Goal: Task Accomplishment & Management: Manage account settings

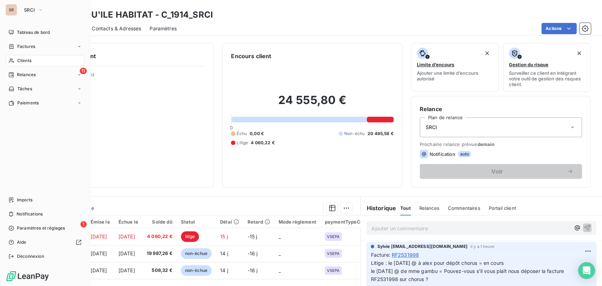
click at [18, 60] on span "Clients" at bounding box center [24, 61] width 14 height 6
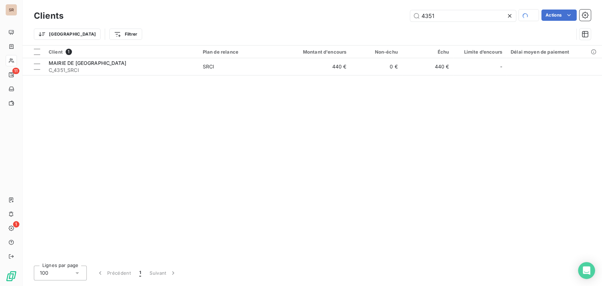
drag, startPoint x: 437, startPoint y: 17, endPoint x: 363, endPoint y: 26, distance: 74.7
click at [364, 26] on div "Clients 4351 Actions Trier Filtrer" at bounding box center [312, 26] width 557 height 37
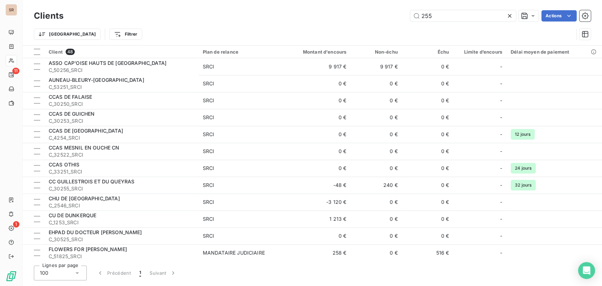
type input "255"
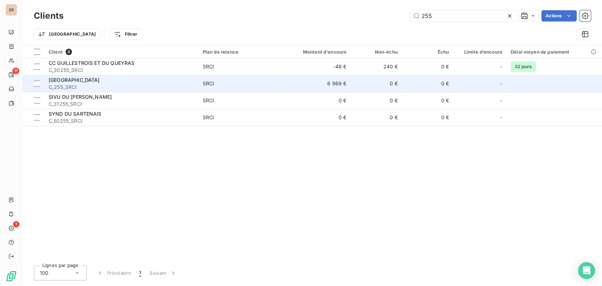
click at [61, 86] on span "C_255_SRCI" at bounding box center [122, 87] width 146 height 7
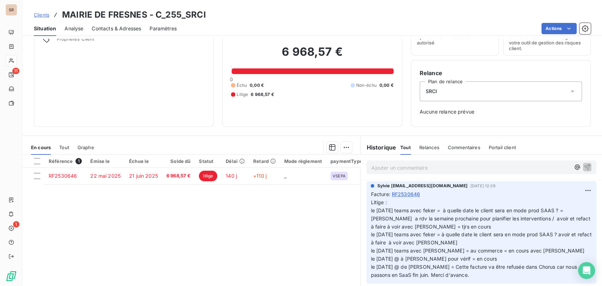
scroll to position [62, 0]
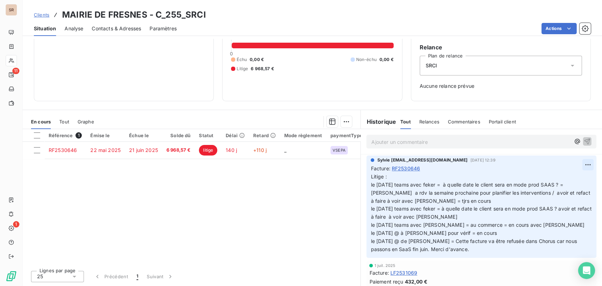
click at [579, 164] on html "SR 11 1 Clients MAIRIE DE FRESNES - C_255_SRCI Situation Analyse Contacts & Adr…" at bounding box center [301, 143] width 602 height 286
click at [552, 177] on div "Editer" at bounding box center [559, 180] width 40 height 11
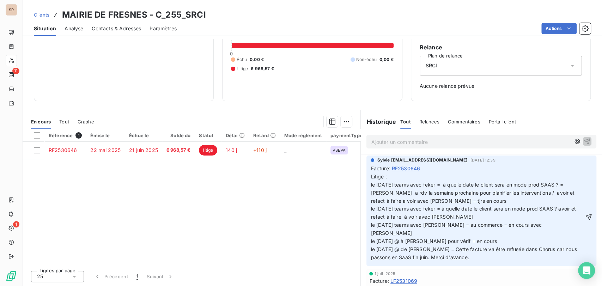
click at [367, 185] on div "Sylvie s.bruchard@salviadeveloppement.com 12 sept. 2025, 12:39 Facture : RF2530…" at bounding box center [482, 211] width 230 height 110
click at [371, 184] on span "Litige : le 11/09/25 teams avec feker = à quelle date le client sera en mode pr…" at bounding box center [474, 217] width 207 height 87
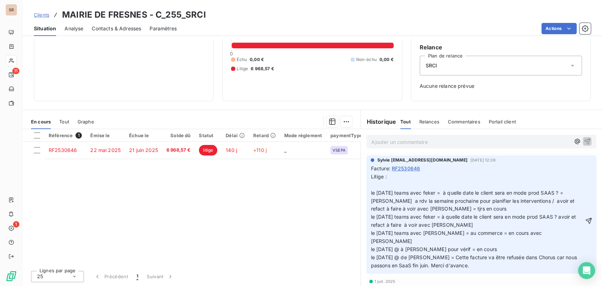
click at [371, 187] on p "Litige : le 11/09/25 teams avec feker = à quelle date le client sera en mode pr…" at bounding box center [477, 221] width 213 height 97
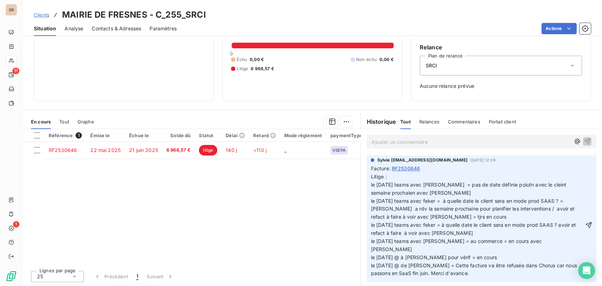
click at [518, 185] on span "Litige : le 09/10/25 teams avec stéphanie = pas de date définie poiutn avec le …" at bounding box center [474, 225] width 207 height 103
drag, startPoint x: 382, startPoint y: 193, endPoint x: 492, endPoint y: 195, distance: 110.1
click at [492, 195] on p "Litige : le 09/10/25 teams avec stéphanie = pas de date définie point avec le c…" at bounding box center [477, 225] width 213 height 105
click at [389, 192] on span "Litige : le 09/10/25 teams avec stéphanie = pas de date définie point avec le c…" at bounding box center [474, 225] width 207 height 103
click at [421, 194] on p "Litige : le 09/10/25 teams avec stéphanie = pas de date définie point avec le c…" at bounding box center [477, 225] width 213 height 105
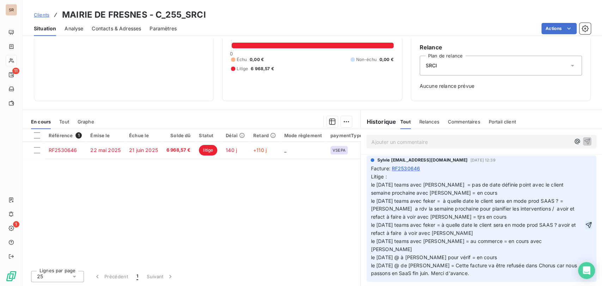
click at [585, 222] on icon "button" at bounding box center [588, 225] width 7 height 7
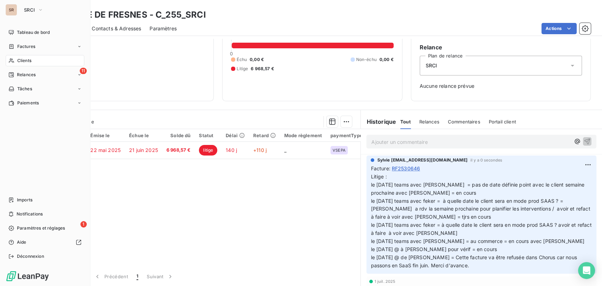
click at [12, 58] on icon at bounding box center [11, 61] width 6 height 6
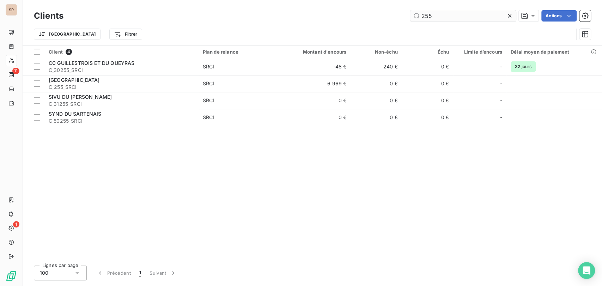
drag, startPoint x: 435, startPoint y: 14, endPoint x: 415, endPoint y: 14, distance: 20.5
click at [417, 14] on input "255" at bounding box center [463, 15] width 106 height 11
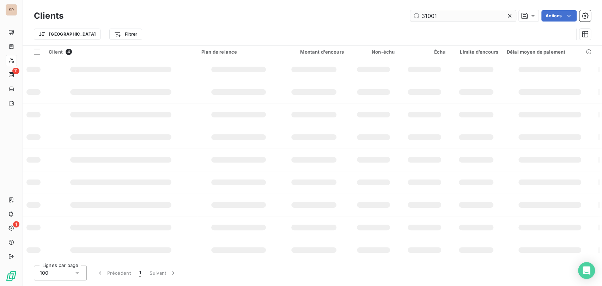
type input "31001"
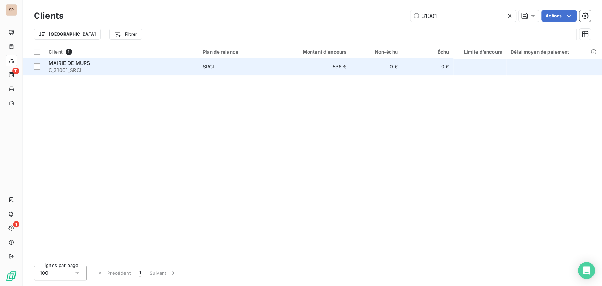
click at [62, 61] on span "MAIRIE DE MURS" at bounding box center [69, 63] width 41 height 6
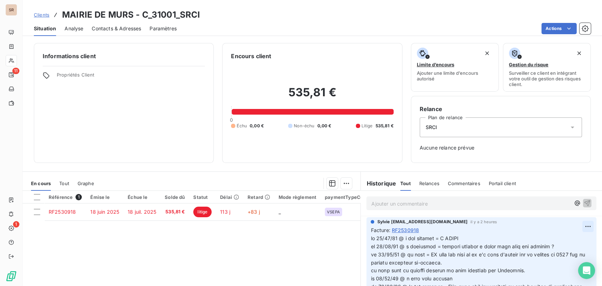
click at [576, 224] on html "SR 11 1 Clients MAIRIE DE MURS - C_31001_SRCI Situation Analyse Contacts & Adre…" at bounding box center [301, 143] width 602 height 286
drag, startPoint x: 550, startPoint y: 246, endPoint x: 538, endPoint y: 246, distance: 12.0
click at [549, 246] on div "Editer" at bounding box center [559, 241] width 40 height 11
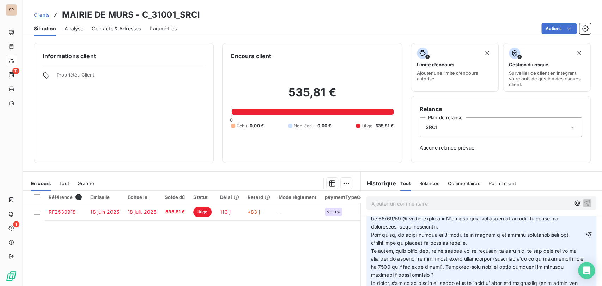
scroll to position [73, 0]
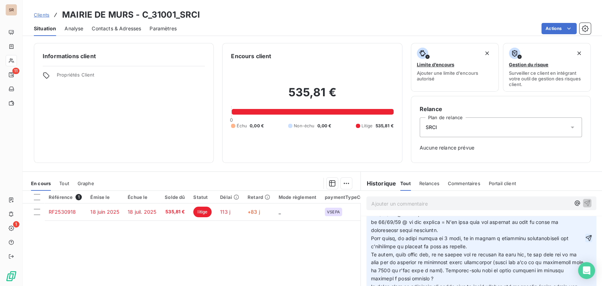
click at [586, 238] on icon "button" at bounding box center [589, 238] width 6 height 6
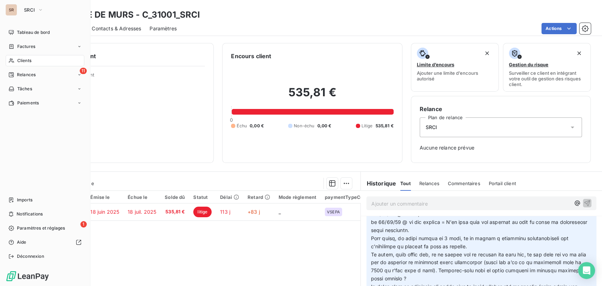
click at [16, 59] on div "Clients" at bounding box center [45, 60] width 79 height 11
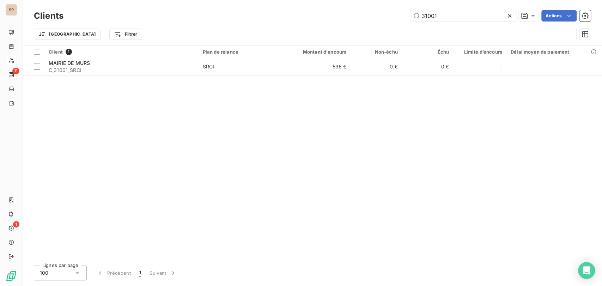
drag, startPoint x: 451, startPoint y: 14, endPoint x: 380, endPoint y: 31, distance: 73.2
click at [395, 29] on div "Clients 31001 Actions Trier Filtrer" at bounding box center [312, 26] width 557 height 37
click at [425, 15] on input "3766" at bounding box center [463, 15] width 106 height 11
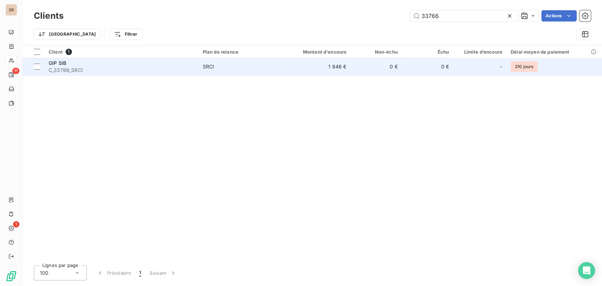
type input "33766"
click at [61, 67] on span "C_33766_SRCI" at bounding box center [122, 70] width 146 height 7
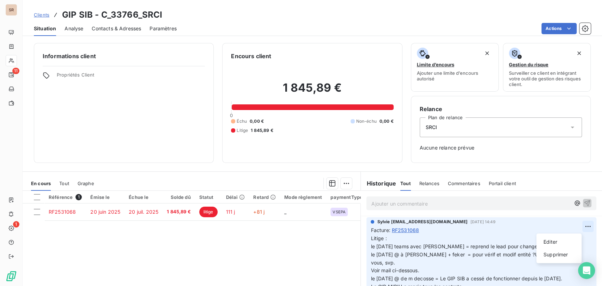
click at [574, 225] on html "SR 11 1 Clients GIP SIB - C_33766_SRCI Situation Analyse Contacts & Adresses Pa…" at bounding box center [301, 143] width 602 height 286
drag, startPoint x: 548, startPoint y: 238, endPoint x: 506, endPoint y: 234, distance: 42.2
click at [548, 238] on div "Editer" at bounding box center [559, 241] width 40 height 11
click at [403, 240] on p "Litige : le 11/09/25 teams avec stéphanie = reprend le lead pour changement d'e…" at bounding box center [477, 275] width 212 height 81
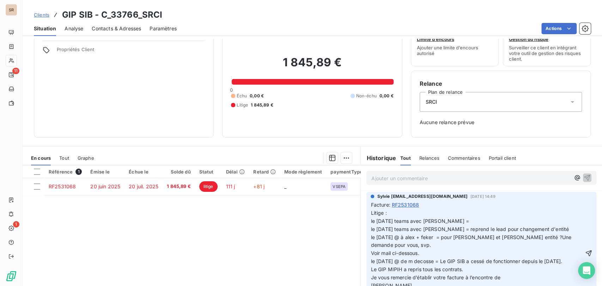
scroll to position [30, 0]
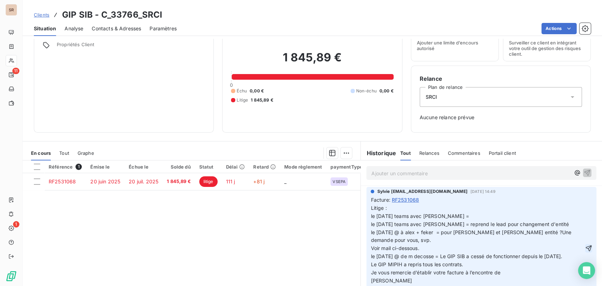
click at [585, 252] on icon "button" at bounding box center [588, 248] width 7 height 7
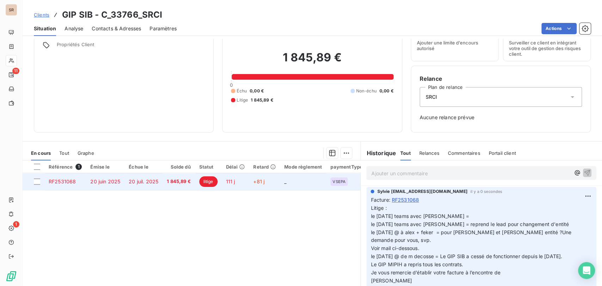
click at [104, 181] on span "20 juin 2025" at bounding box center [105, 182] width 30 height 6
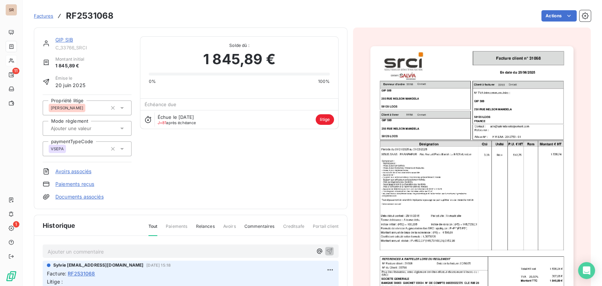
click at [401, 180] on img "button" at bounding box center [471, 189] width 203 height 287
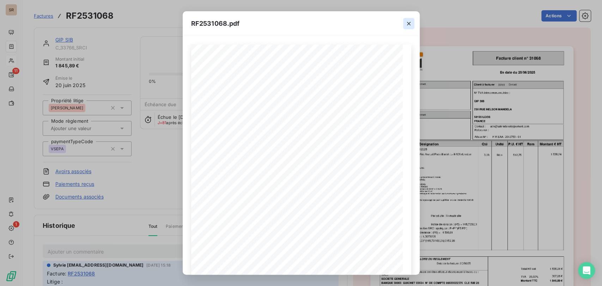
click at [407, 22] on icon "button" at bounding box center [408, 23] width 7 height 7
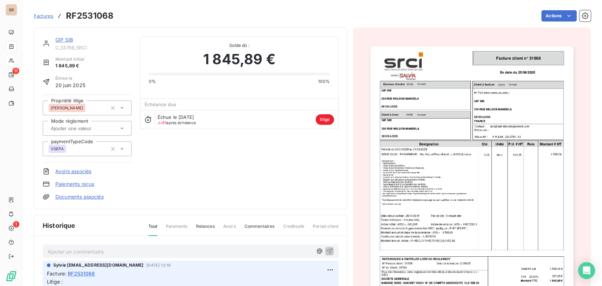
click at [71, 36] on div "GIP SIB" at bounding box center [93, 39] width 76 height 7
click at [61, 38] on link "GIP SIB" at bounding box center [64, 40] width 18 height 6
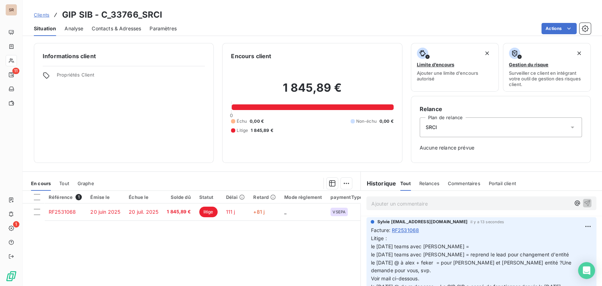
click at [116, 29] on span "Contacts & Adresses" at bounding box center [116, 28] width 49 height 7
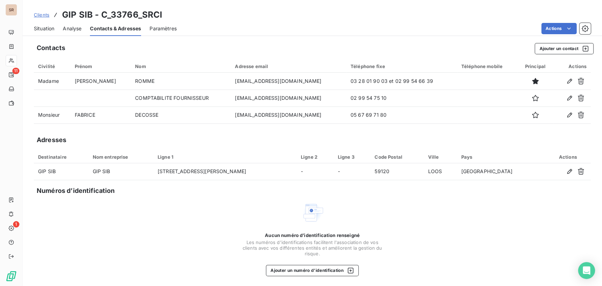
click at [44, 29] on span "Situation" at bounding box center [44, 28] width 20 height 7
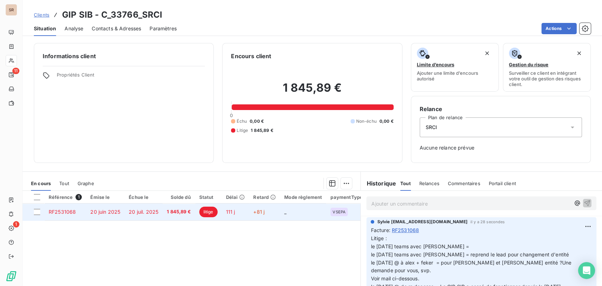
click at [59, 212] on span "RF2531068" at bounding box center [62, 212] width 27 height 6
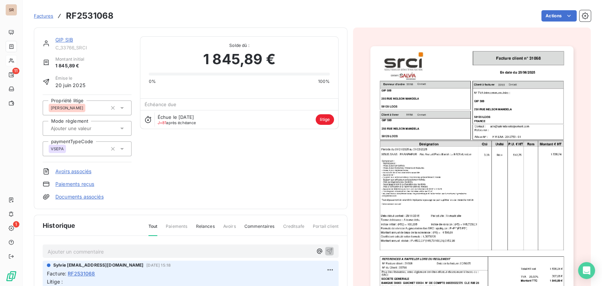
click at [410, 176] on img "button" at bounding box center [471, 189] width 203 height 287
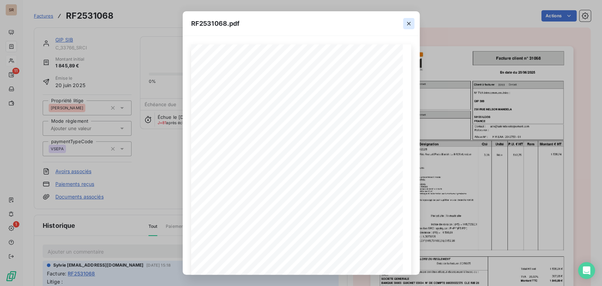
click at [411, 21] on icon "button" at bounding box center [408, 23] width 7 height 7
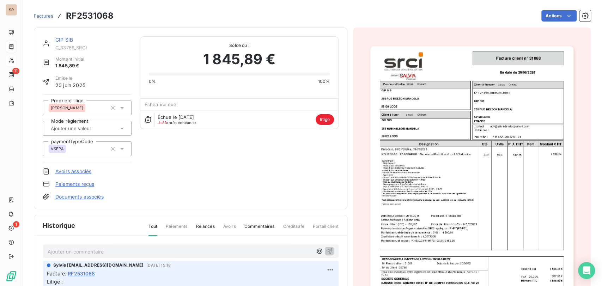
click at [65, 41] on link "GIP SIB" at bounding box center [64, 40] width 18 height 6
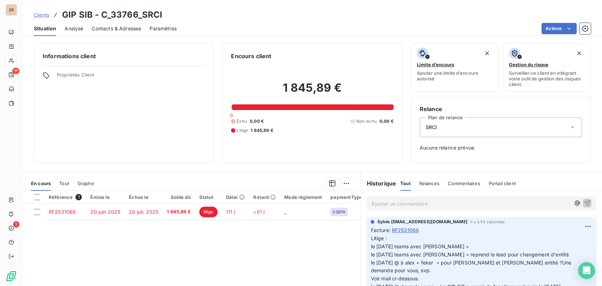
click at [553, 254] on p "Litige : le 09/10/25 teams avec stéphanie = le 11/09/25 teams avec stéphanie = …" at bounding box center [482, 279] width 222 height 89
drag, startPoint x: 552, startPoint y: 254, endPoint x: 451, endPoint y: 257, distance: 100.6
click at [451, 257] on p "Litige : le 09/10/25 teams avec stéphanie = le 11/09/25 teams avec stéphanie = …" at bounding box center [482, 279] width 222 height 89
copy span "reprend le lead pour changement d'entité"
click at [460, 246] on p "Litige : le 09/10/25 teams avec stéphanie = le 11/09/25 teams avec stéphanie = …" at bounding box center [482, 279] width 222 height 89
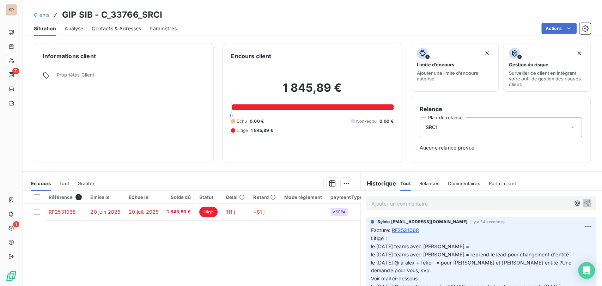
click at [460, 247] on p "Litige : le 09/10/25 teams avec stéphanie = le 11/09/25 teams avec stéphanie = …" at bounding box center [482, 279] width 222 height 89
click at [576, 226] on html "SR 11 1 Clients GIP SIB - C_33766_SRCI Situation Analyse Contacts & Adresses Pa…" at bounding box center [301, 143] width 602 height 286
drag, startPoint x: 546, startPoint y: 242, endPoint x: 534, endPoint y: 240, distance: 12.5
click at [544, 240] on div "Editer" at bounding box center [559, 241] width 40 height 11
click at [461, 246] on p "Litige : le 09/10/25 teams avec stéphanie = le 11/09/25 teams avec stéphanie = …" at bounding box center [477, 279] width 213 height 89
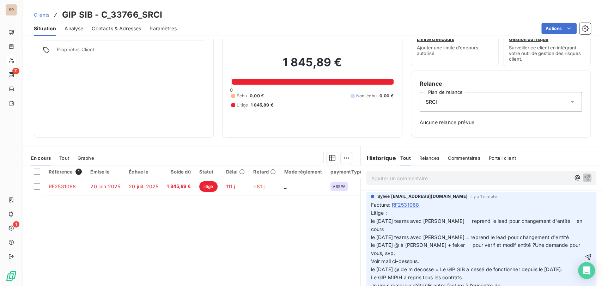
scroll to position [29, 0]
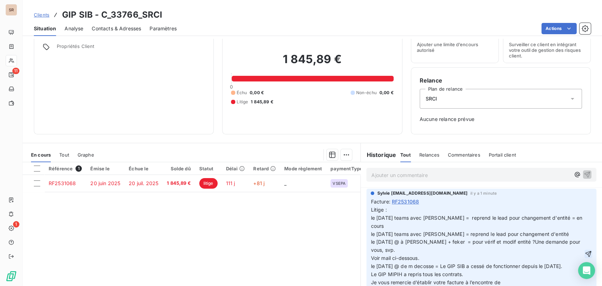
click at [585, 255] on icon "button" at bounding box center [588, 253] width 7 height 7
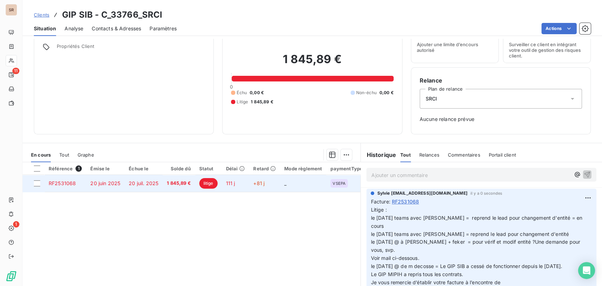
click at [69, 181] on span "RF2531068" at bounding box center [62, 183] width 27 height 6
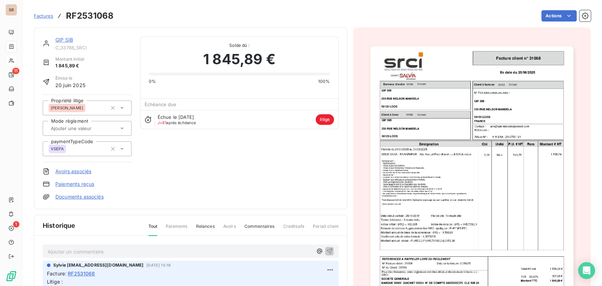
click at [421, 147] on img "button" at bounding box center [471, 189] width 203 height 287
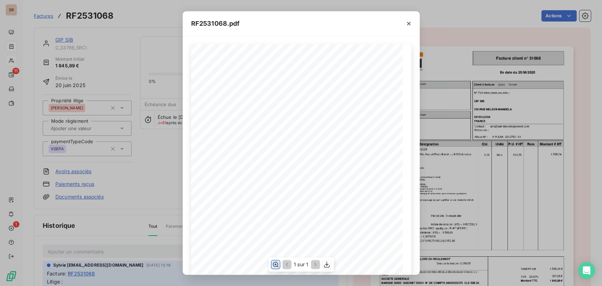
click at [274, 266] on icon "button" at bounding box center [275, 264] width 7 height 7
click at [407, 22] on icon "button" at bounding box center [409, 24] width 4 height 4
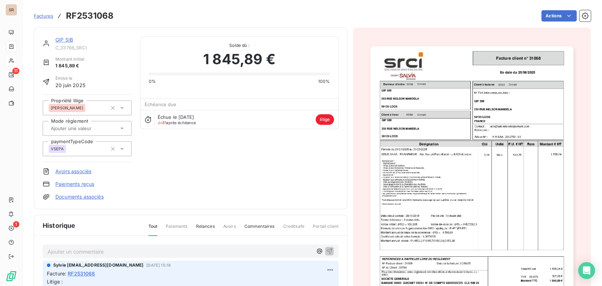
click at [61, 42] on link "GIP SIB" at bounding box center [64, 40] width 18 height 6
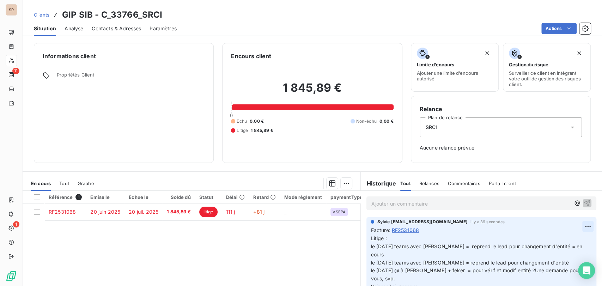
click at [577, 225] on html "SR 11 1 Clients GIP SIB - C_33766_SRCI Situation Analyse Contacts & Adresses Pa…" at bounding box center [301, 143] width 602 height 286
drag, startPoint x: 556, startPoint y: 242, endPoint x: 530, endPoint y: 247, distance: 26.2
click at [556, 242] on div "Editer" at bounding box center [559, 241] width 40 height 11
click at [555, 246] on span "Litige : le 09/10/25 teams avec stéphanie = reprend le lead pour changement d'e…" at bounding box center [477, 282] width 213 height 95
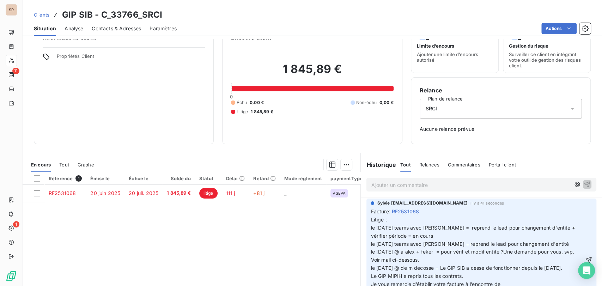
scroll to position [39, 0]
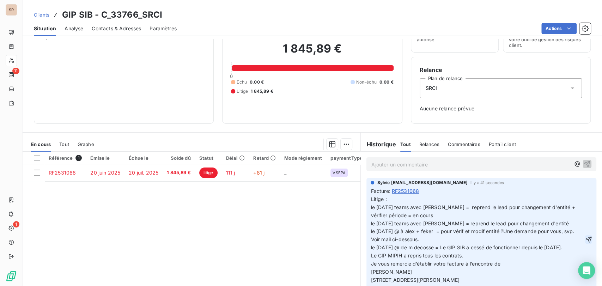
click at [586, 242] on icon "button" at bounding box center [589, 239] width 6 height 6
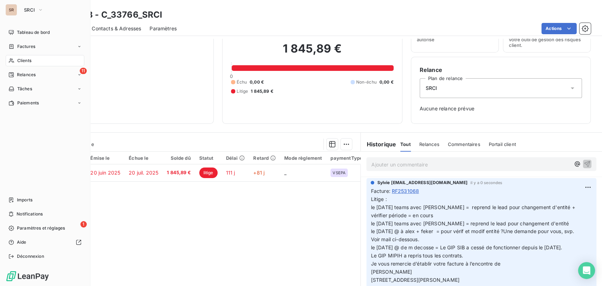
click at [26, 61] on span "Clients" at bounding box center [24, 61] width 14 height 6
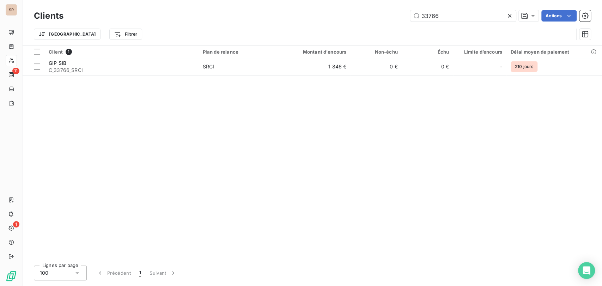
drag, startPoint x: 443, startPoint y: 17, endPoint x: 382, endPoint y: 22, distance: 61.6
click at [382, 22] on div "Clients 33766 Actions" at bounding box center [312, 15] width 557 height 15
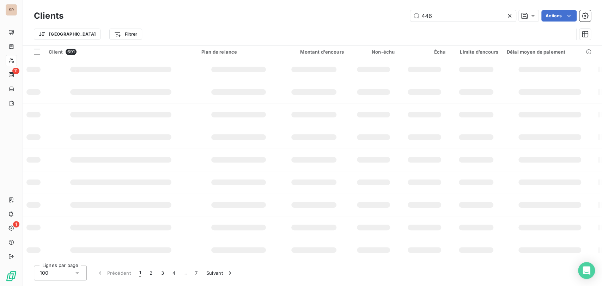
type input "446"
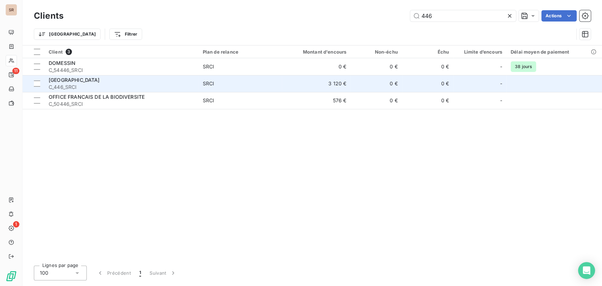
click at [68, 81] on span "[GEOGRAPHIC_DATA]" at bounding box center [74, 80] width 51 height 6
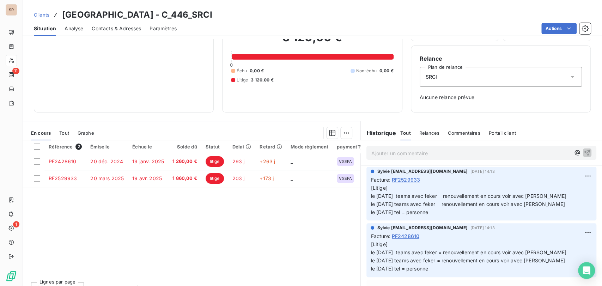
scroll to position [51, 0]
click at [575, 176] on html "SR 11 1 Clients MAIRIE DE SAINT DENIS - C_446_SRCI Situation Analyse Contacts &…" at bounding box center [301, 143] width 602 height 286
click at [558, 189] on div "Editer" at bounding box center [559, 191] width 40 height 11
click at [406, 188] on p "[Litige] le 11/09/25 teams avec feker = renouvellement en cours voir avec Stéph…" at bounding box center [477, 200] width 212 height 32
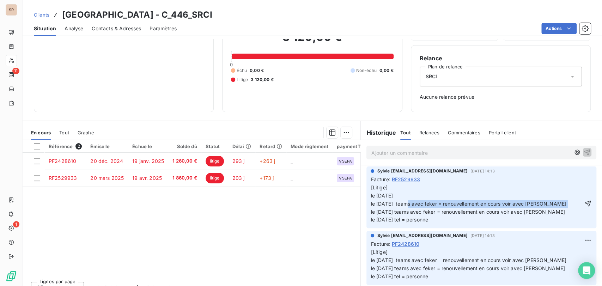
drag, startPoint x: 552, startPoint y: 203, endPoint x: 396, endPoint y: 204, distance: 156.3
click at [396, 204] on p "[Litige] le 09/10/25 le 11/09/25 teams avec feker = renouvellement en cours voi…" at bounding box center [477, 204] width 212 height 40
copy span "teams avec feker = renouvellement en cours voir avec Stéphanie"
click at [405, 195] on p "[Litige] le 09/10/25 le 11/09/25 teams avec feker = renouvellement en cours voi…" at bounding box center [477, 204] width 212 height 40
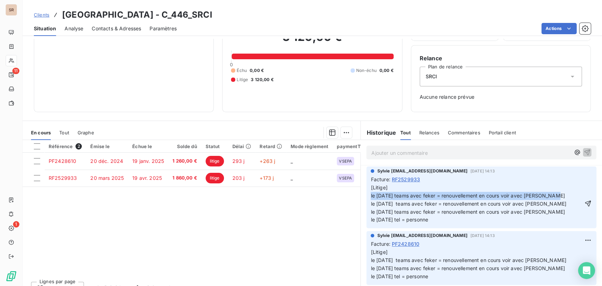
drag, startPoint x: 548, startPoint y: 194, endPoint x: 366, endPoint y: 195, distance: 181.7
click at [367, 195] on div "Sylvie s.bruchard@salviadeveloppement.com 11 sept. 2025, 14:13 Facture : RF2529…" at bounding box center [482, 198] width 230 height 62
click at [585, 204] on icon "button" at bounding box center [588, 203] width 7 height 7
click at [575, 236] on html "SR 11 1 Clients MAIRIE DE SAINT DENIS - C_446_SRCI Situation Analyse Contacts &…" at bounding box center [301, 143] width 602 height 286
drag, startPoint x: 546, startPoint y: 253, endPoint x: 524, endPoint y: 252, distance: 22.3
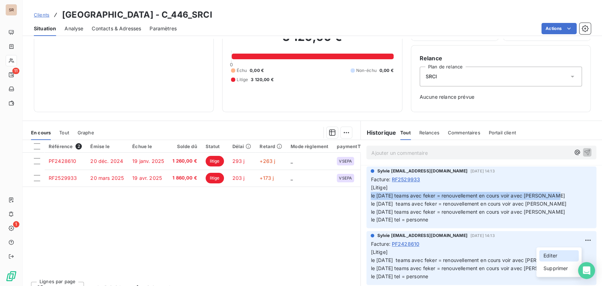
click at [543, 253] on div "Editer" at bounding box center [559, 255] width 40 height 11
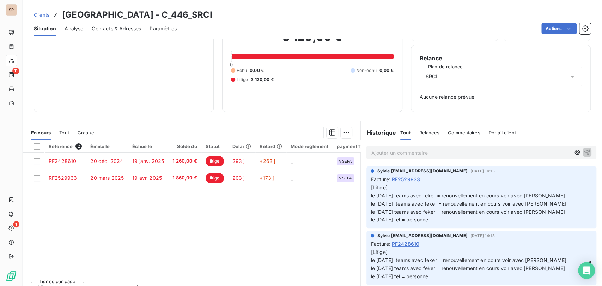
click at [401, 252] on p "[Litige] le 11/09/25 teams avec feker = renouvellement en cours voir avec Stéph…" at bounding box center [477, 264] width 212 height 32
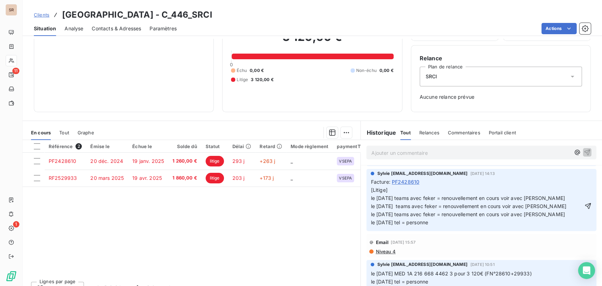
scroll to position [66, 0]
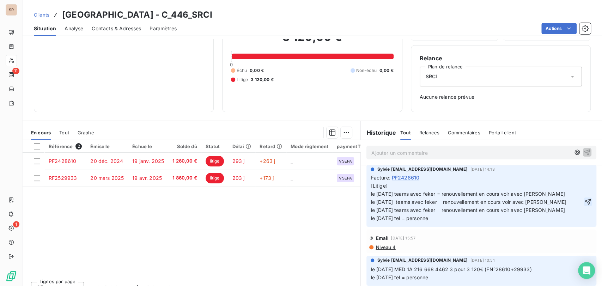
click at [585, 201] on icon "button" at bounding box center [588, 202] width 6 height 6
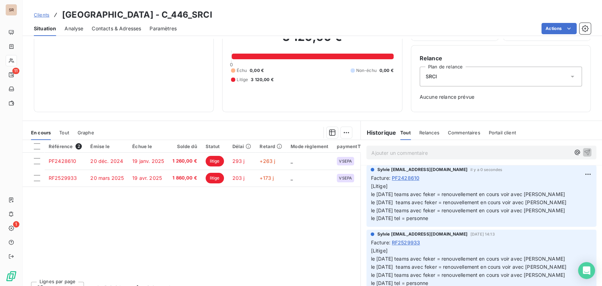
scroll to position [0, 0]
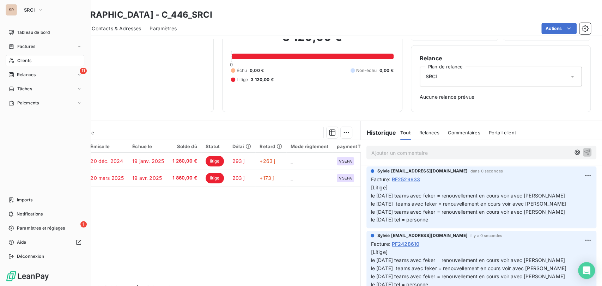
click at [25, 60] on span "Clients" at bounding box center [24, 61] width 14 height 6
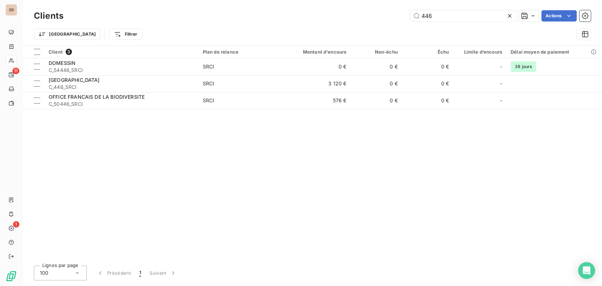
drag, startPoint x: 437, startPoint y: 15, endPoint x: 383, endPoint y: 23, distance: 54.6
click at [386, 23] on div "Clients 446 Actions" at bounding box center [312, 15] width 557 height 15
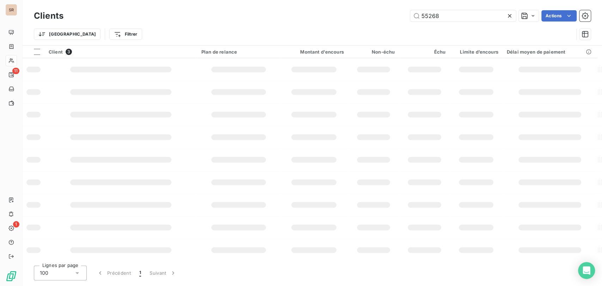
type input "55268"
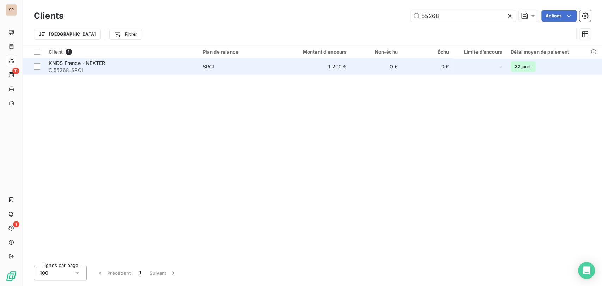
click at [56, 63] on span "KNDS France - NEXTER" at bounding box center [77, 63] width 56 height 6
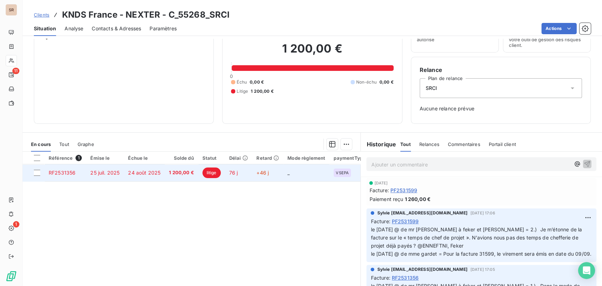
click at [62, 170] on span "RF2531356" at bounding box center [62, 173] width 27 height 6
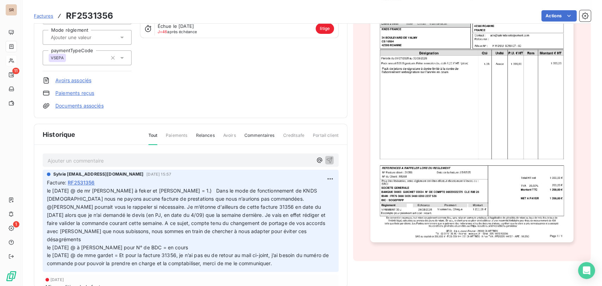
scroll to position [104, 0]
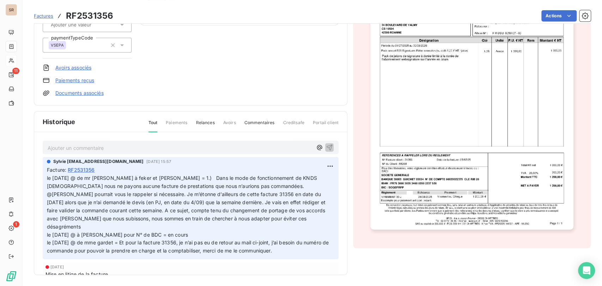
click at [437, 121] on img "button" at bounding box center [471, 85] width 203 height 287
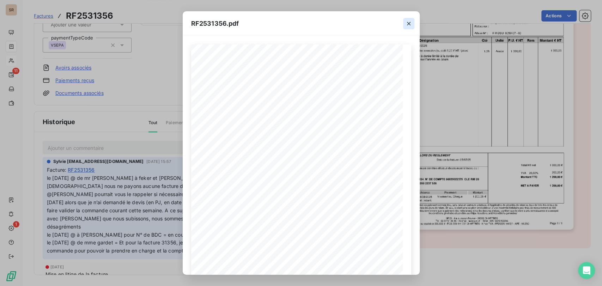
click at [412, 23] on button "button" at bounding box center [408, 23] width 11 height 11
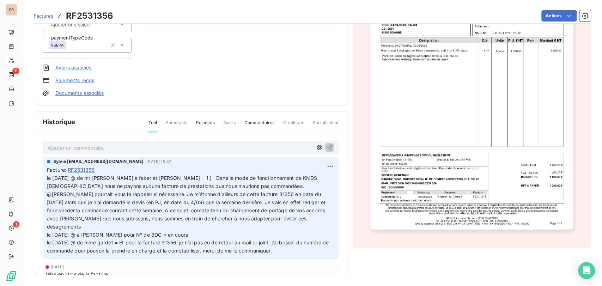
click at [76, 95] on link "Documents associés" at bounding box center [79, 93] width 48 height 7
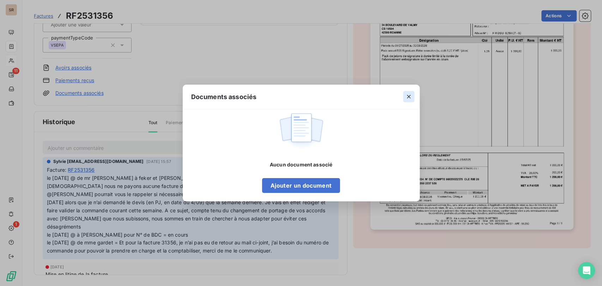
click at [411, 95] on icon "button" at bounding box center [408, 96] width 7 height 7
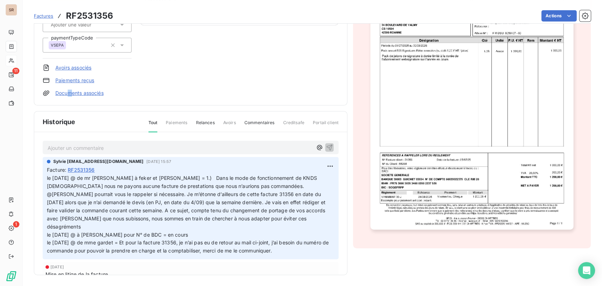
click at [70, 91] on link "Documents associés" at bounding box center [79, 93] width 48 height 7
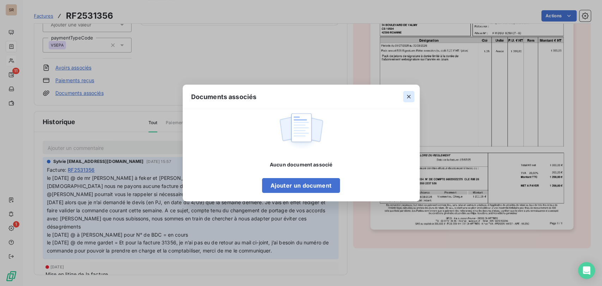
click at [410, 96] on icon "button" at bounding box center [409, 97] width 4 height 4
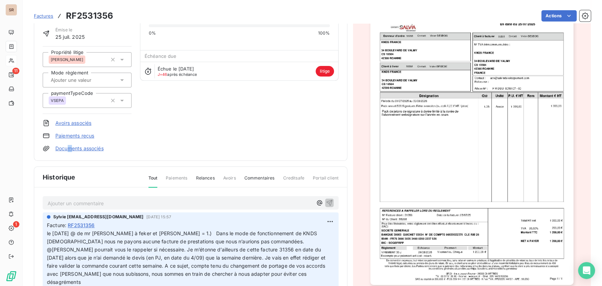
scroll to position [0, 0]
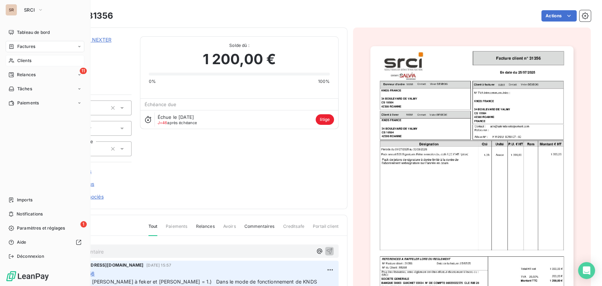
click at [23, 61] on span "Clients" at bounding box center [24, 61] width 14 height 6
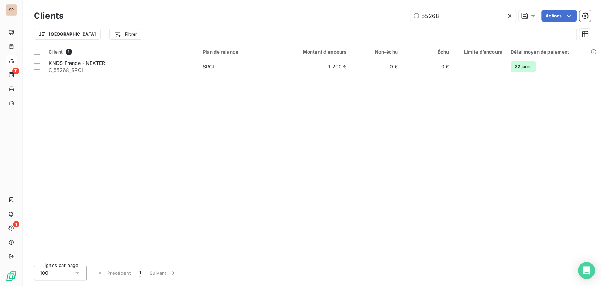
drag, startPoint x: 446, startPoint y: 17, endPoint x: 409, endPoint y: 12, distance: 37.4
click at [410, 13] on input "55268" at bounding box center [463, 15] width 106 height 11
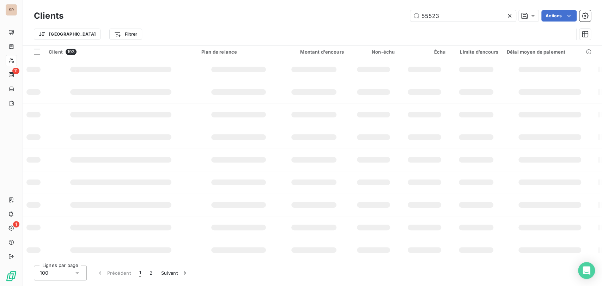
type input "55523"
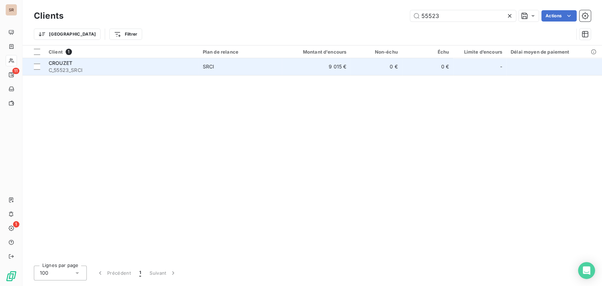
click at [63, 65] on span "CROUZET" at bounding box center [61, 63] width 24 height 6
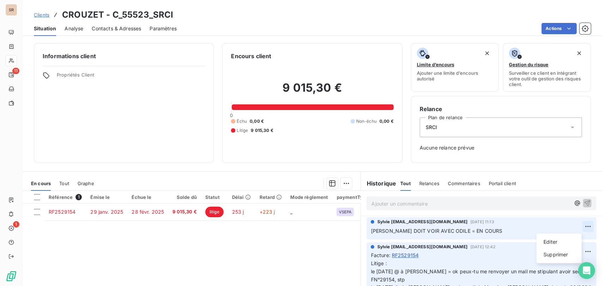
click at [574, 227] on html "SR 11 1 Clients CROUZET - C_55523_SRCI Situation Analyse Contacts & Adresses Pa…" at bounding box center [301, 143] width 602 height 286
drag, startPoint x: 548, startPoint y: 240, endPoint x: 458, endPoint y: 231, distance: 90.0
click at [542, 240] on div "Editer" at bounding box center [559, 241] width 40 height 11
click at [371, 230] on span "STEPHANIE DOIT VOIR AVEC ODILE = EN COURS" at bounding box center [437, 231] width 132 height 6
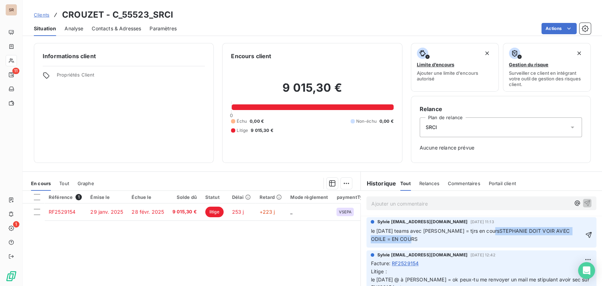
drag, startPoint x: 484, startPoint y: 231, endPoint x: 567, endPoint y: 240, distance: 83.4
click at [567, 240] on p "le 09/10/25 teams avec stéphanie = tjrs en coursSTEPHANIE DOIT VOIR AVEC ODILE …" at bounding box center [477, 235] width 213 height 16
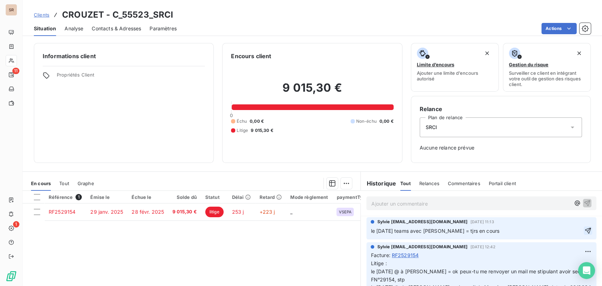
click at [585, 231] on icon "button" at bounding box center [588, 230] width 7 height 7
click at [393, 206] on p "Ajouter un commentaire ﻿" at bounding box center [470, 203] width 199 height 9
click at [584, 201] on icon "button" at bounding box center [587, 202] width 7 height 7
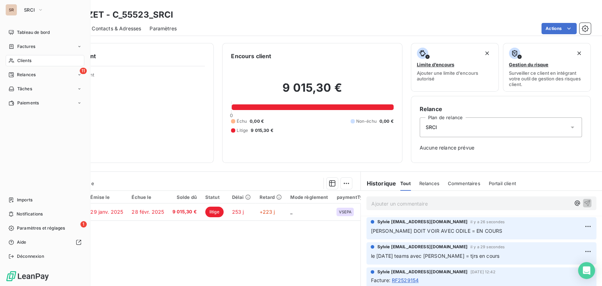
click at [21, 61] on span "Clients" at bounding box center [24, 61] width 14 height 6
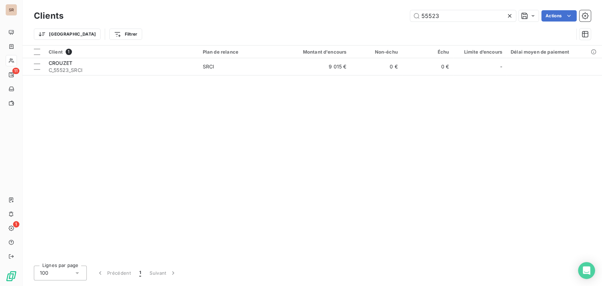
drag, startPoint x: 453, startPoint y: 21, endPoint x: 353, endPoint y: 26, distance: 99.6
click at [353, 26] on div "Clients 55523 Actions Trier Filtrer" at bounding box center [312, 26] width 557 height 37
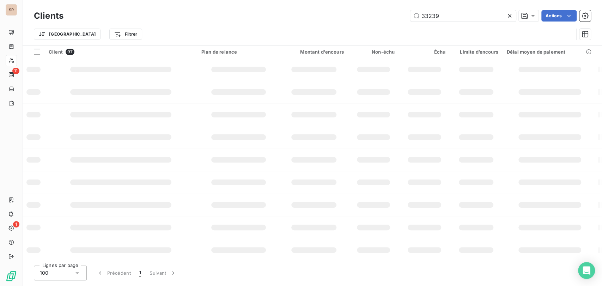
type input "33239"
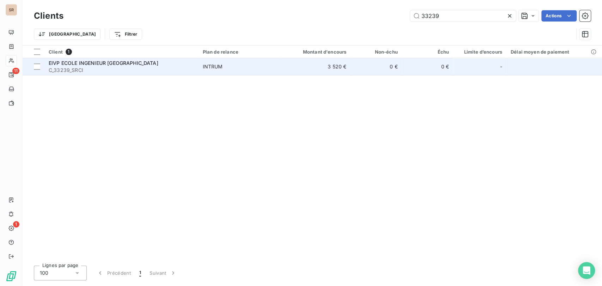
click at [72, 59] on td "EIVP ECOLE INGENIEUR PARIS C_33239_SRCI" at bounding box center [121, 66] width 154 height 17
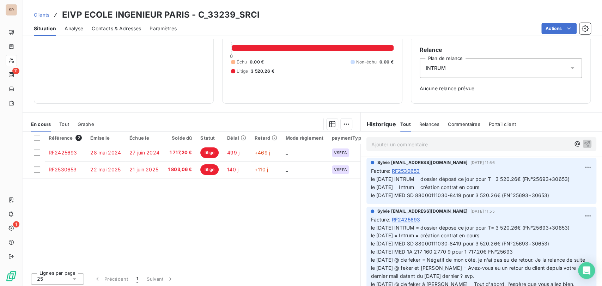
scroll to position [62, 0]
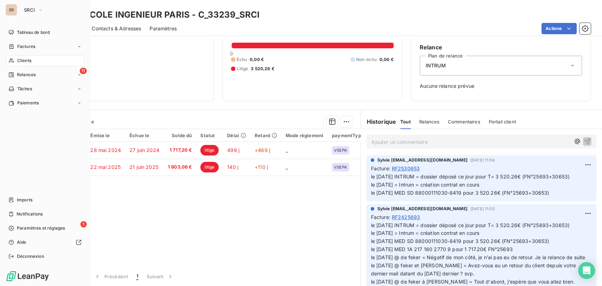
click at [19, 59] on span "Clients" at bounding box center [24, 61] width 14 height 6
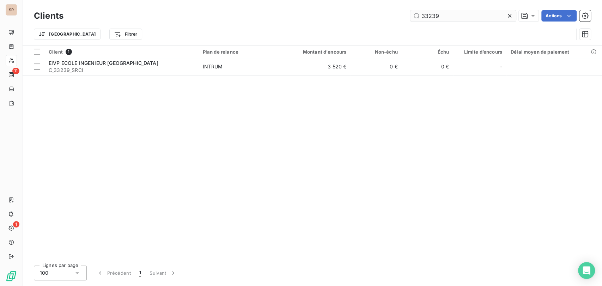
click at [441, 12] on input "33239" at bounding box center [463, 15] width 106 height 11
drag, startPoint x: 441, startPoint y: 12, endPoint x: 419, endPoint y: 14, distance: 22.4
click at [419, 14] on input "33239" at bounding box center [463, 15] width 106 height 11
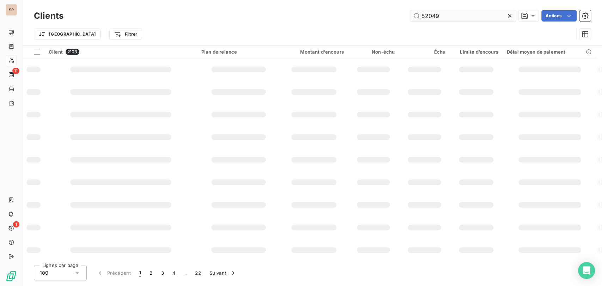
type input "52049"
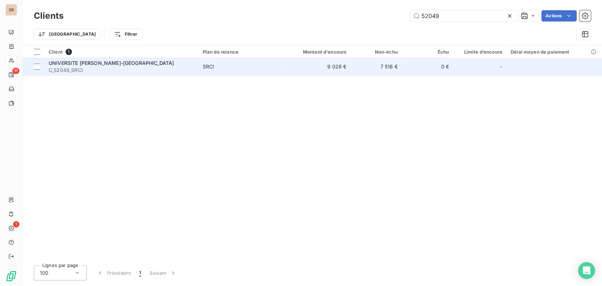
click at [73, 60] on span "UNIVERSITE [PERSON_NAME]-[GEOGRAPHIC_DATA]" at bounding box center [111, 63] width 125 height 6
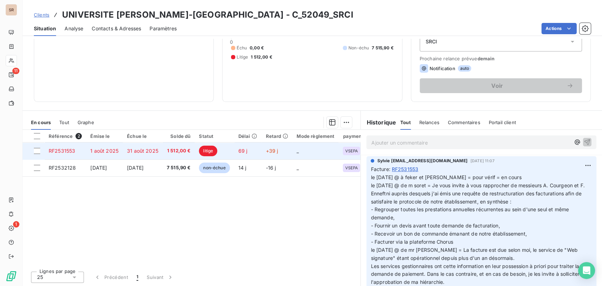
click at [61, 150] on span "RF2531553" at bounding box center [62, 151] width 26 height 6
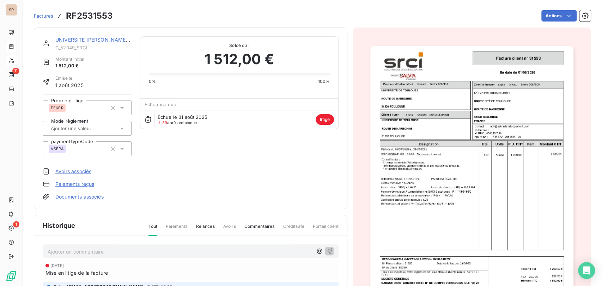
click at [418, 139] on img "button" at bounding box center [471, 189] width 203 height 287
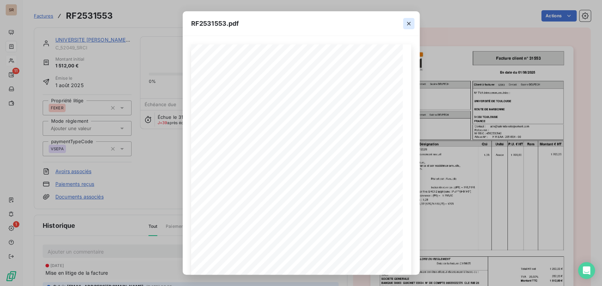
click at [410, 24] on icon "button" at bounding box center [408, 23] width 7 height 7
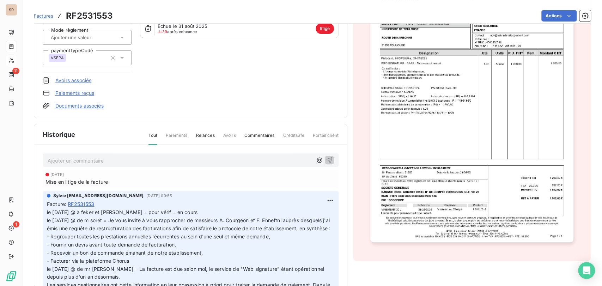
scroll to position [104, 0]
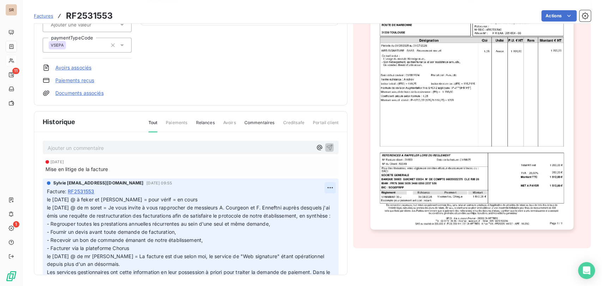
click at [319, 188] on html "SR 11 1 Factures RF2531553 Actions UNIVERSITE PAUL SABATIER-TOULOUSE C_52049_SR…" at bounding box center [301, 143] width 602 height 286
click at [302, 201] on div "Editer" at bounding box center [304, 202] width 40 height 11
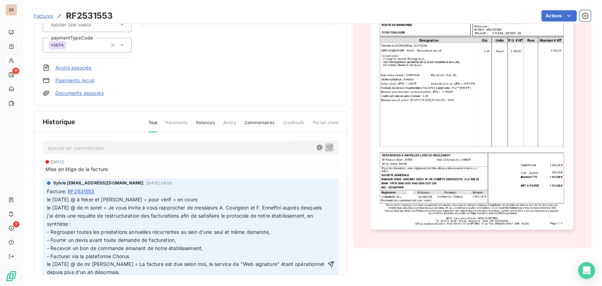
click at [47, 201] on span "le 03/10/25 @ à feker et alexis = pour vérif = en cours le 03/10/25 @ de m sore…" at bounding box center [185, 212] width 276 height 30
click at [51, 198] on p at bounding box center [186, 264] width 279 height 137
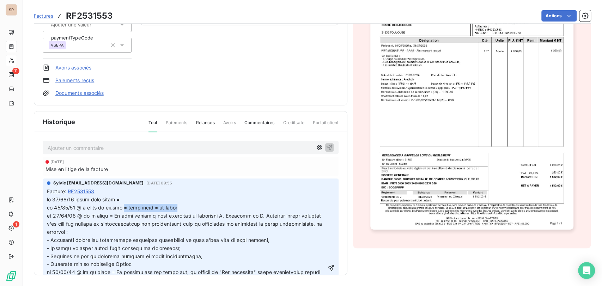
drag, startPoint x: 182, startPoint y: 207, endPoint x: 121, endPoint y: 207, distance: 61.0
click at [121, 207] on p at bounding box center [186, 268] width 279 height 145
click at [129, 199] on p at bounding box center [186, 268] width 279 height 145
drag, startPoint x: 175, startPoint y: 207, endPoint x: 124, endPoint y: 208, distance: 50.8
click at [124, 208] on p at bounding box center [186, 268] width 279 height 145
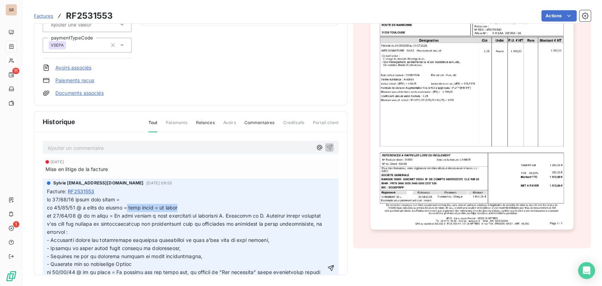
copy span "pour vérif = en cours"
click at [129, 196] on p at bounding box center [186, 268] width 279 height 145
click at [123, 200] on span at bounding box center [187, 264] width 280 height 135
click at [327, 265] on icon "button" at bounding box center [330, 264] width 7 height 7
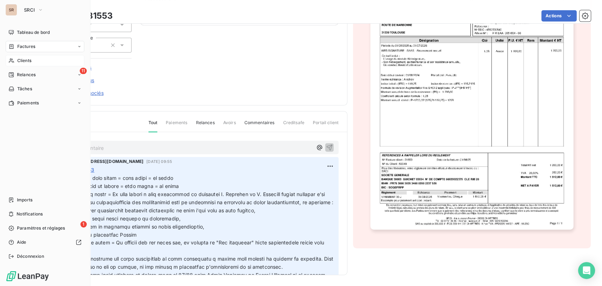
click at [25, 59] on span "Clients" at bounding box center [24, 61] width 14 height 6
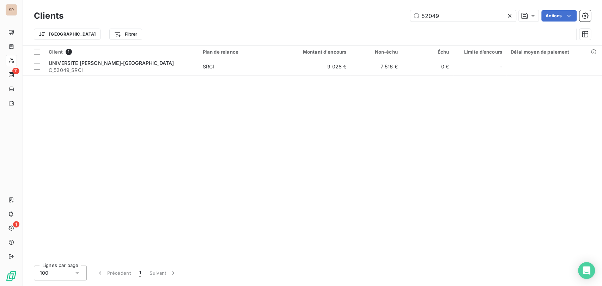
drag, startPoint x: 446, startPoint y: 17, endPoint x: 381, endPoint y: 16, distance: 65.6
click at [383, 16] on div "52049 Actions" at bounding box center [331, 15] width 519 height 11
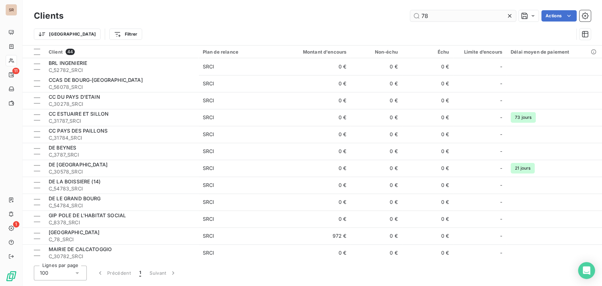
click at [431, 15] on input "78" at bounding box center [463, 15] width 106 height 11
type input "7"
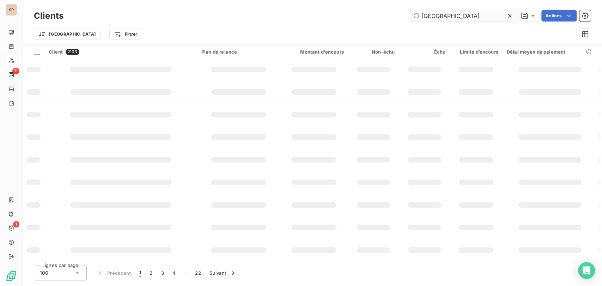
type input "caen"
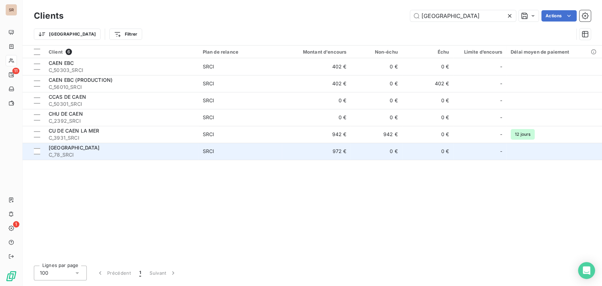
click at [65, 150] on span "[GEOGRAPHIC_DATA]" at bounding box center [74, 148] width 51 height 6
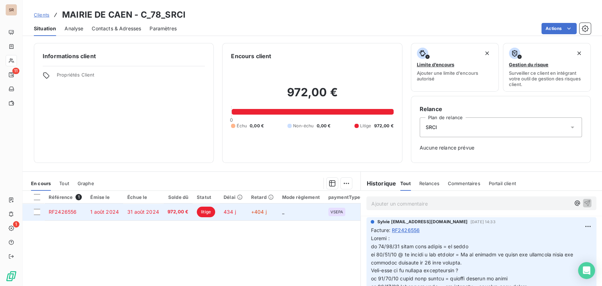
click at [71, 210] on span "RF2426556" at bounding box center [63, 212] width 28 height 6
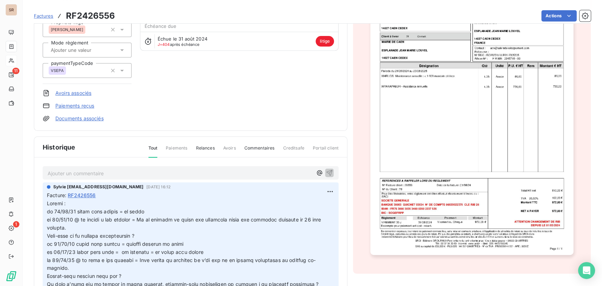
scroll to position [104, 0]
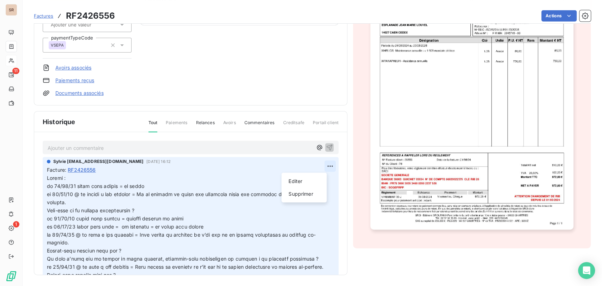
click at [322, 168] on html "SR 11 1 Factures RF2426556 Actions MAIRIE DE CAEN C_78_SRCI Montant initial 972…" at bounding box center [301, 143] width 602 height 286
click at [295, 182] on div "Editer" at bounding box center [304, 181] width 40 height 11
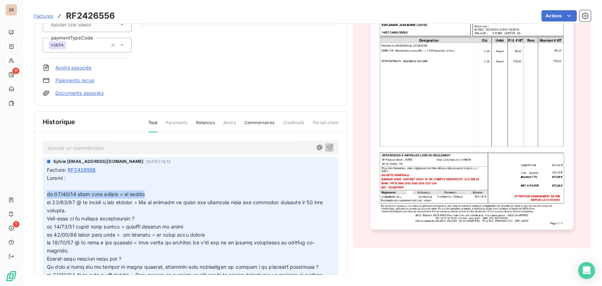
drag, startPoint x: 145, startPoint y: 193, endPoint x: 39, endPoint y: 194, distance: 105.8
click at [39, 194] on div "Ajouter un commentaire ﻿ Sylvie s.bruchard@salviadeveloppement.com 11 déc. 2024…" at bounding box center [190, 213] width 313 height 163
copy span "le 11/09/25 teams avec alicia = en cours"
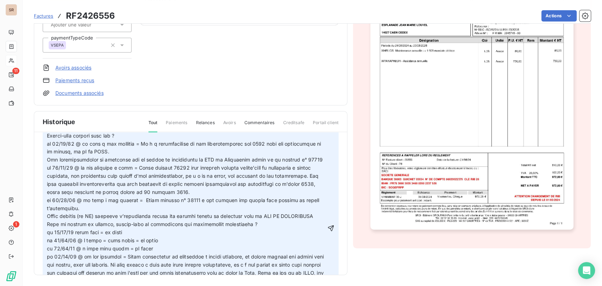
scroll to position [175, 0]
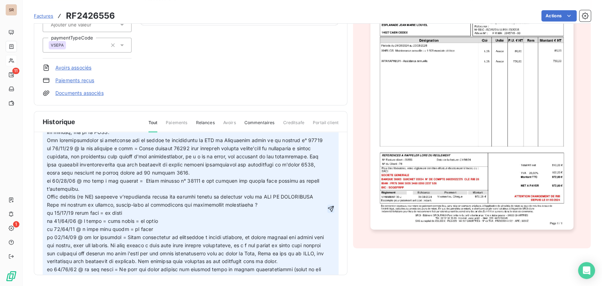
click at [327, 212] on icon "button" at bounding box center [330, 208] width 7 height 7
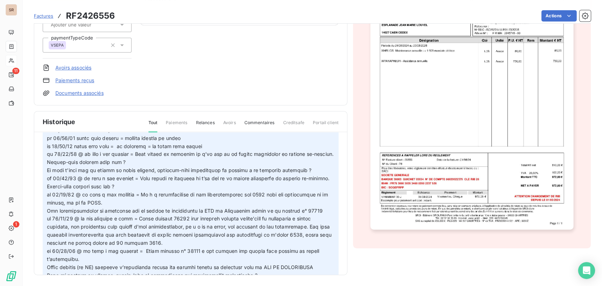
scroll to position [0, 0]
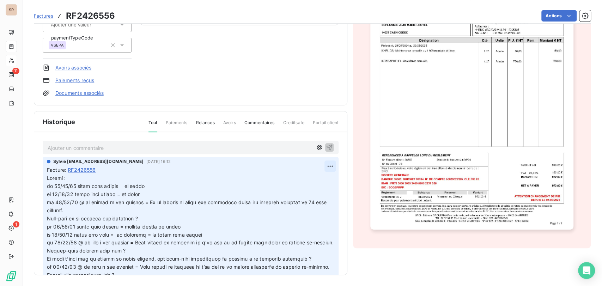
click at [318, 166] on html "SR 11 1 Factures RF2426556 Actions MAIRIE DE CAEN C_78_SRCI Montant initial 972…" at bounding box center [301, 143] width 602 height 286
drag, startPoint x: 297, startPoint y: 181, endPoint x: 185, endPoint y: 179, distance: 112.6
click at [295, 181] on div "Editer" at bounding box center [304, 181] width 40 height 11
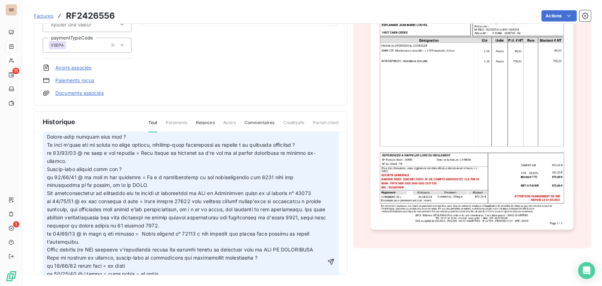
scroll to position [172, 0]
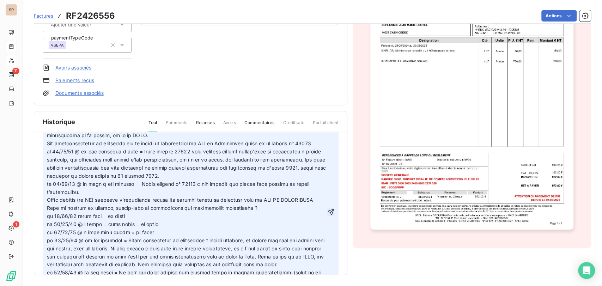
click at [327, 216] on icon "button" at bounding box center [330, 211] width 7 height 7
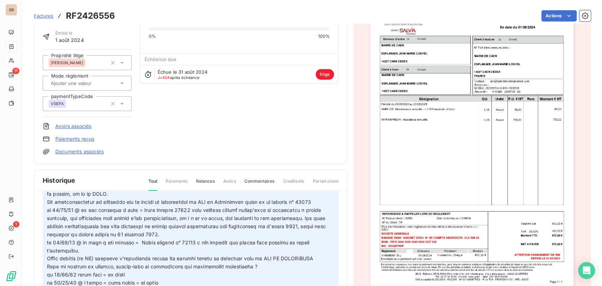
scroll to position [0, 0]
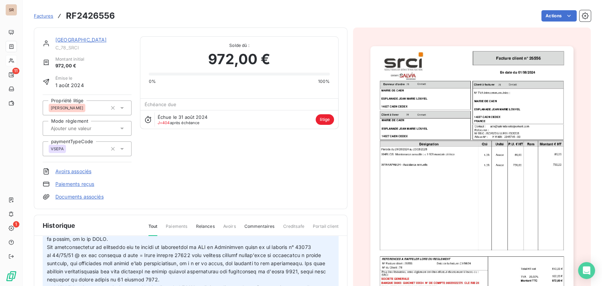
click at [474, 132] on img "button" at bounding box center [471, 189] width 203 height 287
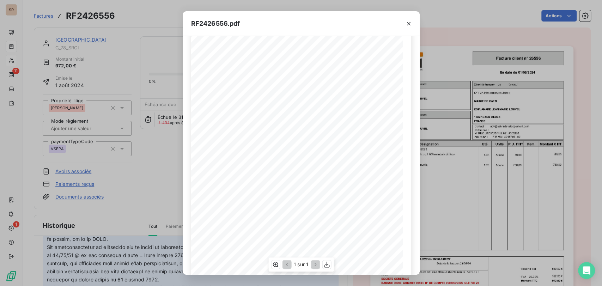
scroll to position [39, 0]
click at [410, 24] on icon "button" at bounding box center [408, 23] width 7 height 7
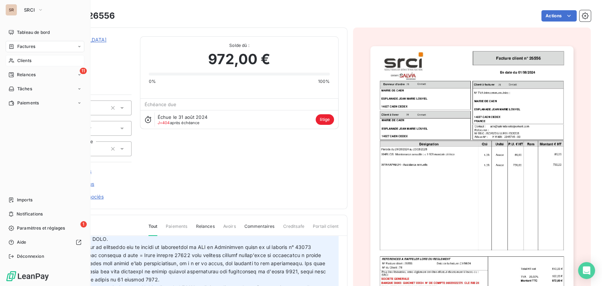
click at [21, 61] on span "Clients" at bounding box center [24, 61] width 14 height 6
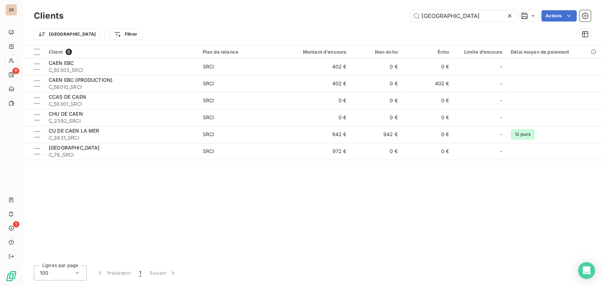
drag, startPoint x: 436, startPoint y: 15, endPoint x: 381, endPoint y: 18, distance: 55.1
click at [383, 18] on div "caen Actions" at bounding box center [331, 15] width 519 height 11
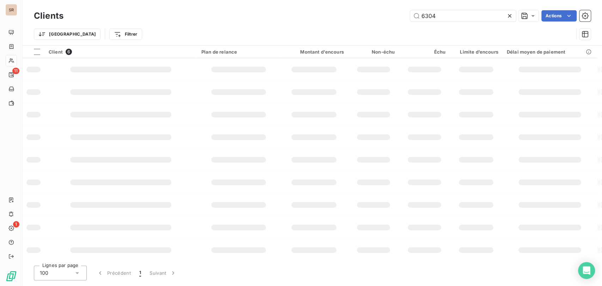
type input "6304"
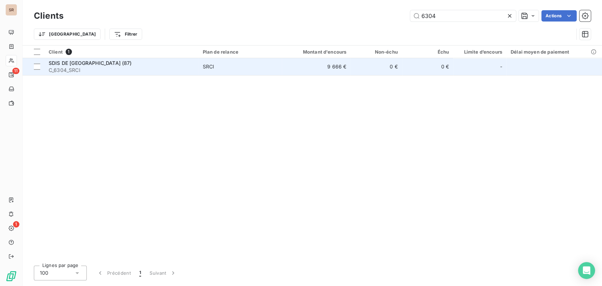
click at [86, 64] on span "SDIS DE [GEOGRAPHIC_DATA] (87)" at bounding box center [90, 63] width 83 height 6
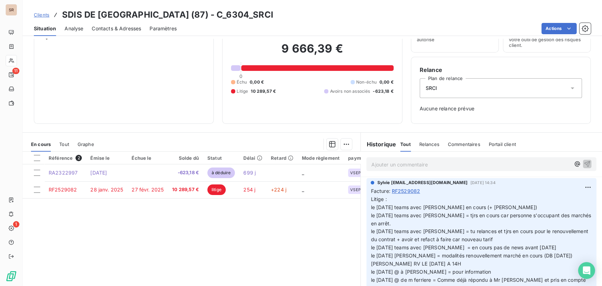
scroll to position [62, 0]
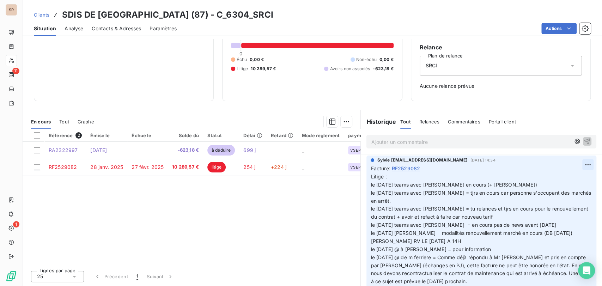
click at [578, 163] on html "SR 11 1 Clients SDIS DE LA HAUTE VIENNE (87) - C_6304_SRCI Situation Analyse Co…" at bounding box center [301, 143] width 602 height 286
drag, startPoint x: 553, startPoint y: 181, endPoint x: 486, endPoint y: 181, distance: 67.4
click at [552, 181] on div "Editer" at bounding box center [559, 180] width 40 height 11
click at [404, 180] on p "Litige : le 11/09/25 teams avec alicia = tjrs en cours (+ franck) le 14/08/25 t…" at bounding box center [477, 233] width 213 height 121
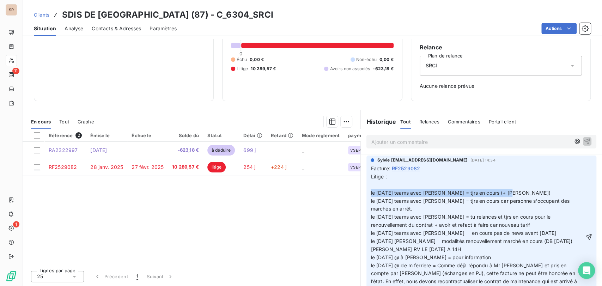
drag, startPoint x: 488, startPoint y: 193, endPoint x: 361, endPoint y: 195, distance: 126.7
click at [361, 195] on div "Sylvie s.bruchard@salviadeveloppement.com 11 sept. 2025, 14:34 Facture : RF2529…" at bounding box center [481, 230] width 241 height 153
copy span "le 11/09/25 teams avec alicia = tjrs en cours (+ franck)"
click at [371, 184] on p "Litige : le 11/09/25 teams avec alicia = tjrs en cours (+ franck) le 14/08/25 t…" at bounding box center [477, 237] width 213 height 129
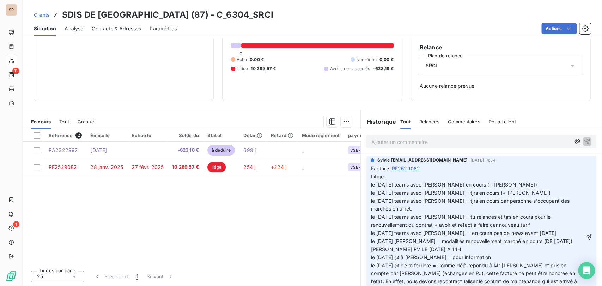
click at [384, 184] on span "Litige : le 11/09/25 teams avec alicia = tjrs en cours (+ franck) le 11/09/25 t…" at bounding box center [475, 237] width 208 height 127
click at [504, 185] on p "Litige : le 09/10/25 teams avec alicia = tjrs en cours (+ franck) le 11/09/25 t…" at bounding box center [477, 237] width 213 height 129
click at [495, 185] on span "Litige : le 09/10/25 teams avec alicia = tjrs en cours (+ franck) le 11/09/25 t…" at bounding box center [475, 237] width 208 height 127
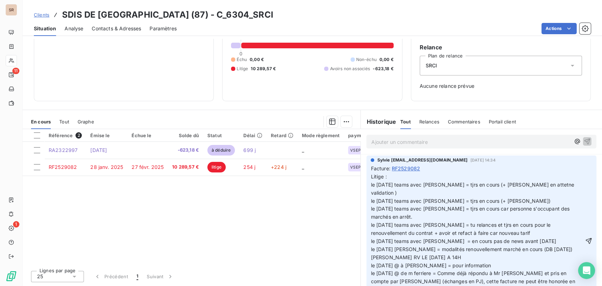
click at [520, 185] on span "Litige : le 09/10/25 teams avec alicia = tjrs en cours (+ franck en attetne val…" at bounding box center [475, 241] width 208 height 135
click at [586, 238] on icon "button" at bounding box center [589, 241] width 6 height 6
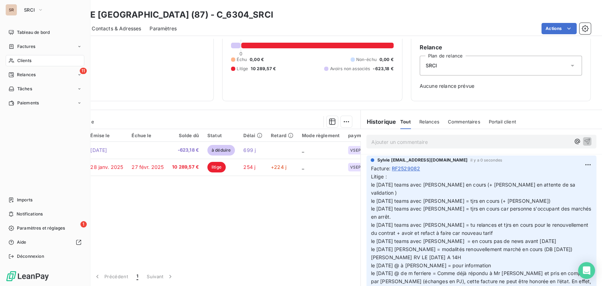
click at [23, 60] on span "Clients" at bounding box center [24, 61] width 14 height 6
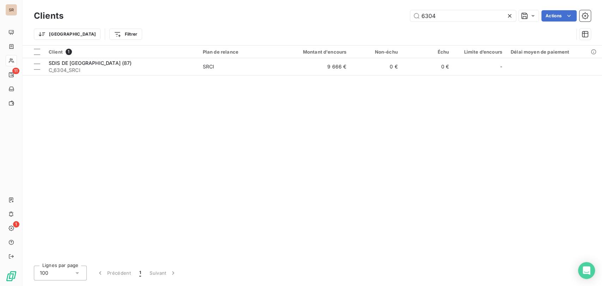
drag, startPoint x: 449, startPoint y: 13, endPoint x: 329, endPoint y: 32, distance: 122.1
click at [332, 32] on div "Clients 6304 Actions Trier Filtrer" at bounding box center [312, 26] width 557 height 37
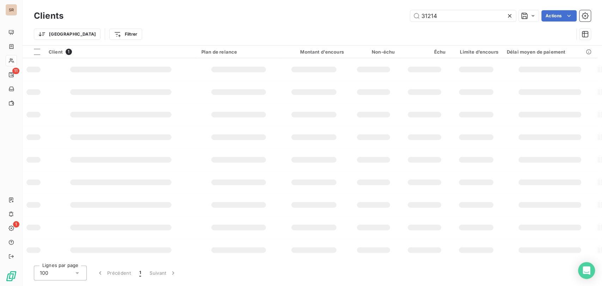
type input "31214"
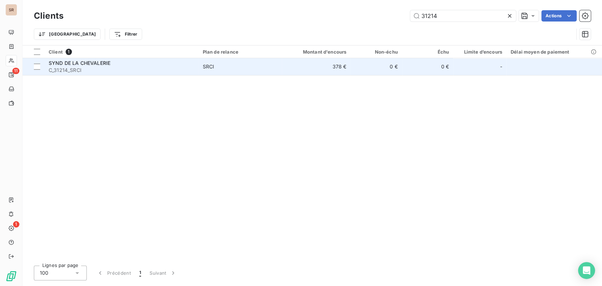
click at [73, 67] on span "C_31214_SRCI" at bounding box center [122, 70] width 146 height 7
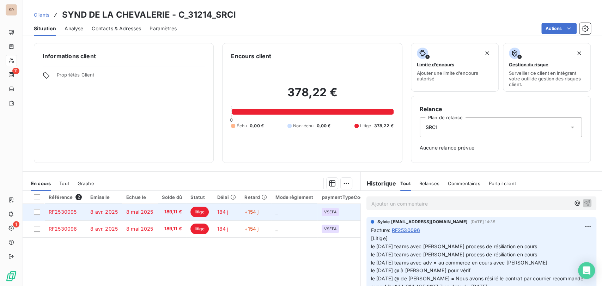
click at [61, 210] on span "RF2530095" at bounding box center [63, 212] width 28 height 6
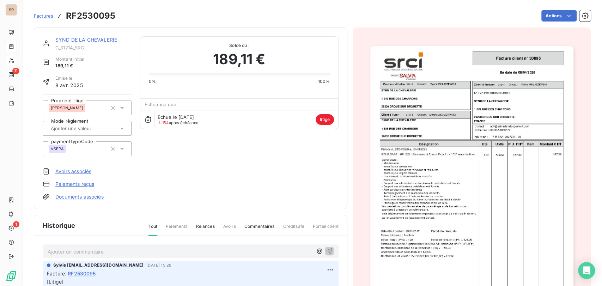
click at [122, 107] on icon at bounding box center [122, 107] width 7 height 7
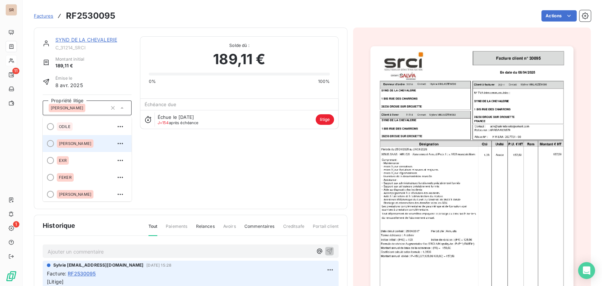
click at [50, 145] on div at bounding box center [50, 143] width 7 height 7
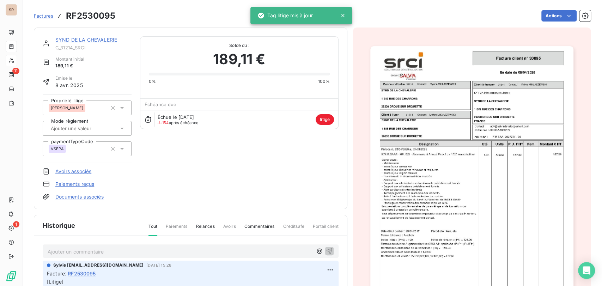
click at [79, 43] on div "SYND DE LA CHEVALERIE" at bounding box center [93, 39] width 76 height 7
click at [77, 40] on link "SYND DE LA CHEVALERIE" at bounding box center [86, 40] width 62 height 6
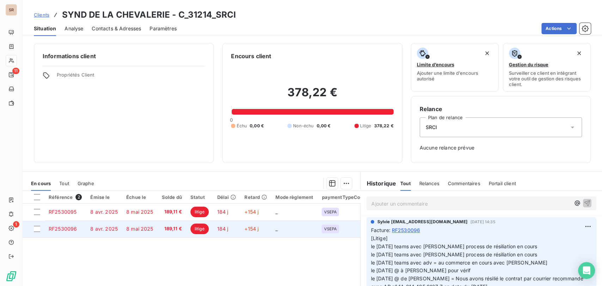
click at [59, 225] on td "RF2530096" at bounding box center [65, 228] width 42 height 17
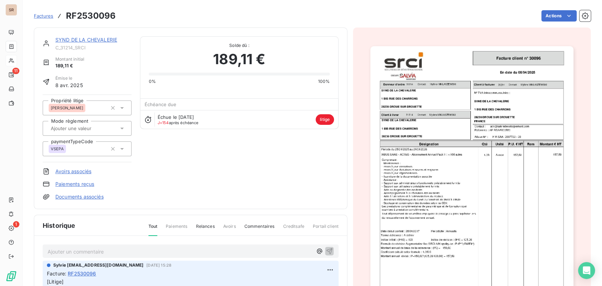
click at [122, 107] on icon at bounding box center [122, 108] width 4 height 2
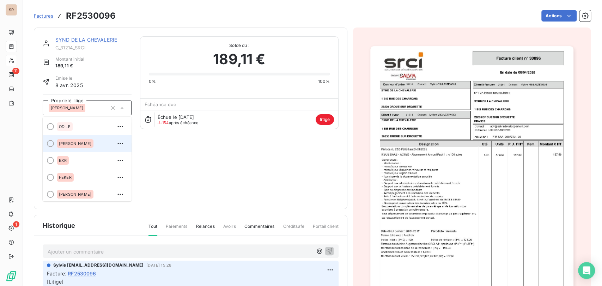
click at [50, 144] on div at bounding box center [50, 143] width 7 height 7
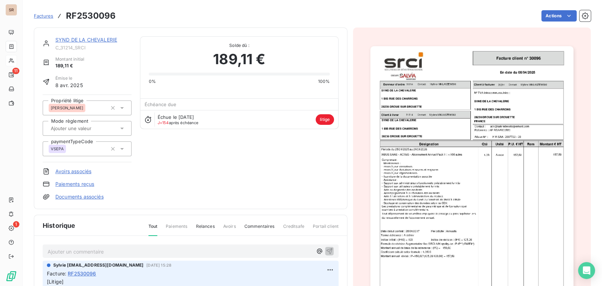
click at [94, 38] on link "SYND DE LA CHEVALERIE" at bounding box center [86, 40] width 62 height 6
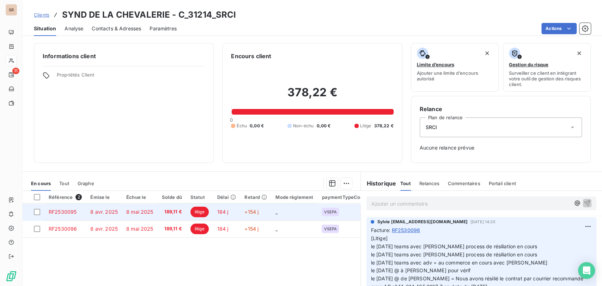
click at [64, 209] on span "RF2530095" at bounding box center [63, 212] width 28 height 6
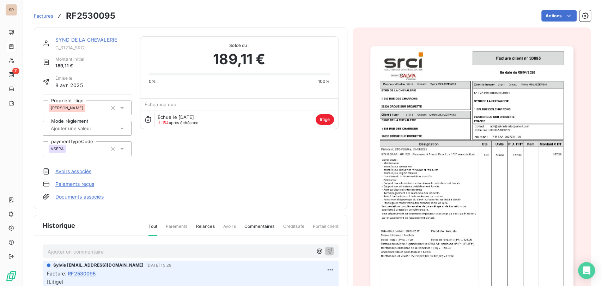
click at [80, 41] on link "SYND DE LA CHEVALERIE" at bounding box center [86, 40] width 62 height 6
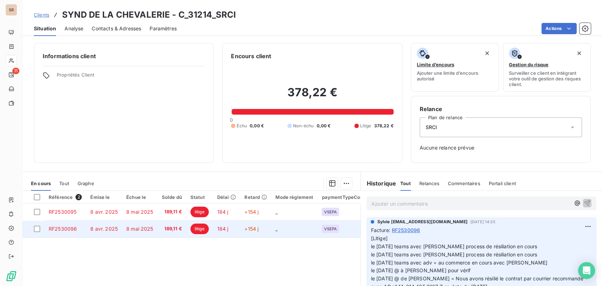
click at [73, 230] on span "RF2530096" at bounding box center [63, 229] width 28 height 6
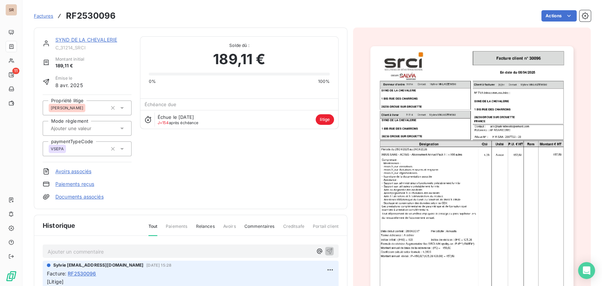
click at [79, 37] on link "SYND DE LA CHEVALERIE" at bounding box center [86, 40] width 62 height 6
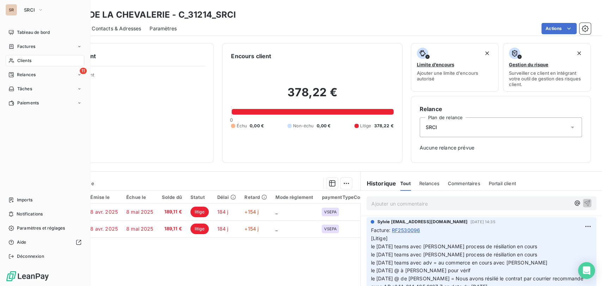
drag, startPoint x: 18, startPoint y: 61, endPoint x: 192, endPoint y: 70, distance: 173.8
click at [20, 61] on span "Clients" at bounding box center [24, 61] width 14 height 6
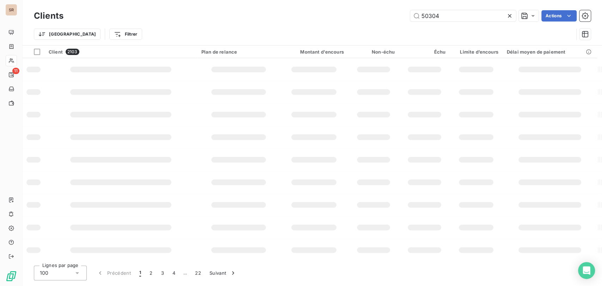
type input "50304"
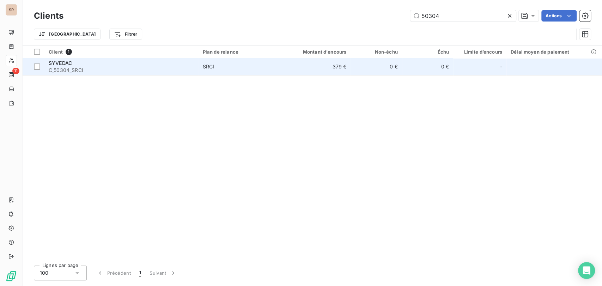
click at [71, 63] on span "SYVEDAC" at bounding box center [60, 63] width 23 height 6
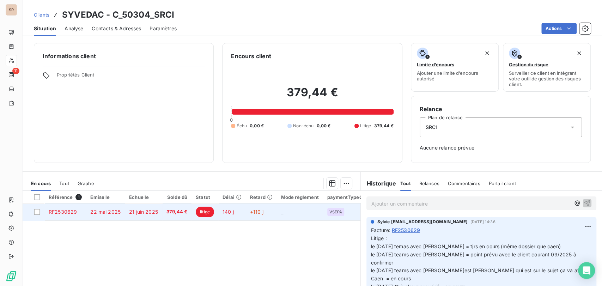
click at [65, 212] on span "RF2530629" at bounding box center [63, 212] width 28 height 6
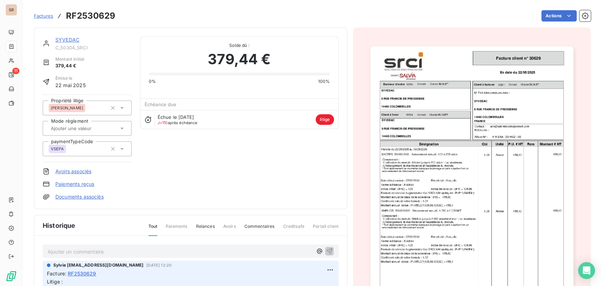
click at [119, 108] on icon at bounding box center [122, 107] width 7 height 7
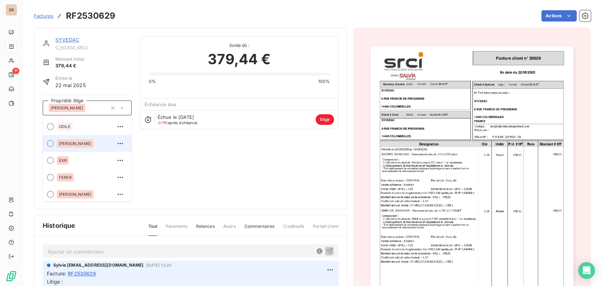
click at [50, 142] on div at bounding box center [50, 143] width 7 height 7
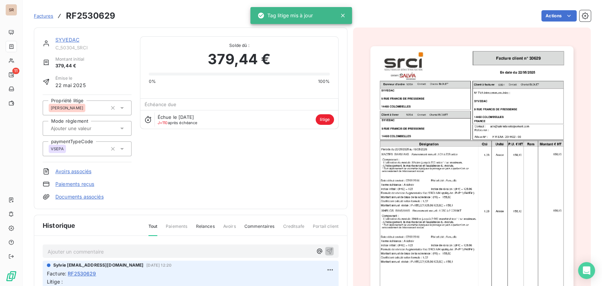
click at [131, 58] on div "SYVEDAC C_50304_SRCI Montant initial 379,44 € Émise le 22 mai 2025 Propriété li…" at bounding box center [191, 118] width 296 height 164
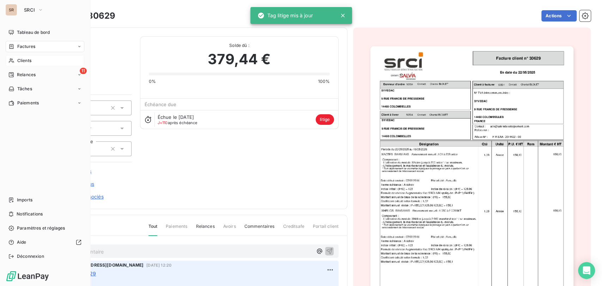
click at [24, 61] on span "Clients" at bounding box center [24, 61] width 14 height 6
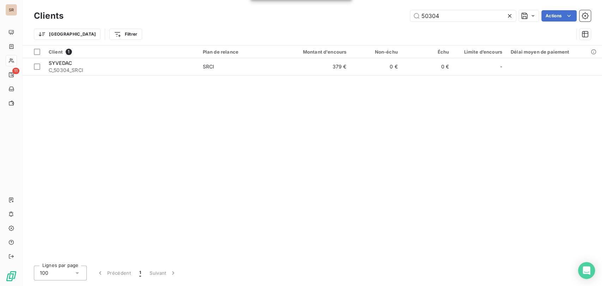
drag, startPoint x: 443, startPoint y: 16, endPoint x: 395, endPoint y: 21, distance: 48.6
click at [395, 21] on div "50304 Actions" at bounding box center [331, 15] width 519 height 11
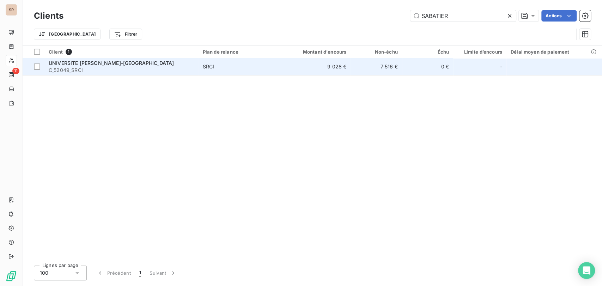
type input "SABATIER"
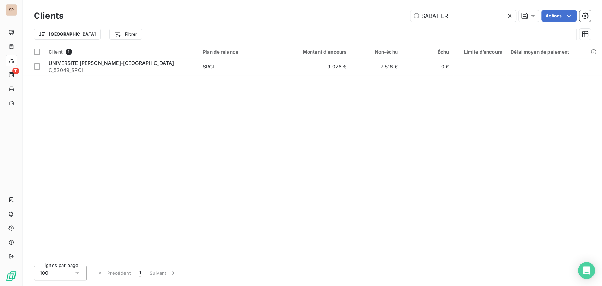
drag, startPoint x: 64, startPoint y: 65, endPoint x: 251, endPoint y: 125, distance: 196.7
click at [65, 65] on span "UNIVERSITE [PERSON_NAME]-[GEOGRAPHIC_DATA]" at bounding box center [111, 63] width 125 height 6
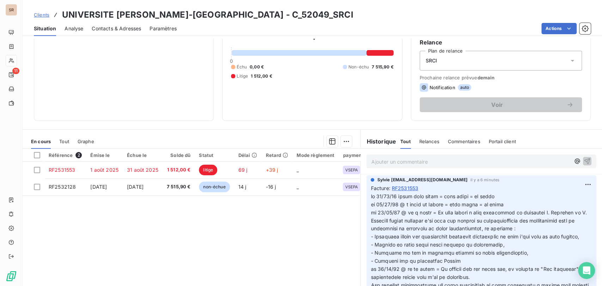
scroll to position [86, 0]
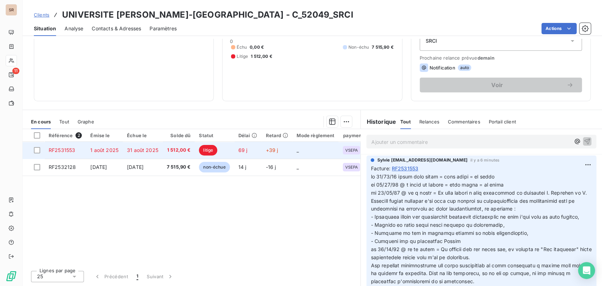
click at [54, 149] on span "RF2531553" at bounding box center [62, 150] width 26 height 6
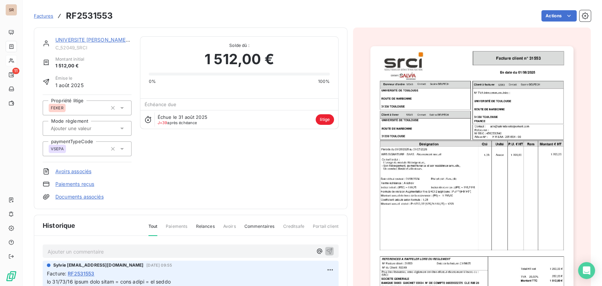
click at [123, 107] on icon at bounding box center [122, 107] width 7 height 7
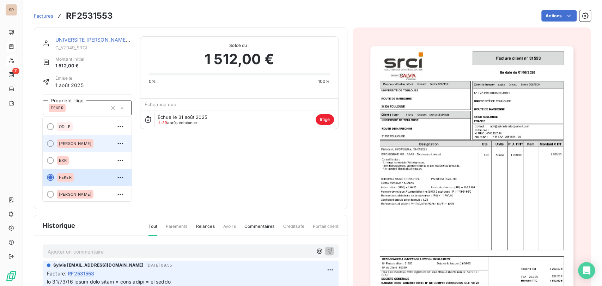
click at [51, 144] on div at bounding box center [50, 143] width 7 height 7
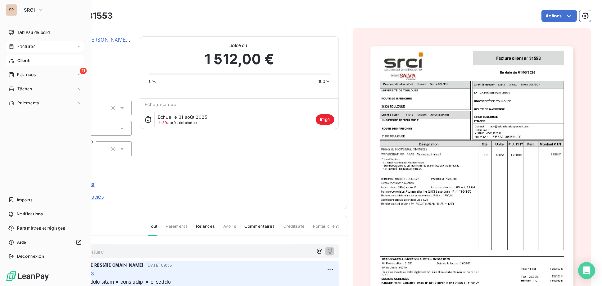
drag, startPoint x: 16, startPoint y: 61, endPoint x: 46, endPoint y: 61, distance: 30.3
click at [16, 61] on div "Clients" at bounding box center [45, 60] width 79 height 11
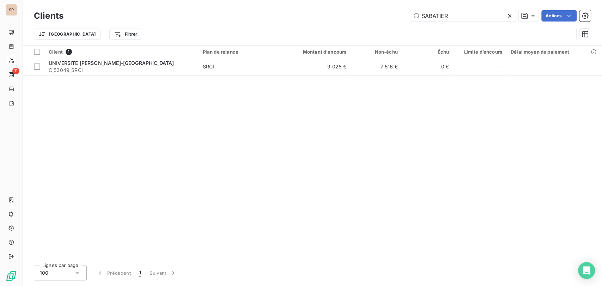
drag, startPoint x: 429, startPoint y: 16, endPoint x: 400, endPoint y: 17, distance: 28.9
click at [400, 17] on div "SABATIER Actions" at bounding box center [331, 15] width 519 height 11
type input "R"
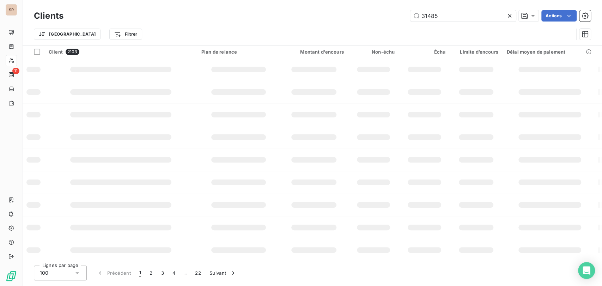
type input "31485"
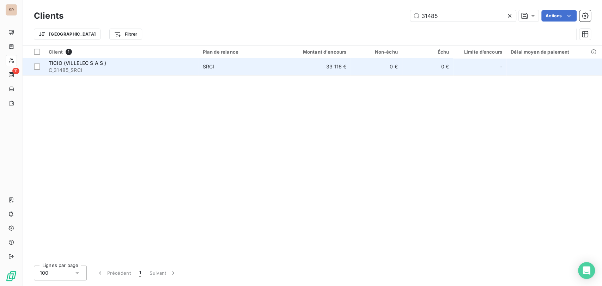
click at [77, 68] on span "C_31485_SRCI" at bounding box center [122, 70] width 146 height 7
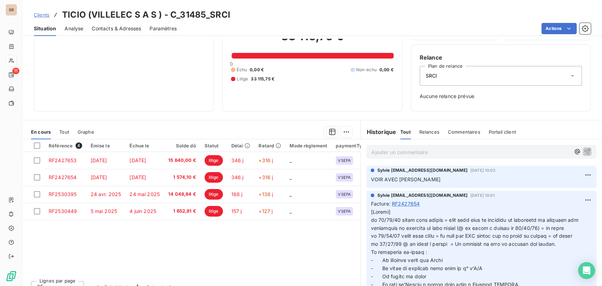
scroll to position [62, 0]
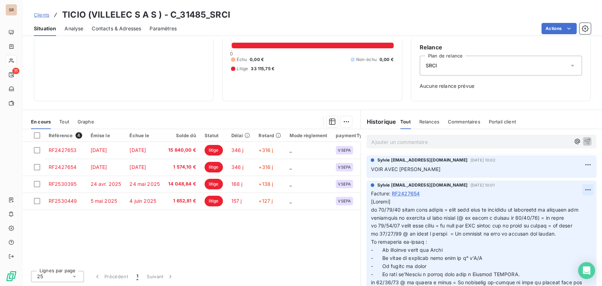
click at [573, 189] on html "SR 11 Clients TICIO (VILLELEC S A S ) - C_31485_SRCI Situation Analyse Contacts…" at bounding box center [301, 143] width 602 height 286
click at [553, 205] on div "Editer" at bounding box center [559, 204] width 40 height 11
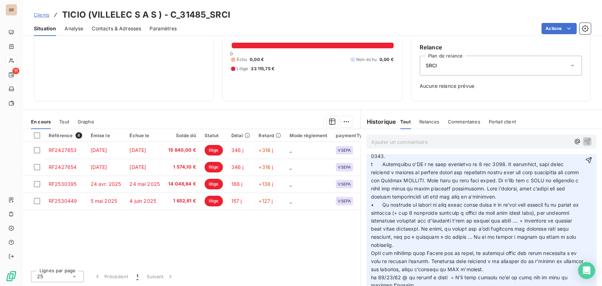
scroll to position [405, 0]
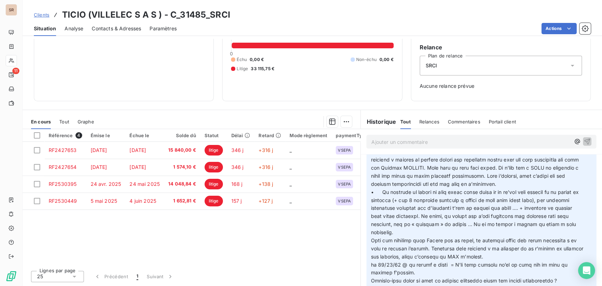
click at [585, 151] on icon "button" at bounding box center [588, 147] width 7 height 7
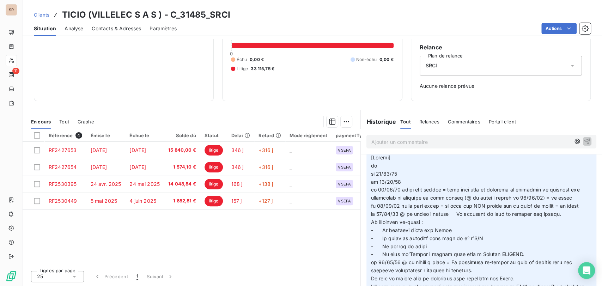
scroll to position [0, 0]
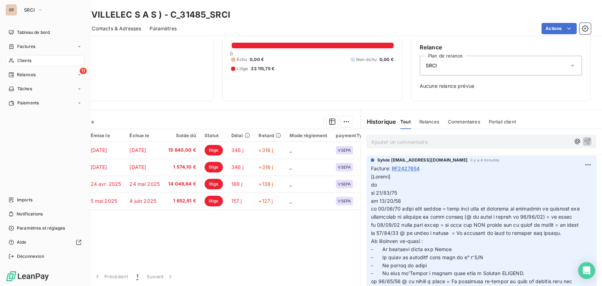
click at [24, 62] on span "Clients" at bounding box center [24, 61] width 14 height 6
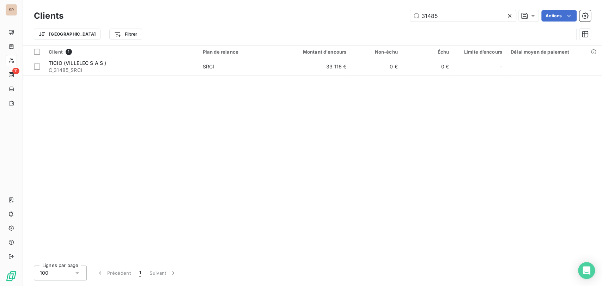
drag, startPoint x: 448, startPoint y: 14, endPoint x: 368, endPoint y: 19, distance: 80.3
click at [370, 18] on div "31485 Actions" at bounding box center [331, 15] width 519 height 11
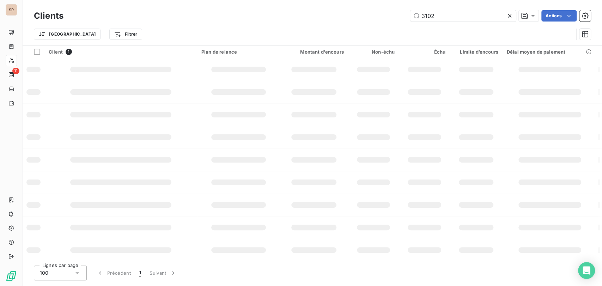
type input "3102"
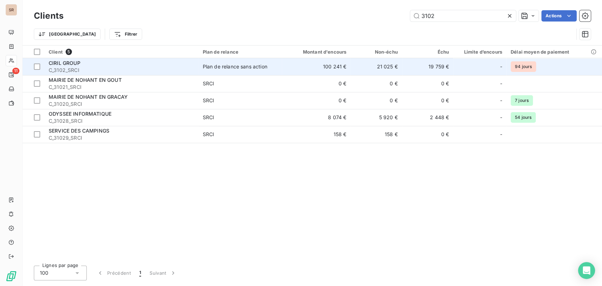
click at [66, 67] on span "C_3102_SRCI" at bounding box center [122, 70] width 146 height 7
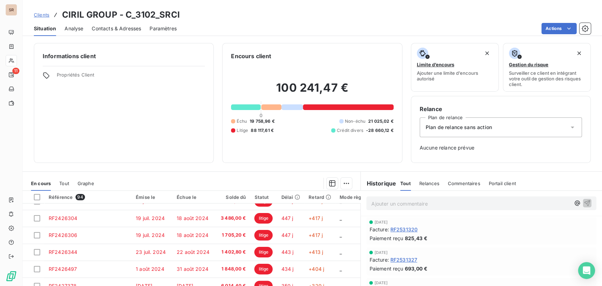
scroll to position [62, 0]
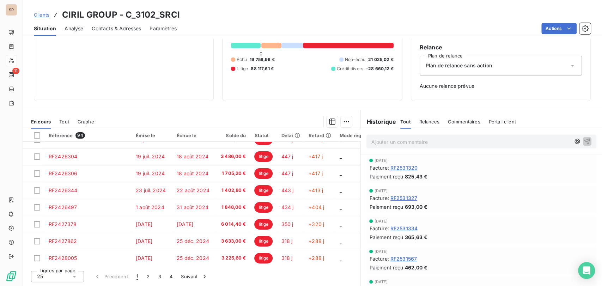
click at [75, 273] on icon at bounding box center [74, 276] width 7 height 7
click at [44, 262] on li "100" at bounding box center [57, 263] width 53 height 13
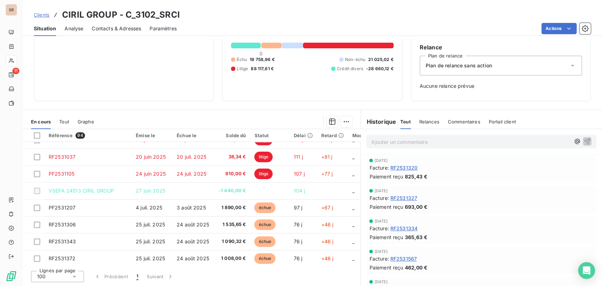
scroll to position [588, 0]
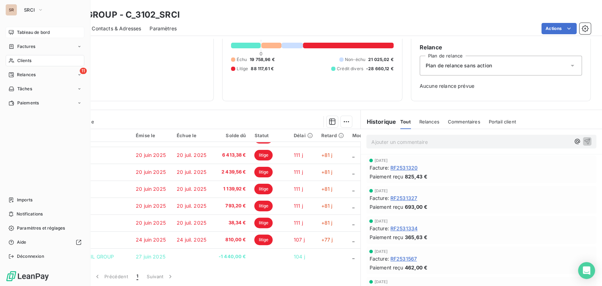
click at [25, 35] on span "Tableau de bord" at bounding box center [33, 32] width 33 height 6
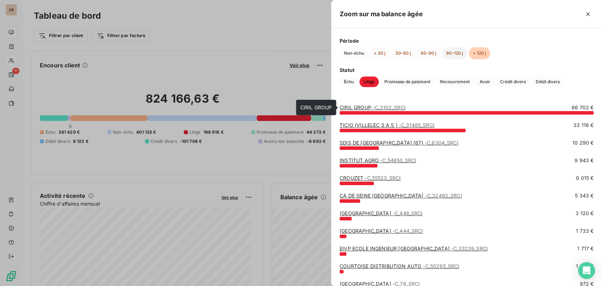
click at [453, 53] on button "90-120 j" at bounding box center [454, 53] width 25 height 12
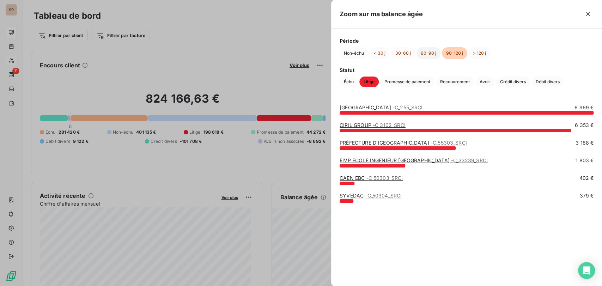
click at [423, 52] on button "60-90 j" at bounding box center [429, 53] width 24 height 12
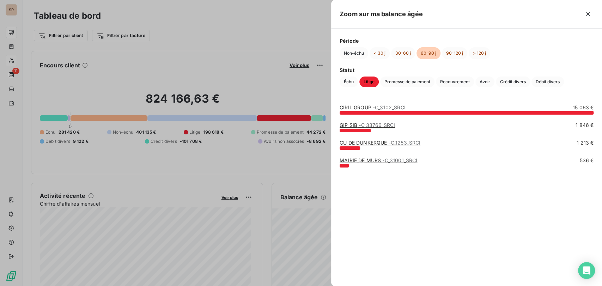
drag, startPoint x: 97, startPoint y: 54, endPoint x: 32, endPoint y: 45, distance: 66.0
click at [97, 54] on div at bounding box center [301, 143] width 602 height 286
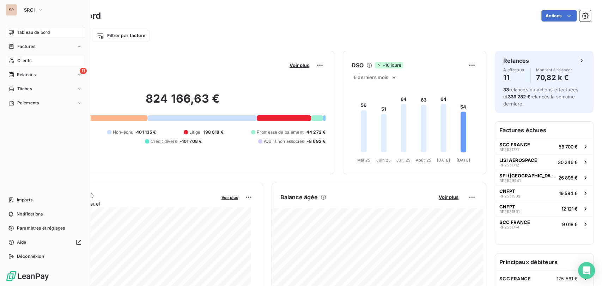
drag, startPoint x: 21, startPoint y: 64, endPoint x: 20, endPoint y: 58, distance: 5.8
click at [20, 58] on span "Clients" at bounding box center [24, 61] width 14 height 6
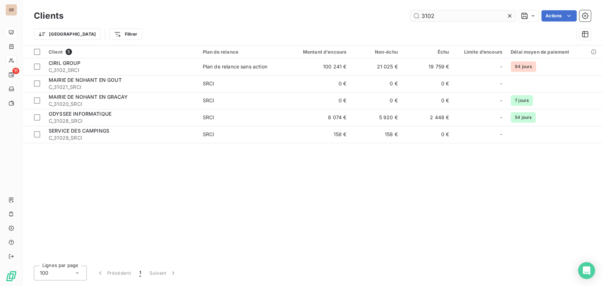
click at [441, 16] on input "3102" at bounding box center [463, 15] width 106 height 11
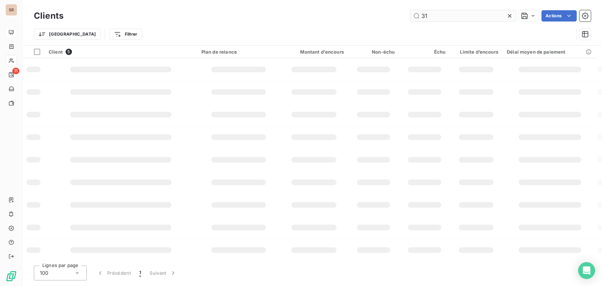
type input "3"
type input "246"
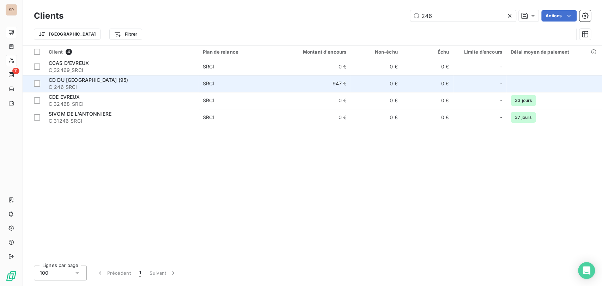
click at [69, 80] on span "CD DU VAL D'OISE (95)" at bounding box center [88, 80] width 79 height 6
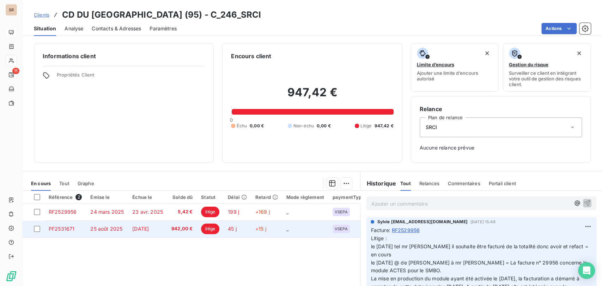
click at [63, 227] on span "PF2531671" at bounding box center [62, 229] width 26 height 6
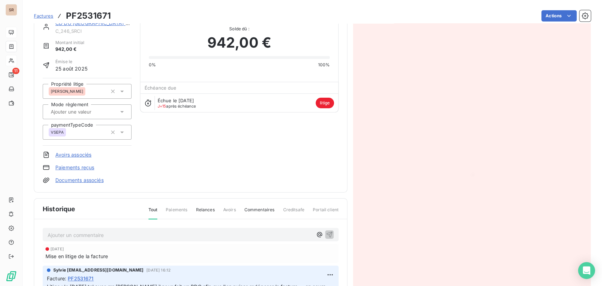
scroll to position [41, 0]
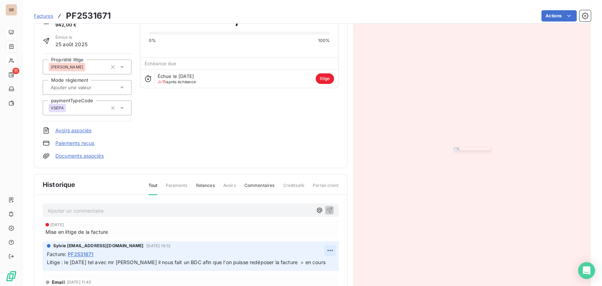
click at [322, 250] on html "SR 11 Factures PF2531671 Actions CD DU VAL D'OISE (95) C_246_SRCI Montant initi…" at bounding box center [301, 143] width 602 height 286
drag, startPoint x: 293, startPoint y: 220, endPoint x: 289, endPoint y: 220, distance: 3.9
click at [292, 220] on div "Editer" at bounding box center [304, 221] width 40 height 11
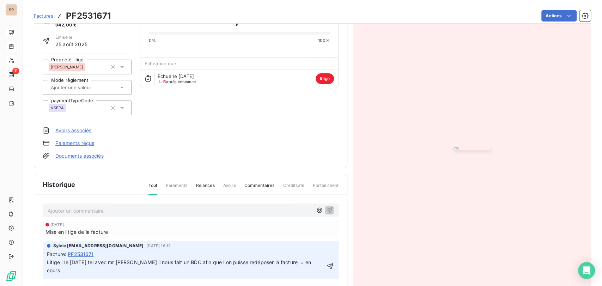
click at [99, 258] on div "Litige : le 30/09/25 tel avec mr persil il nous fait un BDC afin que l'on puiss…" at bounding box center [186, 266] width 278 height 17
click at [101, 256] on div "Facture : PF2531671" at bounding box center [191, 253] width 288 height 7
click at [102, 252] on div "Facture : PF2531671" at bounding box center [191, 253] width 288 height 7
drag, startPoint x: 322, startPoint y: 261, endPoint x: 312, endPoint y: 257, distance: 11.1
click at [327, 263] on icon "button" at bounding box center [330, 266] width 7 height 7
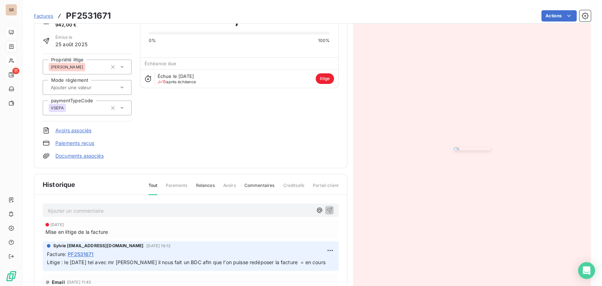
click at [64, 261] on span "Litige : le 30/09/25 tel avec mr persil il nous fait un BDC afin que l'on puiss…" at bounding box center [186, 262] width 279 height 6
click at [317, 250] on html "SR 11 Factures PF2531671 Actions CD DU VAL D'OISE (95) C_246_SRCI Montant initi…" at bounding box center [301, 143] width 602 height 286
click at [297, 223] on div "Editer" at bounding box center [304, 221] width 40 height 11
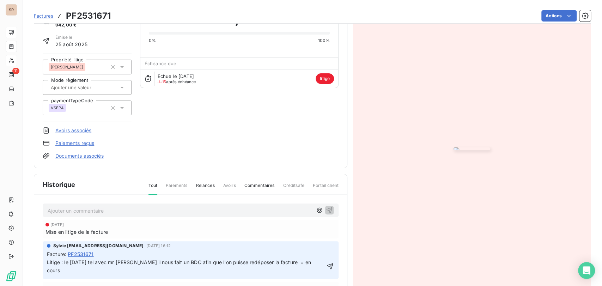
click at [64, 262] on span "Litige : le 30/09/25 tel avec mr persil il nous fait un BDC afin que l'on puiss…" at bounding box center [180, 266] width 266 height 14
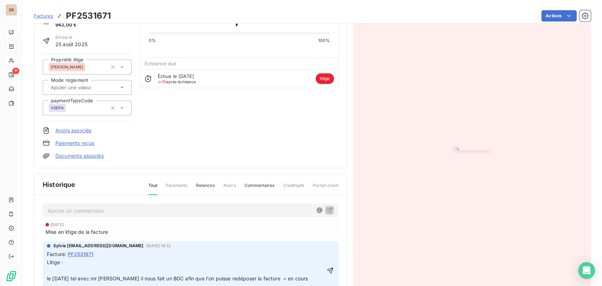
click at [52, 271] on p "Litige : le 30/09/25 tel avec mr persil il nous fait un BDC afin que l'on puiss…" at bounding box center [186, 271] width 278 height 24
click at [327, 267] on icon "button" at bounding box center [330, 270] width 6 height 6
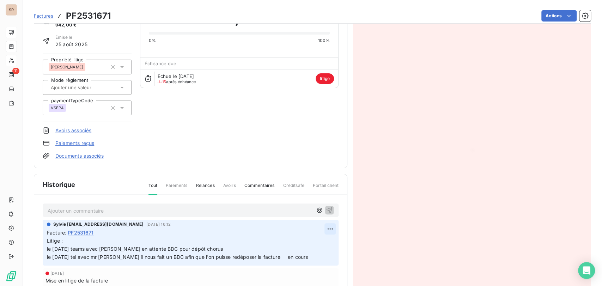
click at [318, 227] on html "SR 11 Factures PF2531671 Actions CD DU VAL D'OISE (95) C_246_SRCI Montant initi…" at bounding box center [301, 143] width 602 height 286
drag, startPoint x: 296, startPoint y: 242, endPoint x: 255, endPoint y: 245, distance: 41.0
click at [296, 243] on div "Editer" at bounding box center [304, 243] width 40 height 11
click at [218, 249] on p "Litige : le 09/10/25 teams avec valérie en attente BDC pour dépôt chorus le 30/…" at bounding box center [186, 249] width 278 height 24
click at [327, 247] on icon "button" at bounding box center [330, 249] width 6 height 6
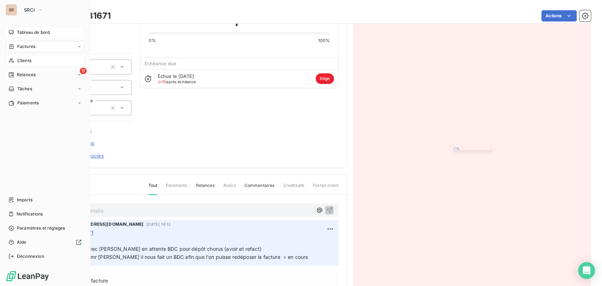
drag, startPoint x: 25, startPoint y: 60, endPoint x: 66, endPoint y: 62, distance: 41.3
click at [25, 60] on span "Clients" at bounding box center [24, 61] width 14 height 6
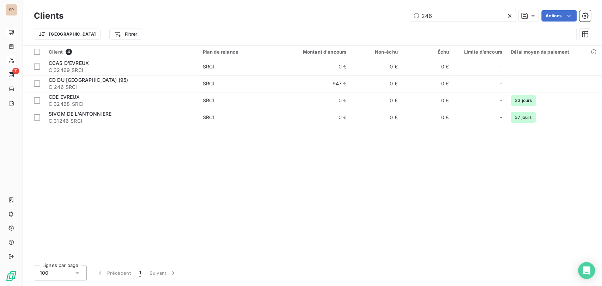
drag, startPoint x: 451, startPoint y: 15, endPoint x: 375, endPoint y: 18, distance: 75.2
click at [381, 18] on div "246 Actions" at bounding box center [331, 15] width 519 height 11
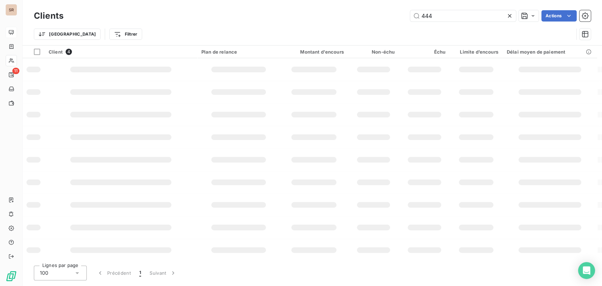
type input "444"
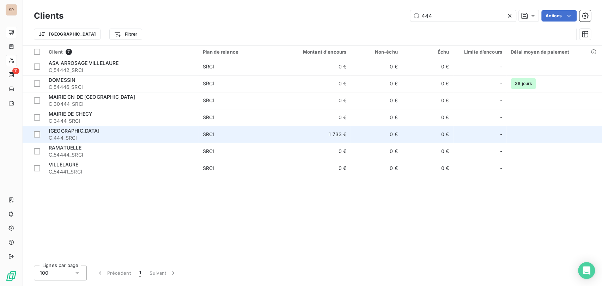
click at [64, 131] on span "[GEOGRAPHIC_DATA]" at bounding box center [74, 131] width 51 height 6
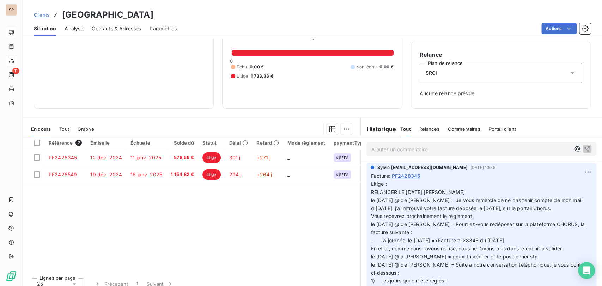
scroll to position [55, 0]
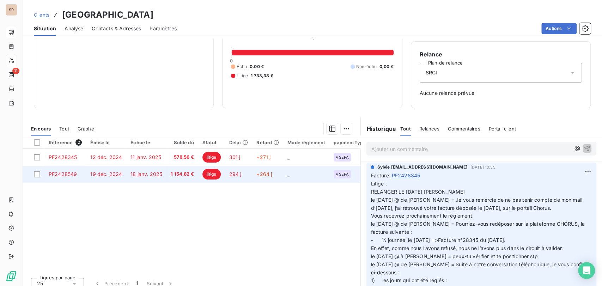
click at [69, 177] on td "PF2428549" at bounding box center [65, 174] width 42 height 17
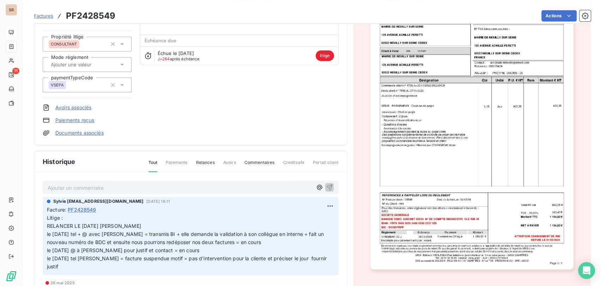
scroll to position [40, 0]
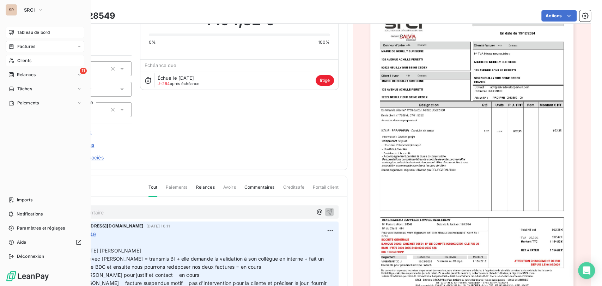
click at [24, 62] on span "Clients" at bounding box center [24, 61] width 14 height 6
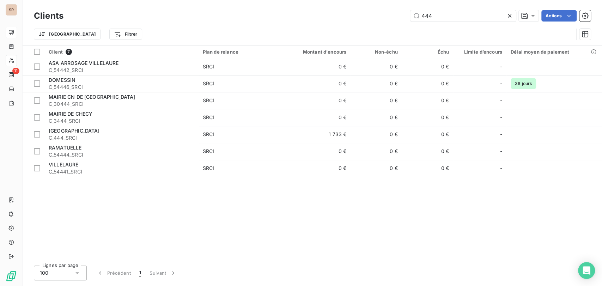
drag, startPoint x: 448, startPoint y: 13, endPoint x: 380, endPoint y: 22, distance: 69.4
click at [383, 22] on div "Clients 444 Actions" at bounding box center [312, 15] width 557 height 15
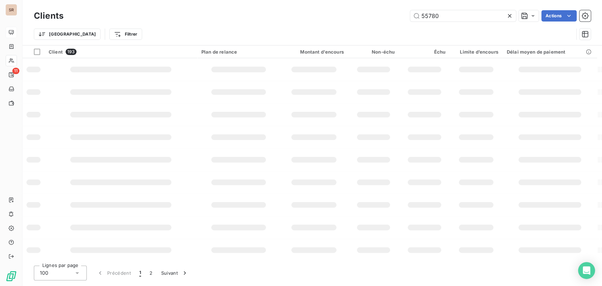
type input "55780"
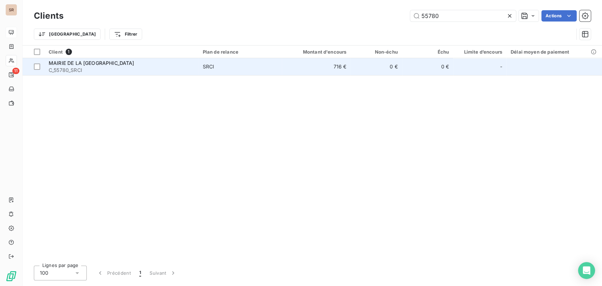
click at [81, 67] on span "C_55780_SRCI" at bounding box center [122, 70] width 146 height 7
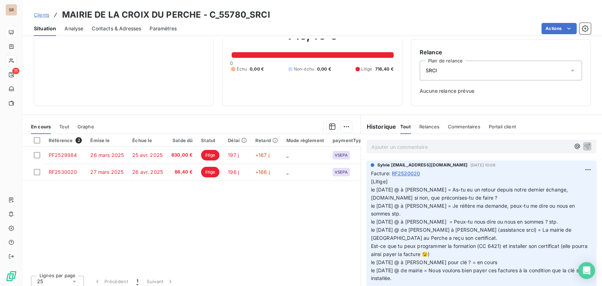
scroll to position [62, 0]
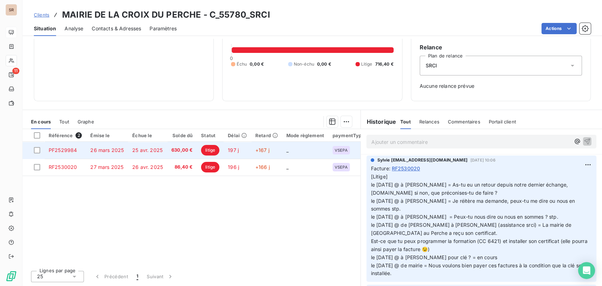
click at [66, 150] on span "PF2529984" at bounding box center [63, 150] width 28 height 6
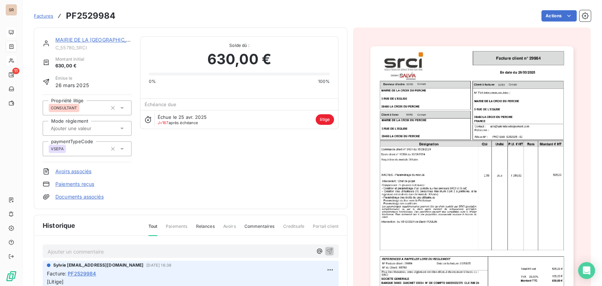
click at [462, 174] on img "button" at bounding box center [471, 189] width 203 height 287
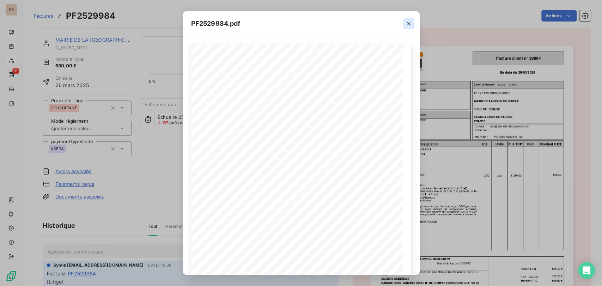
click at [407, 22] on icon "button" at bounding box center [408, 23] width 7 height 7
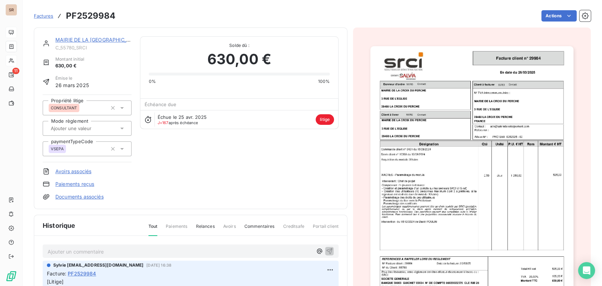
click at [87, 39] on link "MAIRIE DE LA [GEOGRAPHIC_DATA]" at bounding box center [98, 40] width 86 height 6
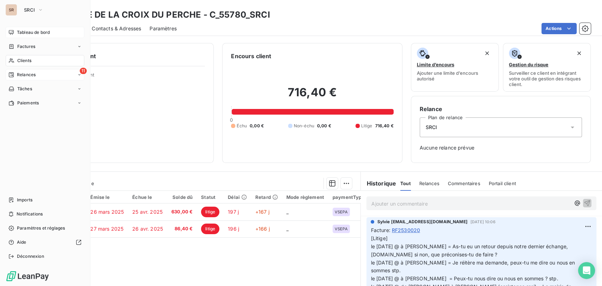
click at [21, 77] on span "Relances" at bounding box center [26, 75] width 19 height 6
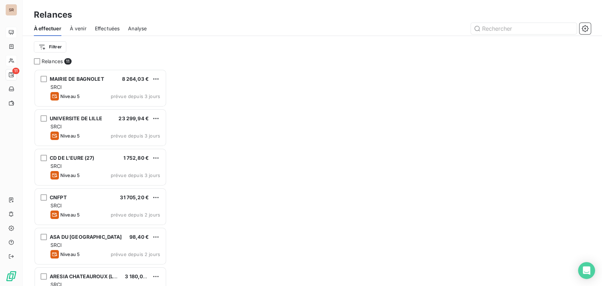
scroll to position [211, 127]
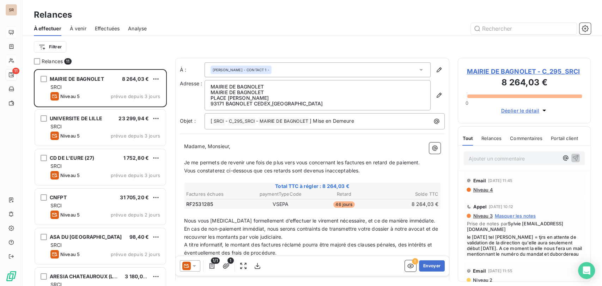
click at [506, 73] on span "MAIRIE DE BAGNOLET - C_295_SRCI" at bounding box center [524, 72] width 115 height 10
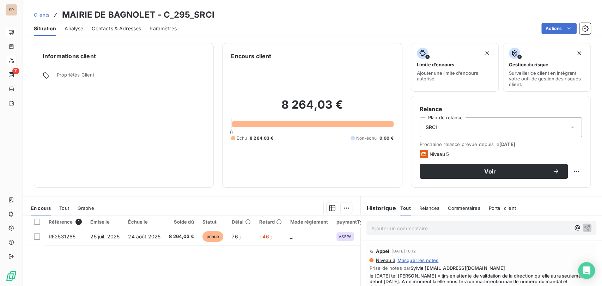
scroll to position [39, 0]
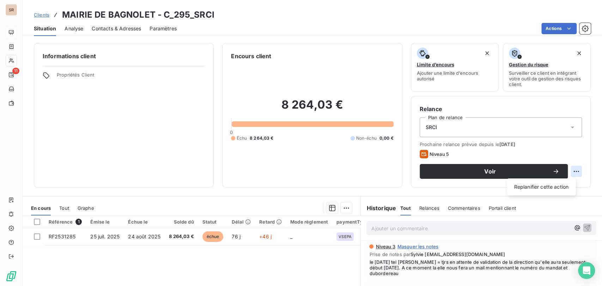
click at [569, 171] on html "SR 11 Clients MAIRIE DE BAGNOLET - C_295_SRCI Situation Analyse Contacts & Adre…" at bounding box center [301, 143] width 602 height 286
click at [554, 187] on div "Replanifier cette action" at bounding box center [541, 186] width 63 height 11
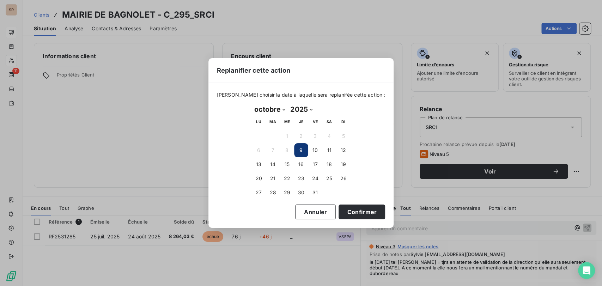
click at [283, 109] on select "janvier février mars avril mai juin juillet août septembre octobre novembre déc…" at bounding box center [270, 109] width 36 height 11
select select "10"
click at [252, 104] on select "janvier février mars avril mai juin juillet août septembre octobre novembre déc…" at bounding box center [270, 109] width 36 height 11
click at [271, 165] on button "11" at bounding box center [273, 164] width 14 height 14
click at [342, 212] on button "Confirmer" at bounding box center [362, 212] width 47 height 15
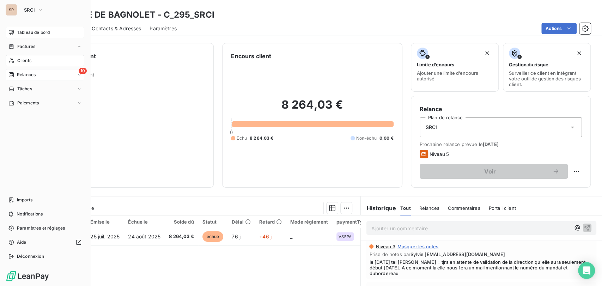
click at [14, 75] on div "Relances" at bounding box center [21, 75] width 27 height 6
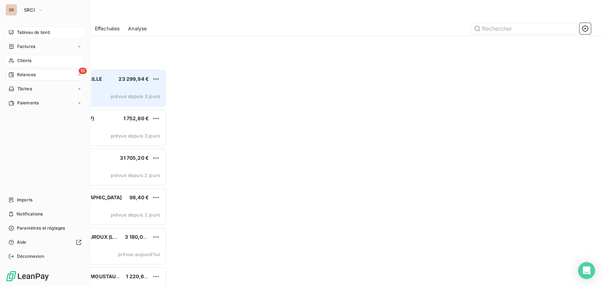
scroll to position [211, 127]
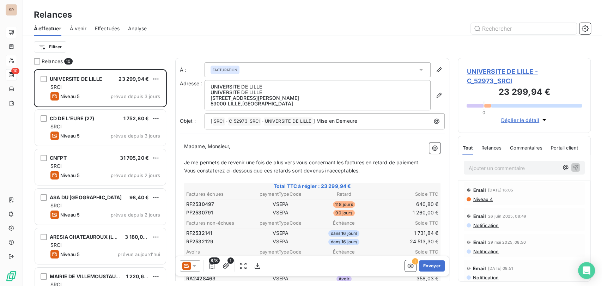
click at [487, 72] on span "UNIVERSITE DE LILLE - C_52973_SRCI" at bounding box center [524, 76] width 115 height 19
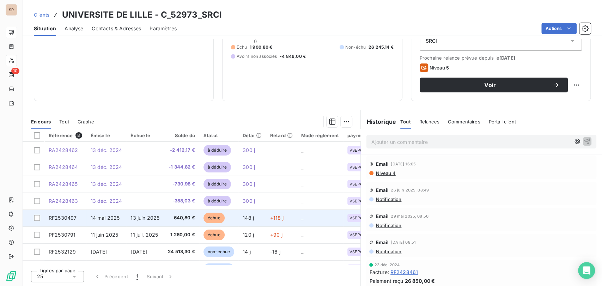
scroll to position [15, 0]
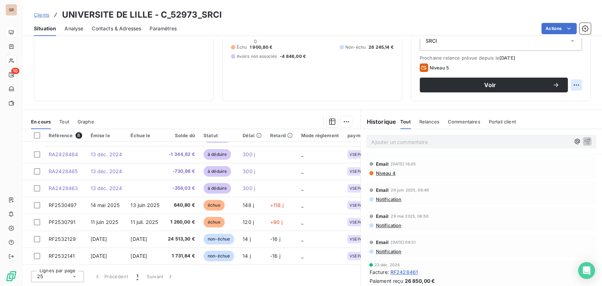
click at [571, 86] on html "SR 10 Clients UNIVERSITE DE LILLE - C_52973_SRCI Situation Analyse Contacts & A…" at bounding box center [301, 143] width 602 height 286
click at [551, 98] on div "Replanifier cette action" at bounding box center [541, 100] width 63 height 11
select select "9"
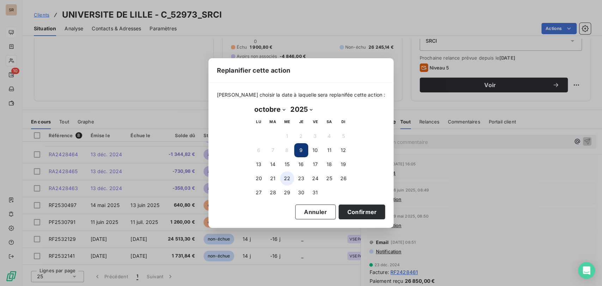
click at [286, 178] on button "22" at bounding box center [287, 178] width 14 height 14
click at [339, 210] on button "Confirmer" at bounding box center [362, 212] width 47 height 15
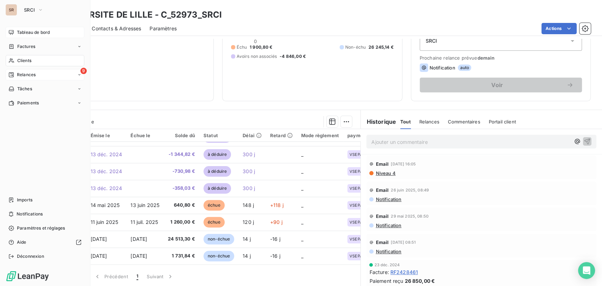
click at [26, 77] on span "Relances" at bounding box center [26, 75] width 19 height 6
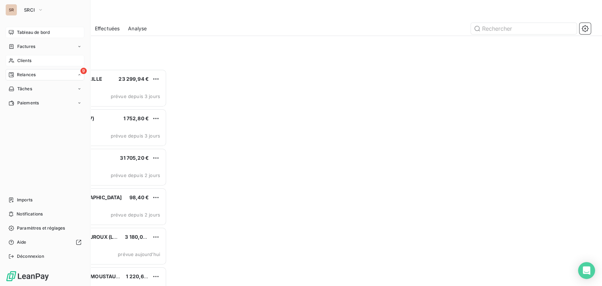
scroll to position [211, 127]
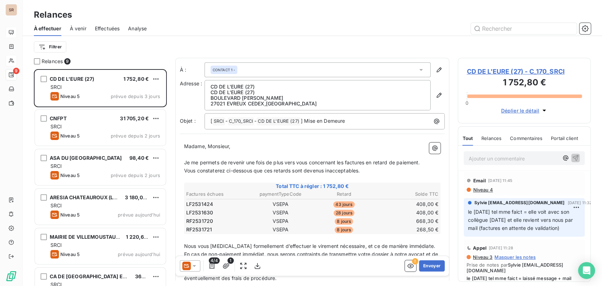
click at [497, 71] on span "CD DE L'EURE (27) - C_170_SRCI" at bounding box center [524, 72] width 115 height 10
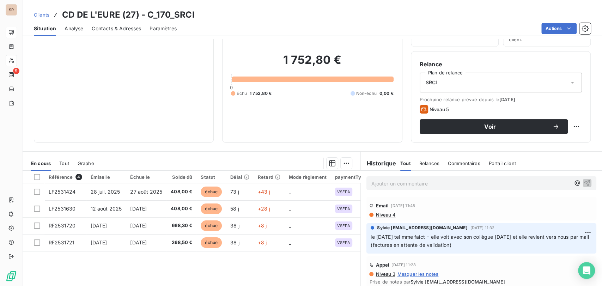
scroll to position [47, 0]
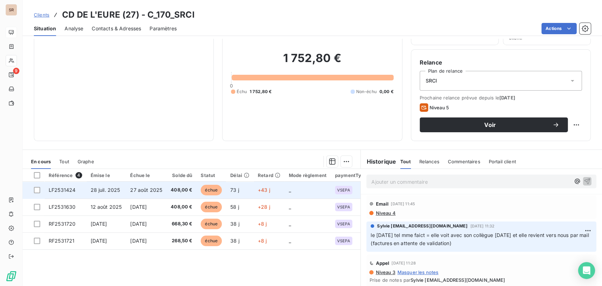
click at [65, 190] on span "LF2531424" at bounding box center [62, 190] width 27 height 6
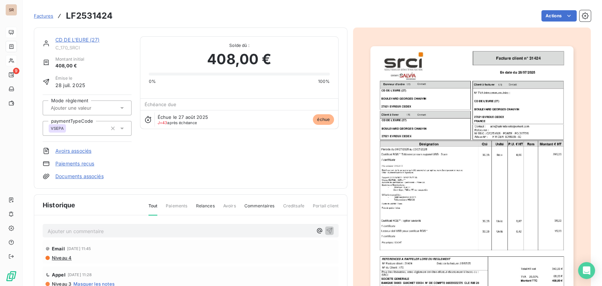
click at [417, 147] on img "button" at bounding box center [471, 189] width 203 height 287
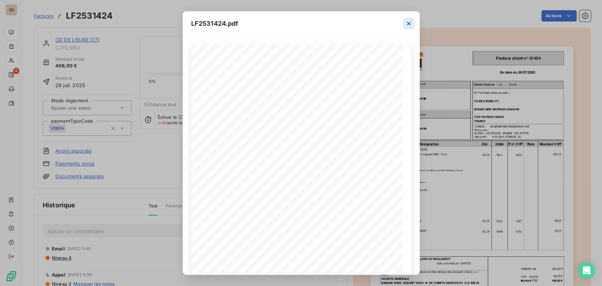
click at [408, 24] on icon "button" at bounding box center [408, 23] width 7 height 7
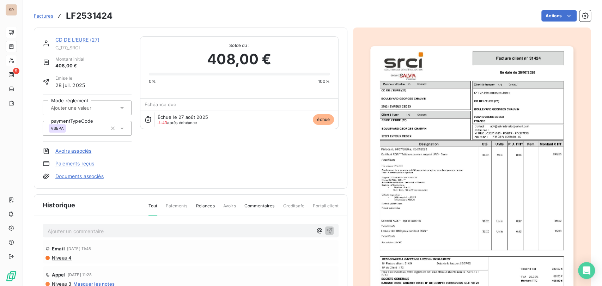
click at [77, 40] on link "CD DE L'EURE (27)" at bounding box center [77, 40] width 44 height 6
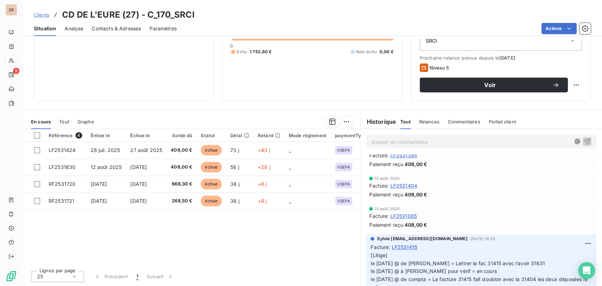
scroll to position [235, 0]
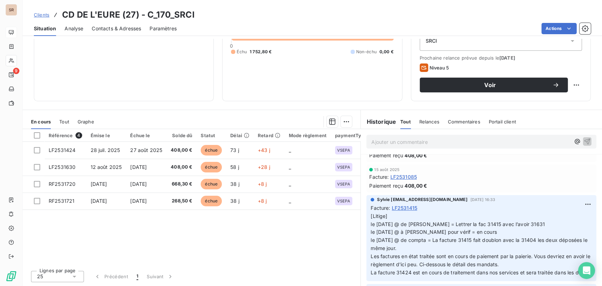
click at [108, 27] on span "Contacts & Adresses" at bounding box center [116, 28] width 49 height 7
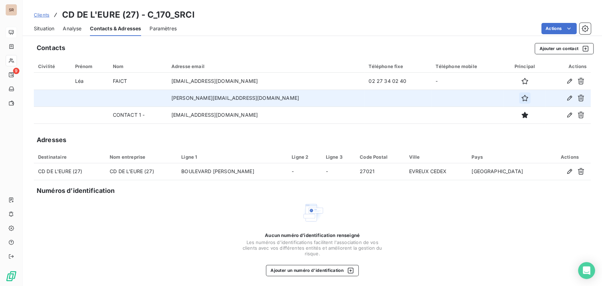
click at [522, 98] on icon "button" at bounding box center [525, 98] width 6 height 6
click at [41, 29] on span "Situation" at bounding box center [44, 28] width 20 height 7
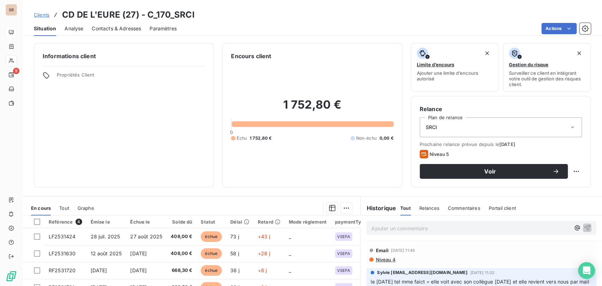
click at [510, 162] on div "Prochaine relance prévue depuis le 6 oct. 2025 Niveau 5 Voir" at bounding box center [501, 159] width 162 height 37
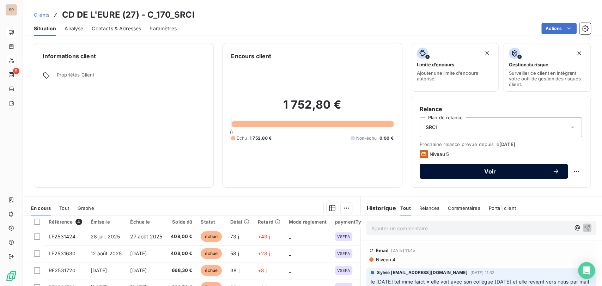
click at [517, 170] on span "Voir" at bounding box center [490, 172] width 124 height 6
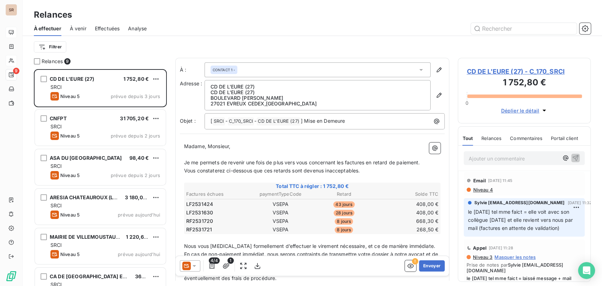
scroll to position [211, 127]
click at [196, 267] on icon at bounding box center [194, 265] width 7 height 7
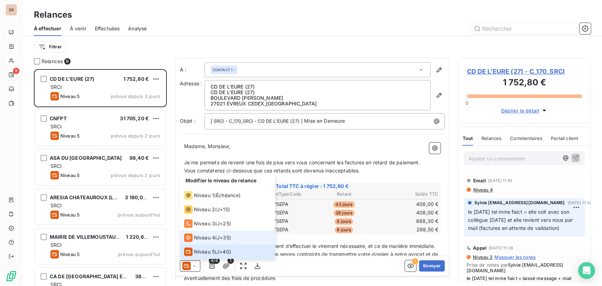
click at [196, 240] on span "Niveau 4" at bounding box center [204, 237] width 21 height 7
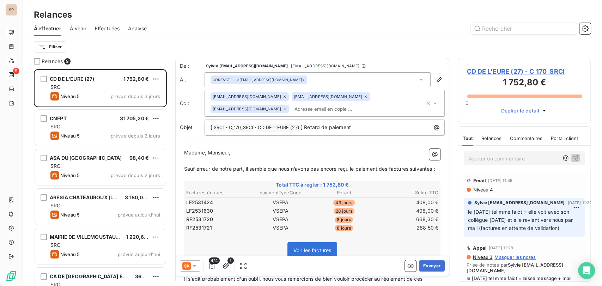
click at [418, 78] on icon at bounding box center [421, 79] width 7 height 7
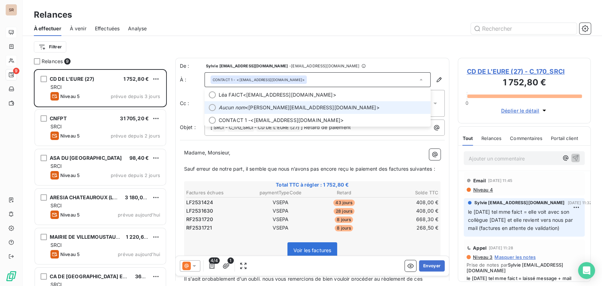
click at [208, 105] on li "Aucun nom <maciej.baranowski@eure.fr>" at bounding box center [318, 107] width 226 height 13
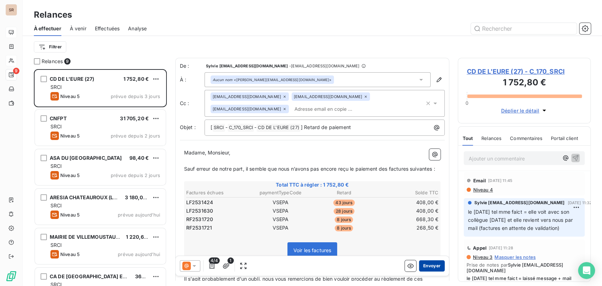
click at [433, 266] on button "Envoyer" at bounding box center [432, 265] width 26 height 11
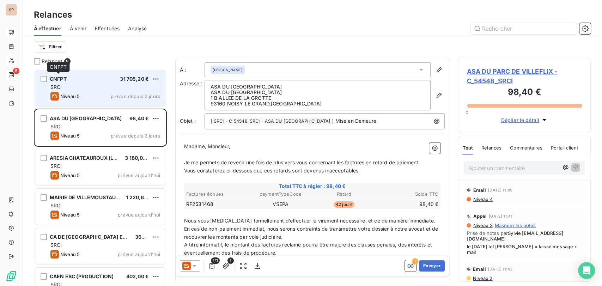
click at [59, 80] on span "CNFPT" at bounding box center [58, 79] width 17 height 6
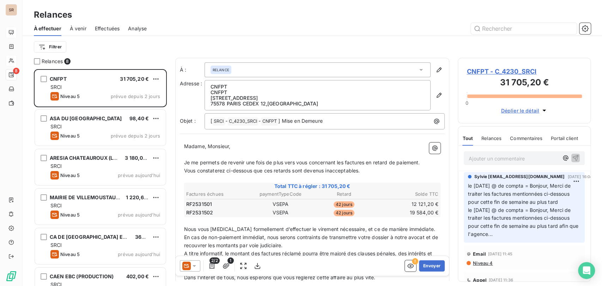
click at [480, 72] on span "CNFPT - C_4230_SRCI" at bounding box center [524, 72] width 115 height 10
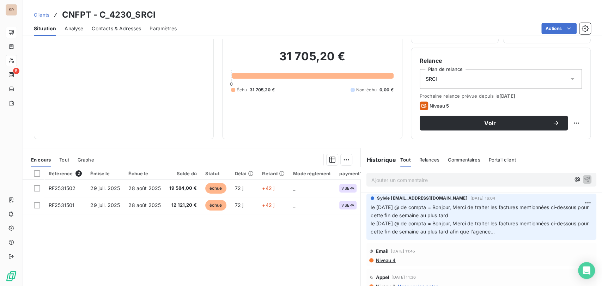
scroll to position [77, 0]
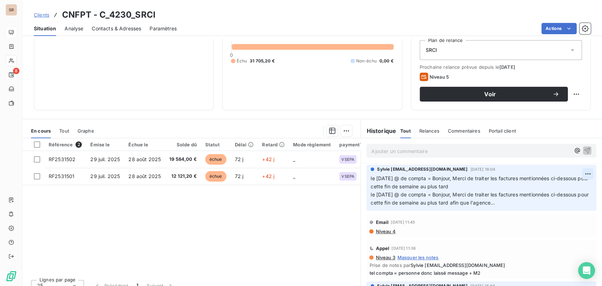
click at [573, 175] on html "SR 8 Clients CNFPT - C_4230_SRCI Situation Analyse Contacts & Adresses Paramètr…" at bounding box center [301, 143] width 602 height 286
drag, startPoint x: 550, startPoint y: 188, endPoint x: 479, endPoint y: 188, distance: 70.6
click at [546, 188] on div "Editer" at bounding box center [559, 188] width 40 height 11
click at [371, 178] on span "le 25/09/25 @ de compta = Bonjour, Merci de traiter les factures mentionnées ci…" at bounding box center [474, 190] width 207 height 30
click at [374, 179] on p "le 25/09/25 @ de compta = Bonjour, Merci de traiter les factures mentionnées ci…" at bounding box center [477, 191] width 213 height 32
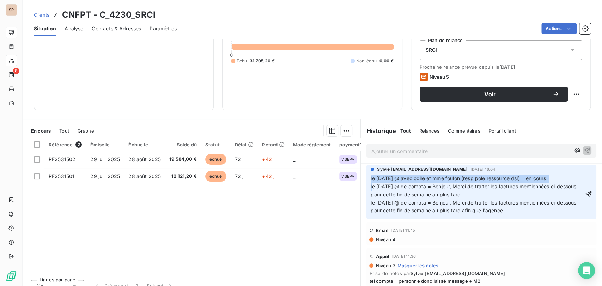
drag, startPoint x: 552, startPoint y: 178, endPoint x: 364, endPoint y: 181, distance: 188.1
click at [367, 179] on div "Sylvie s.bruchard@salviadeveloppement.com 25 sept. 2025, 16:04 le 08/10/25 @ av…" at bounding box center [482, 192] width 230 height 54
copy span "le 08/10/25 @ avec odile et mme foulon (resp pole ressource dsi) = en cours"
click at [586, 194] on icon "button" at bounding box center [589, 195] width 6 height 6
click at [577, 172] on html "SR 8 Clients CNFPT - C_4230_SRCI Situation Analyse Contacts & Adresses Paramètr…" at bounding box center [301, 143] width 602 height 286
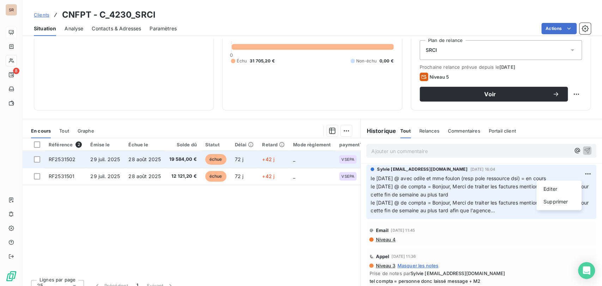
click at [55, 159] on html "SR 8 Clients CNFPT - C_4230_SRCI Situation Analyse Contacts & Adresses Paramètr…" at bounding box center [301, 143] width 602 height 286
click at [68, 160] on span "RF2531502" at bounding box center [62, 159] width 27 height 6
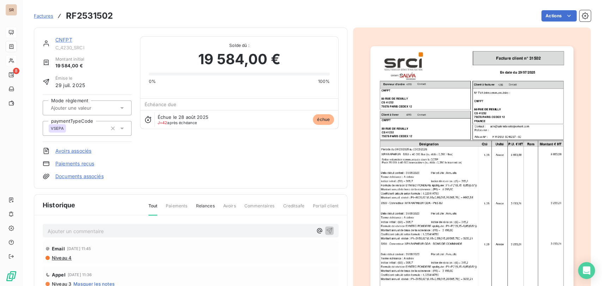
click at [67, 40] on link "CNFPT" at bounding box center [63, 40] width 17 height 6
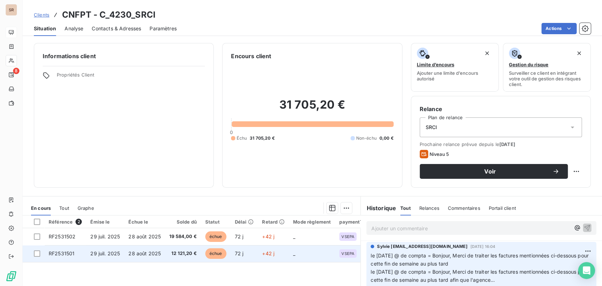
click at [68, 254] on span "RF2531501" at bounding box center [62, 253] width 26 height 6
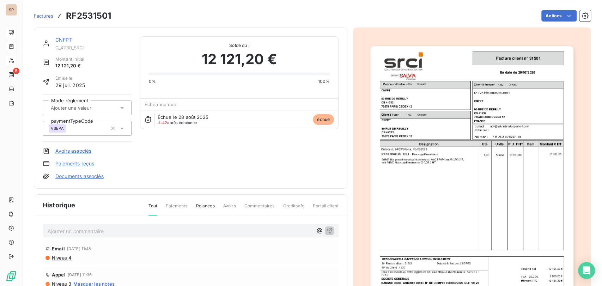
click at [430, 159] on img "button" at bounding box center [471, 189] width 203 height 287
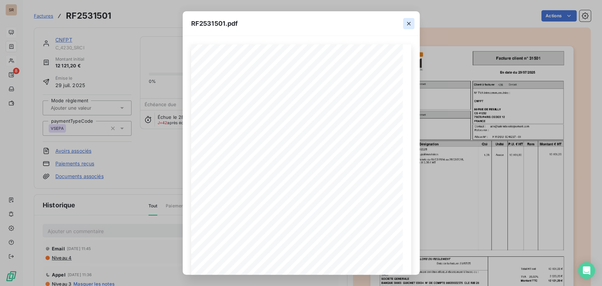
click at [408, 24] on icon "button" at bounding box center [408, 23] width 7 height 7
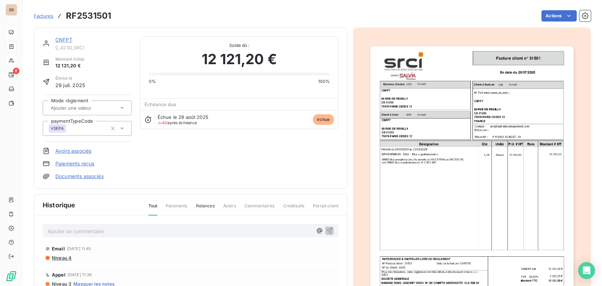
click at [61, 39] on link "CNFPT" at bounding box center [63, 40] width 17 height 6
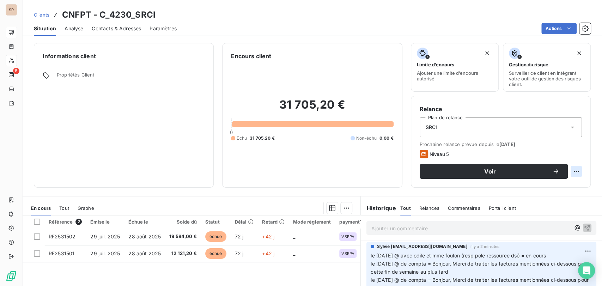
click at [570, 167] on html "SR 8 Clients CNFPT - C_4230_SRCI Situation Analyse Contacts & Adresses Paramètr…" at bounding box center [301, 143] width 602 height 286
click at [533, 192] on div "Replanifier cette action" at bounding box center [541, 186] width 63 height 11
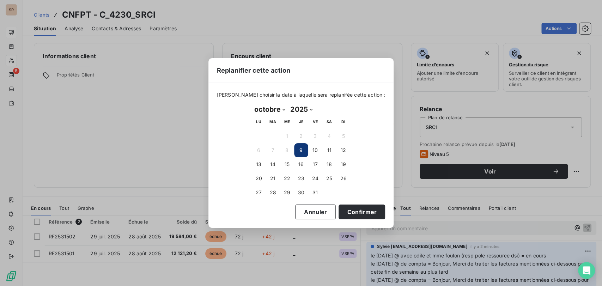
click at [282, 109] on select "janvier février mars avril mai juin juillet août septembre octobre novembre déc…" at bounding box center [270, 109] width 36 height 11
select select "10"
click at [252, 104] on select "janvier février mars avril mai juin juillet août septembre octobre novembre déc…" at bounding box center [270, 109] width 36 height 11
click at [299, 162] on button "13" at bounding box center [301, 164] width 14 height 14
drag, startPoint x: 351, startPoint y: 212, endPoint x: 349, endPoint y: 206, distance: 6.4
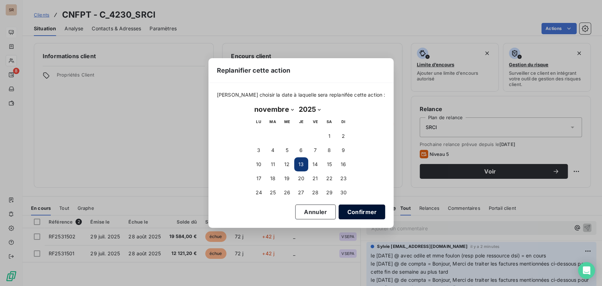
click at [351, 212] on button "Confirmer" at bounding box center [362, 212] width 47 height 15
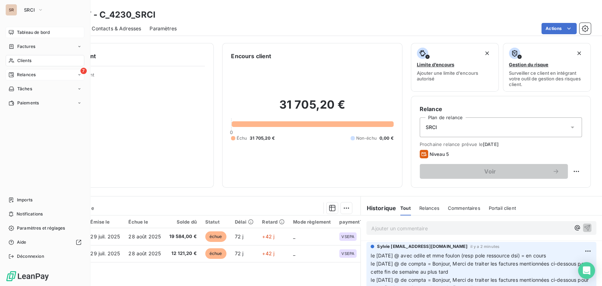
click at [23, 77] on span "Relances" at bounding box center [26, 75] width 19 height 6
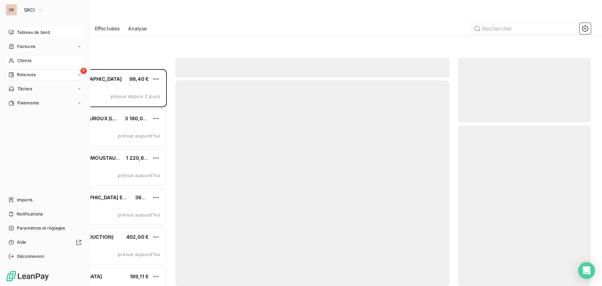
scroll to position [211, 127]
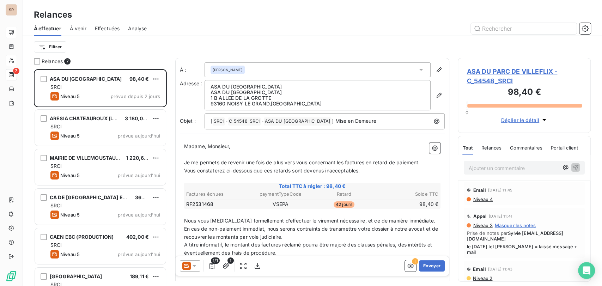
click at [484, 71] on span "ASA DU PARC DE VILLEFLIX - C_54548_SRCI" at bounding box center [524, 76] width 115 height 19
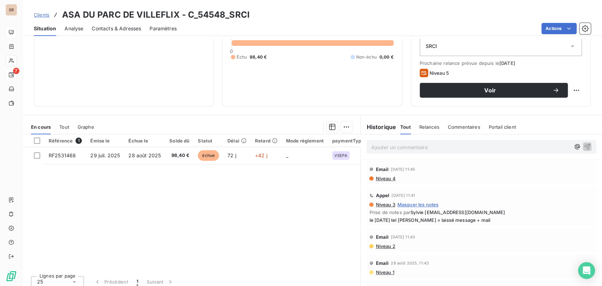
scroll to position [86, 0]
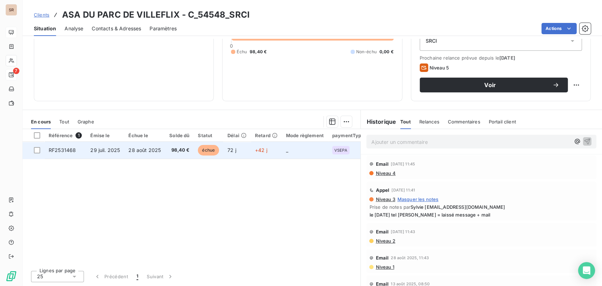
click at [65, 150] on span "RF2531468" at bounding box center [62, 150] width 27 height 6
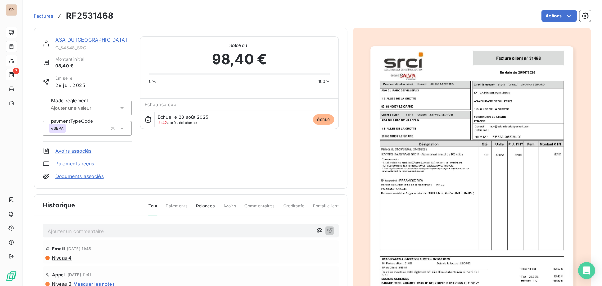
click at [434, 145] on img "button" at bounding box center [471, 189] width 203 height 287
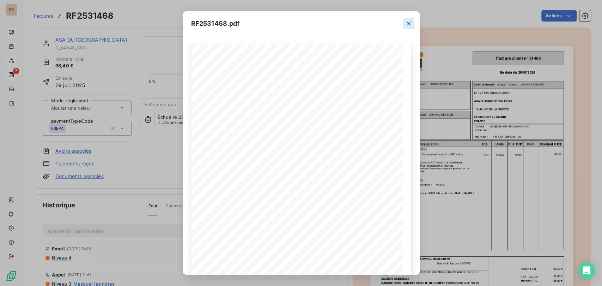
click at [409, 24] on icon "button" at bounding box center [409, 24] width 4 height 4
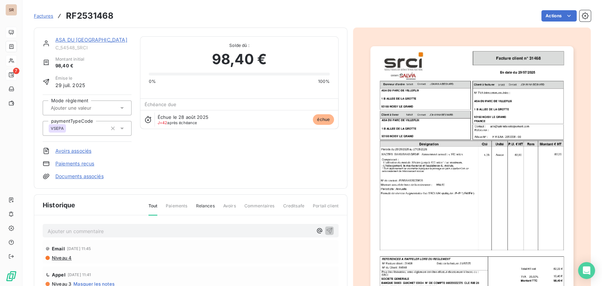
click at [74, 40] on link "ASA DU [GEOGRAPHIC_DATA]" at bounding box center [91, 40] width 72 height 6
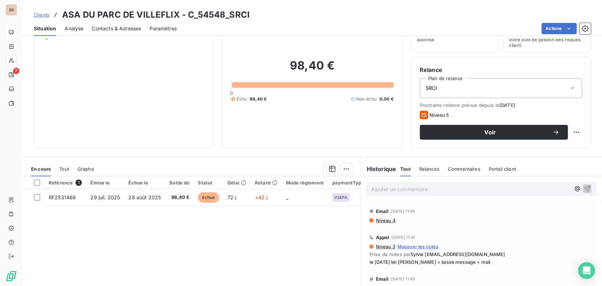
click at [120, 30] on span "Contacts & Adresses" at bounding box center [116, 28] width 49 height 7
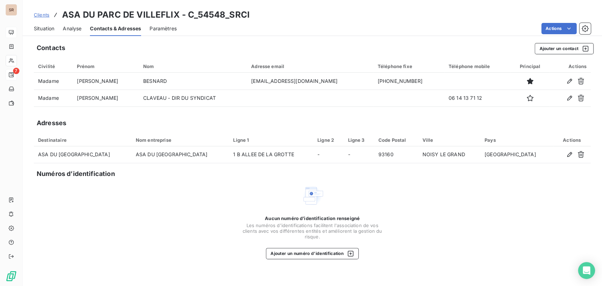
click at [42, 25] on span "Situation" at bounding box center [44, 28] width 20 height 7
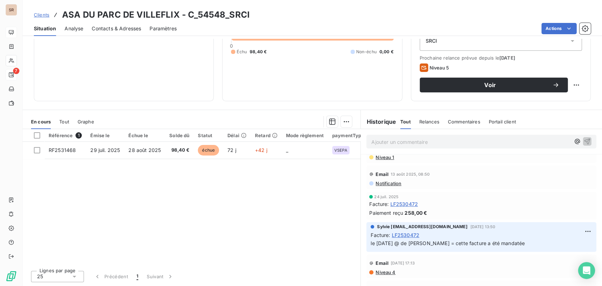
scroll to position [155, 0]
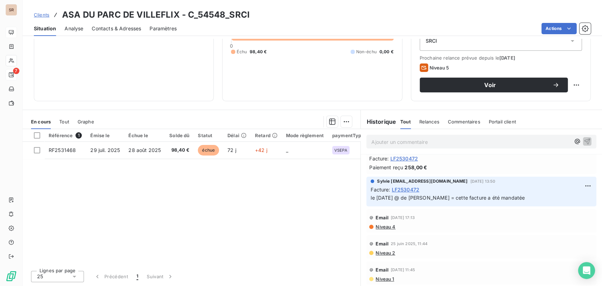
click at [113, 25] on span "Contacts & Adresses" at bounding box center [116, 28] width 49 height 7
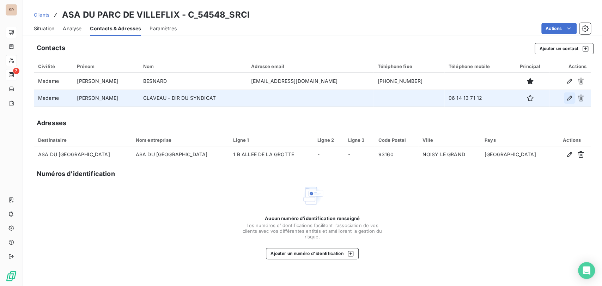
click at [568, 102] on button "button" at bounding box center [569, 97] width 11 height 11
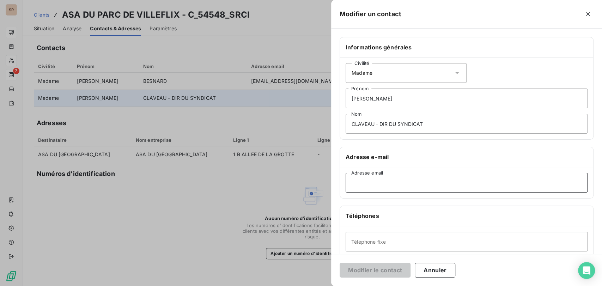
click at [354, 184] on input "Adresse email" at bounding box center [467, 183] width 242 height 20
click at [387, 182] on input "passociations" at bounding box center [467, 183] width 242 height 20
type input "passociations@yahoo.fr"
click at [387, 271] on button "Modifier le contact" at bounding box center [375, 270] width 71 height 15
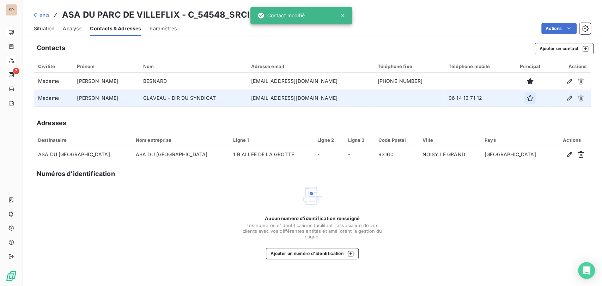
click at [527, 100] on icon "button" at bounding box center [530, 98] width 6 height 6
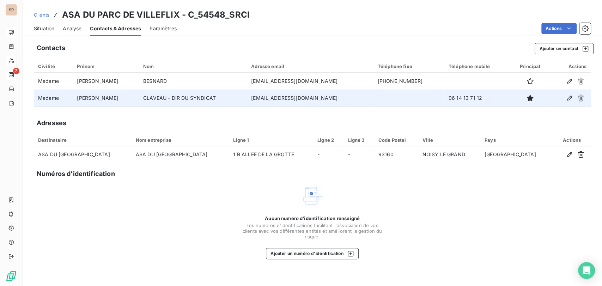
click at [40, 26] on span "Situation" at bounding box center [44, 28] width 20 height 7
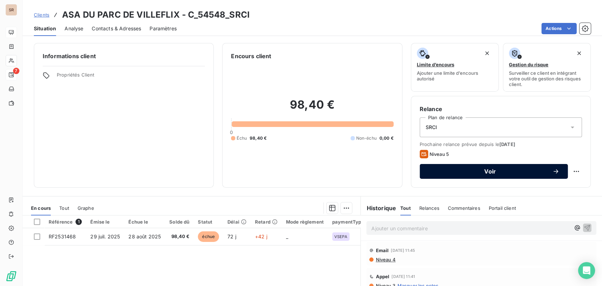
click at [481, 176] on button "Voir" at bounding box center [494, 171] width 148 height 15
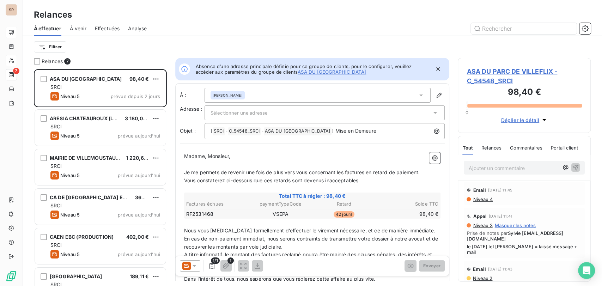
scroll to position [6, 6]
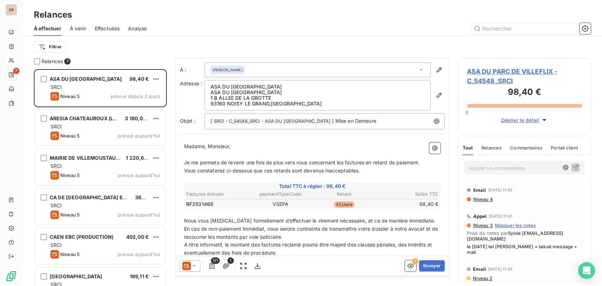
click at [418, 69] on icon at bounding box center [421, 69] width 7 height 7
click at [499, 70] on span "ASA DU PARC DE VILLEFLIX - C_54548_SRCI" at bounding box center [524, 76] width 115 height 19
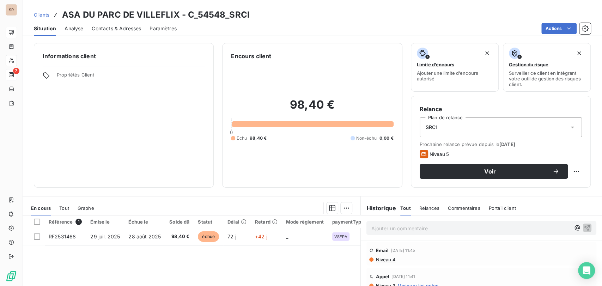
click at [119, 26] on span "Contacts & Adresses" at bounding box center [116, 28] width 49 height 7
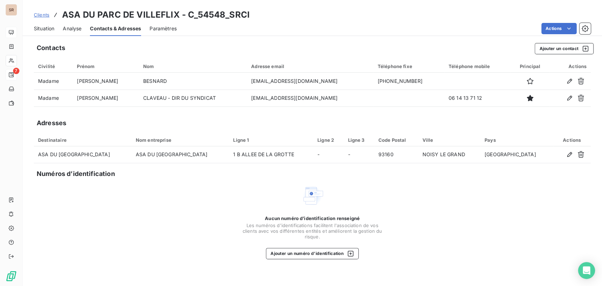
click at [43, 29] on span "Situation" at bounding box center [44, 28] width 20 height 7
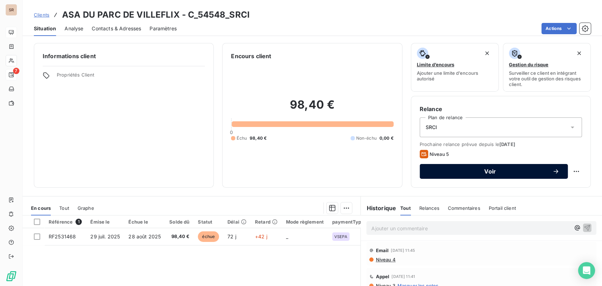
click at [495, 170] on span "Voir" at bounding box center [490, 172] width 124 height 6
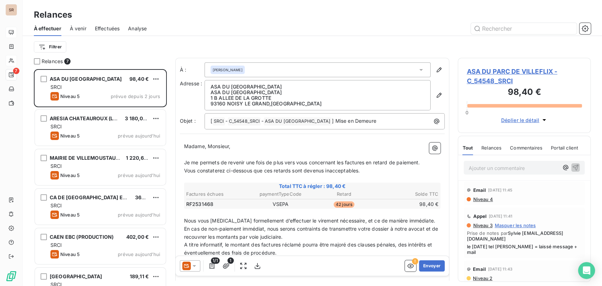
scroll to position [211, 127]
click at [193, 264] on icon at bounding box center [194, 265] width 7 height 7
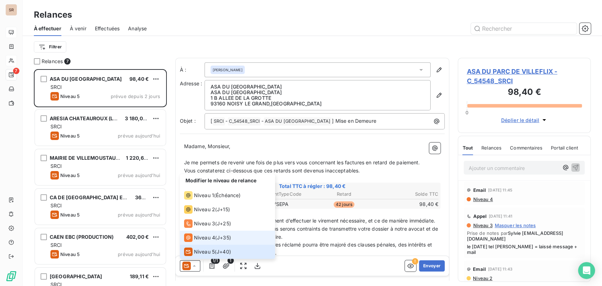
click at [193, 238] on div "Niveau 4" at bounding box center [199, 238] width 31 height 8
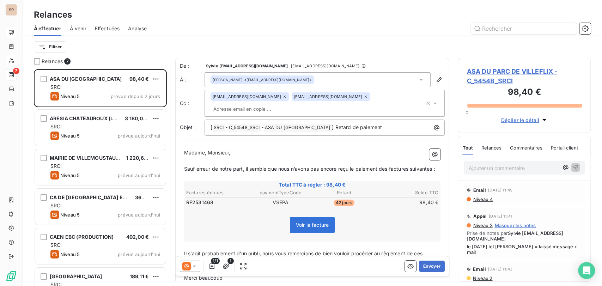
click at [418, 83] on icon at bounding box center [421, 79] width 7 height 7
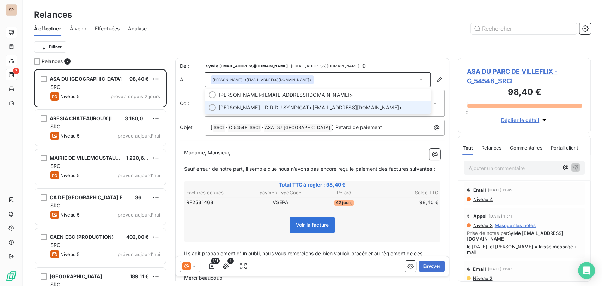
click at [212, 109] on div at bounding box center [212, 107] width 7 height 7
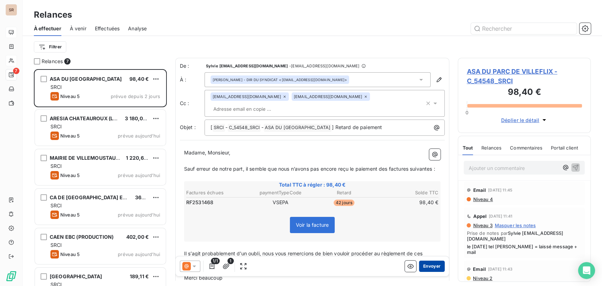
click at [425, 265] on button "Envoyer" at bounding box center [432, 265] width 26 height 11
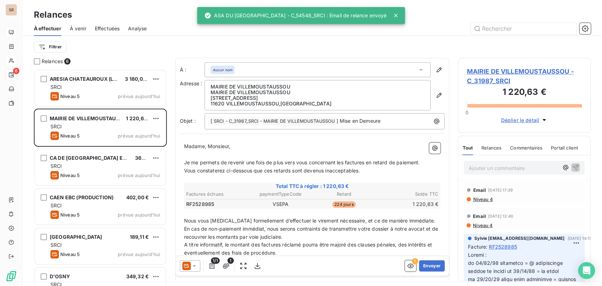
click at [491, 75] on span "MAIRIE DE VILLEMOUSTAUSSOU - C_31987_SRCI" at bounding box center [524, 76] width 115 height 19
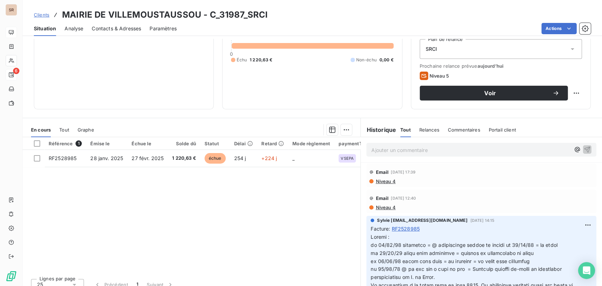
click at [116, 31] on span "Contacts & Adresses" at bounding box center [116, 28] width 49 height 7
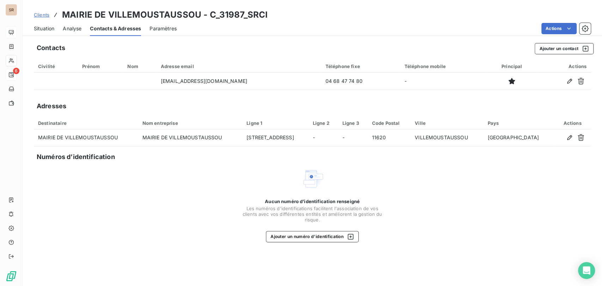
click at [48, 28] on span "Situation" at bounding box center [44, 28] width 20 height 7
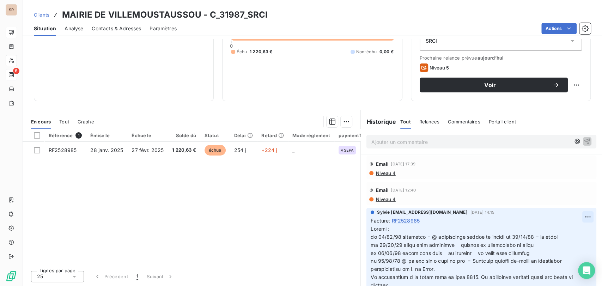
click at [576, 217] on html "SR 6 Clients MAIRIE DE VILLEMOUSTAUSSOU - C_31987_SRCI Situation Analyse Contac…" at bounding box center [301, 143] width 602 height 286
drag, startPoint x: 551, startPoint y: 231, endPoint x: 499, endPoint y: 226, distance: 51.7
click at [550, 231] on div "Editer" at bounding box center [559, 232] width 40 height 11
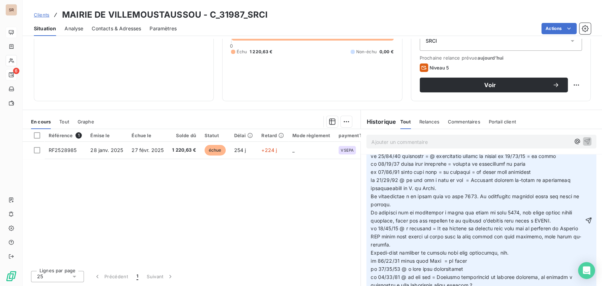
scroll to position [106, 0]
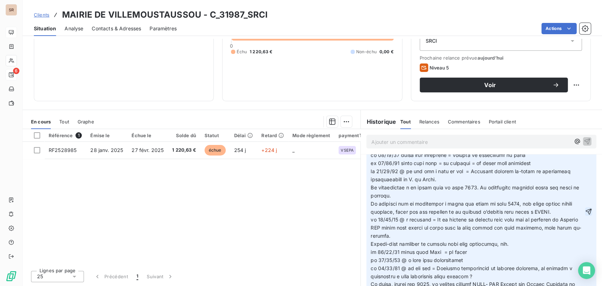
click at [586, 215] on icon "button" at bounding box center [589, 212] width 6 height 6
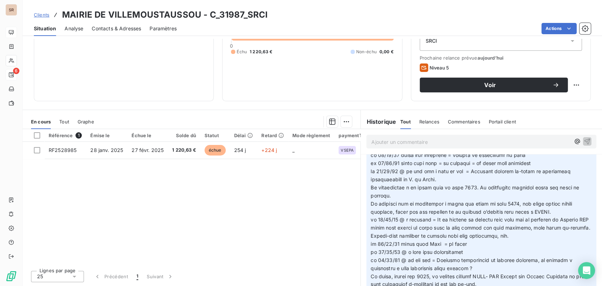
scroll to position [54, 0]
click at [118, 32] on div "Contacts & Adresses" at bounding box center [116, 28] width 49 height 15
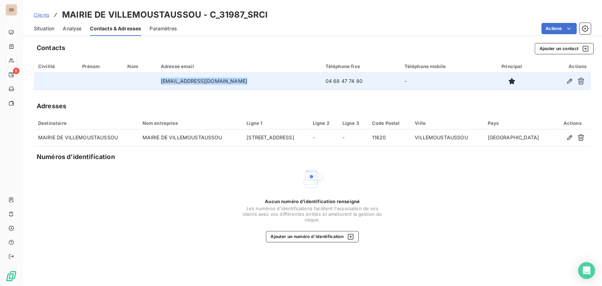
drag, startPoint x: 237, startPoint y: 81, endPoint x: 164, endPoint y: 83, distance: 73.0
click at [164, 83] on td "finances@villemoustaussou.fr" at bounding box center [239, 81] width 165 height 17
copy td "finances@villemoustaussou.fr"
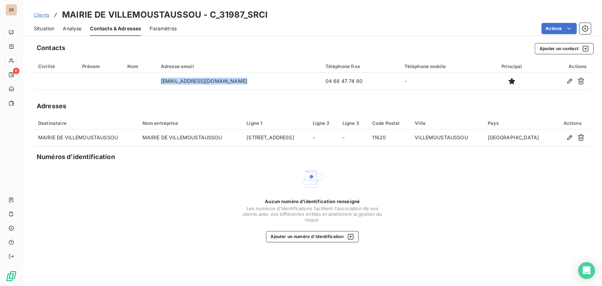
click at [40, 27] on span "Situation" at bounding box center [44, 28] width 20 height 7
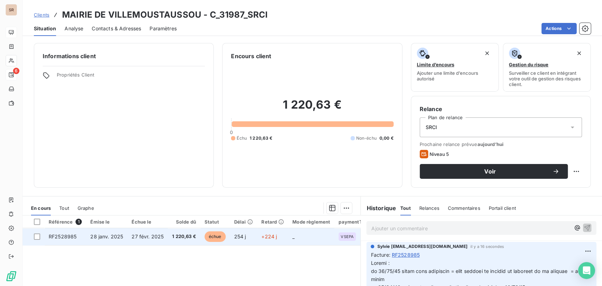
click at [55, 237] on span "RF2528985" at bounding box center [63, 237] width 28 height 6
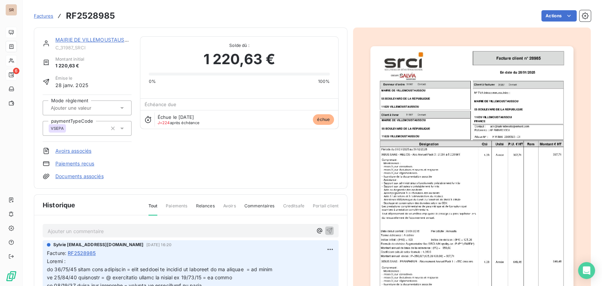
click at [411, 191] on img "button" at bounding box center [471, 189] width 203 height 287
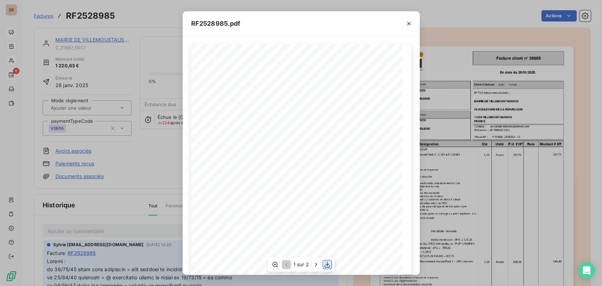
click at [330, 263] on icon "button" at bounding box center [327, 264] width 7 height 7
drag, startPoint x: 411, startPoint y: 22, endPoint x: 385, endPoint y: 6, distance: 30.1
click at [411, 22] on icon "button" at bounding box center [408, 23] width 7 height 7
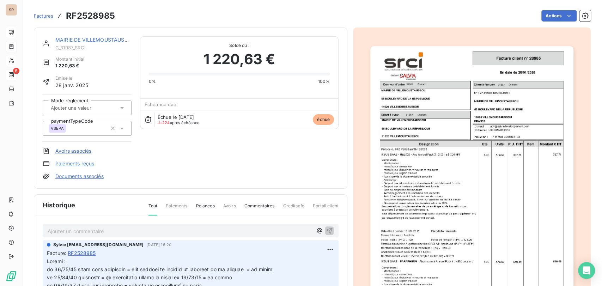
click at [98, 42] on link "MAIRIE DE VILLEMOUSTAUSSOU" at bounding box center [95, 40] width 80 height 6
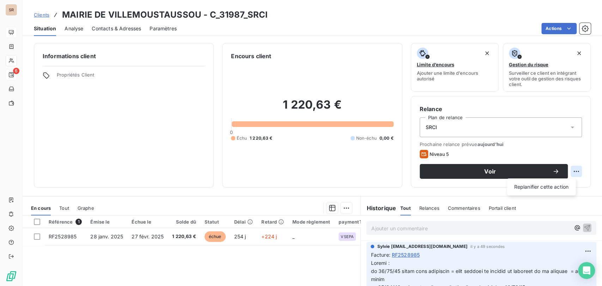
click at [568, 175] on html "SR 6 Clients MAIRIE DE VILLEMOUSTAUSSOU - C_31987_SRCI Situation Analyse Contac…" at bounding box center [301, 143] width 602 height 286
click at [545, 185] on div "Replanifier cette action" at bounding box center [541, 186] width 63 height 11
select select "9"
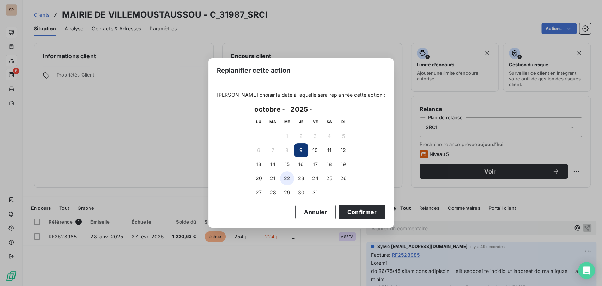
click at [286, 178] on button "22" at bounding box center [287, 178] width 14 height 14
click at [360, 206] on button "Confirmer" at bounding box center [362, 212] width 47 height 15
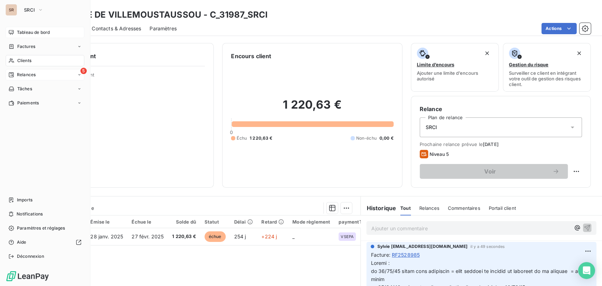
click at [17, 73] on span "Relances" at bounding box center [26, 75] width 19 height 6
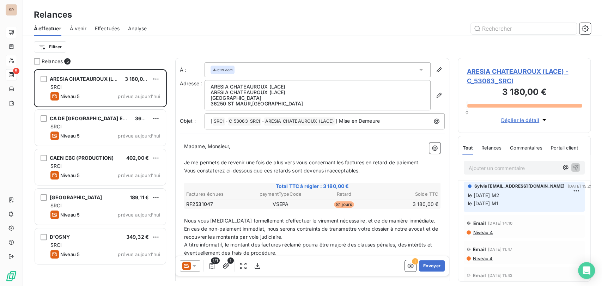
scroll to position [211, 127]
click at [484, 71] on span "ARESIA CHATEAUROUX (LACE) - C_53063_SRCI" at bounding box center [524, 76] width 115 height 19
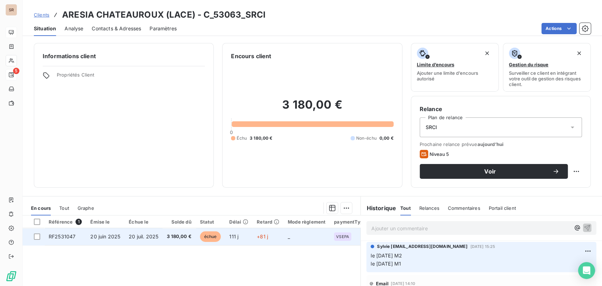
click at [63, 235] on span "RF2531047" at bounding box center [62, 237] width 27 height 6
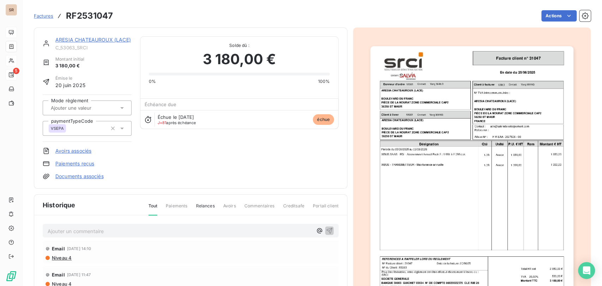
click at [406, 154] on img "button" at bounding box center [471, 189] width 203 height 287
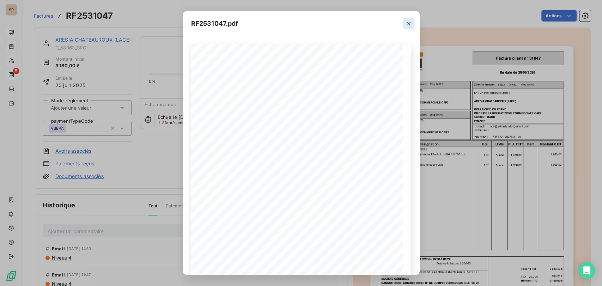
click at [407, 23] on icon "button" at bounding box center [408, 23] width 7 height 7
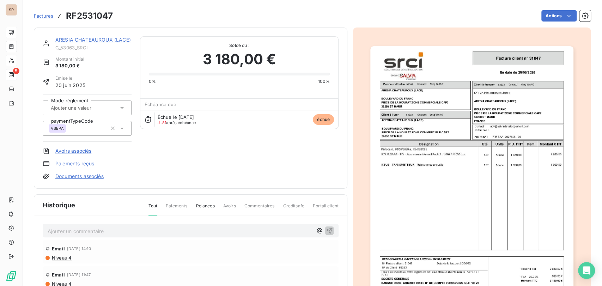
click at [85, 45] on span "C_53063_SRCI" at bounding box center [93, 48] width 76 height 6
click at [86, 39] on link "ARESIA CHATEAUROUX (LACE)" at bounding box center [92, 40] width 75 height 6
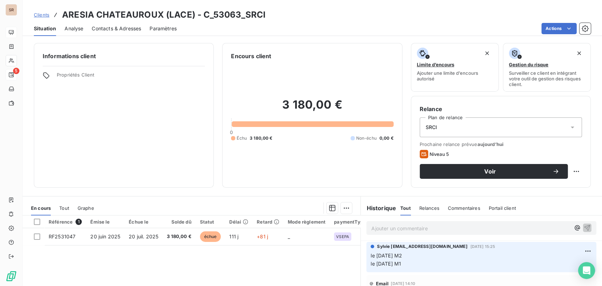
click at [102, 26] on span "Contacts & Adresses" at bounding box center [116, 28] width 49 height 7
click at [110, 27] on span "Contacts & Adresses" at bounding box center [116, 28] width 49 height 7
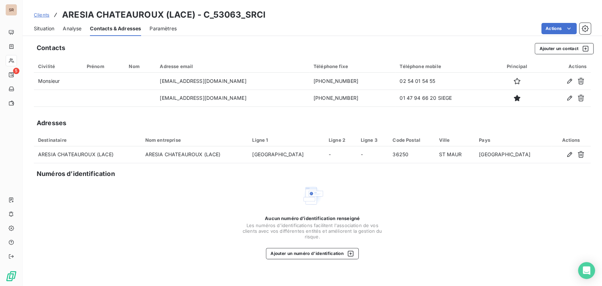
click at [46, 29] on span "Situation" at bounding box center [44, 28] width 20 height 7
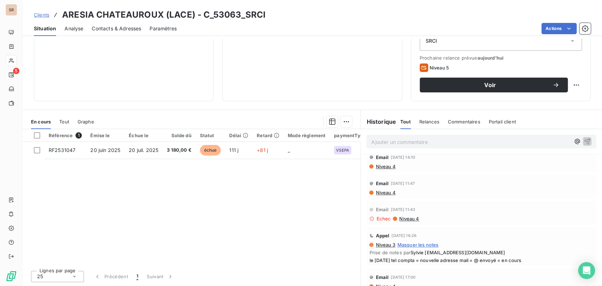
scroll to position [39, 0]
click at [384, 193] on span "Niveau 4" at bounding box center [385, 194] width 20 height 6
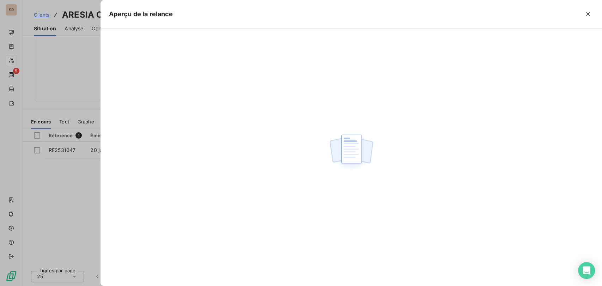
drag, startPoint x: 590, startPoint y: 13, endPoint x: 427, endPoint y: 58, distance: 168.5
click at [584, 16] on button "button" at bounding box center [587, 13] width 11 height 11
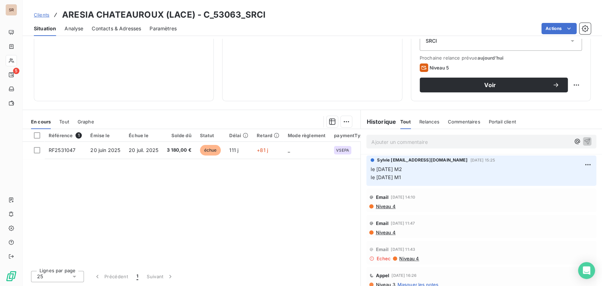
scroll to position [0, 0]
click at [380, 209] on span "Niveau 4" at bounding box center [385, 207] width 20 height 6
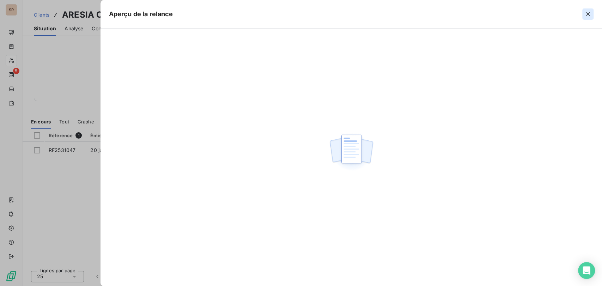
click at [586, 14] on icon "button" at bounding box center [588, 14] width 7 height 7
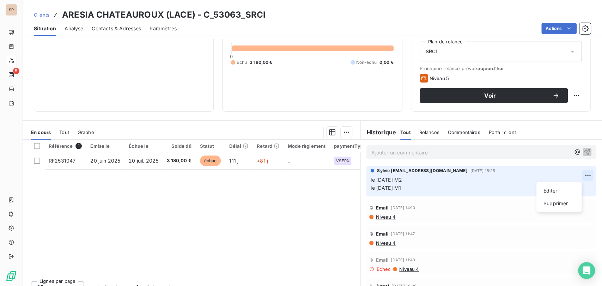
click at [572, 175] on html "SR 5 Clients [PERSON_NAME] (LACE) - C_53063_SRCI Situation Analyse Contacts & A…" at bounding box center [301, 143] width 602 height 286
click at [553, 193] on div "Editer" at bounding box center [559, 190] width 40 height 11
click at [367, 179] on div "Sylvie [EMAIL_ADDRESS][DOMAIN_NAME] [DATE] 15:25 le [DATE] M2 le [DATE] M1" at bounding box center [482, 181] width 230 height 30
click at [585, 183] on icon "button" at bounding box center [588, 183] width 7 height 7
click at [576, 173] on html "SR 5 Clients [PERSON_NAME] (LACE) - C_53063_SRCI Situation Analyse Contacts & A…" at bounding box center [301, 143] width 602 height 286
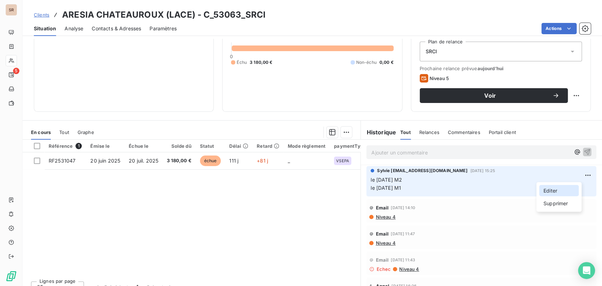
click at [554, 188] on div "Editer" at bounding box center [559, 190] width 40 height 11
click at [371, 180] on span "le [DATE] M2 le [DATE] M1" at bounding box center [386, 184] width 31 height 14
click at [380, 179] on p "le [DATE] M2 le [DATE] M1" at bounding box center [477, 184] width 212 height 16
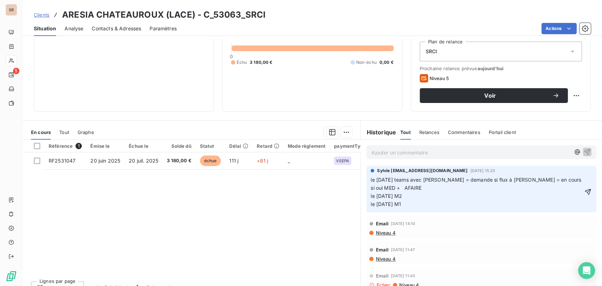
click at [404, 190] on span "le [DATE] teams avec [PERSON_NAME] = demande si flux à [PERSON_NAME] = en cours…" at bounding box center [477, 192] width 212 height 30
click at [585, 190] on icon "button" at bounding box center [588, 192] width 6 height 6
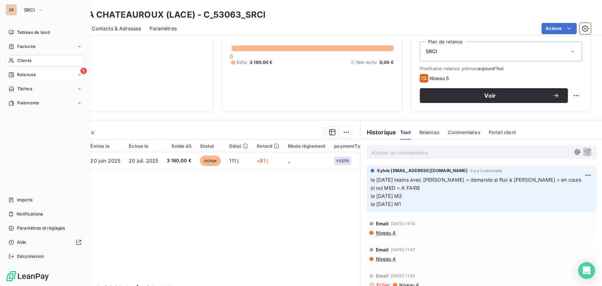
click at [13, 73] on icon at bounding box center [11, 75] width 6 height 6
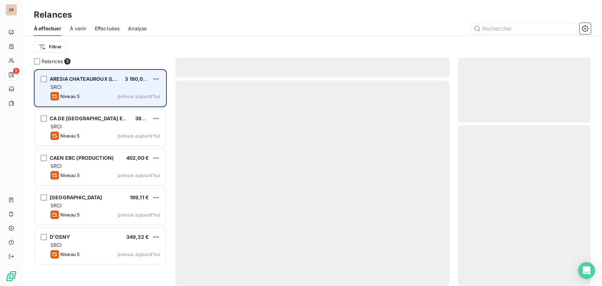
scroll to position [211, 127]
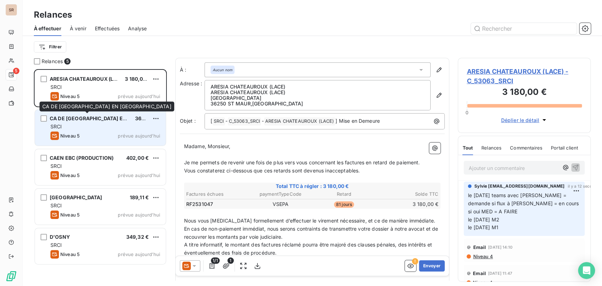
click at [89, 121] on span "CA DE [GEOGRAPHIC_DATA] EN [GEOGRAPHIC_DATA]" at bounding box center [115, 118] width 131 height 6
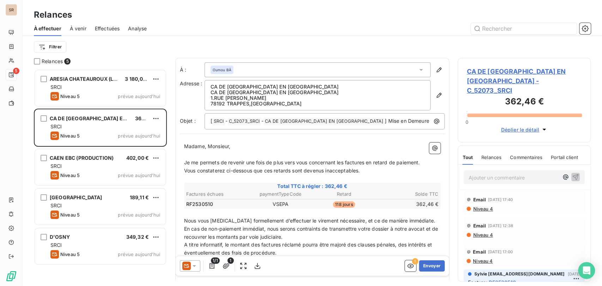
click at [483, 73] on span "CA DE [GEOGRAPHIC_DATA] EN [GEOGRAPHIC_DATA] - C_52073_SRCI" at bounding box center [524, 81] width 115 height 29
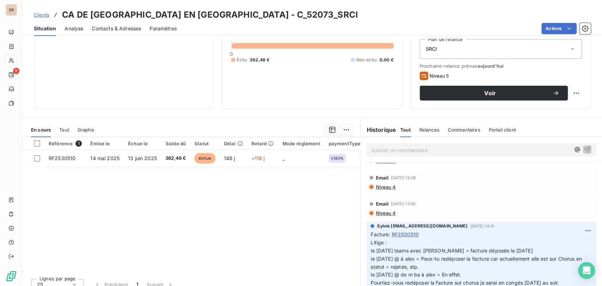
scroll to position [39, 0]
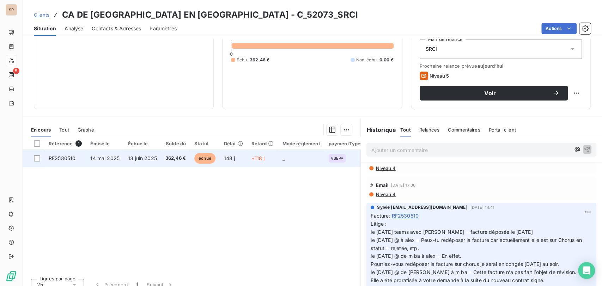
click at [67, 154] on td "RF2530510" at bounding box center [65, 158] width 42 height 17
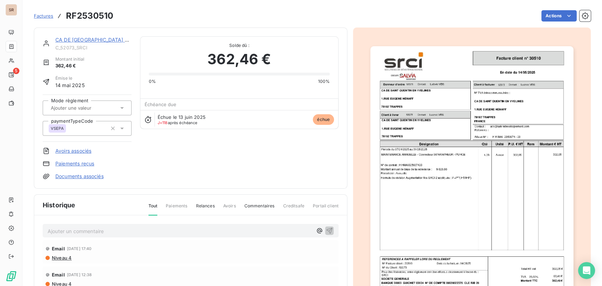
click at [75, 40] on link "CA DE [GEOGRAPHIC_DATA] EN [GEOGRAPHIC_DATA]" at bounding box center [119, 40] width 129 height 6
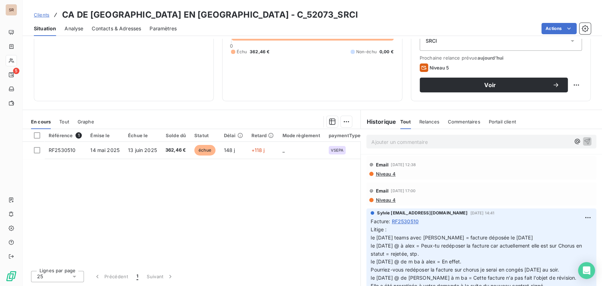
scroll to position [39, 0]
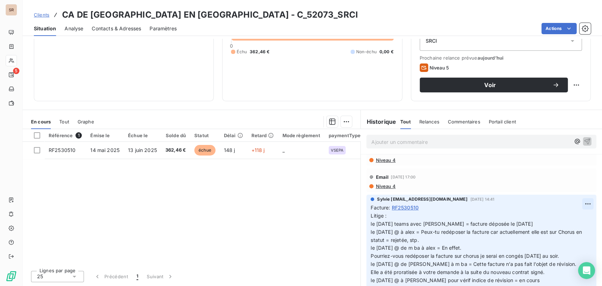
click at [575, 204] on html "SR 5 Clients CA DE [GEOGRAPHIC_DATA] EN [GEOGRAPHIC_DATA] - C_52073_SRCI Situat…" at bounding box center [301, 143] width 602 height 286
drag, startPoint x: 551, startPoint y: 221, endPoint x: 542, endPoint y: 221, distance: 9.5
click at [551, 222] on div "Editer" at bounding box center [559, 218] width 40 height 11
click at [388, 218] on p "Litige : le [DATE] teams avec [PERSON_NAME] = facture déposée le [DATE] le [DAT…" at bounding box center [477, 264] width 213 height 105
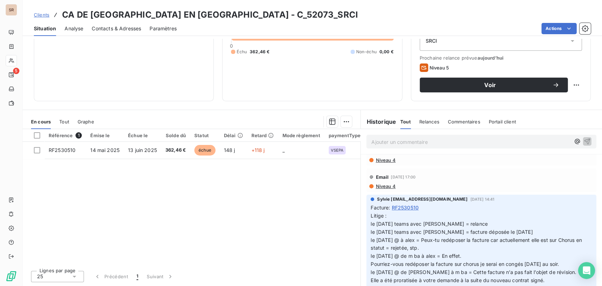
click at [442, 222] on span "Litige : le [DATE] teams avec [PERSON_NAME] = relance le [DATE] teams avec [PER…" at bounding box center [477, 268] width 213 height 111
click at [475, 222] on p "Litige : le [DATE] teams avec [PERSON_NAME] = elle relance le [DATE] teams avec…" at bounding box center [477, 268] width 213 height 113
drag, startPoint x: 576, startPoint y: 273, endPoint x: 575, endPoint y: 260, distance: 13.1
click at [585, 272] on icon "button" at bounding box center [588, 268] width 7 height 7
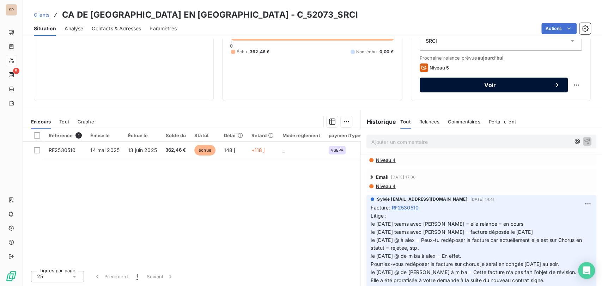
scroll to position [0, 0]
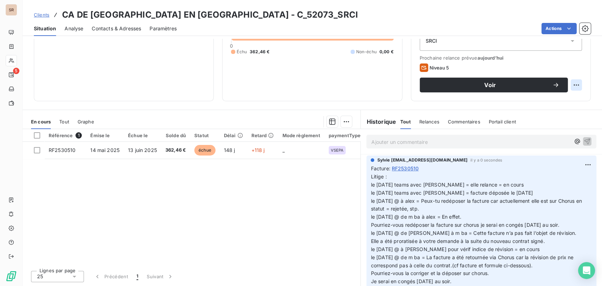
click at [570, 85] on html "SR 5 Clients CA DE [GEOGRAPHIC_DATA] EN [GEOGRAPHIC_DATA] - C_52073_SRCI Situat…" at bounding box center [301, 143] width 602 height 286
click at [552, 98] on div "Replanifier cette action" at bounding box center [541, 100] width 63 height 11
select select "9"
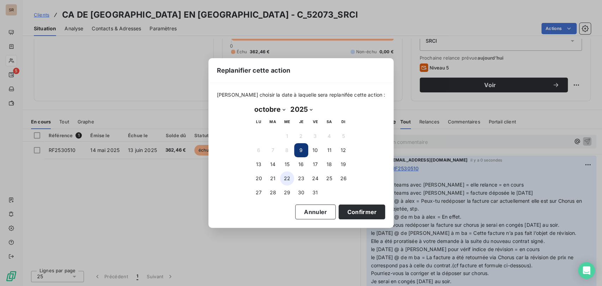
click at [289, 178] on button "22" at bounding box center [287, 178] width 14 height 14
click at [353, 212] on button "Confirmer" at bounding box center [362, 212] width 47 height 15
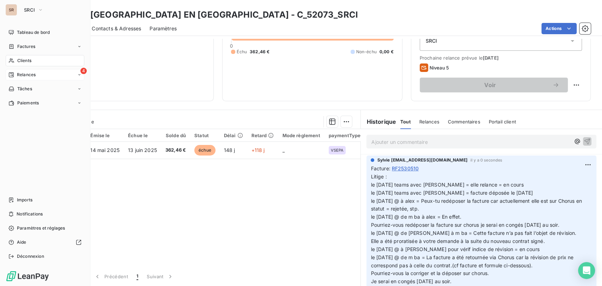
click at [25, 75] on span "Relances" at bounding box center [26, 75] width 19 height 6
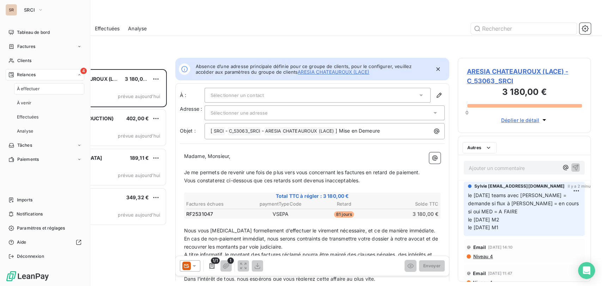
scroll to position [211, 127]
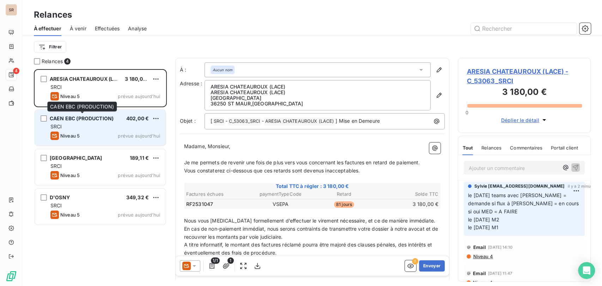
click at [80, 119] on span "CAEN EBC (PRODUCTION)" at bounding box center [82, 118] width 64 height 6
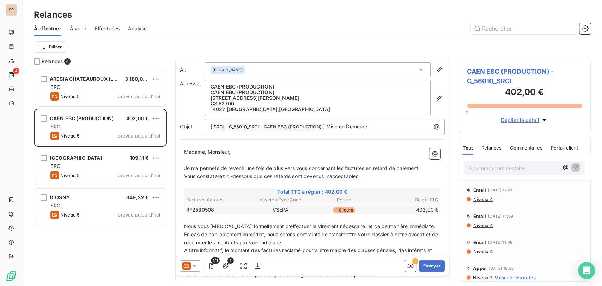
click at [482, 75] on span "CAEN EBC (PRODUCTION) - C_56010_SRCI" at bounding box center [524, 76] width 115 height 19
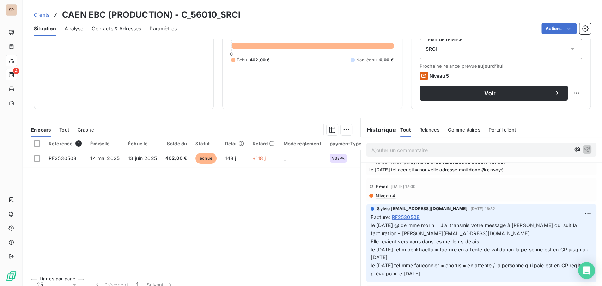
scroll to position [117, 0]
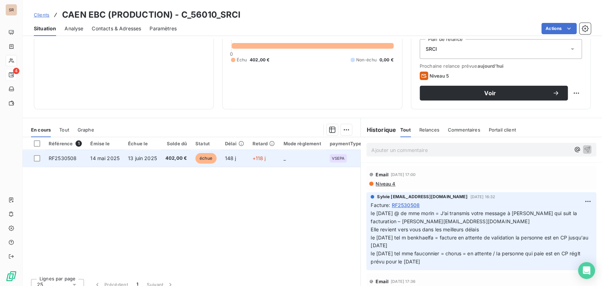
click at [71, 159] on span "RF2530508" at bounding box center [63, 158] width 28 height 6
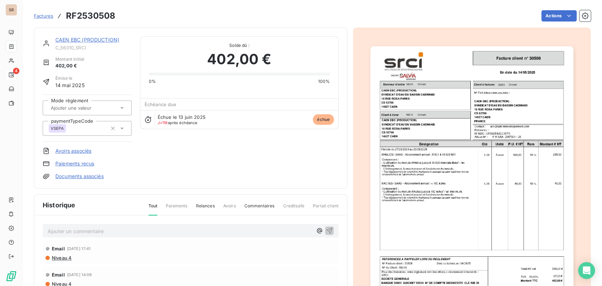
click at [79, 38] on link "CAEN EBC (PRODUCTION)" at bounding box center [87, 40] width 64 height 6
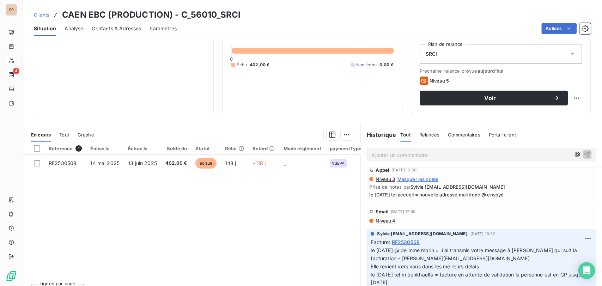
scroll to position [86, 0]
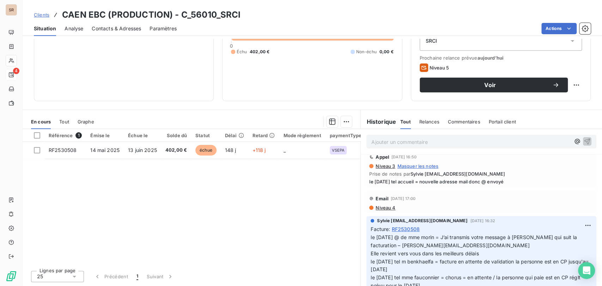
click at [116, 29] on span "Contacts & Adresses" at bounding box center [116, 28] width 49 height 7
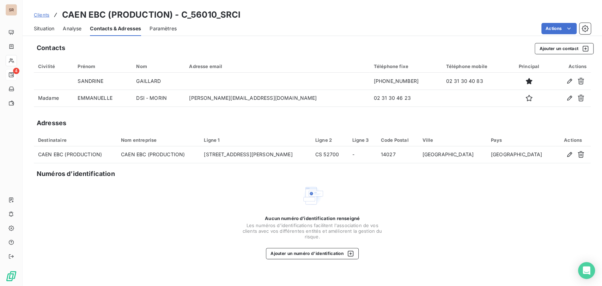
click at [45, 25] on span "Situation" at bounding box center [44, 28] width 20 height 7
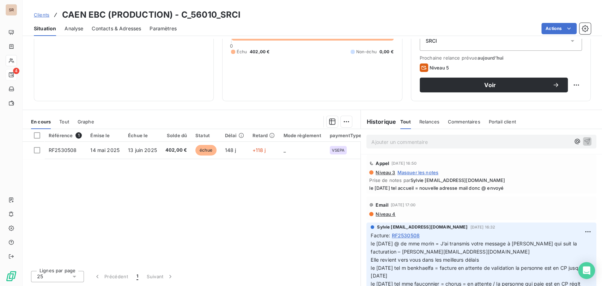
scroll to position [117, 0]
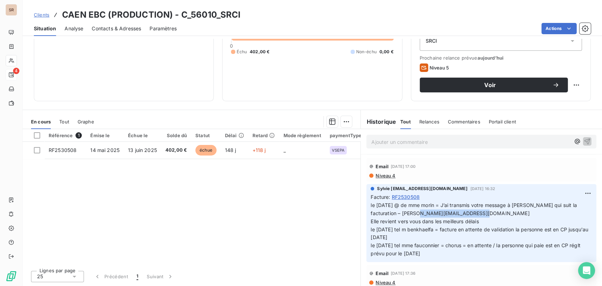
drag, startPoint x: 455, startPoint y: 213, endPoint x: 398, endPoint y: 212, distance: 57.5
click at [398, 212] on p "le [DATE] @ de mme morin = J’ai transmis votre message à [PERSON_NAME] qui suit…" at bounding box center [482, 229] width 222 height 56
copy span "[PERSON_NAME][EMAIL_ADDRESS][DOMAIN_NAME]"
click at [119, 27] on span "Contacts & Adresses" at bounding box center [116, 28] width 49 height 7
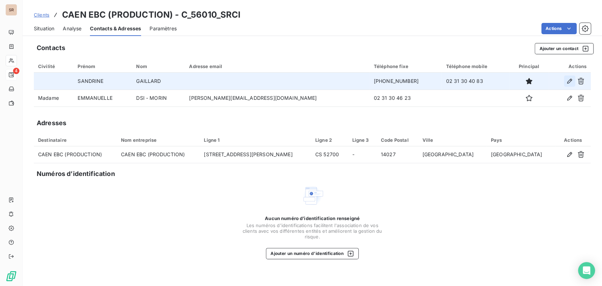
click at [570, 82] on icon "button" at bounding box center [569, 81] width 5 height 5
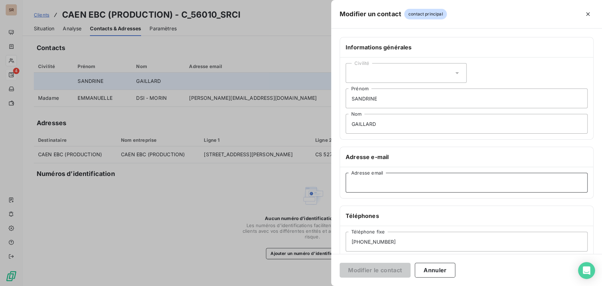
click at [354, 180] on input "Adresse email" at bounding box center [467, 183] width 242 height 20
paste input "[PERSON_NAME][EMAIL_ADDRESS][DOMAIN_NAME]"
type input "[PERSON_NAME][EMAIL_ADDRESS][DOMAIN_NAME]"
click at [366, 271] on button "Modifier le contact" at bounding box center [375, 270] width 71 height 15
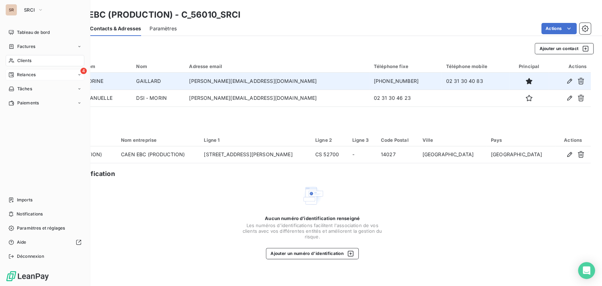
click at [27, 79] on div "4 Relances" at bounding box center [45, 74] width 79 height 11
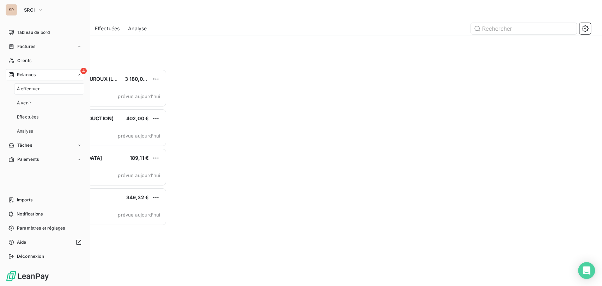
scroll to position [211, 127]
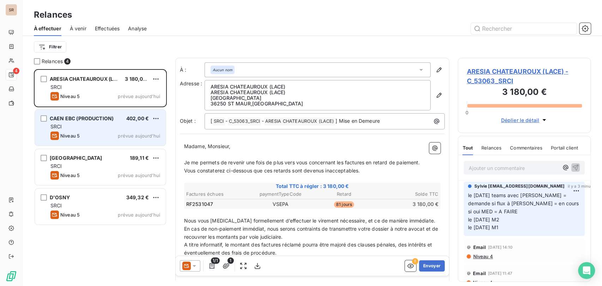
click at [87, 123] on div "SRCI" at bounding box center [105, 126] width 110 height 7
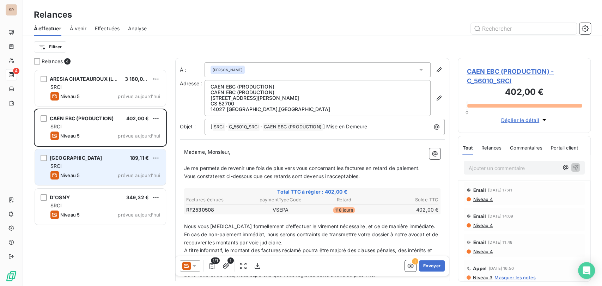
click at [85, 158] on span "[GEOGRAPHIC_DATA]" at bounding box center [76, 158] width 53 height 6
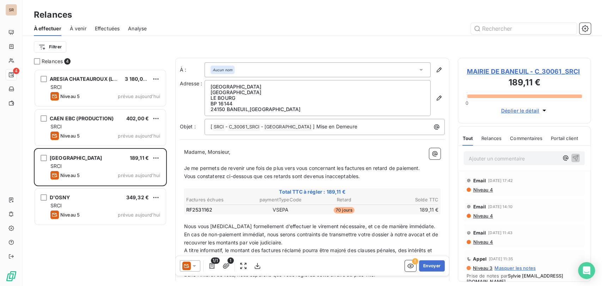
click at [500, 71] on span "MAIRIE DE BANEUIL - C_30061_SRCI" at bounding box center [524, 72] width 115 height 10
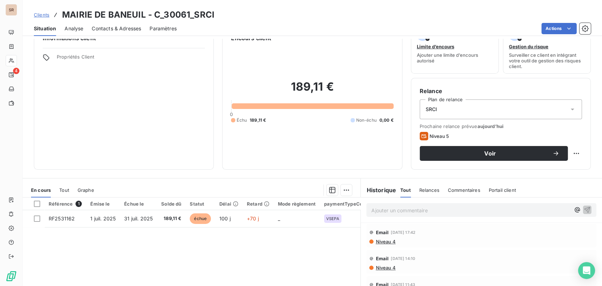
scroll to position [8, 0]
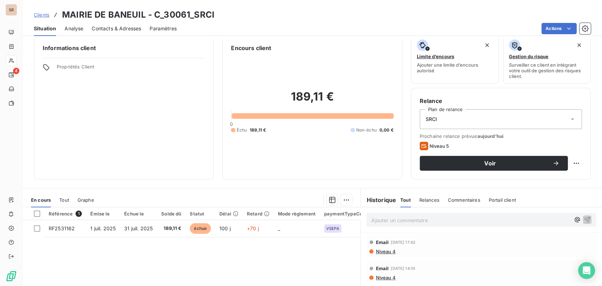
click at [119, 28] on span "Contacts & Adresses" at bounding box center [116, 28] width 49 height 7
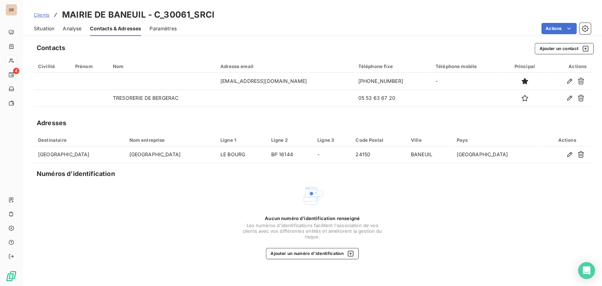
click at [47, 27] on span "Situation" at bounding box center [44, 28] width 20 height 7
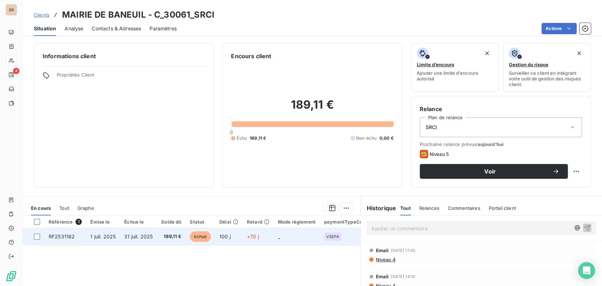
click at [61, 235] on span "RF2531162" at bounding box center [62, 237] width 26 height 6
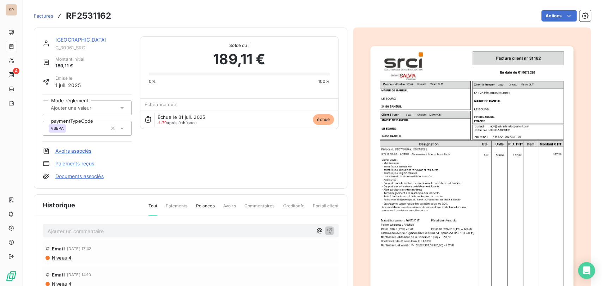
click at [394, 169] on img "button" at bounding box center [471, 189] width 203 height 287
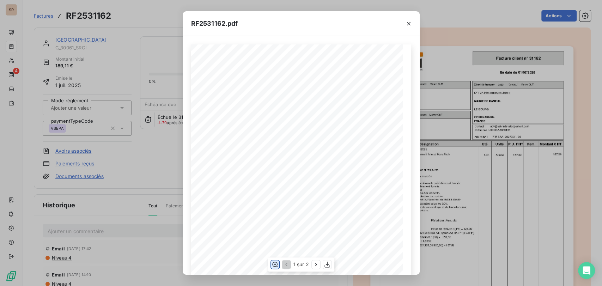
click at [275, 266] on icon "button" at bounding box center [274, 264] width 7 height 7
click at [412, 22] on icon "button" at bounding box center [408, 23] width 7 height 7
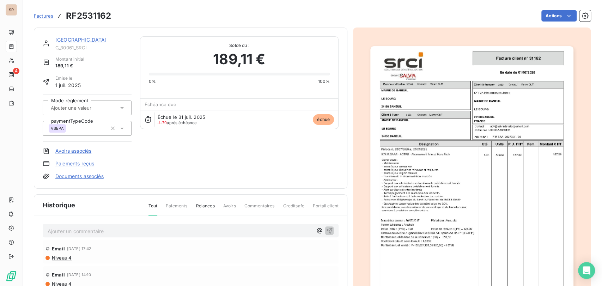
click at [83, 40] on link "[GEOGRAPHIC_DATA]" at bounding box center [81, 40] width 52 height 6
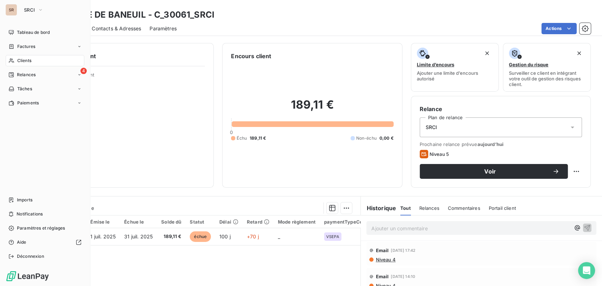
click at [15, 76] on div "Relances" at bounding box center [21, 75] width 27 height 6
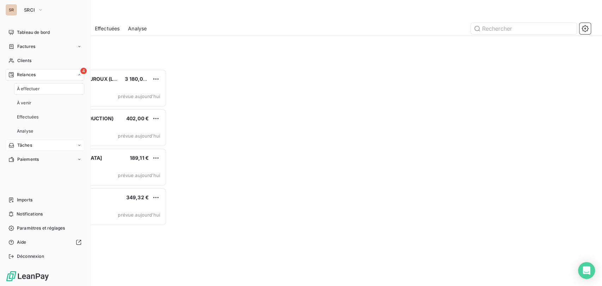
scroll to position [211, 127]
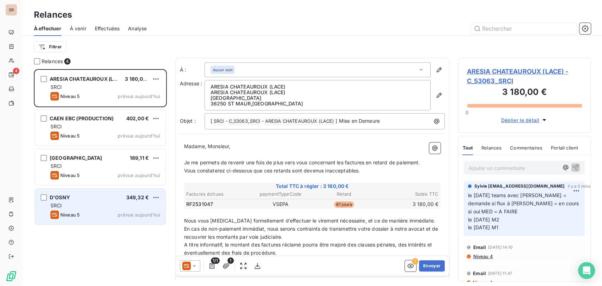
click at [70, 199] on div "D'OSNY 349,32 €" at bounding box center [105, 197] width 110 height 6
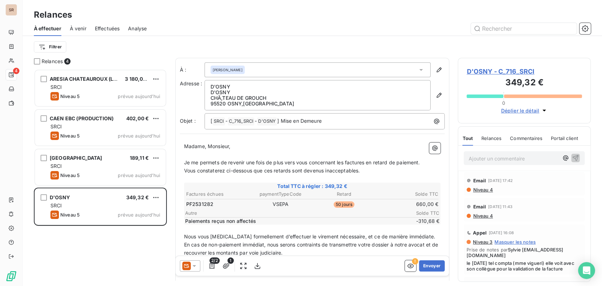
click at [478, 72] on span "D'OSNY - C_716_SRCI" at bounding box center [524, 72] width 115 height 10
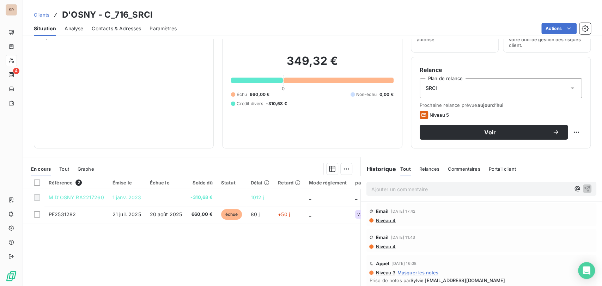
scroll to position [86, 0]
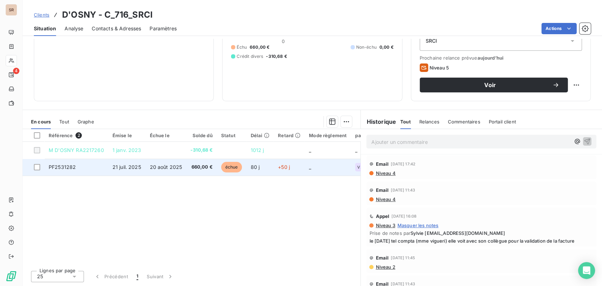
click at [71, 168] on span "PF2531282" at bounding box center [62, 167] width 27 height 6
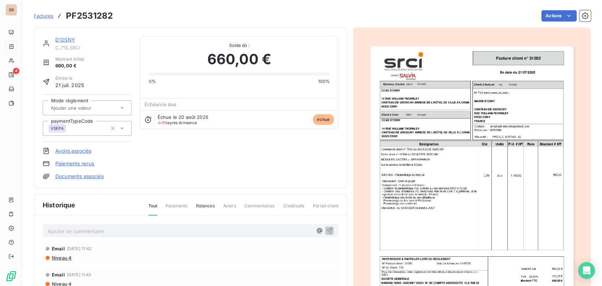
click at [415, 165] on img "button" at bounding box center [471, 189] width 203 height 287
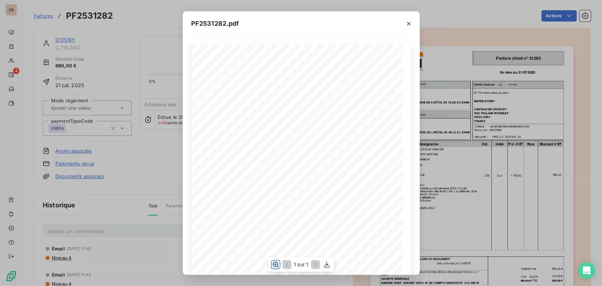
click at [274, 262] on icon "button" at bounding box center [276, 264] width 6 height 5
click at [412, 22] on button "button" at bounding box center [408, 23] width 11 height 11
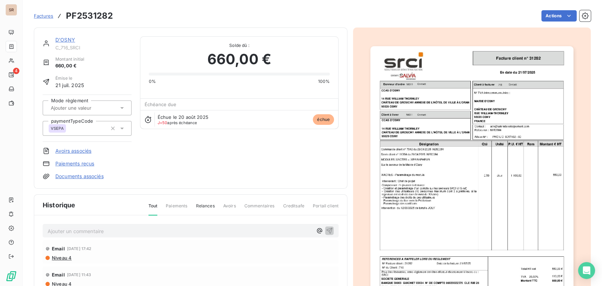
click at [57, 42] on link "D'OSNY" at bounding box center [65, 40] width 20 height 6
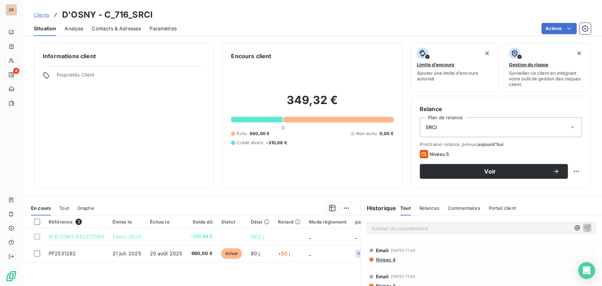
click at [107, 26] on span "Contacts & Adresses" at bounding box center [116, 28] width 49 height 7
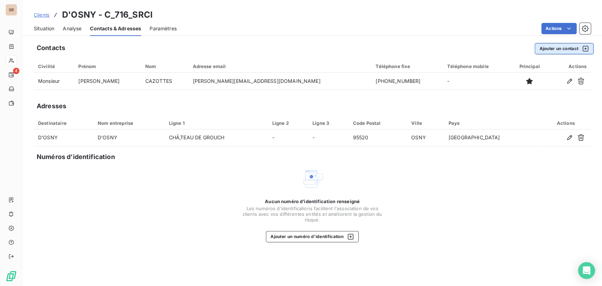
click at [569, 46] on button "Ajouter un contact" at bounding box center [564, 48] width 59 height 11
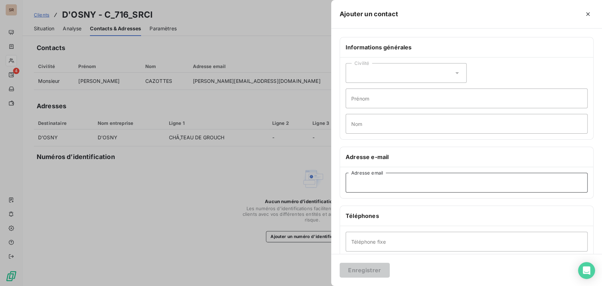
click at [364, 183] on input "Adresse email" at bounding box center [467, 183] width 242 height 20
paste input "[PERSON_NAME][EMAIL_ADDRESS][DOMAIN_NAME]"
type input "[PERSON_NAME][EMAIL_ADDRESS][DOMAIN_NAME]"
click at [352, 99] on input "Prénom" at bounding box center [467, 99] width 242 height 20
type input "ISA"
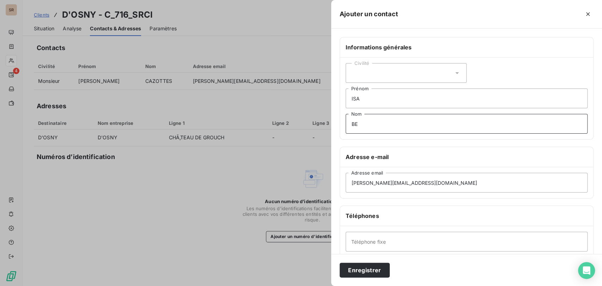
type input "B"
click at [360, 101] on input "ISA" at bounding box center [467, 99] width 242 height 20
type input "[PERSON_NAME]"
click at [364, 117] on input "Nom" at bounding box center [467, 124] width 242 height 20
type input "LESUEUR"
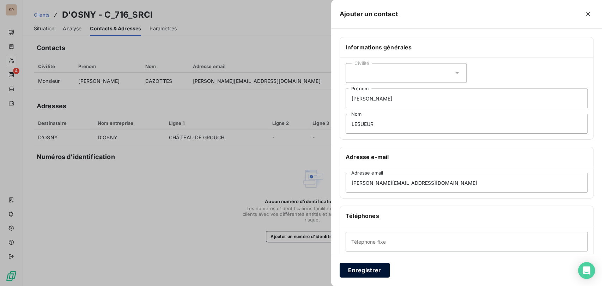
click at [361, 266] on button "Enregistrer" at bounding box center [365, 270] width 50 height 15
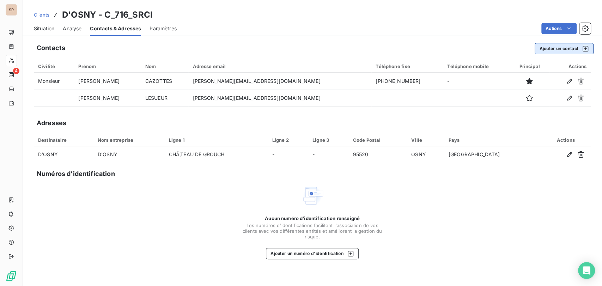
click at [561, 47] on button "Ajouter un contact" at bounding box center [564, 48] width 59 height 11
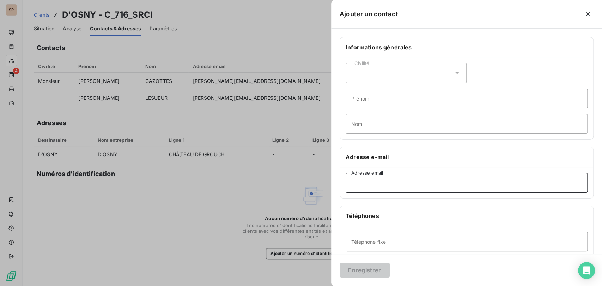
click at [357, 186] on input "Adresse email" at bounding box center [467, 183] width 242 height 20
paste input "[PERSON_NAME][EMAIL_ADDRESS][DOMAIN_NAME]"
type input "[PERSON_NAME][EMAIL_ADDRESS][DOMAIN_NAME]"
click at [371, 272] on button "Enregistrer" at bounding box center [365, 270] width 50 height 15
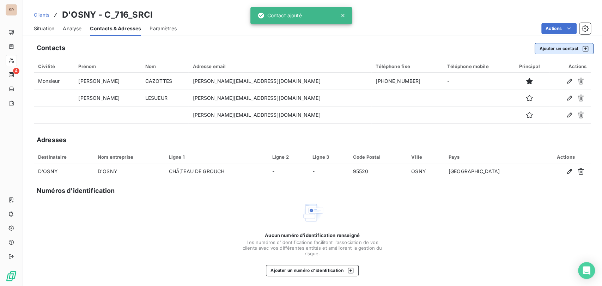
click at [548, 46] on button "Ajouter un contact" at bounding box center [564, 48] width 59 height 11
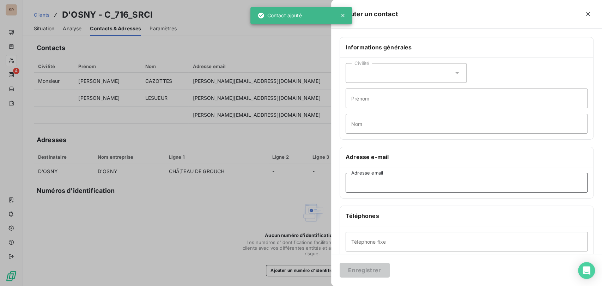
click at [365, 181] on input "Adresse email" at bounding box center [467, 183] width 242 height 20
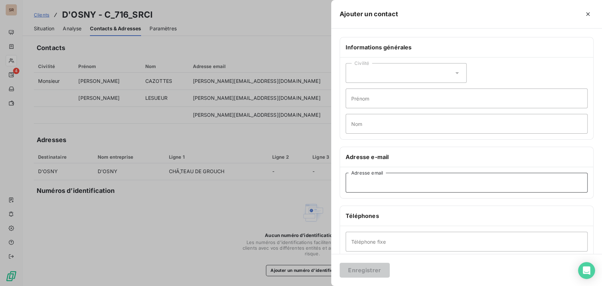
paste input "[PERSON_NAME][EMAIL_ADDRESS][DOMAIN_NAME]"
type input "[PERSON_NAME][EMAIL_ADDRESS][DOMAIN_NAME]"
click at [370, 266] on button "Enregistrer" at bounding box center [365, 270] width 50 height 15
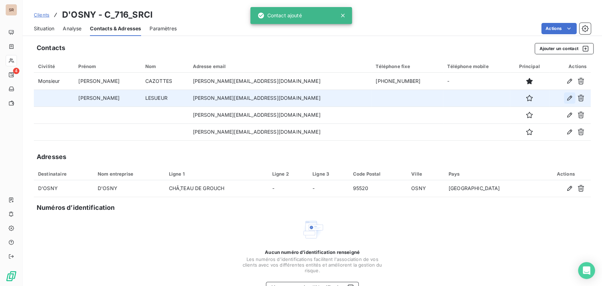
click at [567, 100] on icon "button" at bounding box center [569, 98] width 5 height 5
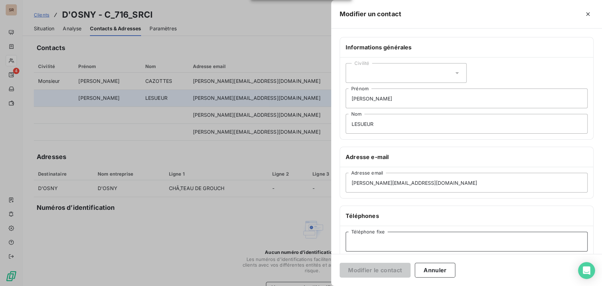
click at [367, 241] on input "Téléphone fixe" at bounding box center [467, 242] width 242 height 20
paste input "01 34 25 42 37"
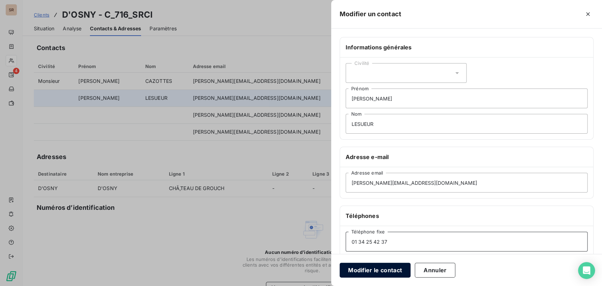
type input "01 34 25 42 37"
click at [370, 269] on button "Modifier le contact" at bounding box center [375, 270] width 71 height 15
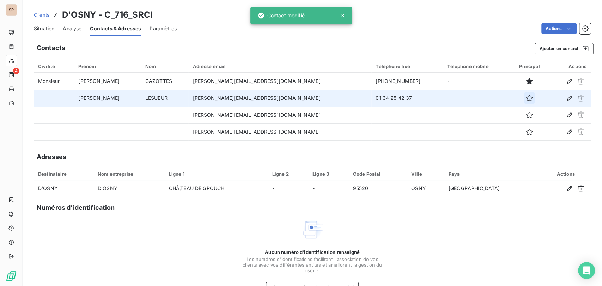
click at [526, 98] on icon "button" at bounding box center [529, 98] width 6 height 6
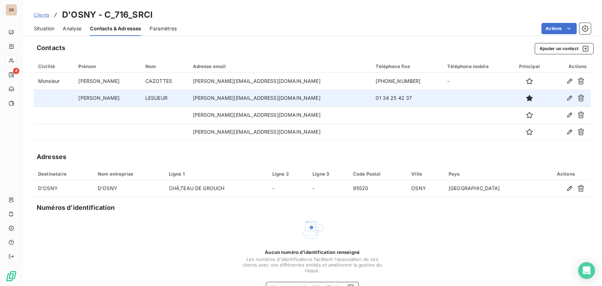
click at [44, 29] on span "Situation" at bounding box center [44, 28] width 20 height 7
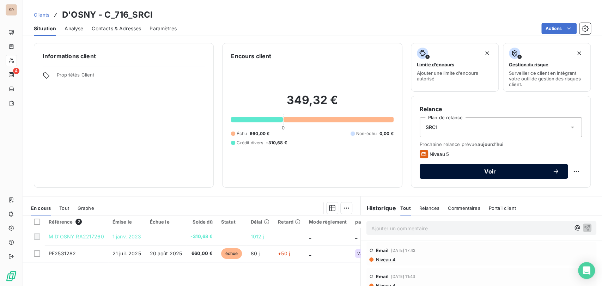
click at [452, 173] on span "Voir" at bounding box center [490, 172] width 124 height 6
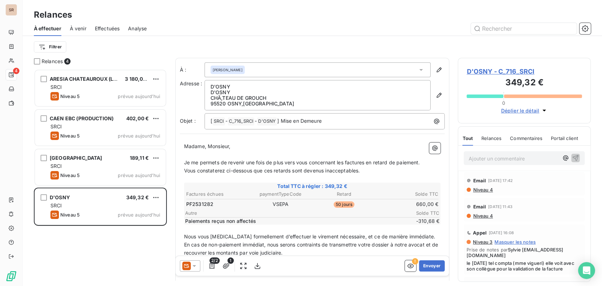
scroll to position [211, 127]
click at [418, 71] on icon at bounding box center [421, 69] width 7 height 7
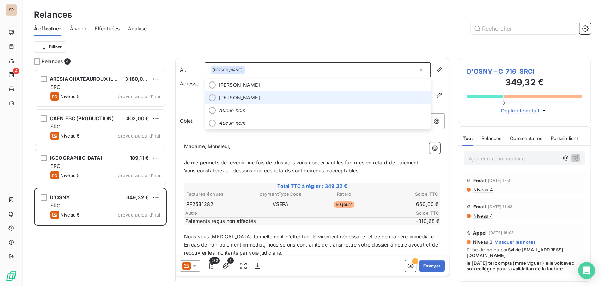
click at [209, 98] on div at bounding box center [212, 97] width 7 height 7
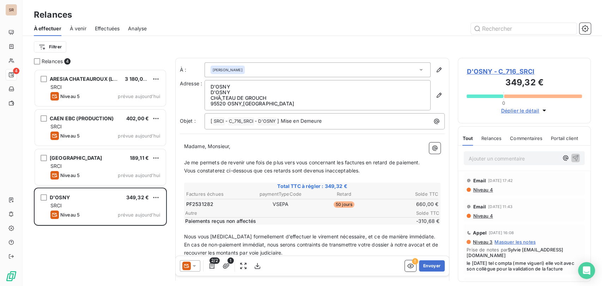
click at [199, 266] on div at bounding box center [190, 265] width 20 height 11
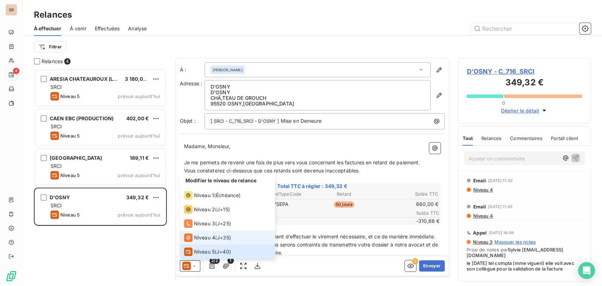
click at [193, 239] on div "Niveau 4" at bounding box center [199, 238] width 31 height 8
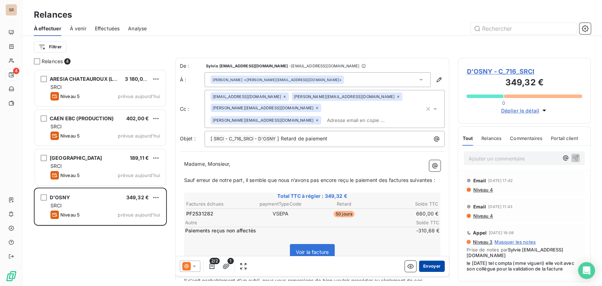
click at [423, 266] on button "Envoyer" at bounding box center [432, 265] width 26 height 11
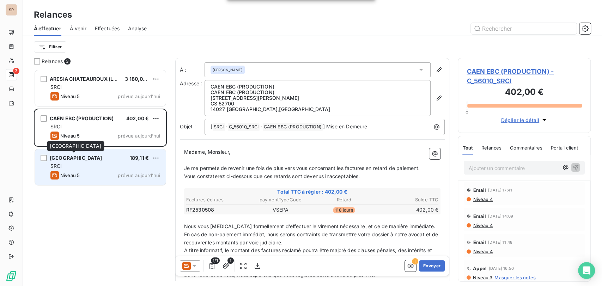
click at [81, 159] on span "[GEOGRAPHIC_DATA]" at bounding box center [76, 158] width 53 height 6
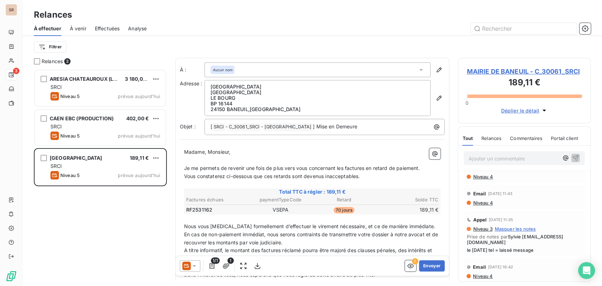
scroll to position [78, 0]
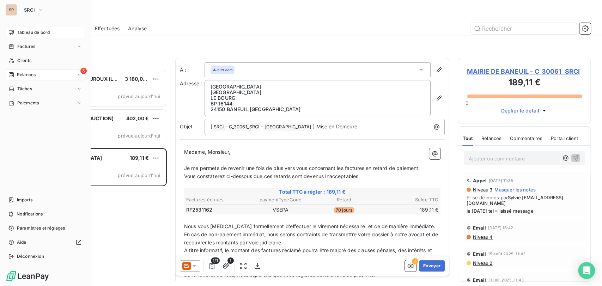
click at [28, 35] on span "Tableau de bord" at bounding box center [33, 32] width 33 height 6
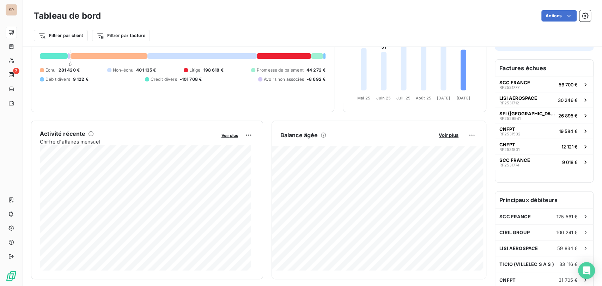
scroll to position [78, 0]
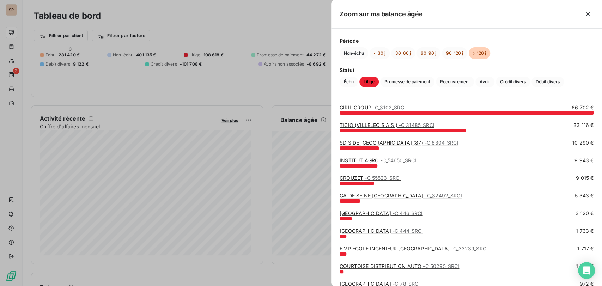
click at [302, 88] on div at bounding box center [301, 143] width 602 height 286
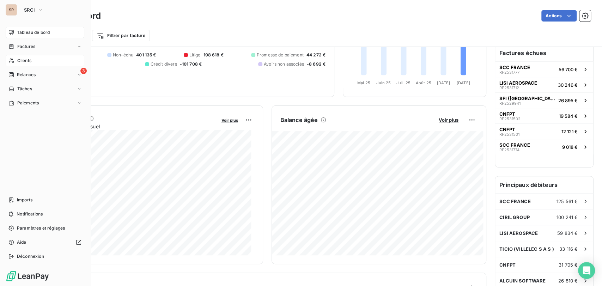
click at [17, 63] on span "Clients" at bounding box center [24, 61] width 14 height 6
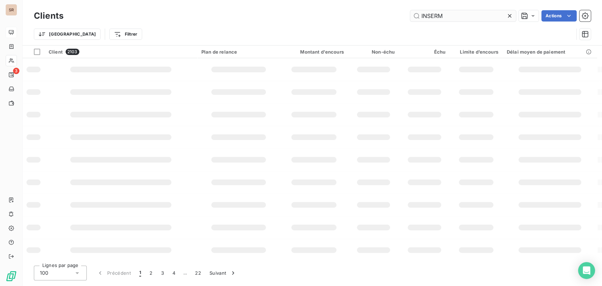
type input "INSERM"
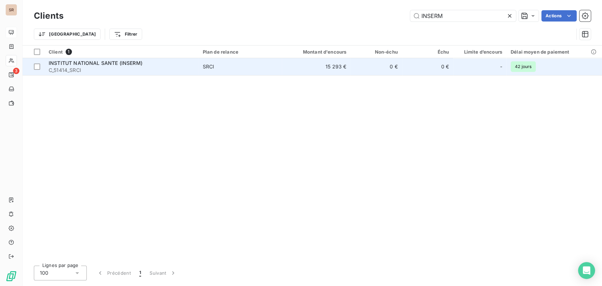
click at [109, 59] on td "INSTITUT NATIONAL SANTE (INSERM) C_51414_SRCI" at bounding box center [121, 66] width 154 height 17
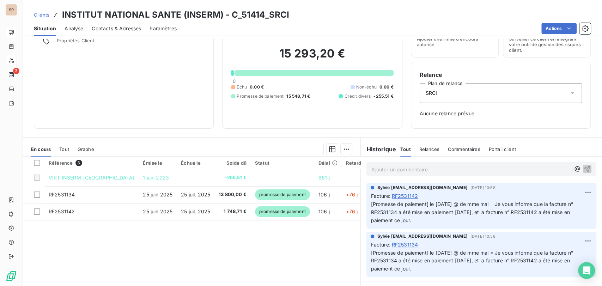
scroll to position [37, 0]
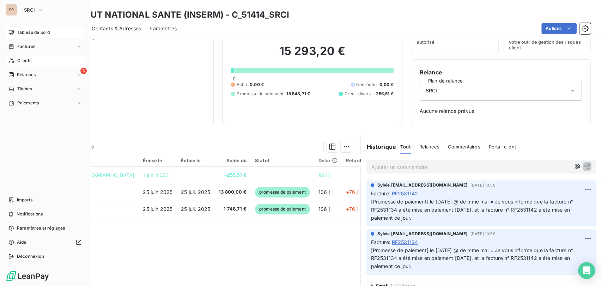
click at [25, 32] on span "Tableau de bord" at bounding box center [33, 32] width 33 height 6
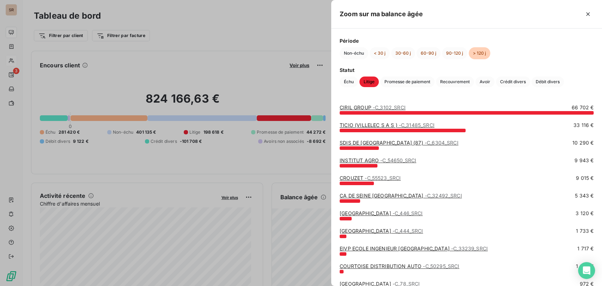
click at [358, 145] on link "SDIS DE [GEOGRAPHIC_DATA] (87) - C_6304_SRCI" at bounding box center [399, 143] width 119 height 6
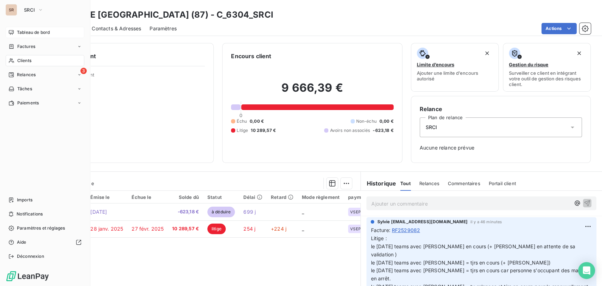
click at [23, 31] on span "Tableau de bord" at bounding box center [33, 32] width 33 height 6
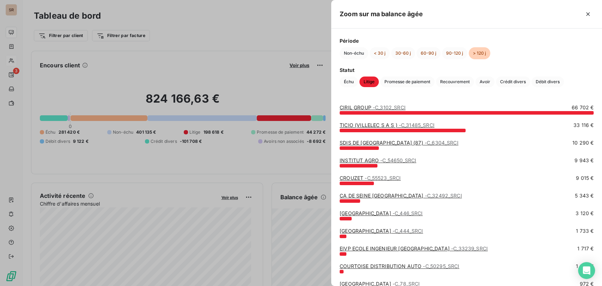
click at [353, 161] on link "INSTITUT AGRO - C_54650_SRCI" at bounding box center [378, 160] width 77 height 6
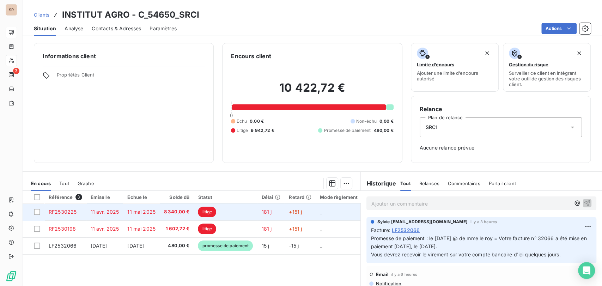
click at [62, 212] on span "RF2530225" at bounding box center [63, 212] width 28 height 6
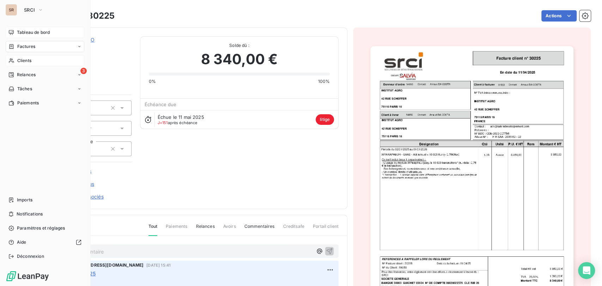
click at [23, 32] on span "Tableau de bord" at bounding box center [33, 32] width 33 height 6
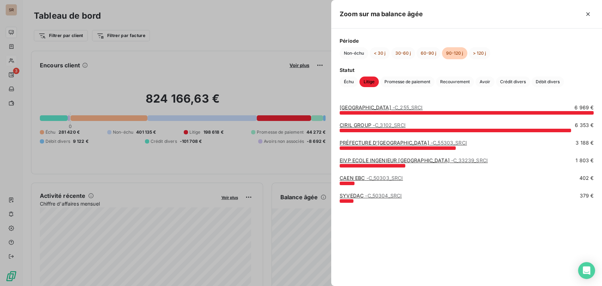
click at [356, 108] on link "MAIRIE DE FRESNES - C_255_SRCI" at bounding box center [381, 107] width 83 height 6
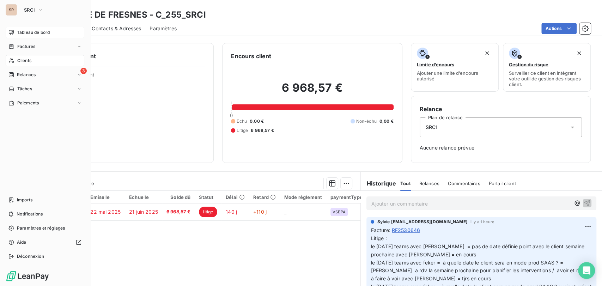
click at [31, 31] on span "Tableau de bord" at bounding box center [33, 32] width 33 height 6
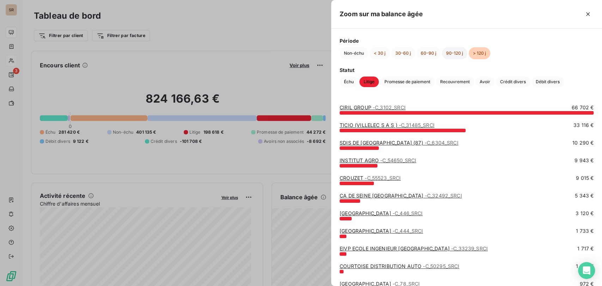
click at [451, 50] on button "90-120 j" at bounding box center [454, 53] width 25 height 12
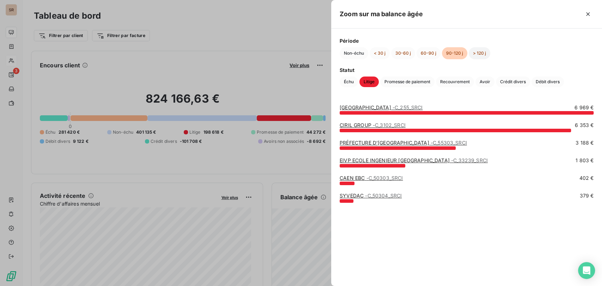
click at [479, 50] on button "> 120 j" at bounding box center [480, 53] width 22 height 12
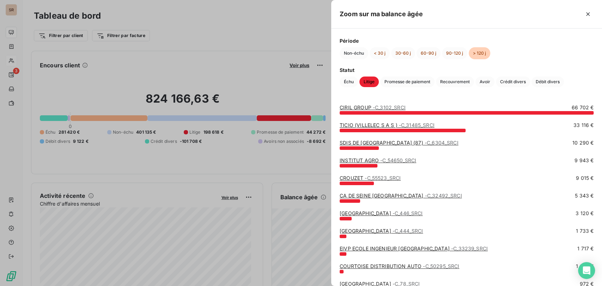
drag, startPoint x: 250, startPoint y: 71, endPoint x: 262, endPoint y: 84, distance: 18.0
click at [250, 71] on div at bounding box center [301, 143] width 602 height 286
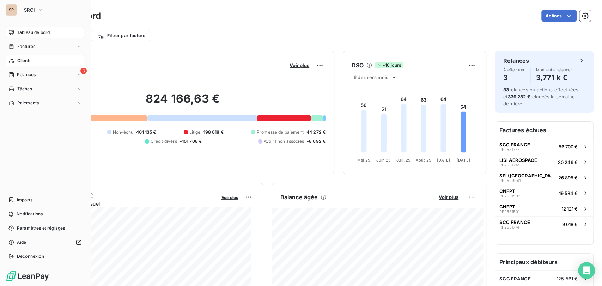
click at [13, 60] on icon at bounding box center [11, 61] width 6 height 6
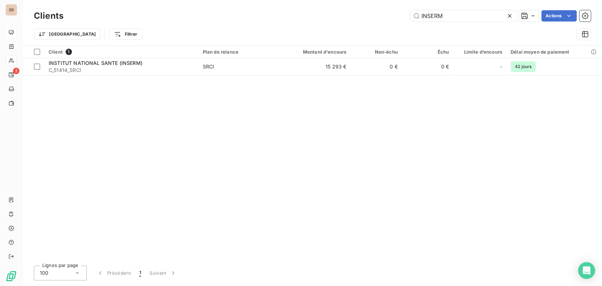
drag, startPoint x: 446, startPoint y: 17, endPoint x: 406, endPoint y: 12, distance: 39.8
click at [406, 12] on div "INSERM Actions" at bounding box center [331, 15] width 519 height 11
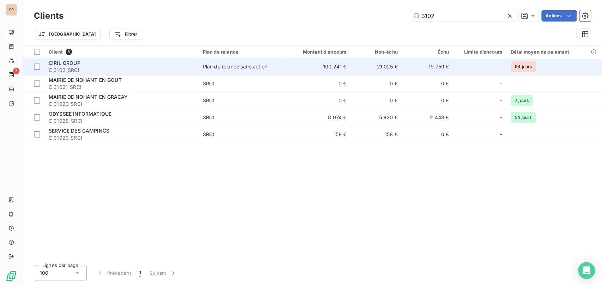
type input "3102"
click at [65, 63] on span "CIRIL GROUP" at bounding box center [65, 63] width 32 height 6
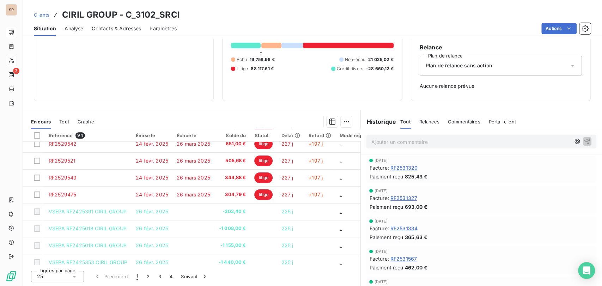
scroll to position [264, 0]
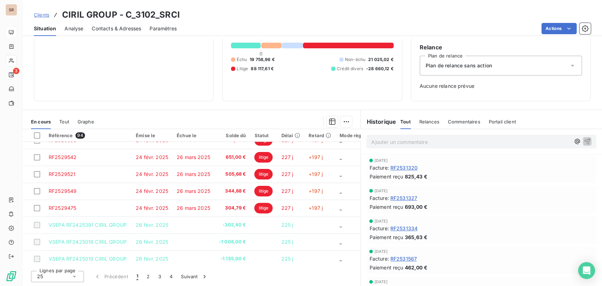
click at [76, 275] on icon at bounding box center [74, 276] width 7 height 7
click at [38, 265] on div at bounding box center [38, 263] width 7 height 7
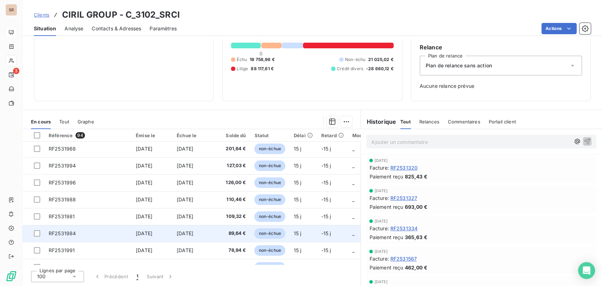
scroll to position [1471, 0]
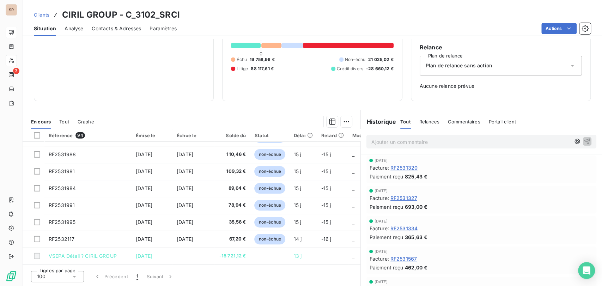
click at [45, 122] on span "En cours" at bounding box center [41, 122] width 20 height 6
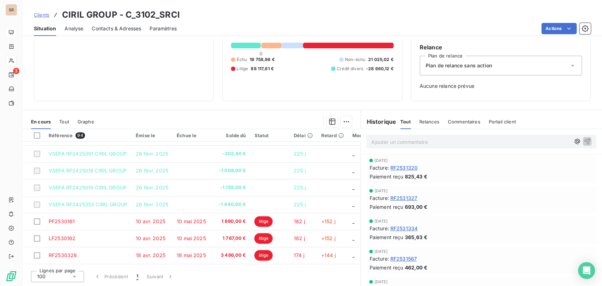
scroll to position [335, 0]
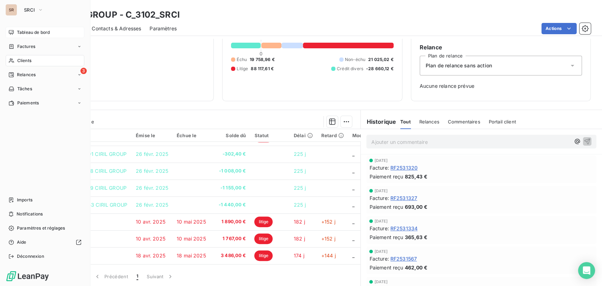
click at [21, 33] on span "Tableau de bord" at bounding box center [33, 32] width 33 height 6
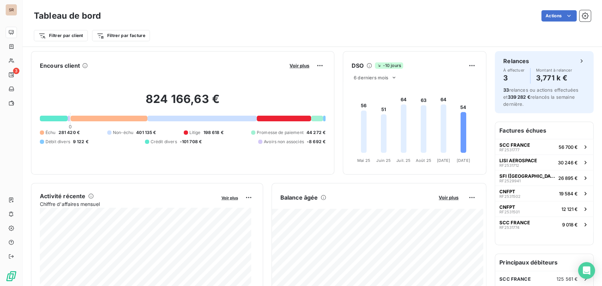
scroll to position [101, 0]
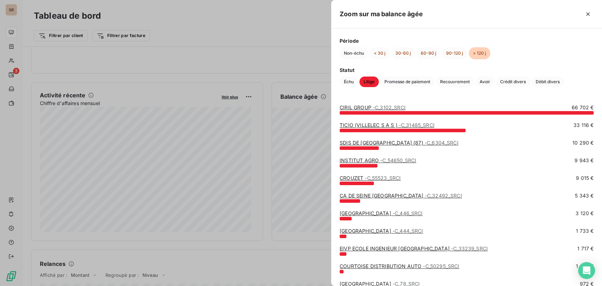
click at [16, 48] on div at bounding box center [301, 143] width 602 height 286
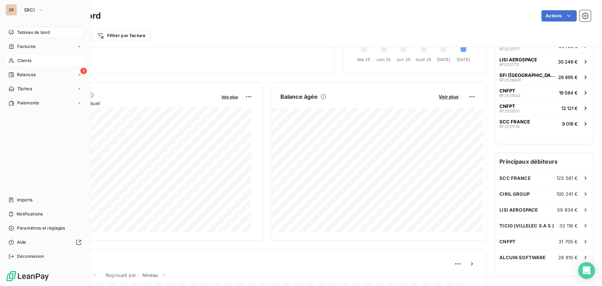
click at [11, 61] on icon at bounding box center [11, 61] width 6 height 6
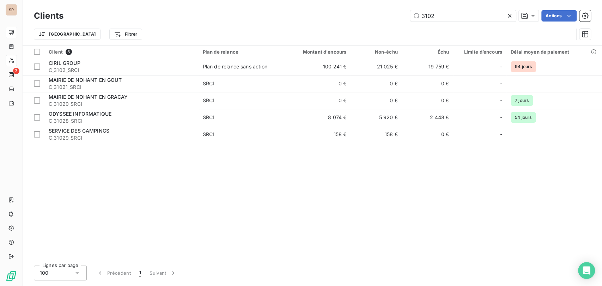
drag, startPoint x: 432, startPoint y: 15, endPoint x: 385, endPoint y: 13, distance: 46.6
click at [390, 15] on div "3102 Actions" at bounding box center [331, 15] width 519 height 11
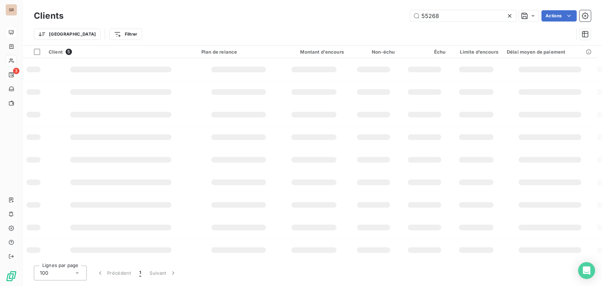
type input "55268"
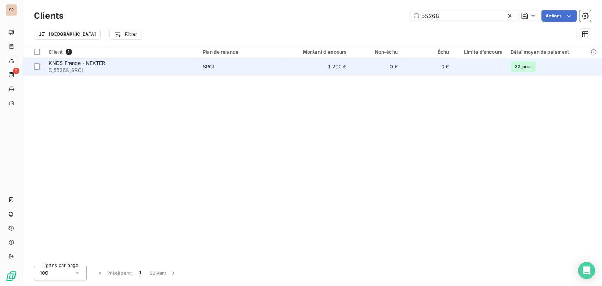
click at [61, 63] on span "KNDS France - NEXTER" at bounding box center [77, 63] width 56 height 6
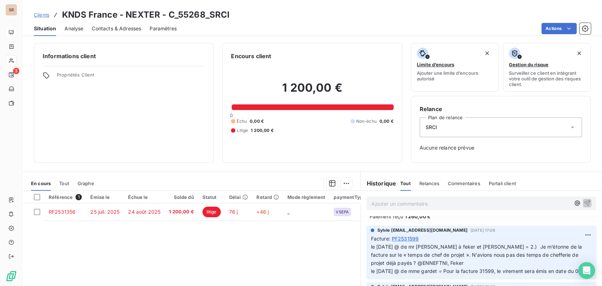
scroll to position [39, 0]
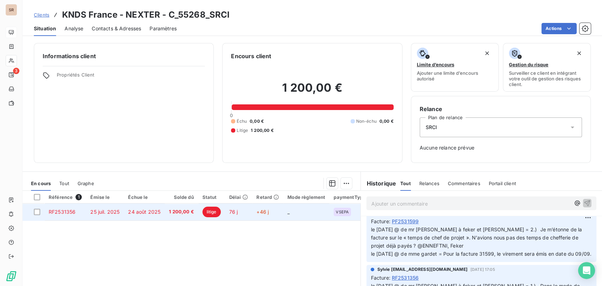
click at [67, 213] on span "RF2531356" at bounding box center [62, 212] width 27 height 6
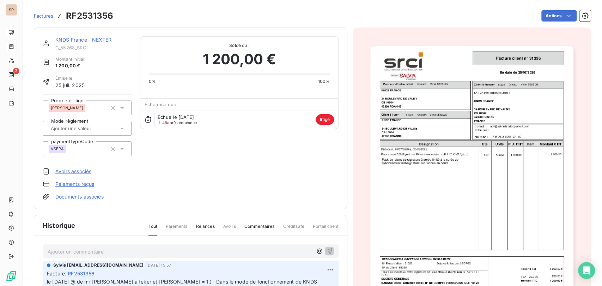
click at [75, 198] on link "Documents associés" at bounding box center [79, 196] width 48 height 7
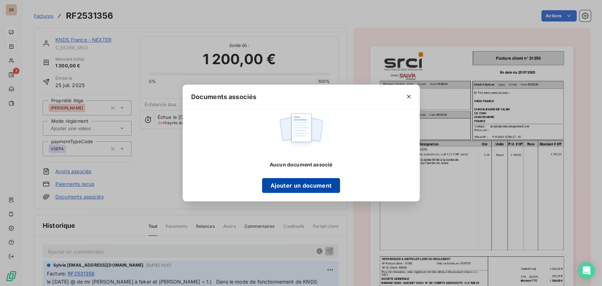
click at [319, 185] on button "Ajouter un document" at bounding box center [301, 185] width 78 height 15
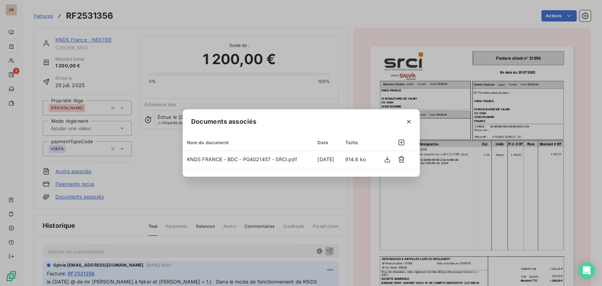
click at [408, 116] on button "button" at bounding box center [408, 121] width 11 height 11
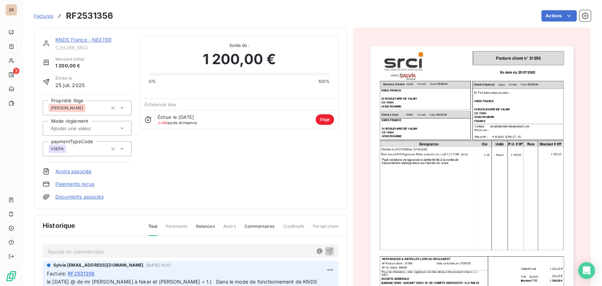
click at [79, 40] on link "KNDS France - NEXTER" at bounding box center [83, 40] width 56 height 6
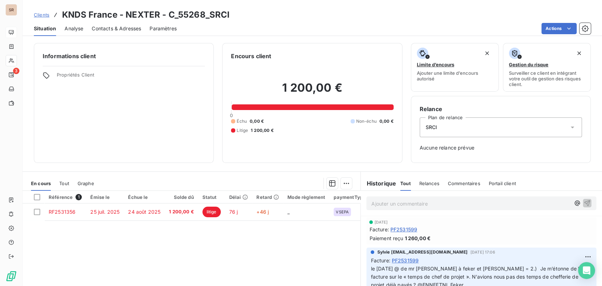
click at [108, 28] on span "Contacts & Adresses" at bounding box center [116, 28] width 49 height 7
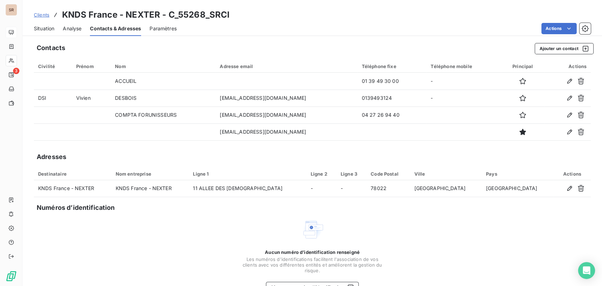
click at [35, 26] on span "Situation" at bounding box center [44, 28] width 20 height 7
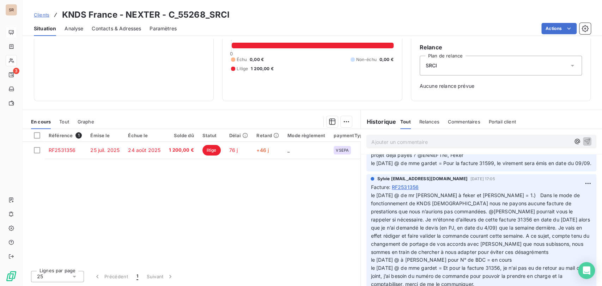
scroll to position [78, 0]
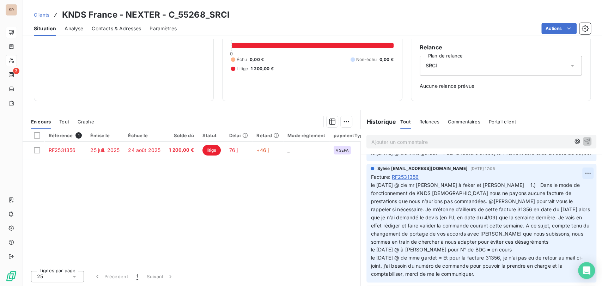
click at [573, 181] on html "SR 3 Clients KNDS [GEOGRAPHIC_DATA] - NEXTER - C_55268_SRCI Situation Analyse C…" at bounding box center [301, 143] width 602 height 286
click at [547, 195] on div "Editer" at bounding box center [559, 196] width 40 height 11
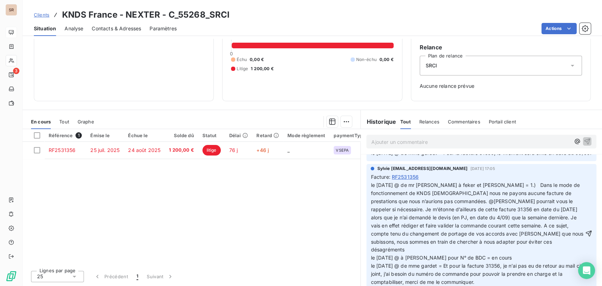
click at [459, 193] on span "le [DATE] @ de mr [PERSON_NAME] à feker et [PERSON_NAME] = 1.) Dans le mode de …" at bounding box center [478, 233] width 214 height 103
click at [586, 237] on icon "button" at bounding box center [589, 234] width 6 height 6
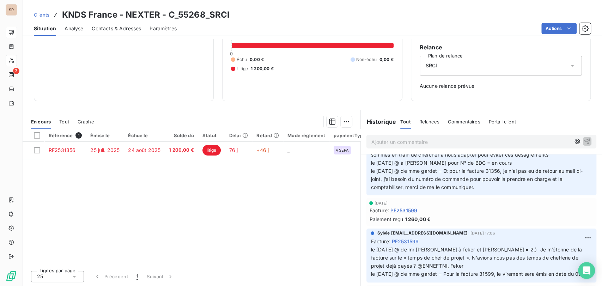
scroll to position [0, 0]
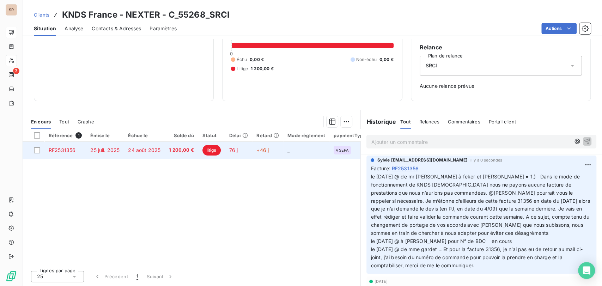
click at [63, 153] on td "RF2531356" at bounding box center [65, 150] width 42 height 17
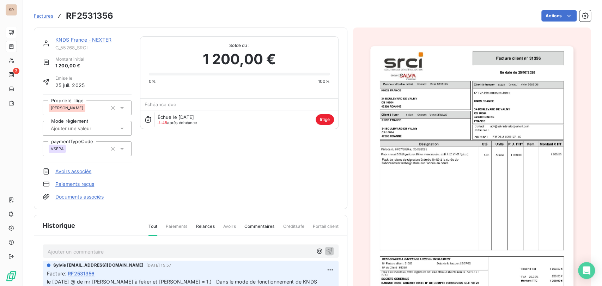
click at [79, 40] on link "KNDS France - NEXTER" at bounding box center [83, 40] width 56 height 6
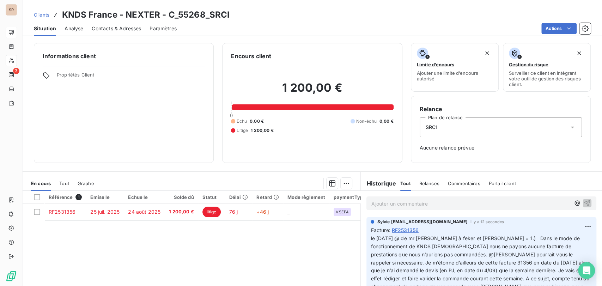
click at [113, 24] on div "Contacts & Adresses" at bounding box center [116, 28] width 49 height 15
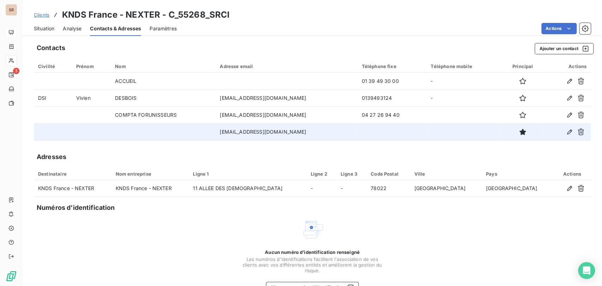
drag, startPoint x: 310, startPoint y: 133, endPoint x: 186, endPoint y: 132, distance: 124.2
click at [186, 132] on tr "[EMAIL_ADDRESS][DOMAIN_NAME]" at bounding box center [312, 131] width 557 height 17
copy tr "[EMAIL_ADDRESS][DOMAIN_NAME]"
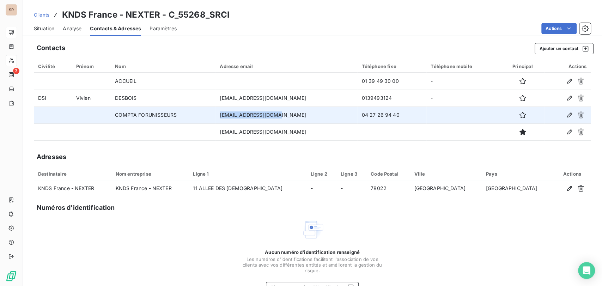
drag, startPoint x: 267, startPoint y: 115, endPoint x: 192, endPoint y: 114, distance: 74.8
click at [193, 115] on tr "COMPTA FORUNISSEURS [EMAIL_ADDRESS][DOMAIN_NAME] 04 27 26 94 40" at bounding box center [312, 115] width 557 height 17
copy tr "[EMAIL_ADDRESS][DOMAIN_NAME]"
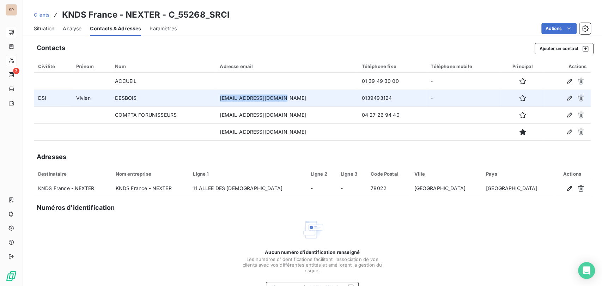
drag, startPoint x: 270, startPoint y: 97, endPoint x: 207, endPoint y: 93, distance: 62.6
click at [207, 93] on tr "DSI [PERSON_NAME] [EMAIL_ADDRESS][DOMAIN_NAME] 0139493124 -" at bounding box center [312, 98] width 557 height 17
copy tr "[EMAIL_ADDRESS][DOMAIN_NAME]"
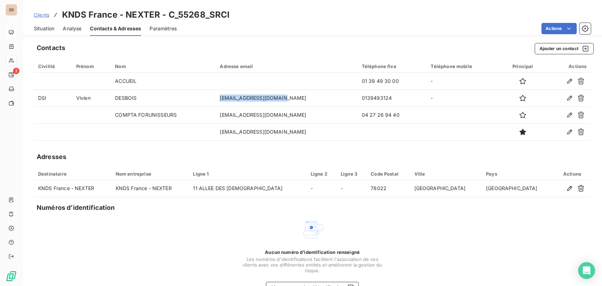
click at [44, 29] on span "Situation" at bounding box center [44, 28] width 20 height 7
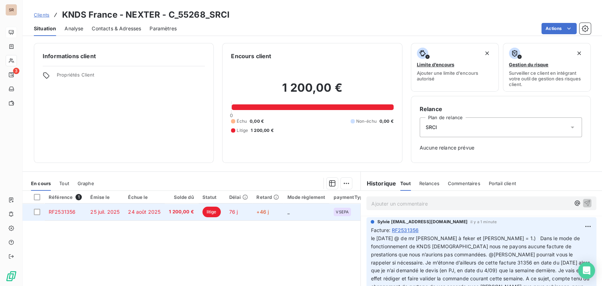
click at [65, 212] on span "RF2531356" at bounding box center [62, 212] width 27 height 6
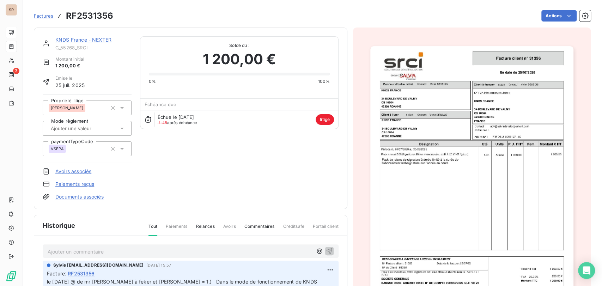
click at [75, 193] on link "Documents associés" at bounding box center [79, 196] width 48 height 7
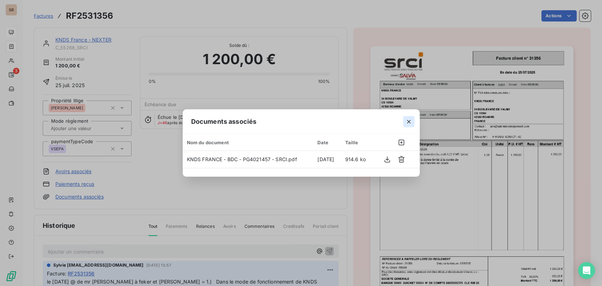
click at [410, 119] on icon "button" at bounding box center [408, 121] width 7 height 7
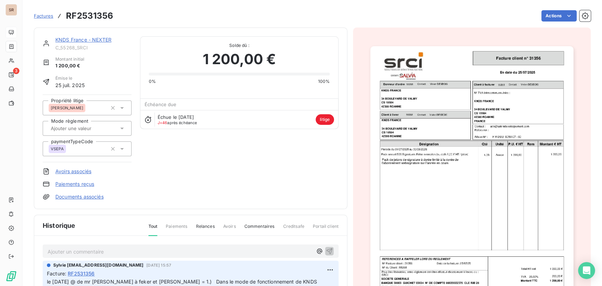
click at [417, 131] on img "button" at bounding box center [471, 189] width 203 height 287
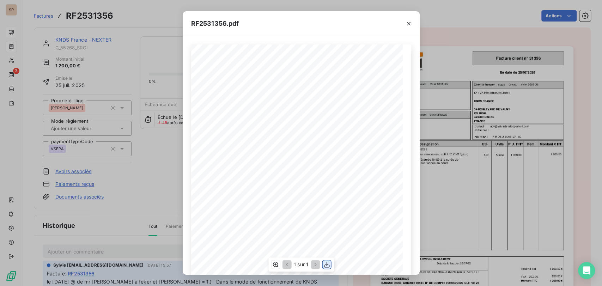
click at [326, 266] on icon "button" at bounding box center [326, 264] width 7 height 7
click at [72, 41] on div "RF2531356.pdf FIR DSU 0056107 - 00 [DATE] En date du Client à livrer Donneur d'…" at bounding box center [301, 143] width 602 height 286
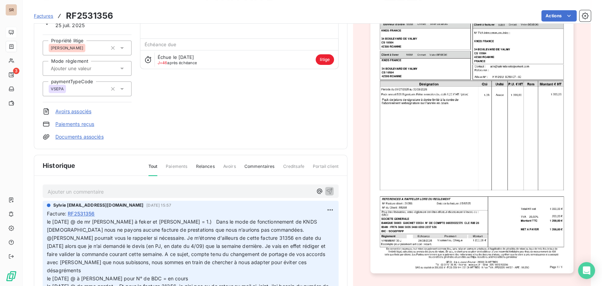
scroll to position [104, 0]
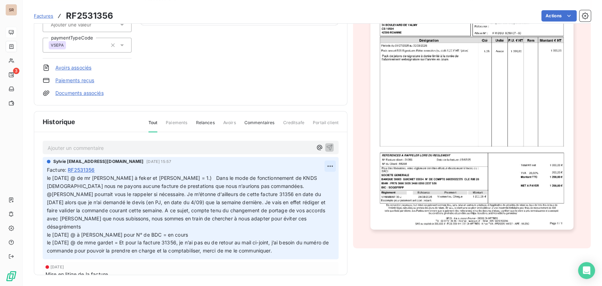
click at [320, 164] on html "SR 3 Factures RF2531356 Actions KNDS [GEOGRAPHIC_DATA] - NEXTER C_55268_SRCI Mo…" at bounding box center [301, 143] width 602 height 286
click at [294, 180] on div "Editer" at bounding box center [304, 181] width 40 height 11
click at [107, 167] on div "Facture : RF2531356" at bounding box center [191, 169] width 288 height 7
click at [48, 177] on span "le [DATE] @ de mr [PERSON_NAME] à feker et [PERSON_NAME] = 1.) Dans le mode de …" at bounding box center [187, 214] width 280 height 79
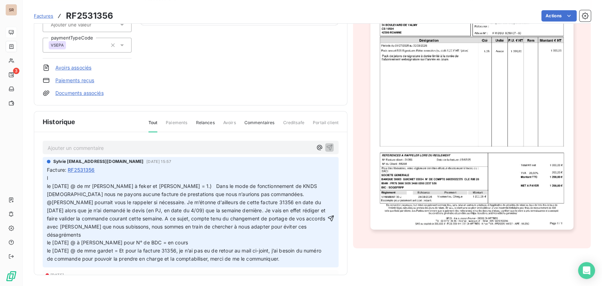
click at [54, 177] on p "l le [DATE] @ de mr [PERSON_NAME] à feker et [PERSON_NAME] = 1.) Dans le mode d…" at bounding box center [186, 218] width 279 height 89
click at [327, 215] on icon "button" at bounding box center [330, 218] width 7 height 7
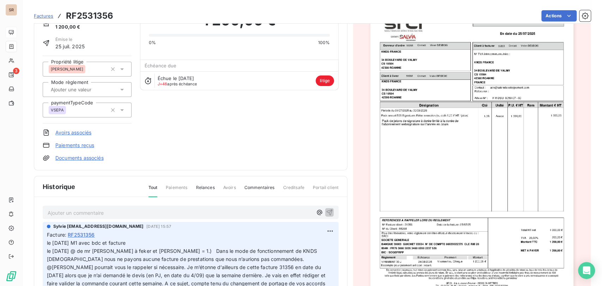
scroll to position [0, 0]
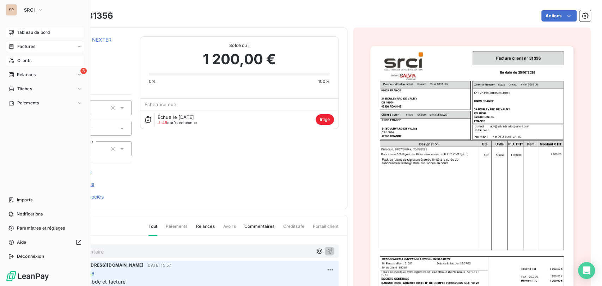
click at [23, 60] on span "Clients" at bounding box center [24, 61] width 14 height 6
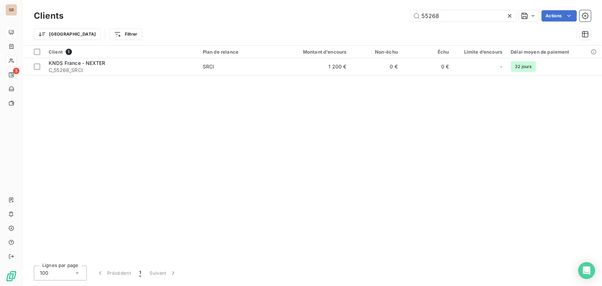
drag, startPoint x: 442, startPoint y: 15, endPoint x: 365, endPoint y: 15, distance: 76.9
click at [367, 15] on div "55268 Actions" at bounding box center [331, 15] width 519 height 11
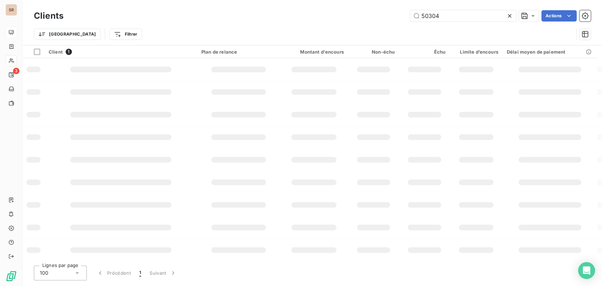
type input "50304"
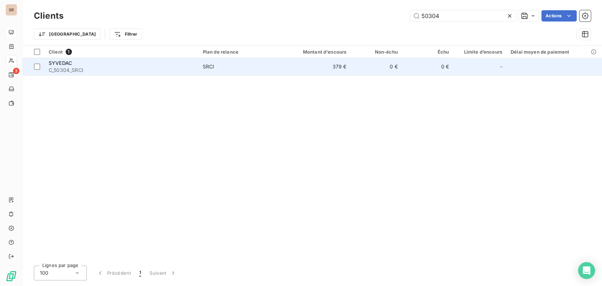
click at [55, 63] on span "SYVEDAC" at bounding box center [60, 63] width 23 height 6
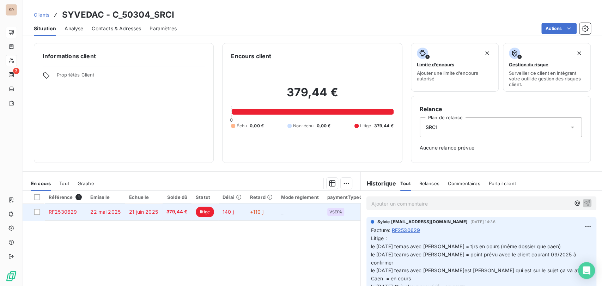
click at [72, 209] on span "RF2530629" at bounding box center [63, 212] width 28 height 6
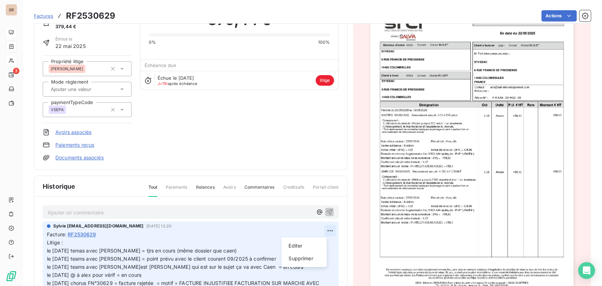
click at [318, 230] on html "SR 3 Factures RF2530629 Actions SYVEDAC C_50304_SRCI Montant initial 379,44 € É…" at bounding box center [301, 143] width 602 height 286
click at [294, 246] on div "Editer" at bounding box center [304, 245] width 40 height 11
click at [150, 250] on span "Litige : le [DATE] temas avec [PERSON_NAME] = tjrs en cours (même dossier que c…" at bounding box center [184, 267] width 274 height 54
click at [328, 265] on icon "button" at bounding box center [331, 267] width 6 height 6
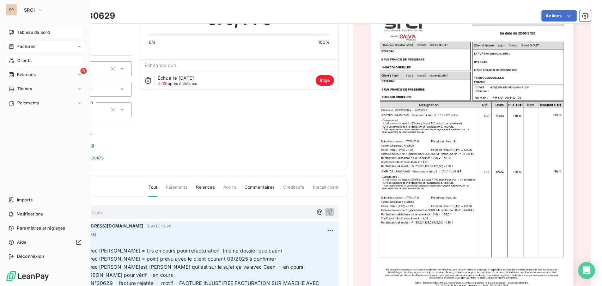
click at [19, 61] on span "Clients" at bounding box center [24, 61] width 14 height 6
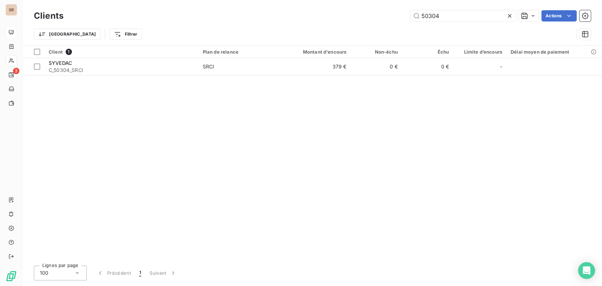
drag, startPoint x: 443, startPoint y: 17, endPoint x: 373, endPoint y: 10, distance: 70.2
click at [376, 12] on div "50304 Actions" at bounding box center [331, 15] width 519 height 11
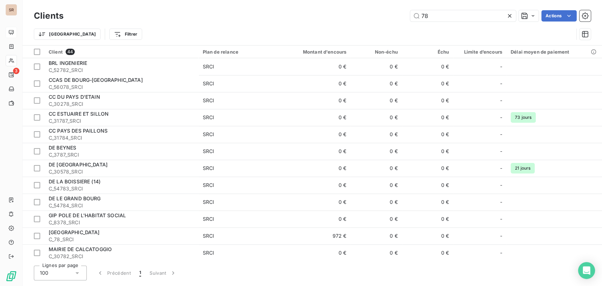
drag, startPoint x: 435, startPoint y: 16, endPoint x: 403, endPoint y: 15, distance: 31.4
click at [402, 17] on div "78 Actions" at bounding box center [331, 15] width 519 height 11
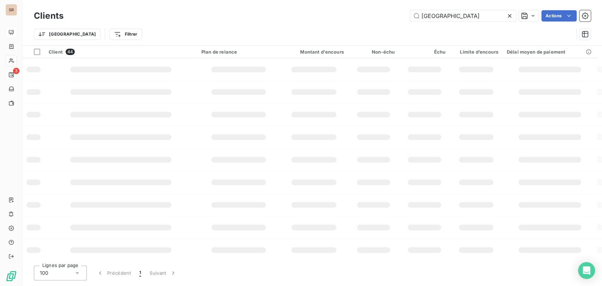
type input "[GEOGRAPHIC_DATA]"
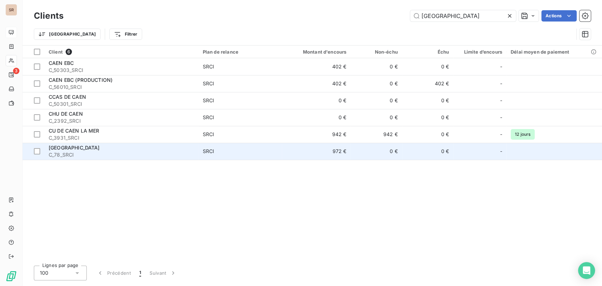
click at [66, 151] on span "C_78_SRCI" at bounding box center [122, 154] width 146 height 7
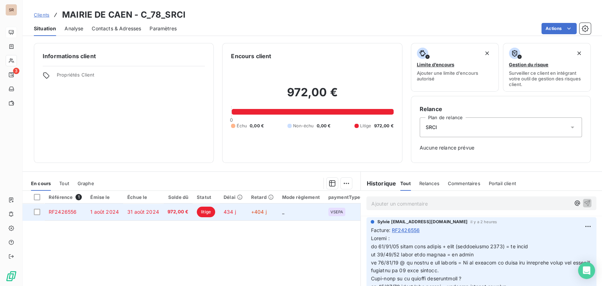
click at [71, 213] on span "RF2426556" at bounding box center [63, 212] width 28 height 6
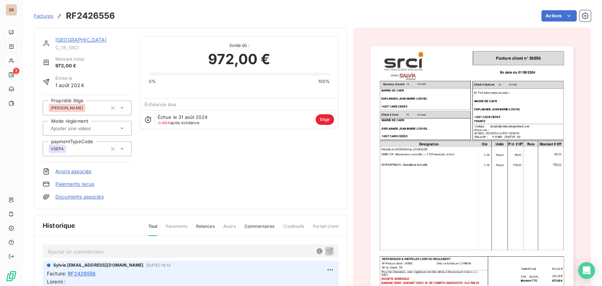
click at [123, 105] on icon at bounding box center [122, 107] width 7 height 7
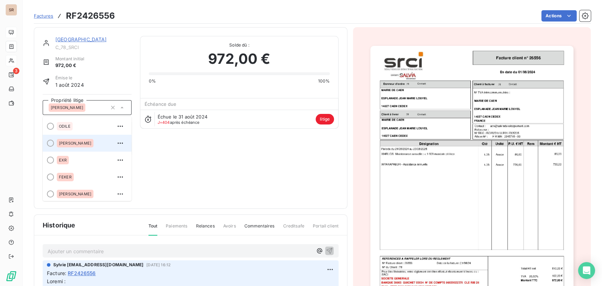
click at [48, 142] on div at bounding box center [50, 143] width 7 height 7
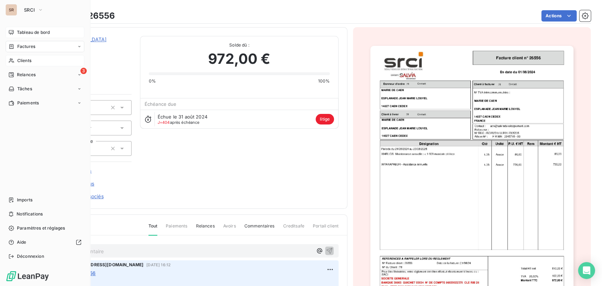
click at [26, 60] on span "Clients" at bounding box center [24, 61] width 14 height 6
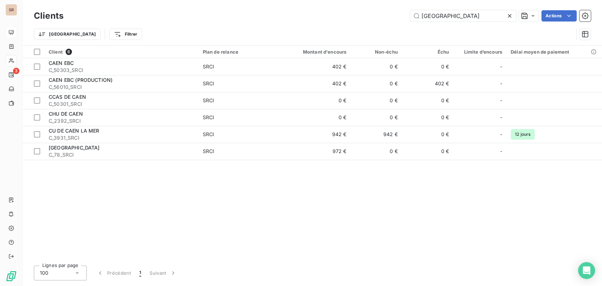
drag, startPoint x: 442, startPoint y: 14, endPoint x: 384, endPoint y: 16, distance: 58.2
click at [392, 17] on div "CAEN Actions" at bounding box center [331, 15] width 519 height 11
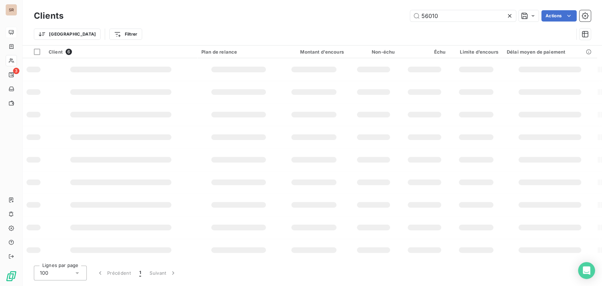
type input "56010"
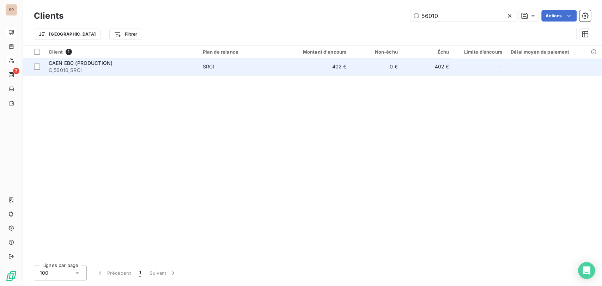
click at [65, 63] on span "CAEN EBC (PRODUCTION)" at bounding box center [81, 63] width 64 height 6
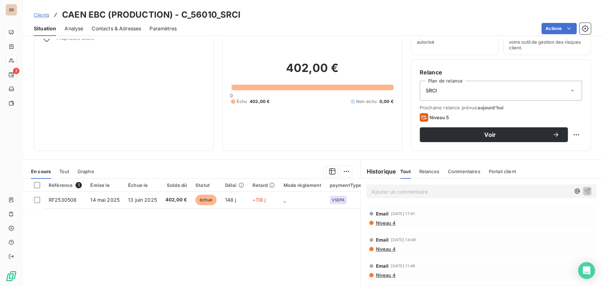
scroll to position [86, 0]
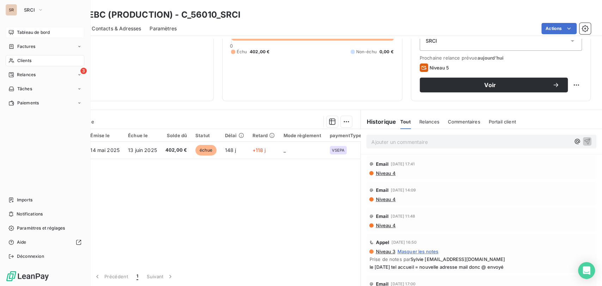
drag, startPoint x: 27, startPoint y: 62, endPoint x: 34, endPoint y: 66, distance: 7.6
click at [27, 62] on span "Clients" at bounding box center [24, 61] width 14 height 6
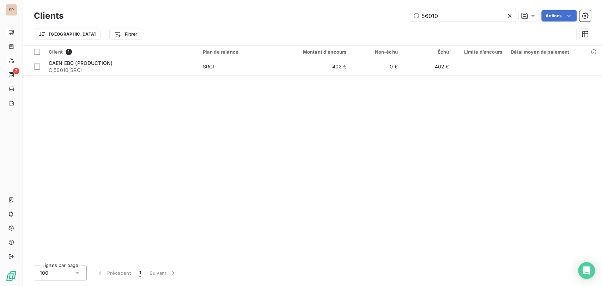
drag, startPoint x: 407, startPoint y: 11, endPoint x: 374, endPoint y: 12, distance: 33.5
click at [376, 11] on div "56010 Actions" at bounding box center [331, 15] width 519 height 11
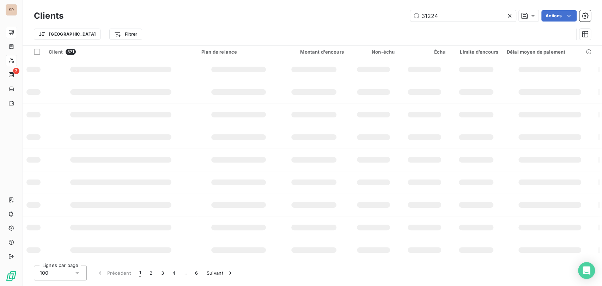
type input "31224"
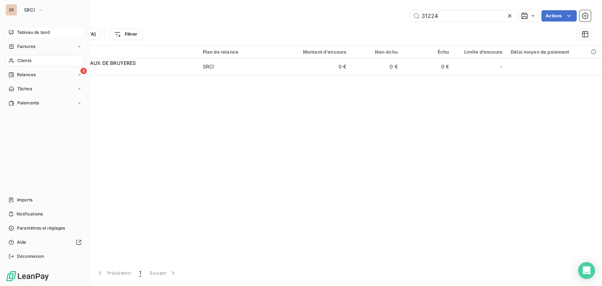
drag, startPoint x: 9, startPoint y: 47, endPoint x: 20, endPoint y: 53, distance: 12.5
click at [10, 47] on icon at bounding box center [12, 46] width 4 height 5
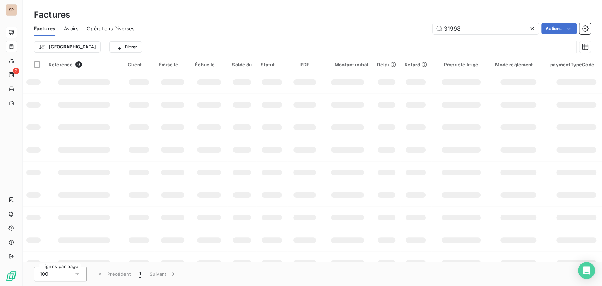
drag, startPoint x: 422, startPoint y: 28, endPoint x: 418, endPoint y: 24, distance: 5.3
click at [421, 28] on div "31998 Actions" at bounding box center [367, 28] width 448 height 11
type input "30095"
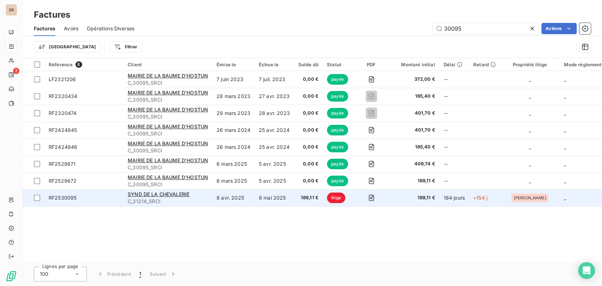
click at [64, 198] on span "RF2530095" at bounding box center [63, 198] width 28 height 6
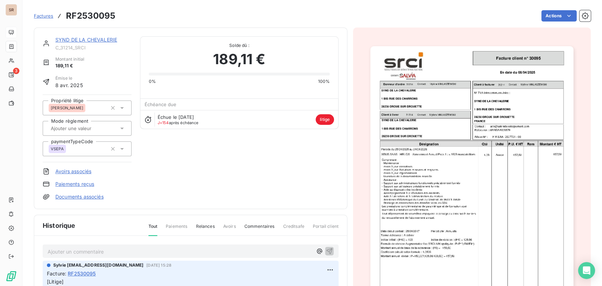
click at [81, 39] on link "SYND DE LA CHEVALERIE" at bounding box center [86, 40] width 62 height 6
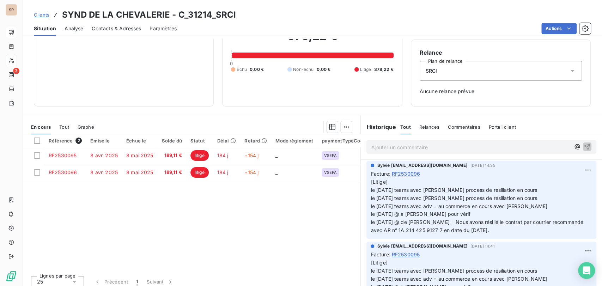
scroll to position [57, 0]
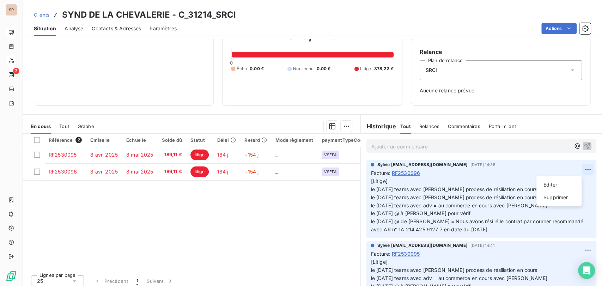
click at [574, 169] on html "SR 3 Clients SYND DE LA CHEVALERIE - C_31214_SRCI Situation Analyse Contacts & …" at bounding box center [301, 143] width 602 height 286
click at [551, 188] on div "Editer" at bounding box center [559, 184] width 40 height 11
click at [517, 190] on p "[Litige] le [DATE] teams avec [PERSON_NAME] process de résiliation en cours le …" at bounding box center [477, 205] width 213 height 56
click at [586, 205] on icon "button" at bounding box center [589, 205] width 6 height 6
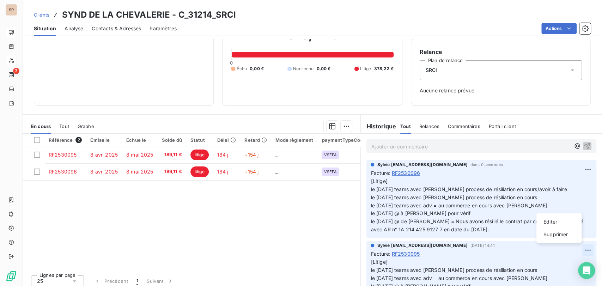
click at [576, 250] on html "SR 3 Clients SYND DE LA CHEVALERIE - C_31214_SRCI Situation Analyse Contacts & …" at bounding box center [301, 143] width 602 height 286
click at [551, 221] on div "Editer" at bounding box center [559, 221] width 40 height 11
click at [514, 271] on p "[Litige] le [DATE] teams avec [PERSON_NAME] process de résiliation en cours le …" at bounding box center [477, 282] width 213 height 48
click at [586, 282] on icon "button" at bounding box center [589, 282] width 6 height 6
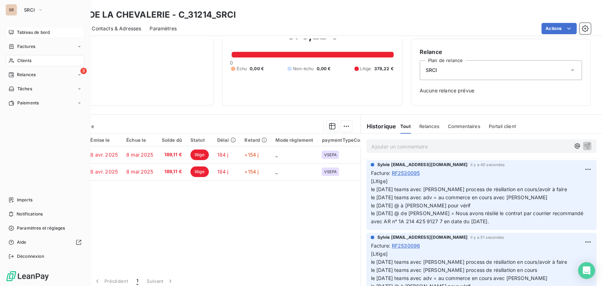
drag, startPoint x: 23, startPoint y: 62, endPoint x: 31, endPoint y: 62, distance: 8.1
click at [24, 62] on span "Clients" at bounding box center [24, 61] width 14 height 6
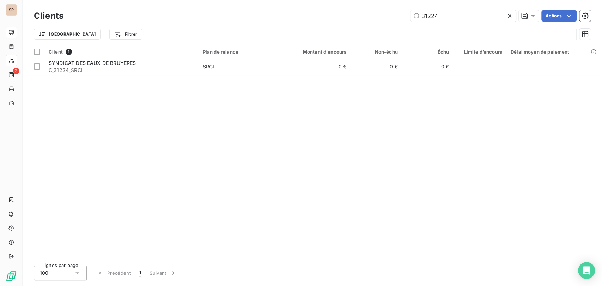
drag, startPoint x: 443, startPoint y: 17, endPoint x: 397, endPoint y: 16, distance: 46.2
click at [398, 16] on div "31224 Actions" at bounding box center [331, 15] width 519 height 11
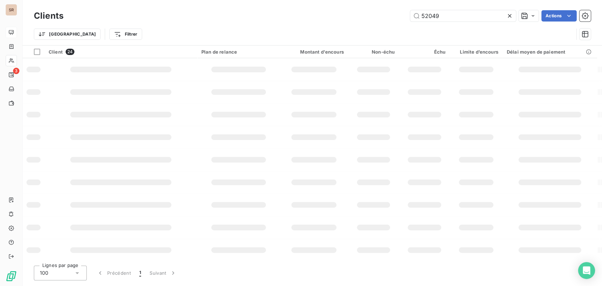
type input "52049"
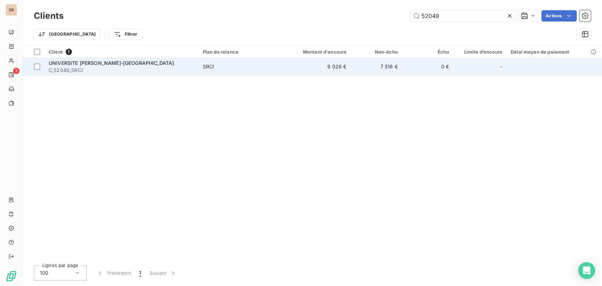
click at [77, 64] on span "UNIVERSITE [PERSON_NAME]-[GEOGRAPHIC_DATA]" at bounding box center [111, 63] width 125 height 6
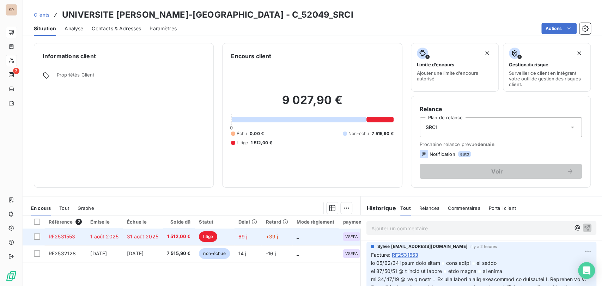
click at [59, 237] on span "RF2531553" at bounding box center [62, 237] width 26 height 6
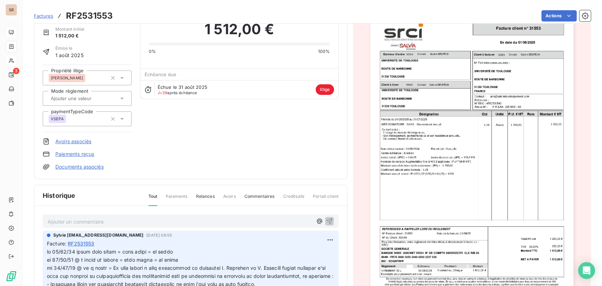
scroll to position [79, 0]
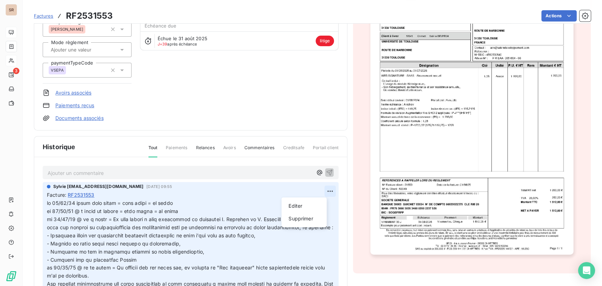
click at [319, 192] on html "SR 3 Factures RF2531553 Actions UNIVERSITE [PERSON_NAME]-[GEOGRAPHIC_DATA] C_52…" at bounding box center [301, 143] width 602 height 286
click at [297, 206] on div "Editer" at bounding box center [304, 205] width 40 height 11
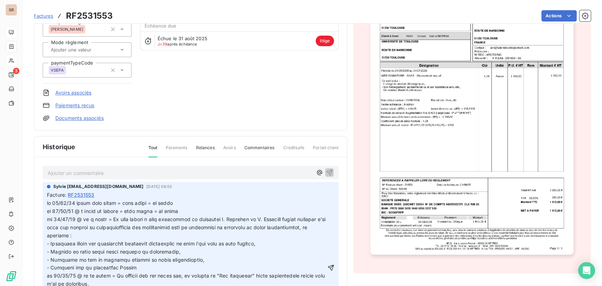
click at [145, 202] on span at bounding box center [187, 267] width 280 height 135
click at [328, 271] on icon "button" at bounding box center [331, 268] width 6 height 6
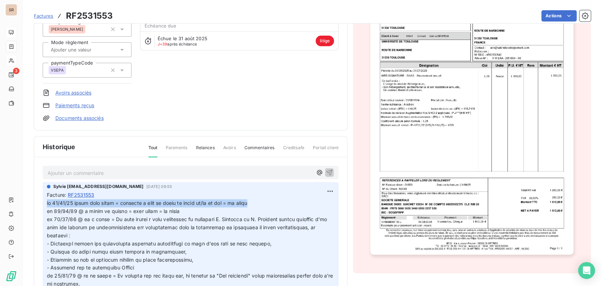
drag, startPoint x: 264, startPoint y: 204, endPoint x: 35, endPoint y: 204, distance: 229.0
click at [35, 204] on div "Ajouter un commentaire ﻿ Sylvie [EMAIL_ADDRESS][DOMAIN_NAME] [DATE] 09:55 Factu…" at bounding box center [190, 238] width 313 height 163
copy span "le [DATE] teams avec feker = demander à [PERSON_NAME] de faire un devis et/ou u…"
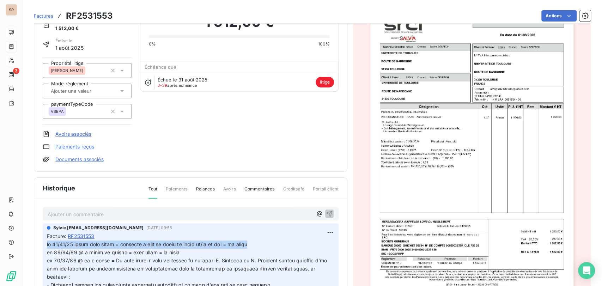
scroll to position [0, 0]
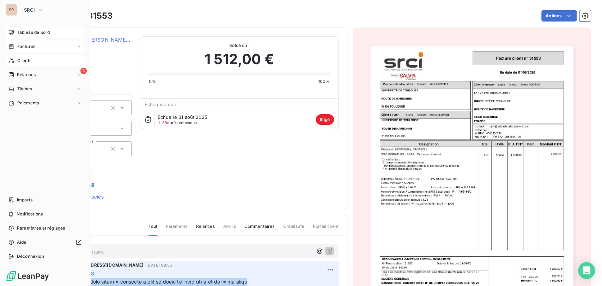
click at [17, 64] on span "Clients" at bounding box center [24, 61] width 14 height 6
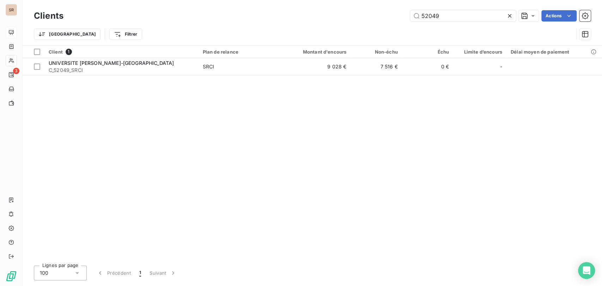
drag, startPoint x: 444, startPoint y: 17, endPoint x: 392, endPoint y: 14, distance: 51.9
click at [395, 17] on div "52049 Actions" at bounding box center [331, 15] width 519 height 11
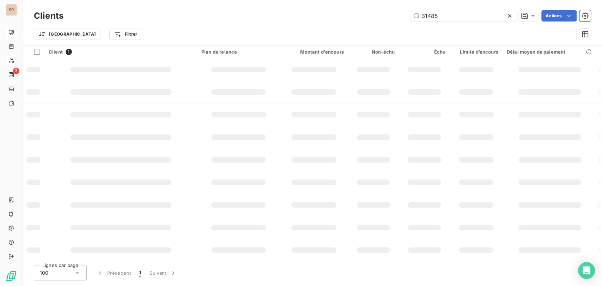
type input "31485"
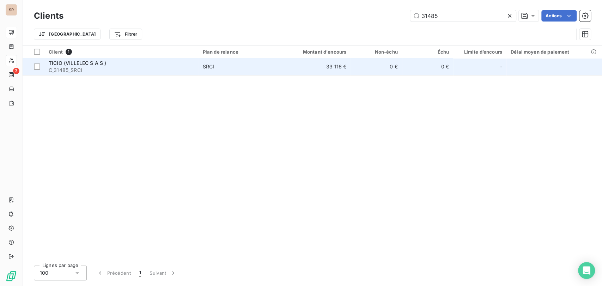
click at [55, 59] on td "TICIO (VILLELEC S A S ) C_31485_SRCI" at bounding box center [121, 66] width 154 height 17
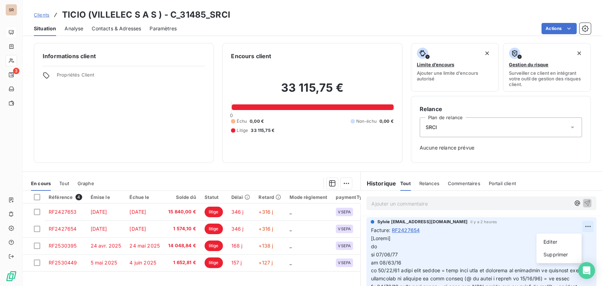
click at [578, 228] on html "SR 3 Clients TICIO (VILLELEC S A S ) - C_31485_SRCI Situation Analyse Contacts …" at bounding box center [301, 143] width 602 height 286
click at [554, 244] on div "Editer" at bounding box center [559, 241] width 40 height 11
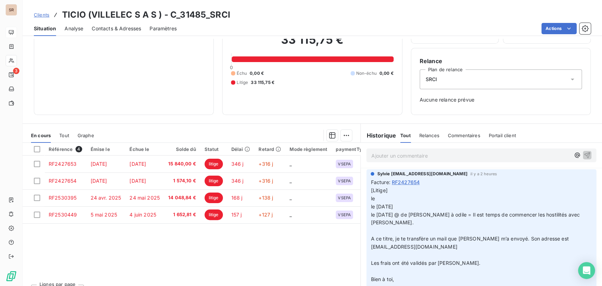
scroll to position [48, 0]
click at [377, 232] on p at bounding box center [477, 231] width 213 height 8
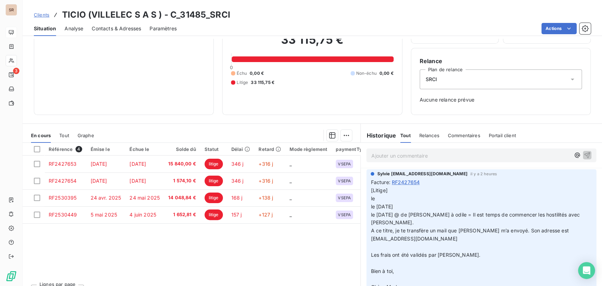
click at [376, 249] on p at bounding box center [477, 247] width 213 height 8
click at [374, 259] on p "Bien à toi," at bounding box center [477, 263] width 213 height 8
click at [372, 254] on p at bounding box center [477, 255] width 213 height 8
click at [372, 262] on p at bounding box center [477, 263] width 213 height 8
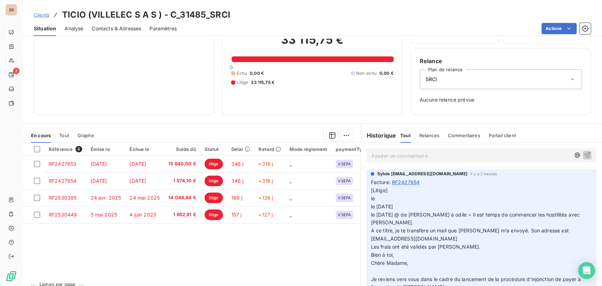
click at [371, 269] on p at bounding box center [477, 271] width 213 height 8
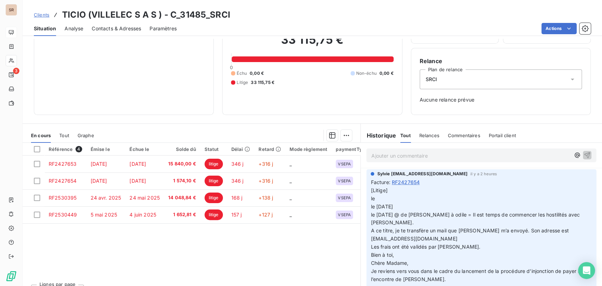
click at [371, 263] on span "Chère Madame," at bounding box center [390, 263] width 38 height 6
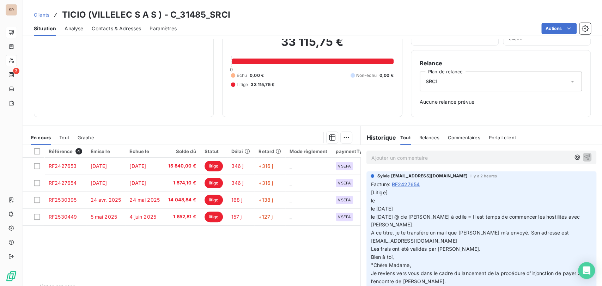
scroll to position [62, 0]
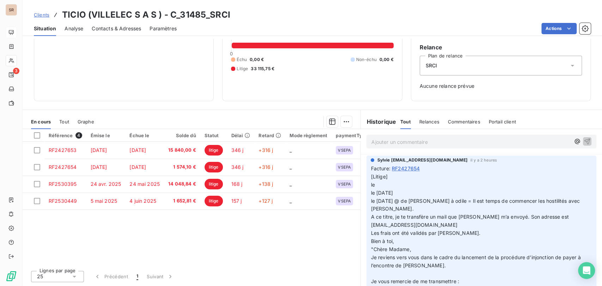
click at [388, 274] on p at bounding box center [477, 274] width 213 height 8
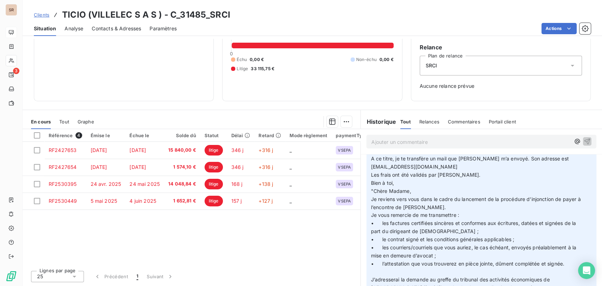
scroll to position [73, 0]
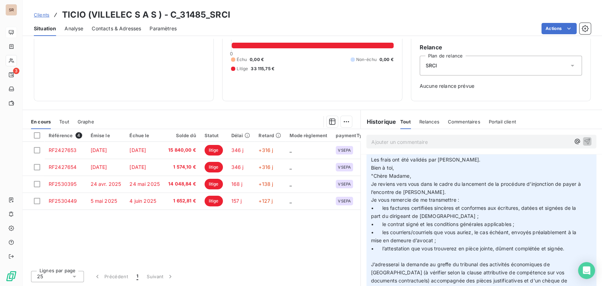
click at [375, 256] on p at bounding box center [477, 257] width 213 height 8
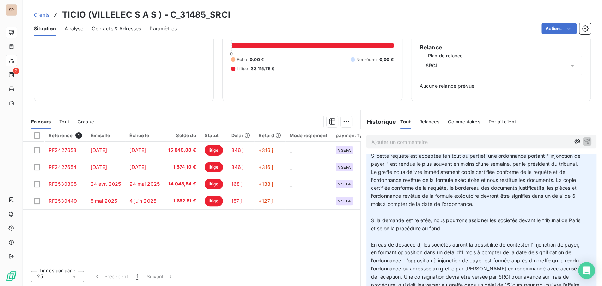
scroll to position [230, 0]
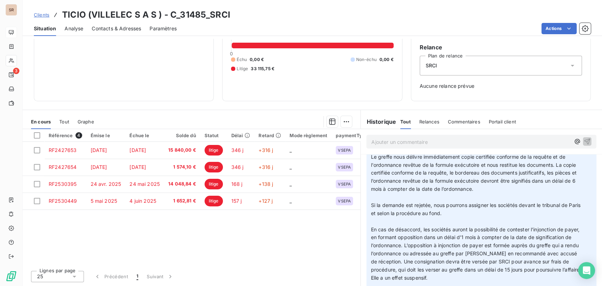
click at [377, 194] on p at bounding box center [477, 197] width 213 height 8
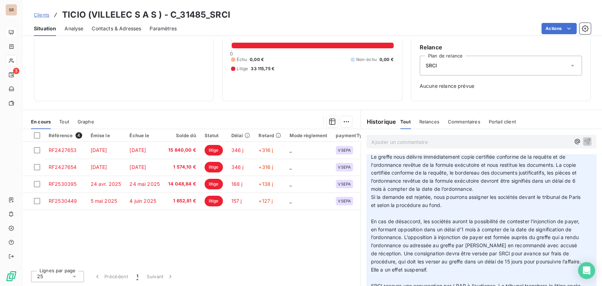
click at [381, 214] on p at bounding box center [477, 214] width 213 height 8
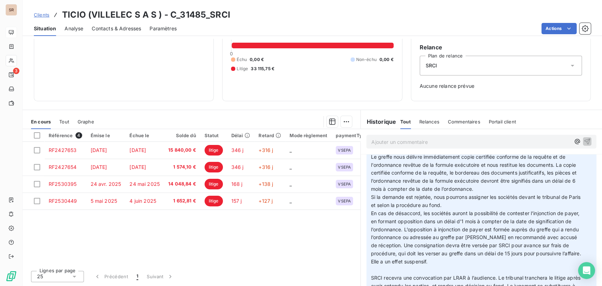
click at [378, 267] on p at bounding box center [477, 270] width 213 height 8
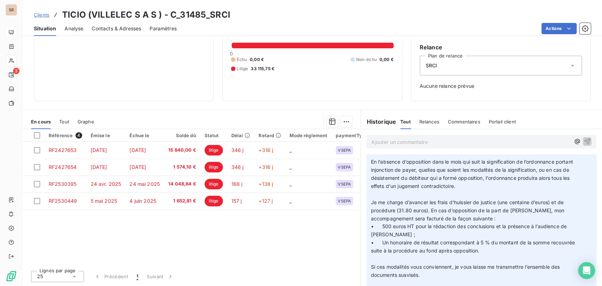
scroll to position [377, 0]
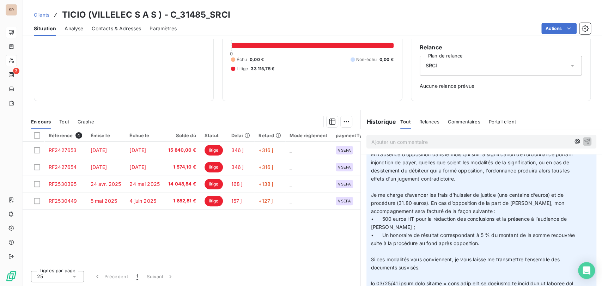
click at [371, 185] on p at bounding box center [477, 187] width 213 height 8
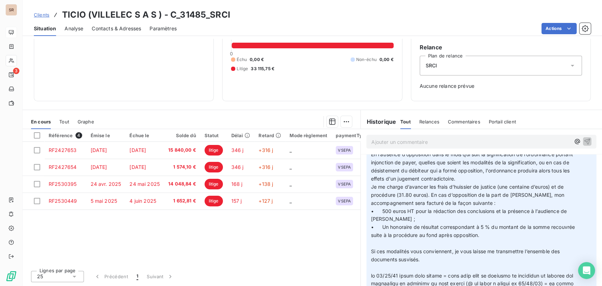
click at [382, 244] on p at bounding box center [477, 244] width 213 height 8
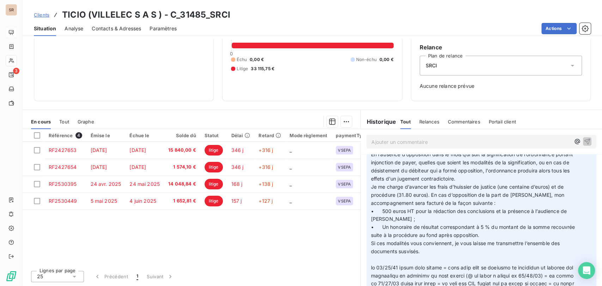
click at [381, 259] on p at bounding box center [477, 260] width 213 height 8
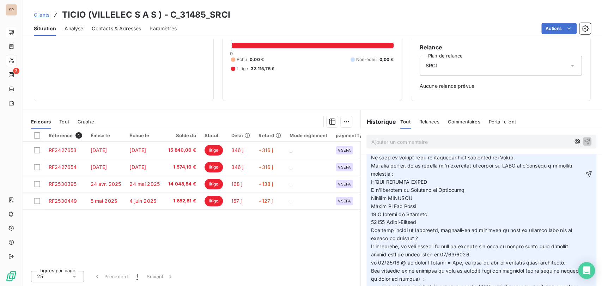
scroll to position [575, 0]
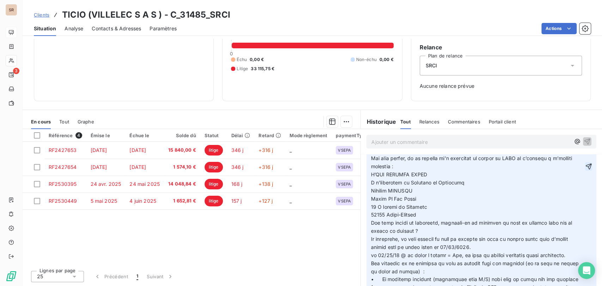
click at [585, 170] on icon "button" at bounding box center [588, 166] width 7 height 7
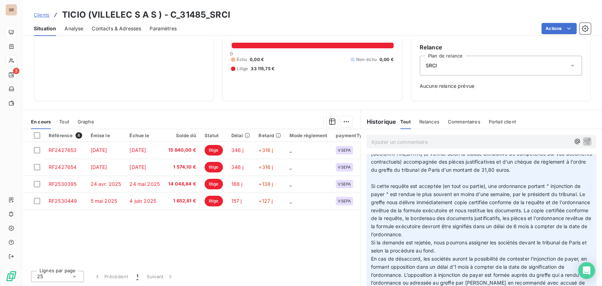
scroll to position [0, 0]
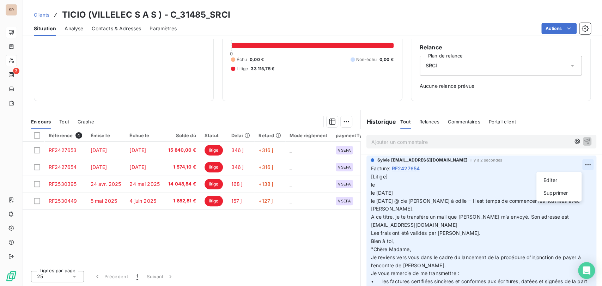
click at [575, 166] on html "SR 3 Clients TICIO (VILLELEC S A S ) - C_31485_SRCI Situation Analyse Contacts …" at bounding box center [301, 143] width 602 height 286
click at [554, 180] on div "Editer" at bounding box center [559, 180] width 40 height 11
click at [442, 201] on span "[Litige] le le [DATE] le [DATE] @ de [PERSON_NAME] à odile = Il est temps de co…" at bounding box center [476, 193] width 211 height 38
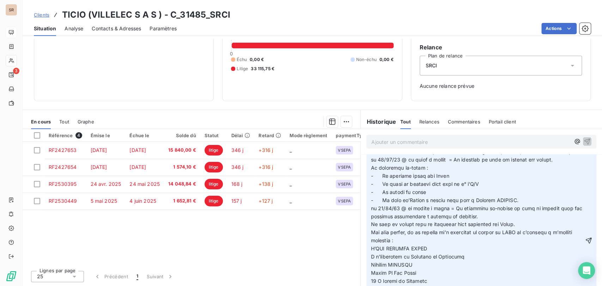
scroll to position [575, 0]
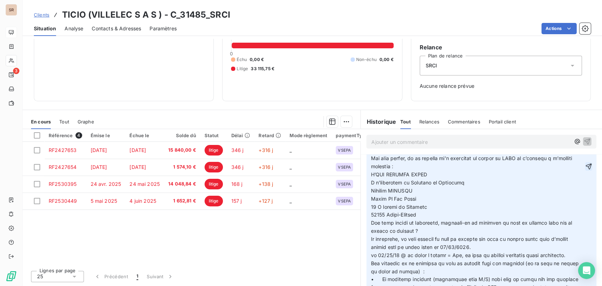
click at [585, 170] on icon "button" at bounding box center [588, 166] width 7 height 7
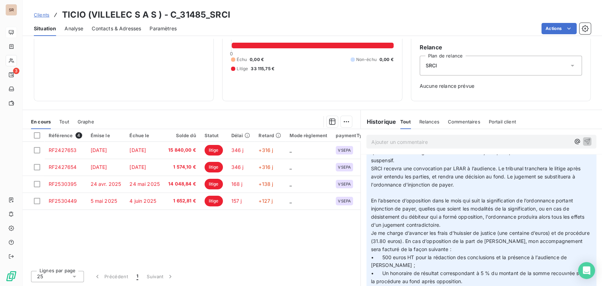
scroll to position [0, 0]
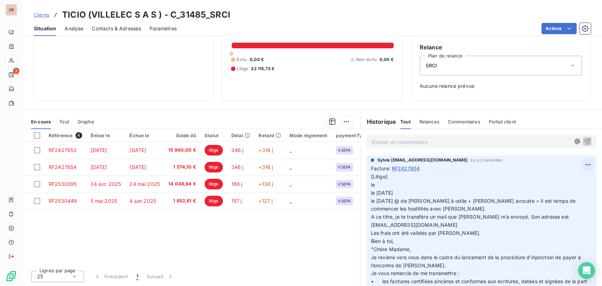
click at [574, 164] on html "SR 3 Clients TICIO (VILLELEC S A S ) - C_31485_SRCI Situation Analyse Contacts …" at bounding box center [301, 143] width 602 height 286
click at [555, 179] on div "Editer" at bounding box center [559, 180] width 40 height 11
click at [399, 192] on p "[Litige] le le [DATE] le [DATE] @ de [PERSON_NAME] à odile + [PERSON_NAME] avoc…" at bounding box center [477, 193] width 213 height 40
click at [455, 194] on p "[Litige] le le [DATE] @ de odile à [PERSON_NAME] = le [DATE] @ de [PERSON_NAME]…" at bounding box center [477, 193] width 213 height 40
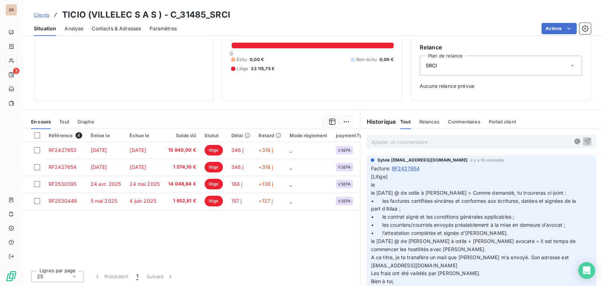
click at [447, 193] on span "[Litige] le le [DATE] @ de odile à [PERSON_NAME] = Comme demandé, tu trouveras …" at bounding box center [468, 185] width 195 height 22
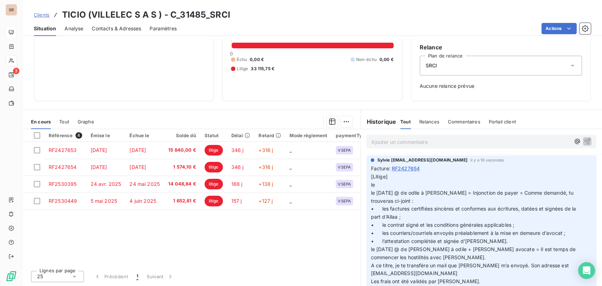
click at [371, 193] on span "[Litige] le le [DATE] @ de odile à [PERSON_NAME] = Injonction de payer = Comme …" at bounding box center [473, 189] width 204 height 30
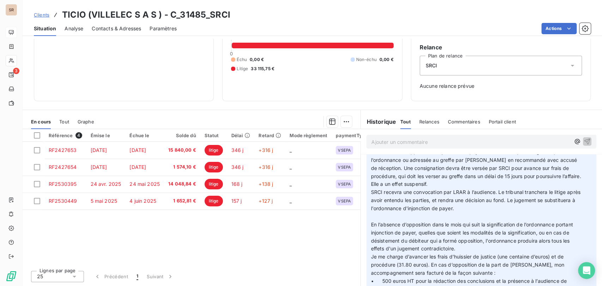
scroll to position [353, 0]
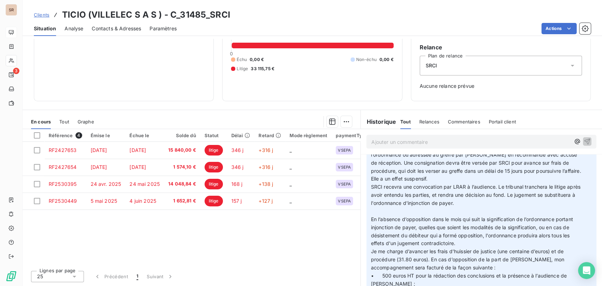
click at [374, 212] on p at bounding box center [477, 211] width 213 height 8
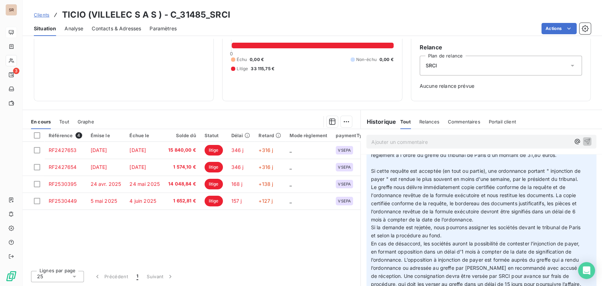
scroll to position [196, 0]
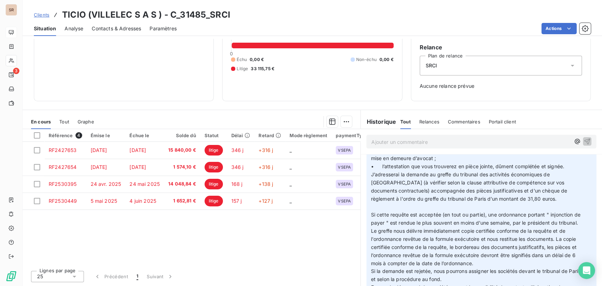
click at [380, 208] on p at bounding box center [477, 207] width 213 height 8
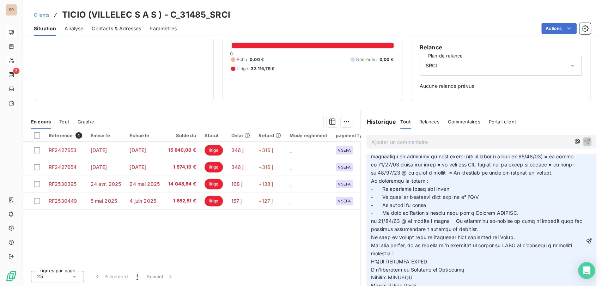
scroll to position [557, 0]
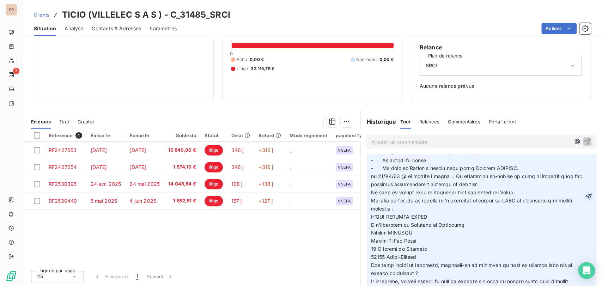
click at [585, 200] on icon "button" at bounding box center [588, 196] width 7 height 7
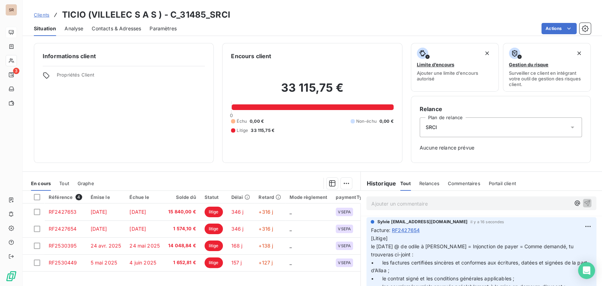
scroll to position [39, 0]
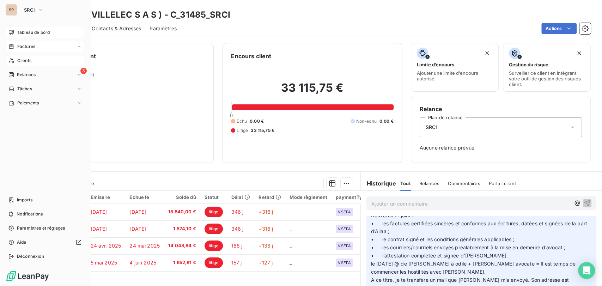
click at [20, 46] on span "Factures" at bounding box center [26, 46] width 18 height 6
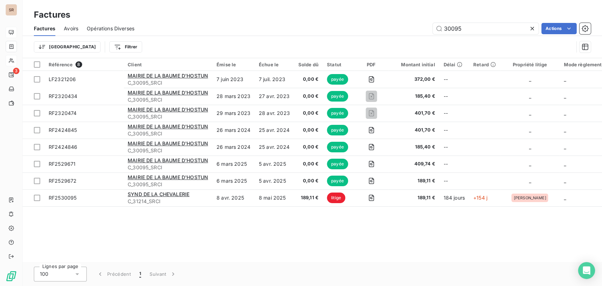
drag, startPoint x: 467, startPoint y: 28, endPoint x: 417, endPoint y: 29, distance: 49.8
click at [421, 32] on div "30095 Actions" at bounding box center [367, 28] width 448 height 11
type input "31998"
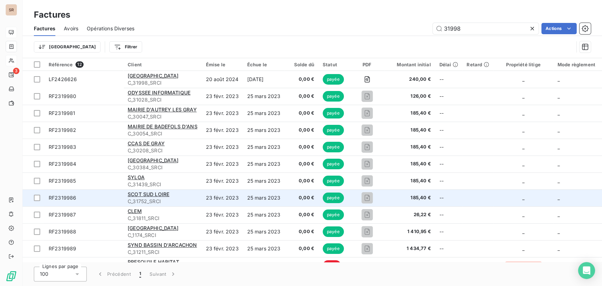
scroll to position [15, 0]
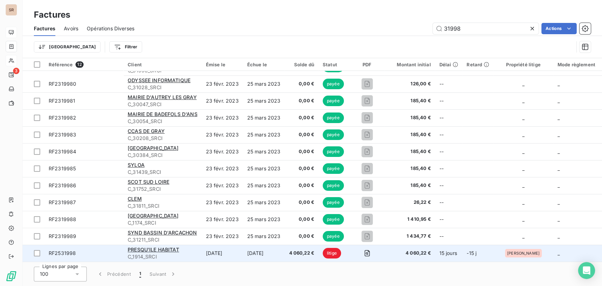
click at [68, 250] on span "RF2531998" at bounding box center [62, 253] width 27 height 6
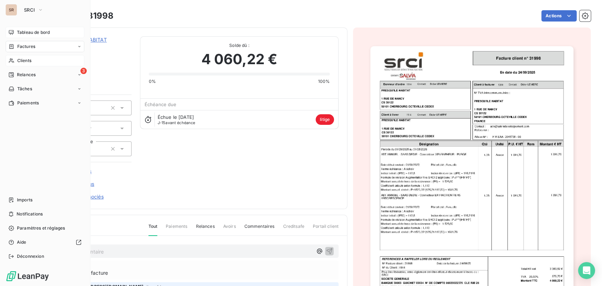
drag, startPoint x: 15, startPoint y: 61, endPoint x: 22, endPoint y: 61, distance: 6.7
click at [15, 61] on div "Clients" at bounding box center [45, 60] width 79 height 11
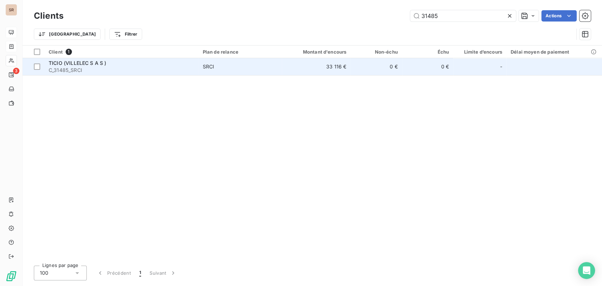
click at [78, 68] on span "C_31485_SRCI" at bounding box center [122, 70] width 146 height 7
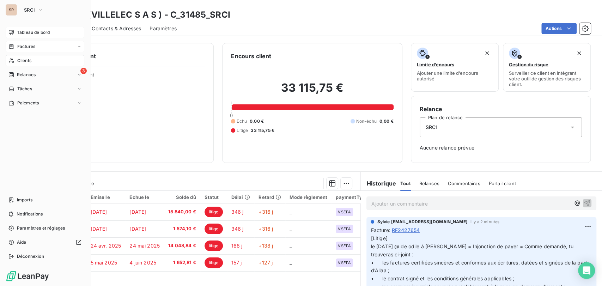
drag, startPoint x: 23, startPoint y: 60, endPoint x: 36, endPoint y: 64, distance: 13.7
click at [23, 60] on span "Clients" at bounding box center [24, 61] width 14 height 6
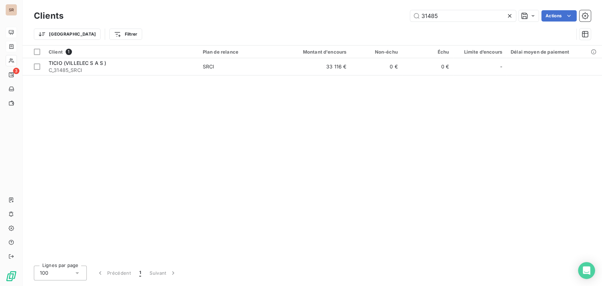
drag, startPoint x: 439, startPoint y: 16, endPoint x: 399, endPoint y: 15, distance: 39.9
click at [401, 15] on div "31485 Actions" at bounding box center [331, 15] width 519 height 11
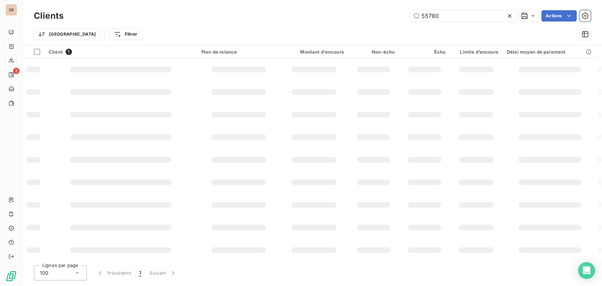
type input "55780"
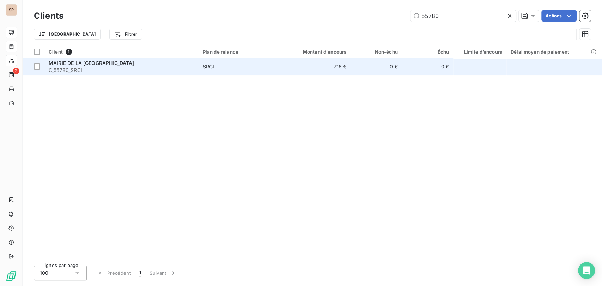
click at [77, 68] on span "C_55780_SRCI" at bounding box center [122, 70] width 146 height 7
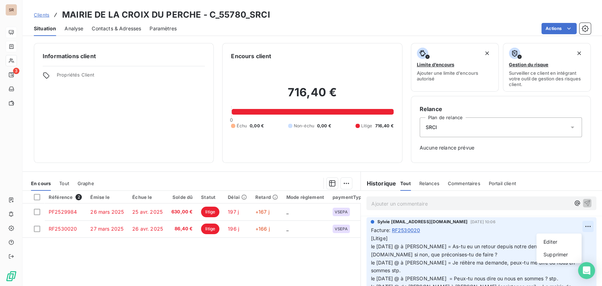
click at [573, 226] on html "SR 3 Clients MAIRIE DE LA CROIX DU PERCHE - C_55780_SRCI Situation Analyse Cont…" at bounding box center [301, 143] width 602 height 286
click at [556, 238] on div "Editer" at bounding box center [559, 241] width 40 height 11
click at [400, 240] on p "[Litige] le [DATE] @ à [PERSON_NAME] = As-tu eu un retour depuis notre dernier …" at bounding box center [477, 287] width 213 height 105
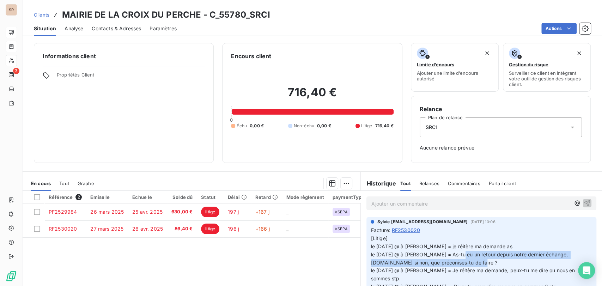
drag, startPoint x: 449, startPoint y: 253, endPoint x: 472, endPoint y: 265, distance: 25.6
click at [472, 265] on p "[Litige] le [DATE] @ à [PERSON_NAME] = je réitère ma demande as le [DATE] @ à […" at bounding box center [477, 291] width 213 height 113
copy span "tu eu un retour depuis notre dernier échange, [DOMAIN_NAME] si non, que préconi…"
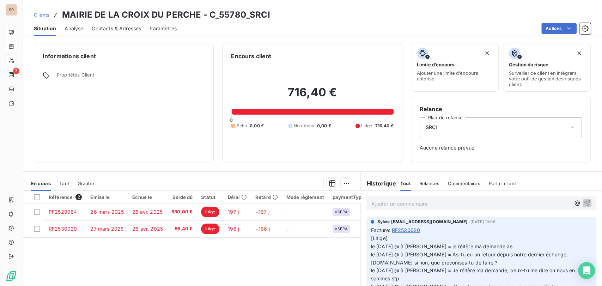
click at [507, 247] on p "[Litige] le [DATE] @ à [PERSON_NAME] = je réitère ma demande as le [DATE] @ à […" at bounding box center [477, 291] width 213 height 113
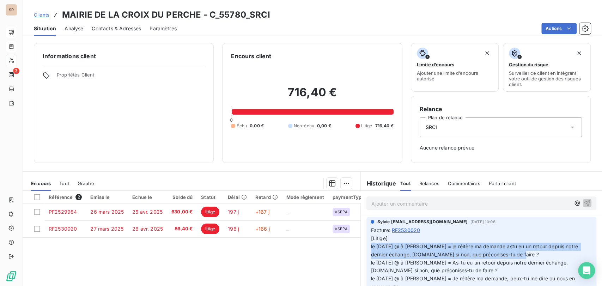
drag, startPoint x: 510, startPoint y: 253, endPoint x: 361, endPoint y: 251, distance: 149.2
click at [362, 251] on div "Sylvie [EMAIL_ADDRESS][DOMAIN_NAME] [DATE] 10:06 Facture : RF2530020 [Litige] l…" at bounding box center [481, 288] width 241 height 145
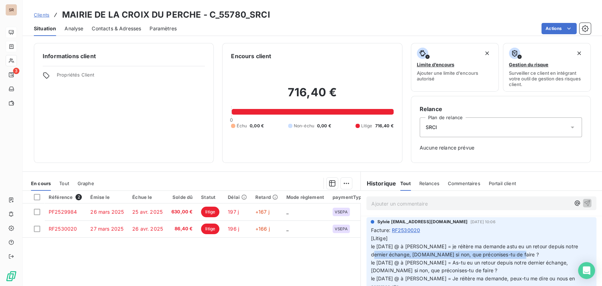
copy span "dernier échange, [DOMAIN_NAME] si non, que préconises-tu de faire ?"
drag, startPoint x: 513, startPoint y: 253, endPoint x: 419, endPoint y: 250, distance: 93.9
drag, startPoint x: 545, startPoint y: 231, endPoint x: 525, endPoint y: 233, distance: 20.5
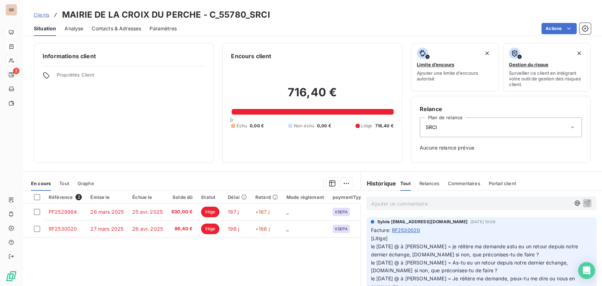
click at [543, 230] on div "Facture : RF2530020" at bounding box center [482, 229] width 222 height 7
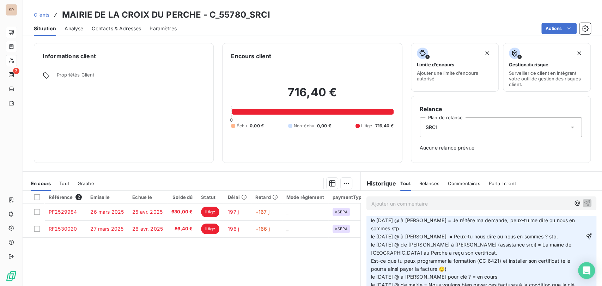
scroll to position [67, 0]
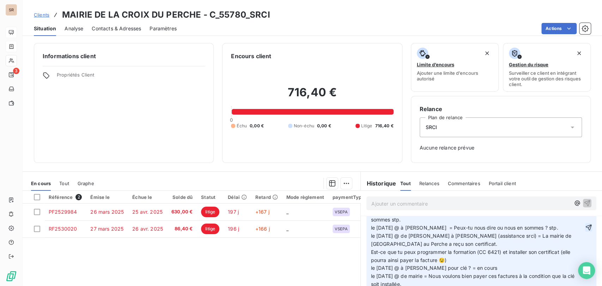
click at [585, 229] on icon "button" at bounding box center [588, 227] width 7 height 7
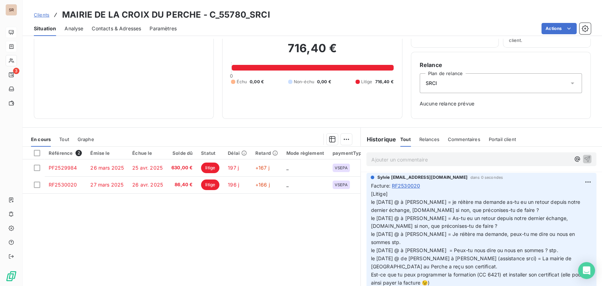
scroll to position [0, 0]
click at [513, 211] on p "[Litige] le [DATE] @ à [PERSON_NAME] = je réitère ma demande as-tu eu un retour…" at bounding box center [482, 251] width 222 height 121
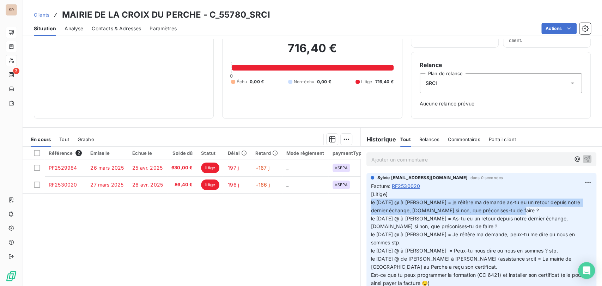
drag, startPoint x: 511, startPoint y: 209, endPoint x: 362, endPoint y: 203, distance: 149.0
click at [362, 203] on div "Sylvie [EMAIL_ADDRESS][DOMAIN_NAME] dans 0 secondes Facture : RF2530020 [Litige…" at bounding box center [481, 244] width 241 height 145
copy span "le [DATE] @ à [PERSON_NAME] = je réitère ma demande as-tu eu un retour depuis n…"
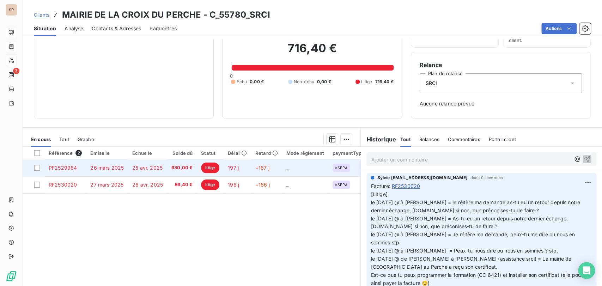
click at [71, 165] on span "PF2529984" at bounding box center [63, 168] width 28 height 6
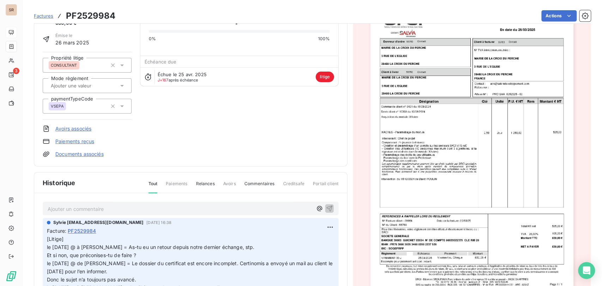
scroll to position [79, 0]
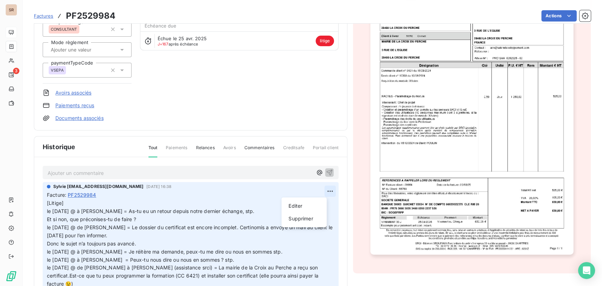
click at [319, 192] on html "SR 3 Factures PF2529984 Actions MAIRIE DE LA CROIX DU PERCHE C_55780_SRCI Monta…" at bounding box center [301, 143] width 602 height 286
drag, startPoint x: 296, startPoint y: 206, endPoint x: 183, endPoint y: 206, distance: 112.5
click at [289, 206] on div "Editer" at bounding box center [304, 205] width 40 height 11
click at [84, 205] on p "[Litige] le [DATE] @ à [PERSON_NAME] = As-tu eu un retour depuis notre dernier …" at bounding box center [186, 251] width 279 height 105
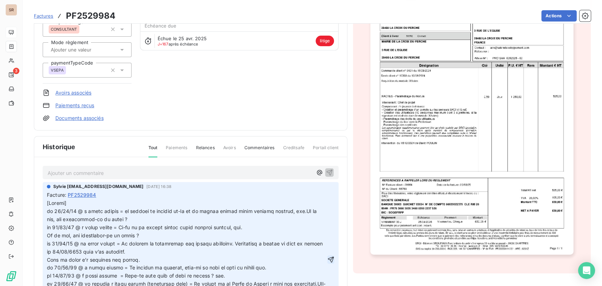
click at [327, 257] on icon "button" at bounding box center [330, 259] width 7 height 7
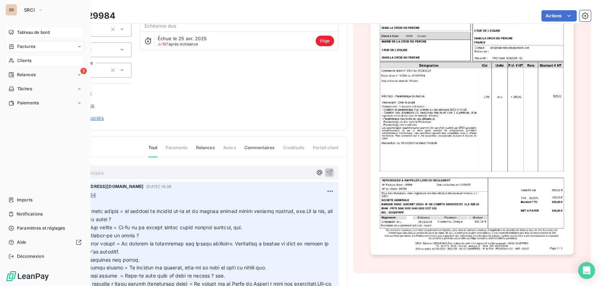
click at [17, 61] on span "Clients" at bounding box center [24, 61] width 14 height 6
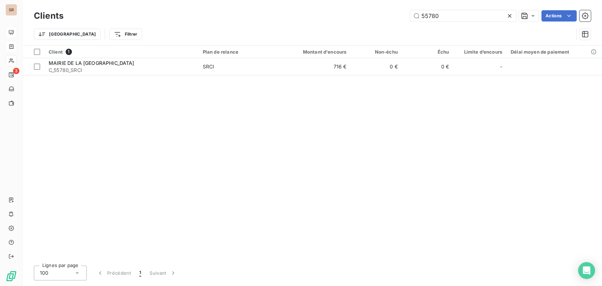
drag, startPoint x: 447, startPoint y: 16, endPoint x: 376, endPoint y: 23, distance: 71.6
click at [376, 23] on div "Clients 55780 Actions" at bounding box center [312, 15] width 557 height 15
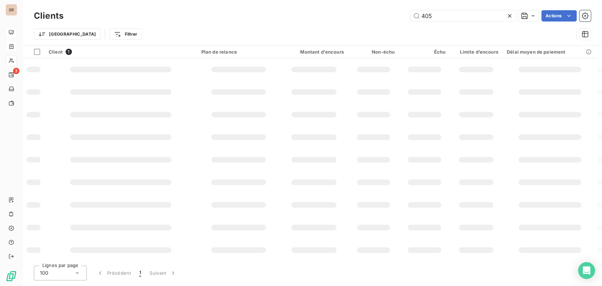
type input "405"
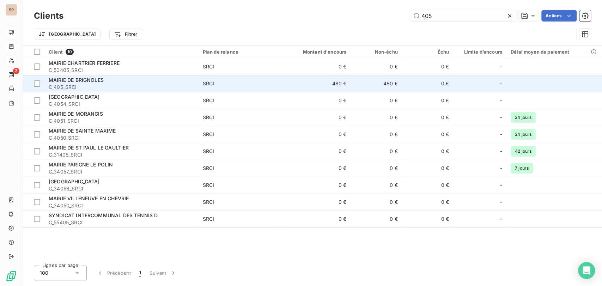
click at [63, 83] on span "MAIRIE DE BRIGNOLES" at bounding box center [76, 80] width 55 height 6
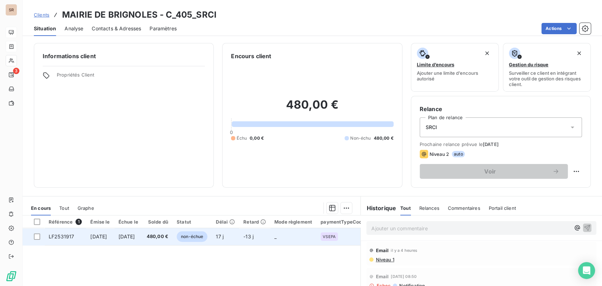
click at [64, 236] on span "LF2531917" at bounding box center [61, 237] width 25 height 6
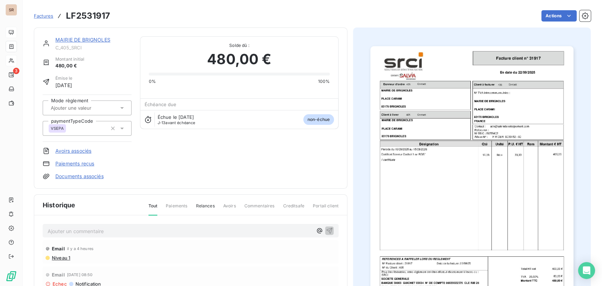
click at [65, 233] on p "Ajouter un commentaire ﻿" at bounding box center [180, 231] width 265 height 9
click at [120, 231] on p "le [DATE] @ de mairie =" at bounding box center [180, 231] width 265 height 8
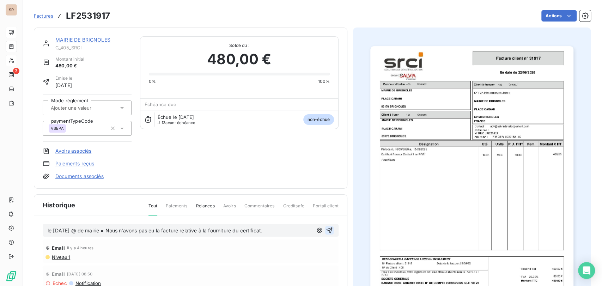
click at [327, 228] on icon "button" at bounding box center [329, 230] width 7 height 7
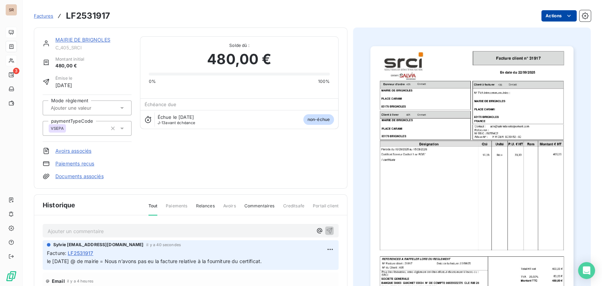
click at [542, 15] on html "SR 3 Factures LF2531917 Actions MAIRIE DE BRIGNOLES C_405_SRCI Montant initial …" at bounding box center [301, 143] width 602 height 286
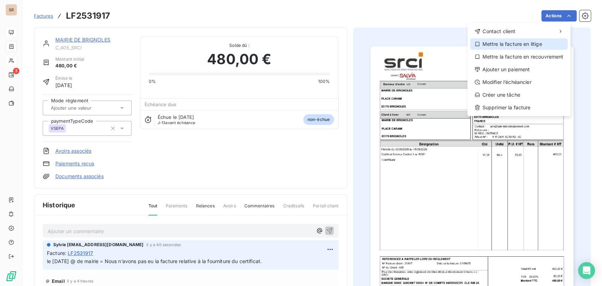
click at [506, 43] on div "Mettre la facture en litige" at bounding box center [518, 43] width 97 height 11
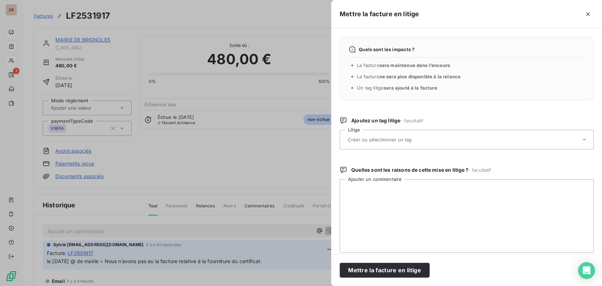
click at [581, 139] on icon at bounding box center [584, 139] width 7 height 7
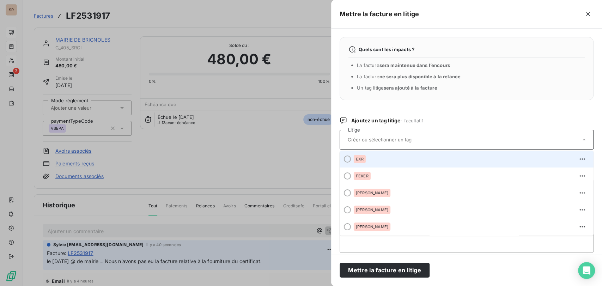
scroll to position [78, 0]
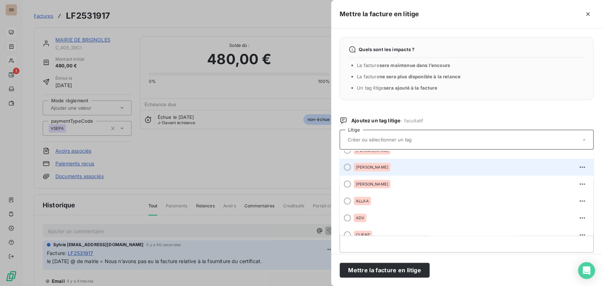
click at [346, 165] on div at bounding box center [347, 167] width 7 height 7
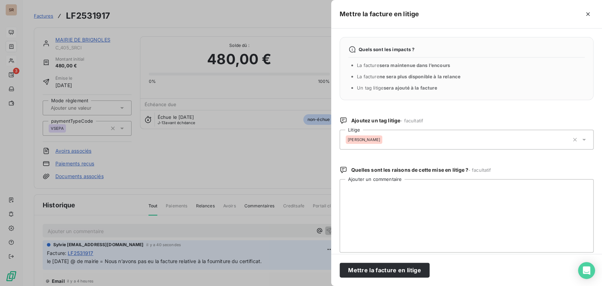
drag, startPoint x: 389, startPoint y: 267, endPoint x: 348, endPoint y: 254, distance: 43.4
click at [381, 261] on div "Mettre la facture en litige" at bounding box center [466, 270] width 271 height 32
click at [362, 271] on button "Mettre la facture en litige" at bounding box center [385, 270] width 90 height 15
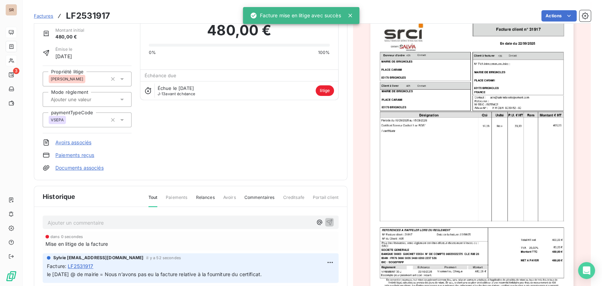
scroll to position [79, 0]
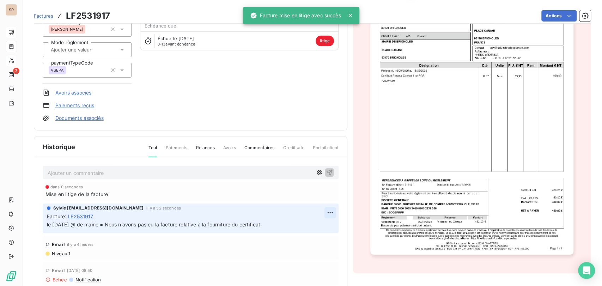
click at [324, 213] on html "SR 3 Factures LF2531917 Actions MAIRIE DE BRIGNOLES C_405_SRCI Montant initial …" at bounding box center [301, 143] width 602 height 286
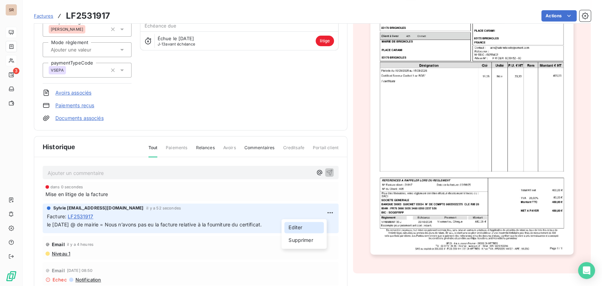
click at [299, 225] on div "Editer" at bounding box center [304, 227] width 40 height 11
click at [98, 216] on div "Facture : LF2531917" at bounding box center [191, 216] width 288 height 7
click at [47, 226] on span "le [DATE] @ de mairie = Nous n’avons pas eu la facture relative à la fourniture…" at bounding box center [154, 225] width 215 height 6
click at [61, 222] on p "le [DATE] @ de mairie = Nous n’avons pas eu la facture relative à la fourniture…" at bounding box center [186, 225] width 278 height 8
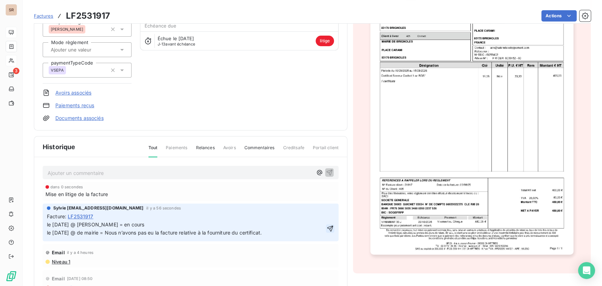
click at [327, 226] on icon "button" at bounding box center [330, 228] width 7 height 7
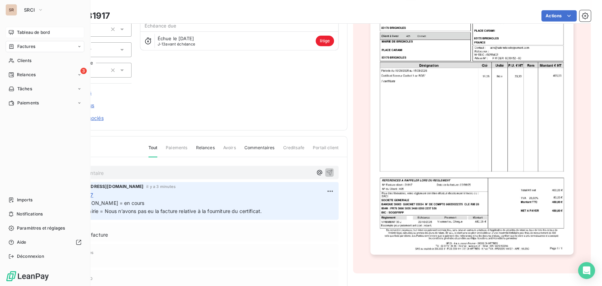
drag, startPoint x: 30, startPoint y: 62, endPoint x: 85, endPoint y: 55, distance: 55.8
click at [31, 62] on span "Clients" at bounding box center [24, 61] width 14 height 6
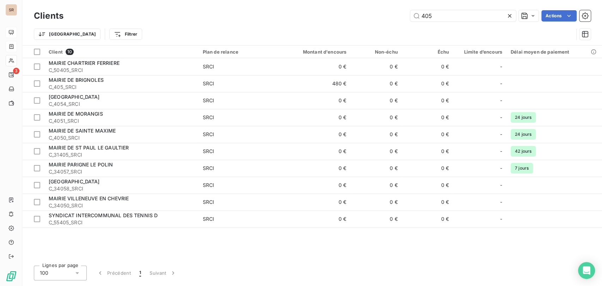
drag, startPoint x: 453, startPoint y: 13, endPoint x: 381, endPoint y: 12, distance: 72.0
click at [388, 22] on div "Clients 405 Actions" at bounding box center [312, 15] width 557 height 15
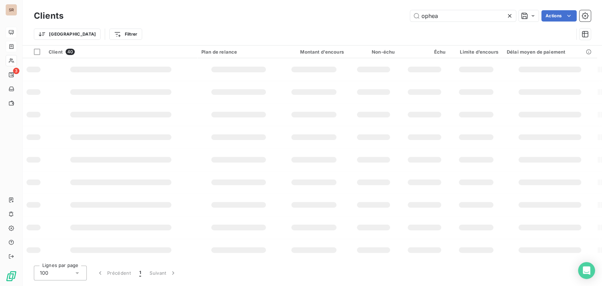
type input "ophea"
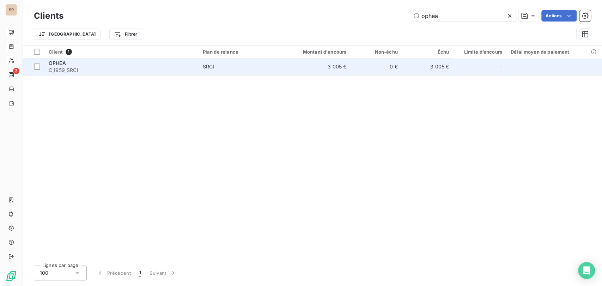
click at [59, 66] on div "OPHEA" at bounding box center [122, 63] width 146 height 7
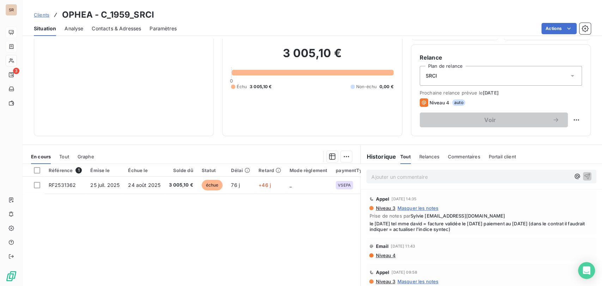
scroll to position [59, 0]
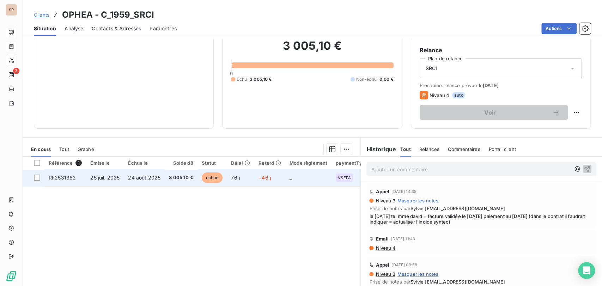
click at [67, 176] on span "RF2531362" at bounding box center [62, 178] width 27 height 6
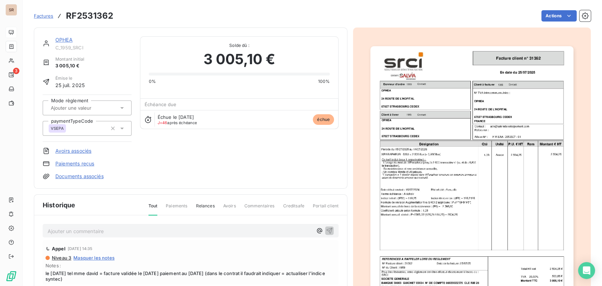
click at [114, 231] on p "Ajouter un commentaire ﻿" at bounding box center [180, 231] width 265 height 9
click at [326, 229] on icon "button" at bounding box center [329, 230] width 7 height 7
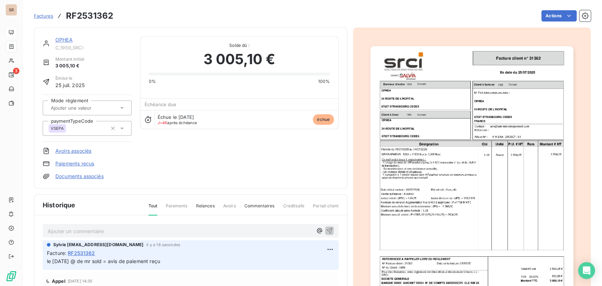
click at [84, 178] on link "Documents associés" at bounding box center [79, 176] width 48 height 7
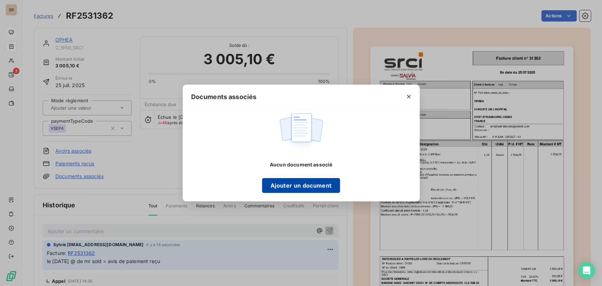
click at [287, 181] on button "Ajouter un document" at bounding box center [301, 185] width 78 height 15
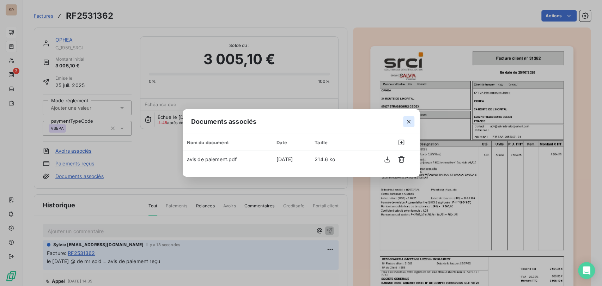
click at [410, 120] on icon "button" at bounding box center [409, 122] width 4 height 4
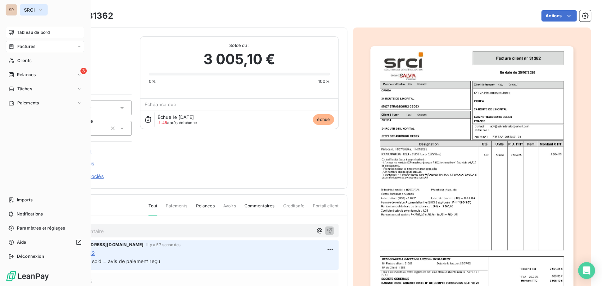
click at [41, 10] on icon "button" at bounding box center [40, 9] width 3 height 1
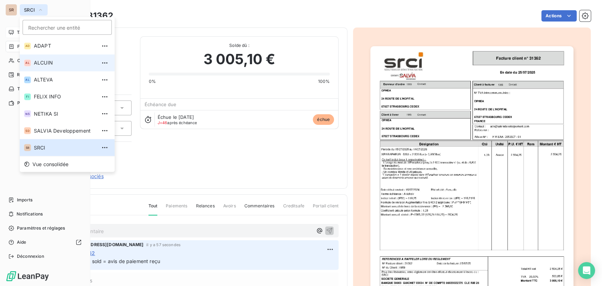
click at [36, 64] on span "ALCUIN" at bounding box center [65, 62] width 62 height 7
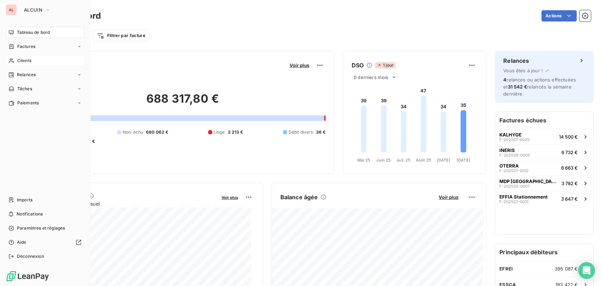
click at [25, 61] on span "Clients" at bounding box center [24, 61] width 14 height 6
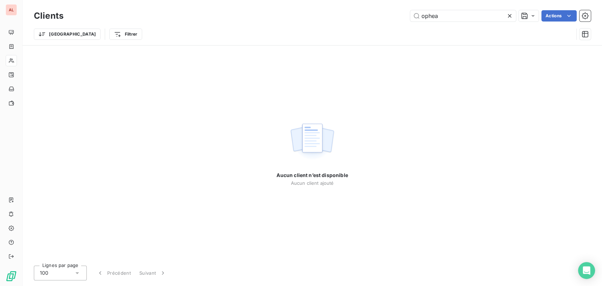
drag, startPoint x: 457, startPoint y: 12, endPoint x: 381, endPoint y: 7, distance: 76.0
click at [382, 8] on div "Clients ophea Actions" at bounding box center [312, 15] width 557 height 15
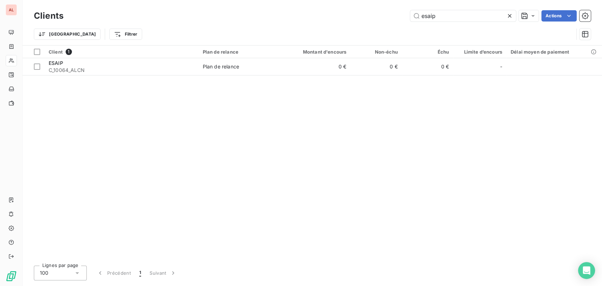
type input "esaip"
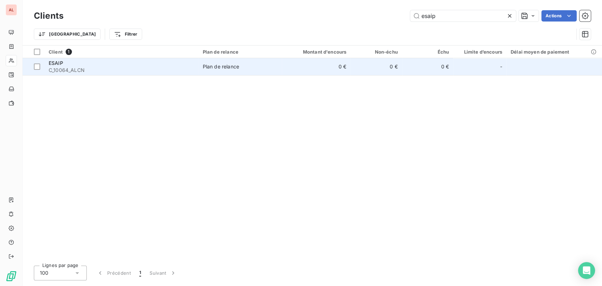
click at [62, 68] on span "C_10064_ALCN" at bounding box center [122, 70] width 146 height 7
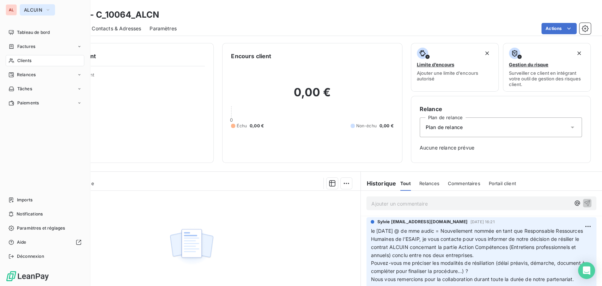
click at [43, 9] on button "ALCUIN" at bounding box center [37, 9] width 35 height 11
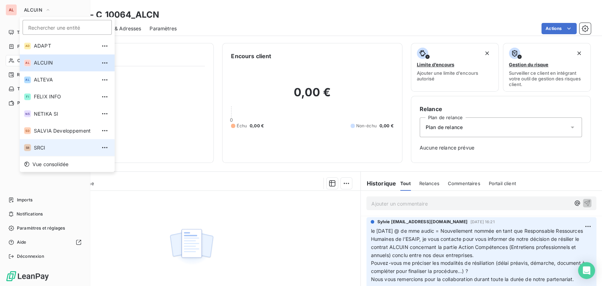
click at [37, 148] on span "SRCI" at bounding box center [65, 147] width 62 height 7
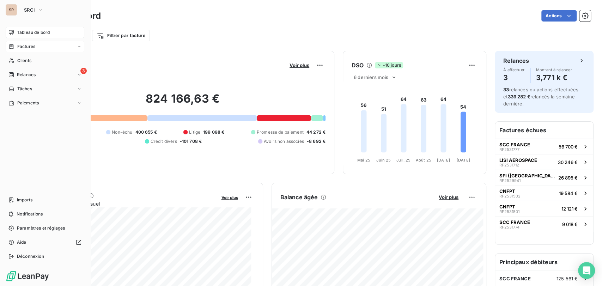
click at [27, 46] on span "Factures" at bounding box center [26, 46] width 18 height 6
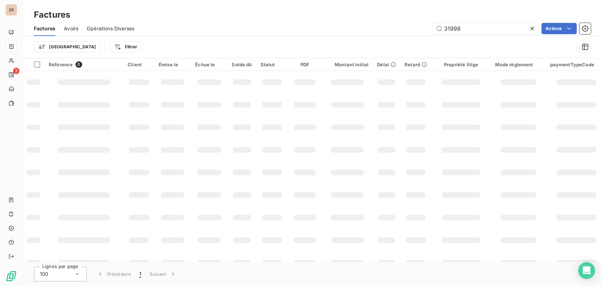
drag, startPoint x: 460, startPoint y: 30, endPoint x: 381, endPoint y: 34, distance: 79.5
click at [381, 34] on div "Factures Avoirs Opérations Diverses 31998 Actions" at bounding box center [313, 28] width 580 height 15
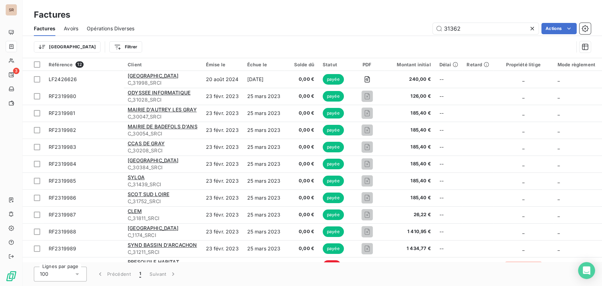
type input "31362"
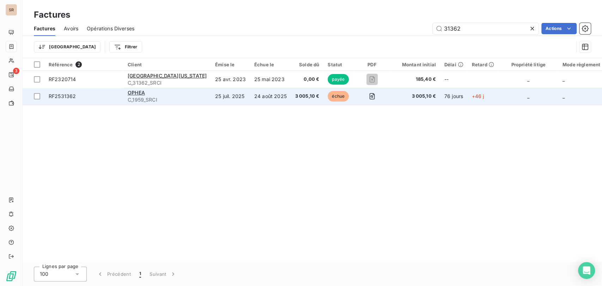
click at [68, 97] on span "RF2531362" at bounding box center [62, 96] width 27 height 6
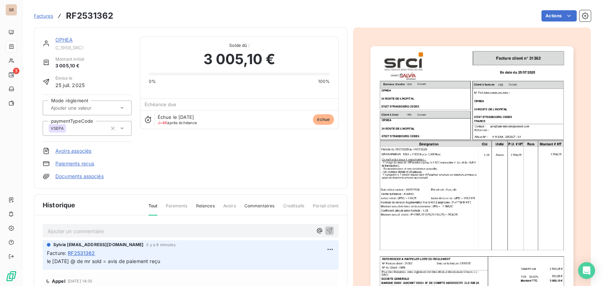
click at [76, 178] on link "Documents associés" at bounding box center [79, 176] width 48 height 7
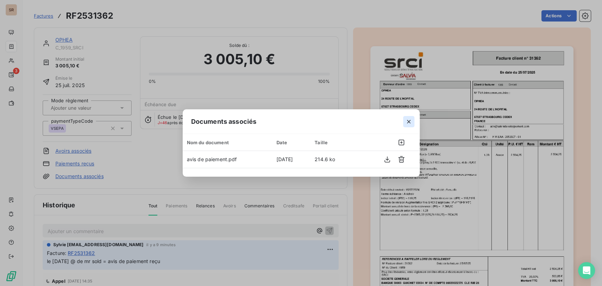
click at [410, 120] on icon "button" at bounding box center [408, 121] width 7 height 7
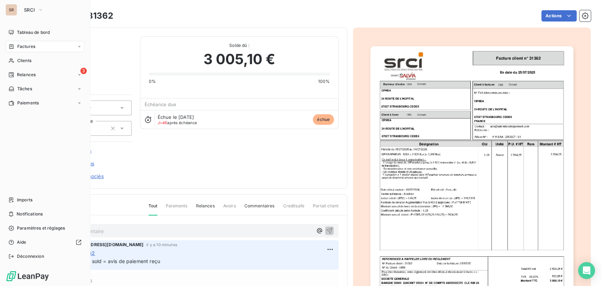
click at [21, 47] on span "Factures" at bounding box center [26, 46] width 18 height 6
click at [35, 48] on span "Factures" at bounding box center [26, 46] width 18 height 6
click at [25, 46] on span "Factures" at bounding box center [26, 46] width 18 height 6
click at [17, 46] on span "Factures" at bounding box center [26, 46] width 18 height 6
click at [26, 44] on span "Factures" at bounding box center [26, 46] width 18 height 6
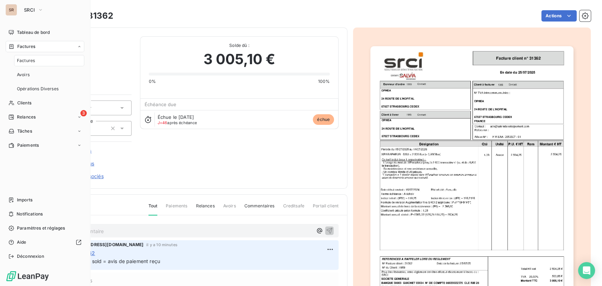
click at [22, 65] on div "Factures" at bounding box center [49, 60] width 70 height 11
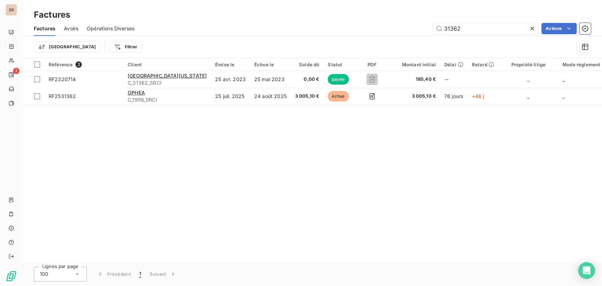
drag, startPoint x: 466, startPoint y: 31, endPoint x: 406, endPoint y: 30, distance: 59.3
click at [409, 31] on div "31362 Actions" at bounding box center [367, 28] width 448 height 11
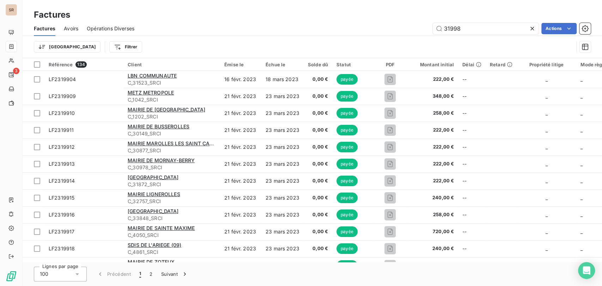
type input "31998"
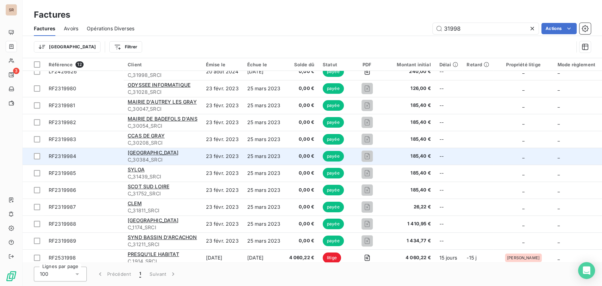
scroll to position [15, 0]
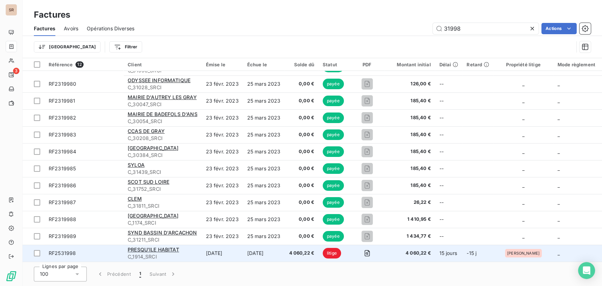
click at [69, 250] on span "RF2531998" at bounding box center [62, 253] width 27 height 6
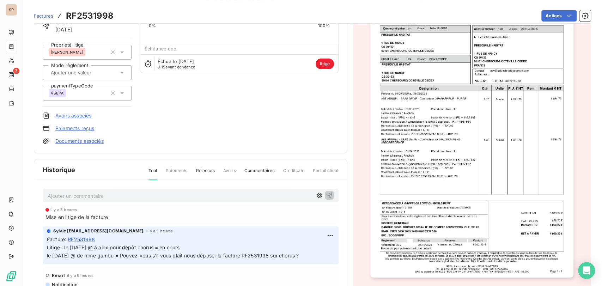
scroll to position [79, 0]
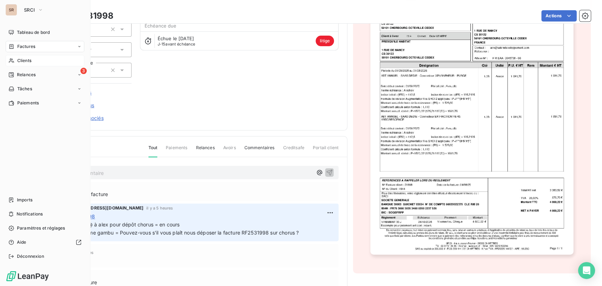
click at [20, 60] on span "Clients" at bounding box center [24, 61] width 14 height 6
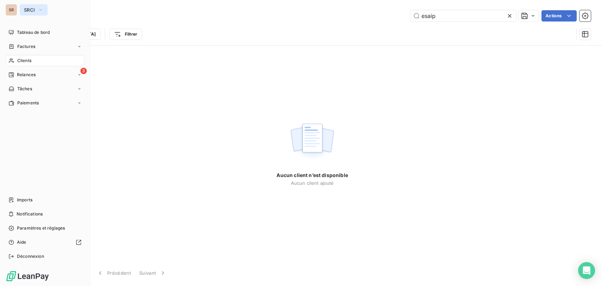
click at [41, 10] on icon "button" at bounding box center [40, 9] width 3 height 1
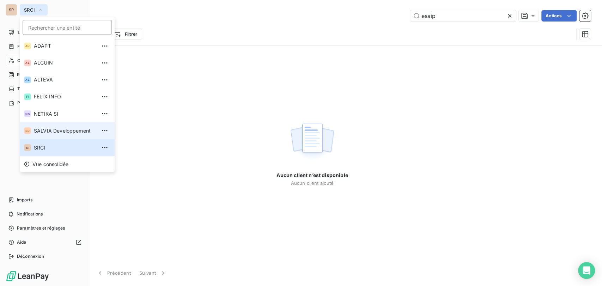
click at [38, 128] on span "SALVIA Developpement" at bounding box center [65, 130] width 62 height 7
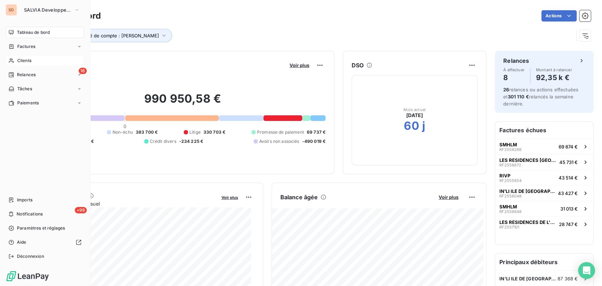
click at [25, 59] on span "Clients" at bounding box center [24, 61] width 14 height 6
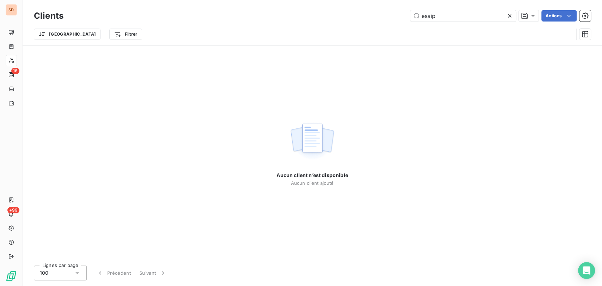
drag, startPoint x: 402, startPoint y: 17, endPoint x: 390, endPoint y: 12, distance: 12.4
click at [392, 14] on div "esaip Actions" at bounding box center [331, 15] width 519 height 11
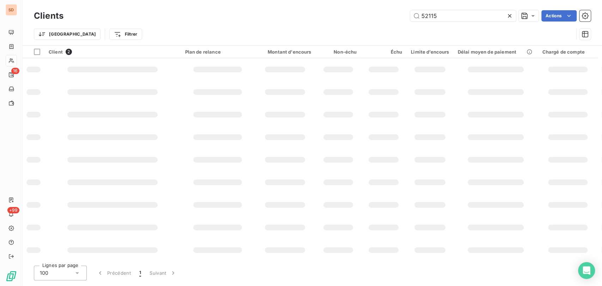
type input "52115"
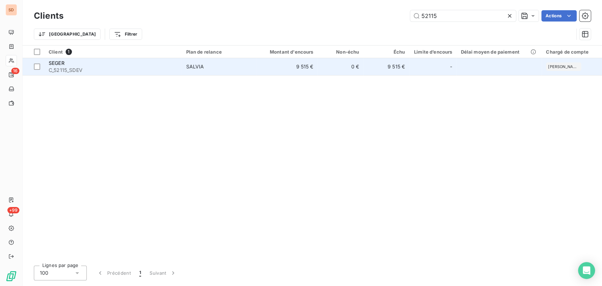
click at [59, 65] on span "SEGER" at bounding box center [57, 63] width 16 height 6
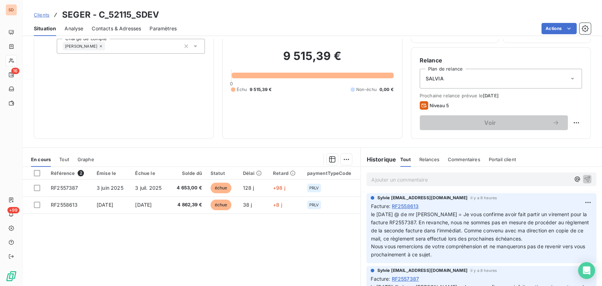
scroll to position [49, 0]
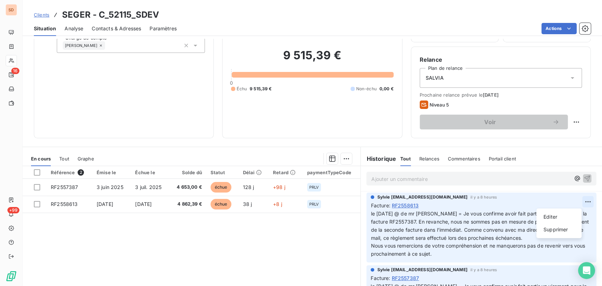
click at [576, 202] on html "SD 16 +99 Clients SEGER - C_52115_SDEV Situation Analyse Contacts & Adresses Pa…" at bounding box center [301, 143] width 602 height 286
click at [563, 217] on div "Editer" at bounding box center [559, 216] width 40 height 11
click at [371, 213] on span "le [DATE] @ de mr [PERSON_NAME] = Je vous confirme avoir fait partir un viremen…" at bounding box center [477, 226] width 212 height 30
click at [371, 213] on p "le [DATE] @ de mr [PERSON_NAME] = Je vous confirme avoir fait partir un viremen…" at bounding box center [477, 234] width 213 height 48
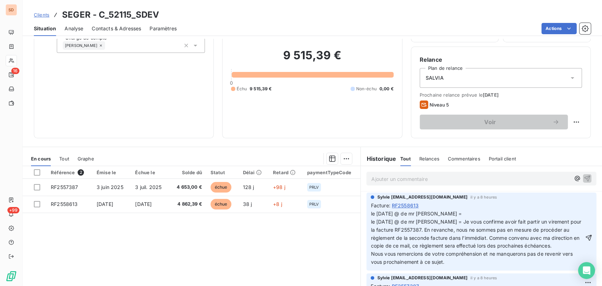
click at [434, 214] on span "le [DATE] @ de mr [PERSON_NAME] = le [DATE] @ de mr [PERSON_NAME] = Je vous con…" at bounding box center [477, 238] width 212 height 54
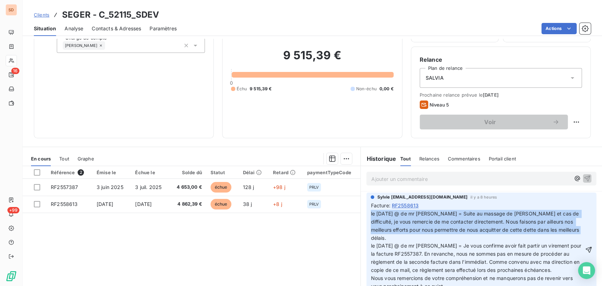
drag, startPoint x: 386, startPoint y: 238, endPoint x: 359, endPoint y: 214, distance: 36.2
click at [361, 214] on div "Sylvie [EMAIL_ADDRESS][DOMAIN_NAME] il y a 8 heures Facture : RF2558613 le [DAT…" at bounding box center [481, 243] width 241 height 105
copy span "le [DATE] @ de mr [PERSON_NAME] = Suite au massage de [PERSON_NAME] et cas de d…"
click at [585, 249] on icon "button" at bounding box center [588, 249] width 7 height 7
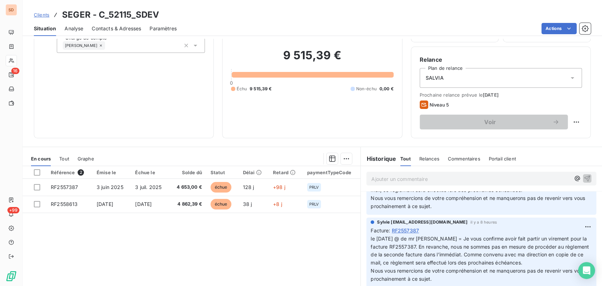
scroll to position [94, 0]
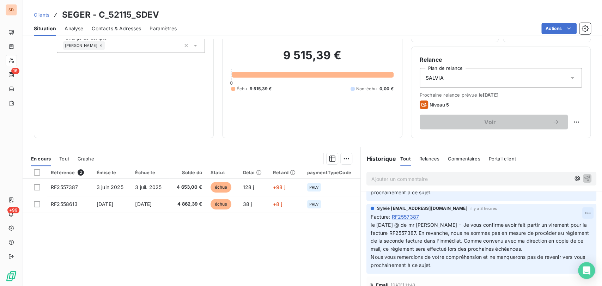
click at [574, 204] on html "SD 16 +99 Clients SEGER - C_52115_SDEV Situation Analyse Contacts & Adresses Pa…" at bounding box center [301, 143] width 602 height 286
drag, startPoint x: 546, startPoint y: 217, endPoint x: 498, endPoint y: 221, distance: 47.8
click at [545, 217] on div "Editer" at bounding box center [559, 219] width 40 height 11
click at [422, 213] on div "Facture : RF2557387" at bounding box center [482, 216] width 222 height 7
click at [371, 222] on span "le [DATE] @ de mr [PERSON_NAME] = Je vous confirme avoir fait partir un viremen…" at bounding box center [477, 237] width 212 height 30
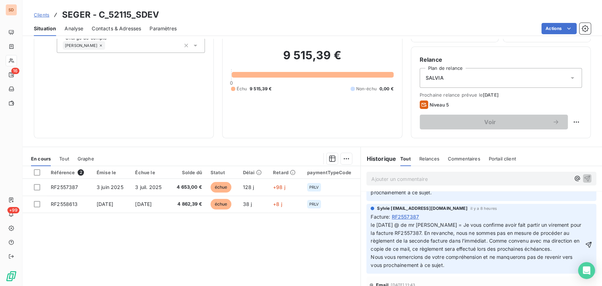
click at [373, 221] on p "le [DATE] @ de mr [PERSON_NAME] = Je vous confirme avoir fait partir un viremen…" at bounding box center [477, 245] width 213 height 48
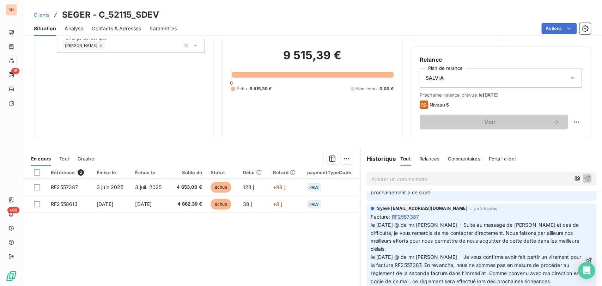
click at [585, 258] on icon "button" at bounding box center [588, 261] width 7 height 7
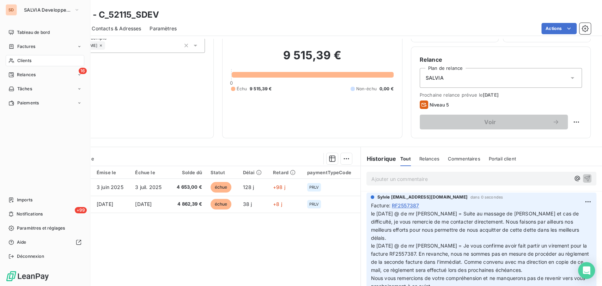
click at [21, 60] on span "Clients" at bounding box center [24, 61] width 14 height 6
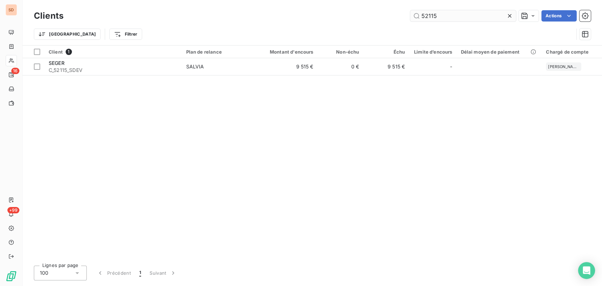
drag, startPoint x: 437, startPoint y: 17, endPoint x: 412, endPoint y: 20, distance: 25.6
click at [412, 20] on input "52115" at bounding box center [463, 15] width 106 height 11
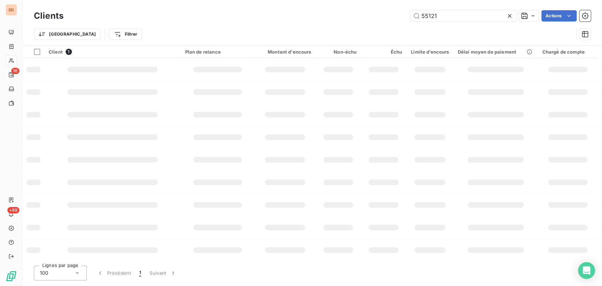
type input "55121"
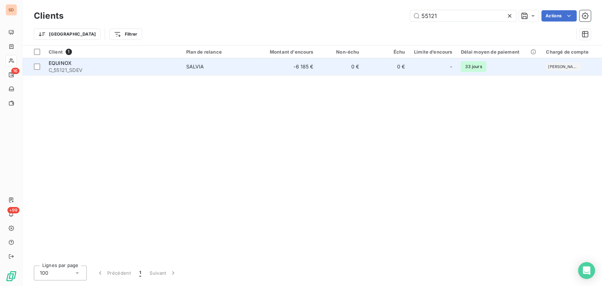
click at [62, 64] on span "EQUINOX" at bounding box center [60, 63] width 23 height 6
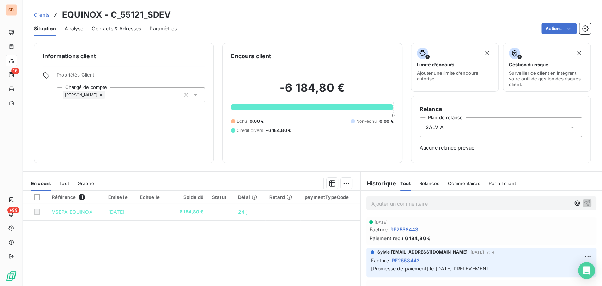
click at [405, 230] on span "RF2558443" at bounding box center [405, 229] width 28 height 7
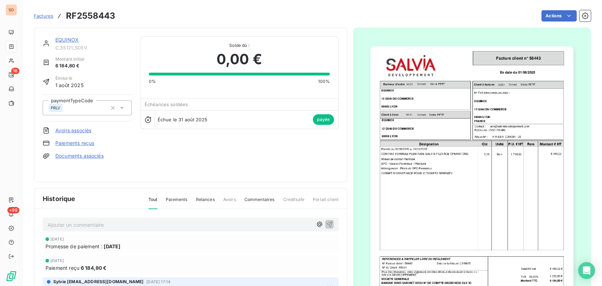
click at [60, 40] on link "EQUINOX" at bounding box center [66, 40] width 23 height 6
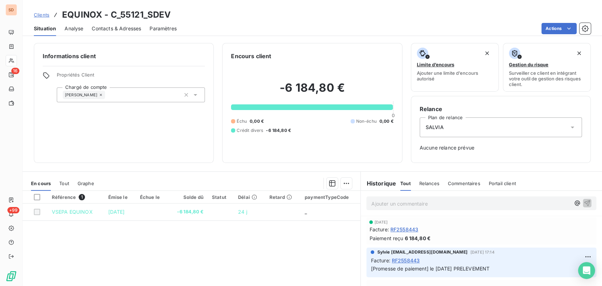
click at [381, 204] on p "Ajouter un commentaire ﻿" at bounding box center [470, 203] width 199 height 9
click at [451, 200] on p "le [DATE] @ de [PERSON_NAME] =" at bounding box center [470, 203] width 199 height 8
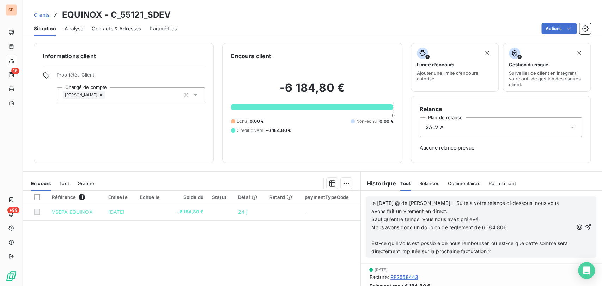
click at [378, 235] on p at bounding box center [472, 236] width 202 height 8
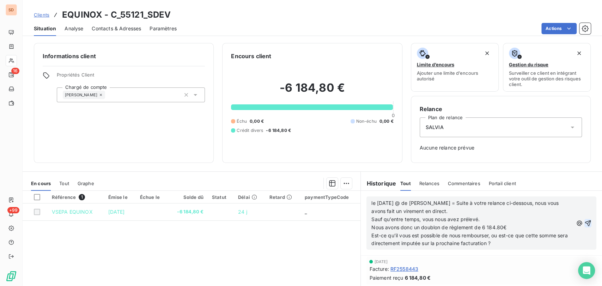
click at [585, 223] on icon "button" at bounding box center [588, 223] width 7 height 7
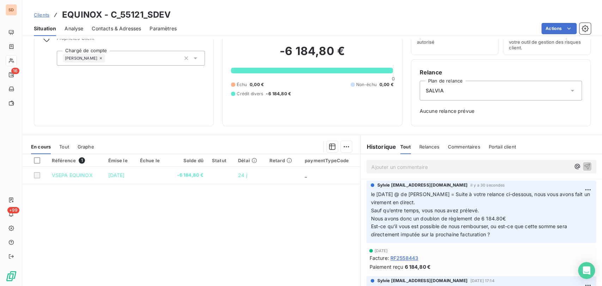
scroll to position [62, 0]
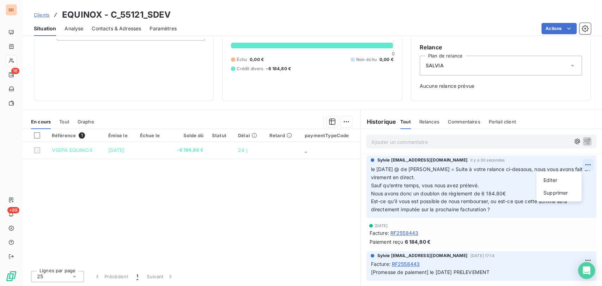
click at [574, 164] on html "SD 16 +99 Clients EQUINOX - C_55121_SDEV Situation Analyse Contacts & Adresses …" at bounding box center [301, 143] width 602 height 286
click at [549, 178] on div "Editer" at bounding box center [559, 180] width 40 height 11
click at [371, 169] on span "le [DATE] @ de [PERSON_NAME] = Suite à votre relance ci-dessous, nous vous avon…" at bounding box center [477, 173] width 213 height 14
click at [373, 169] on p "le [DATE] @ de [PERSON_NAME] = Suite à votre relance ci-dessous, nous vous avon…" at bounding box center [477, 189] width 213 height 48
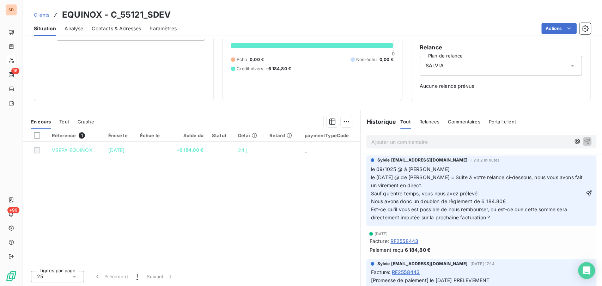
click at [438, 167] on p "le 09/1025 @ à [PERSON_NAME] = le [DATE] @ de [PERSON_NAME] = Suite à votre rel…" at bounding box center [477, 193] width 213 height 56
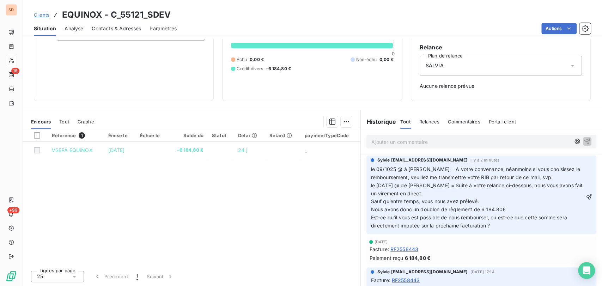
click at [585, 198] on icon "button" at bounding box center [588, 197] width 7 height 7
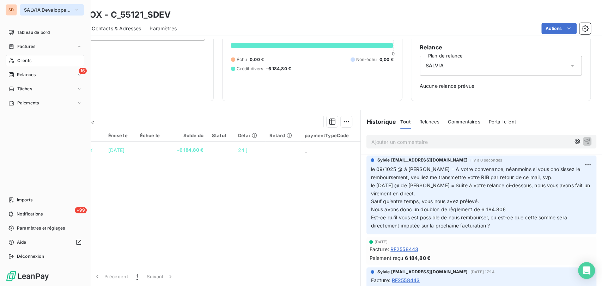
click at [77, 10] on icon "button" at bounding box center [76, 9] width 3 height 1
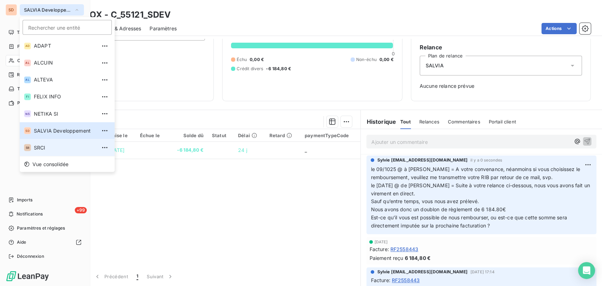
click at [41, 147] on span "SRCI" at bounding box center [65, 147] width 62 height 7
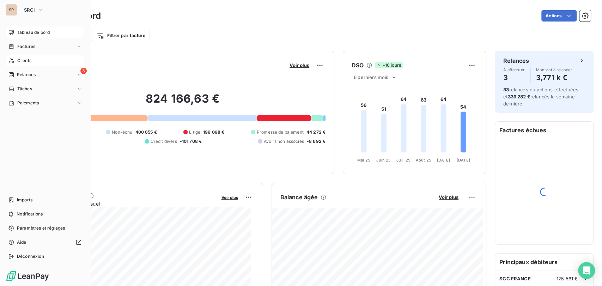
click at [25, 58] on span "Clients" at bounding box center [24, 61] width 14 height 6
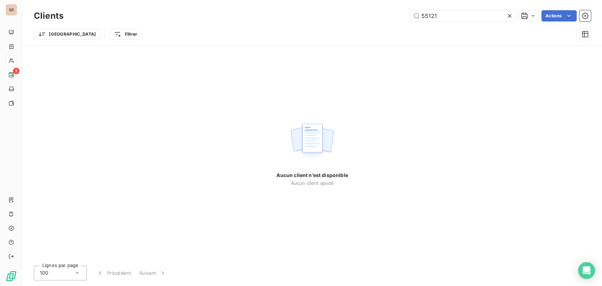
drag, startPoint x: 439, startPoint y: 16, endPoint x: 393, endPoint y: 17, distance: 45.9
click at [393, 17] on div "55121 Actions" at bounding box center [331, 15] width 519 height 11
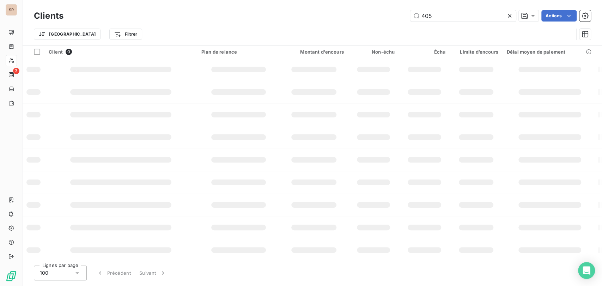
type input "405"
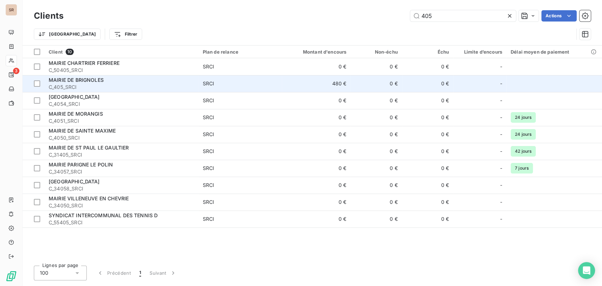
click at [72, 87] on span "C_405_SRCI" at bounding box center [122, 87] width 146 height 7
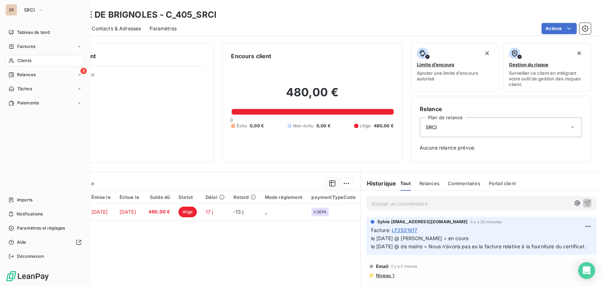
click at [24, 59] on span "Clients" at bounding box center [24, 61] width 14 height 6
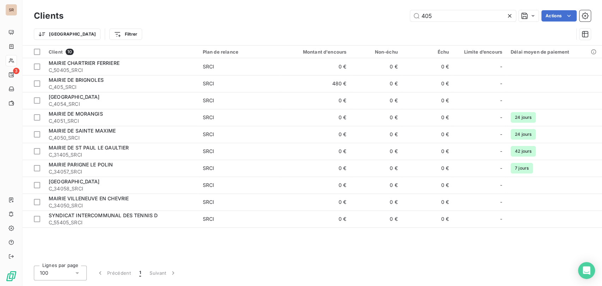
drag, startPoint x: 458, startPoint y: 13, endPoint x: 394, endPoint y: 15, distance: 64.2
click at [395, 15] on div "405 Actions" at bounding box center [331, 15] width 519 height 11
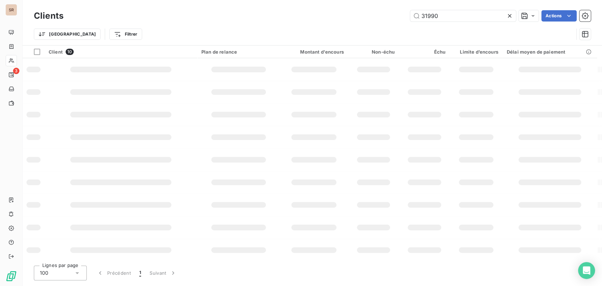
type input "31990"
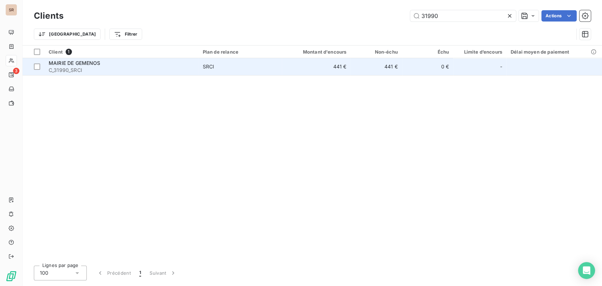
click at [68, 64] on span "MAIRIE DE GEMENOS" at bounding box center [75, 63] width 52 height 6
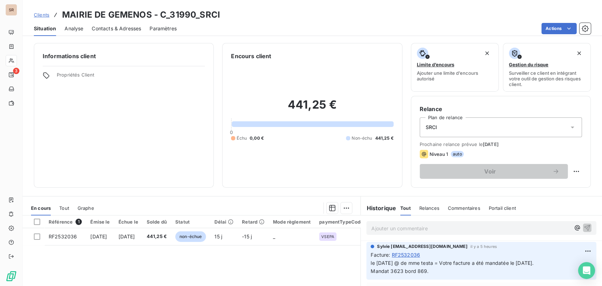
scroll to position [78, 0]
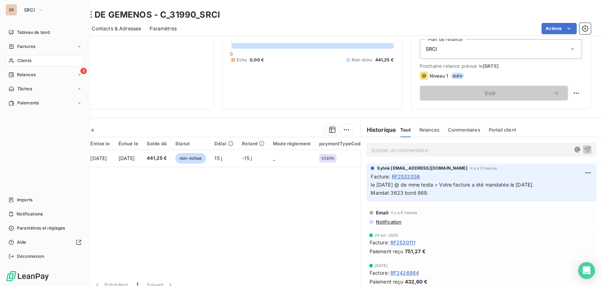
click at [28, 60] on span "Clients" at bounding box center [24, 61] width 14 height 6
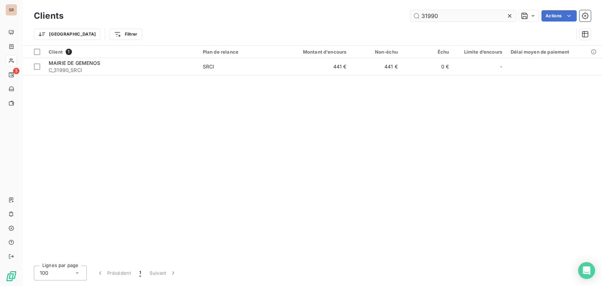
drag, startPoint x: 442, startPoint y: 15, endPoint x: 412, endPoint y: 17, distance: 29.7
click at [413, 17] on input "31990" at bounding box center [463, 15] width 106 height 11
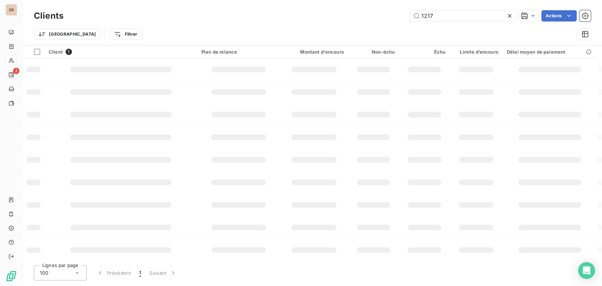
type input "1217"
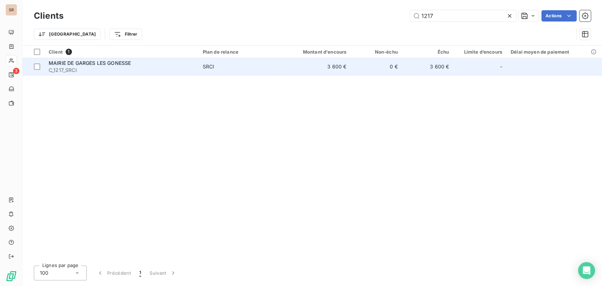
click at [77, 60] on span "MAIRIE DE GARGES LES GONESSE" at bounding box center [90, 63] width 82 height 6
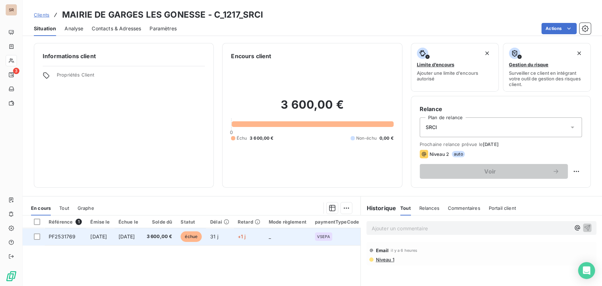
click at [64, 236] on span "PF2531769" at bounding box center [62, 237] width 27 height 6
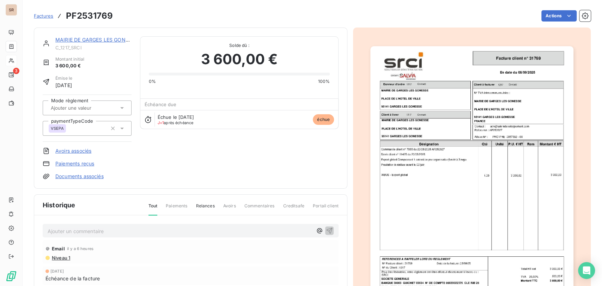
click at [63, 230] on p "Ajouter un commentaire ﻿" at bounding box center [180, 231] width 265 height 9
click at [141, 229] on p "le [DATE] @ de [PERSON_NAME] =" at bounding box center [180, 231] width 265 height 8
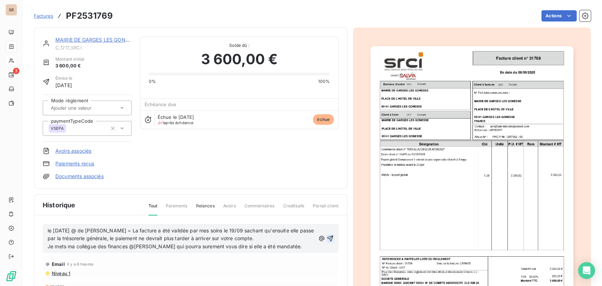
click at [327, 238] on icon "button" at bounding box center [330, 238] width 7 height 7
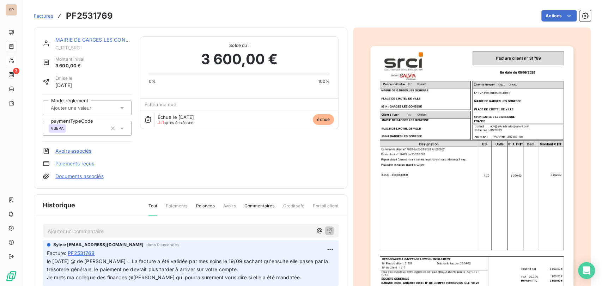
click at [79, 40] on link "MAIRIE DE GARGES LES GONESSE" at bounding box center [96, 40] width 82 height 6
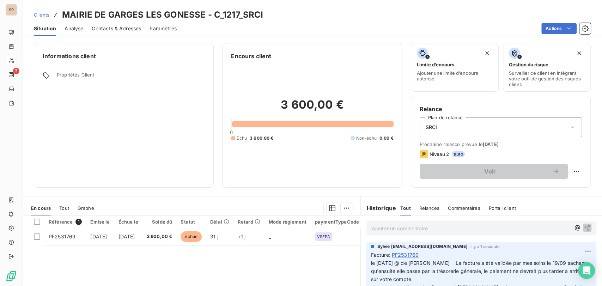
click at [125, 28] on span "Contacts & Adresses" at bounding box center [116, 28] width 49 height 7
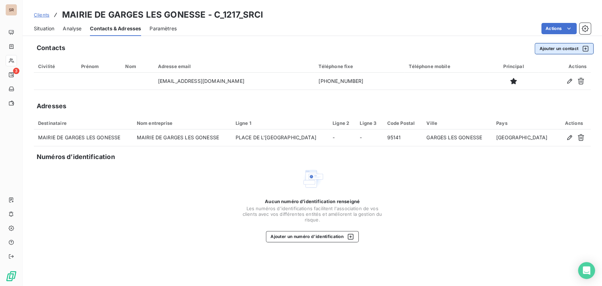
click at [567, 50] on button "Ajouter un contact" at bounding box center [564, 48] width 59 height 11
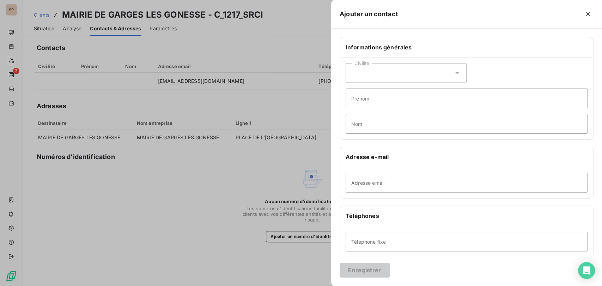
click at [455, 73] on icon at bounding box center [457, 73] width 4 height 2
click at [353, 91] on input "radio" at bounding box center [353, 90] width 7 height 7
click at [359, 101] on input "Prénom" at bounding box center [467, 99] width 242 height 20
type input "ANNE"
click at [355, 123] on input "Nom" at bounding box center [467, 124] width 242 height 20
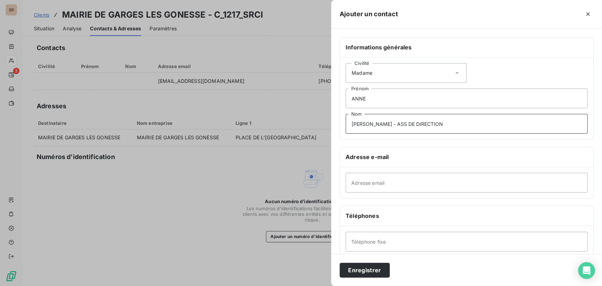
type input "[PERSON_NAME] - ASS DE DIRECTION"
click at [357, 188] on input "Adresse email" at bounding box center [467, 183] width 242 height 20
paste input "[PERSON_NAME][EMAIL_ADDRESS][DOMAIN_NAME]"
type input "[PERSON_NAME][EMAIL_ADDRESS][DOMAIN_NAME]"
click at [360, 243] on input "Téléphone fixe" at bounding box center [467, 242] width 242 height 20
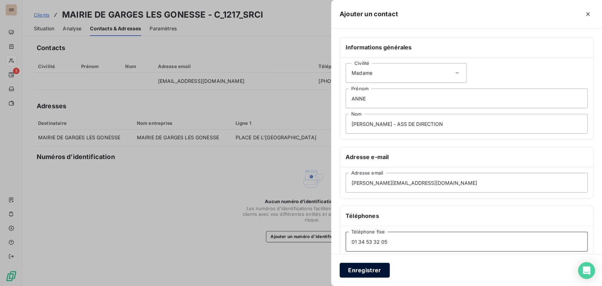
type input "01 34 53 32 05"
click at [377, 266] on button "Enregistrer" at bounding box center [365, 270] width 50 height 15
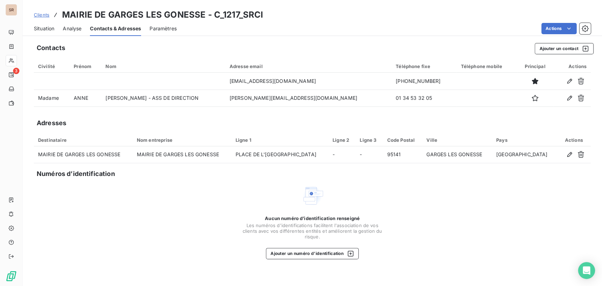
click at [46, 28] on span "Situation" at bounding box center [44, 28] width 20 height 7
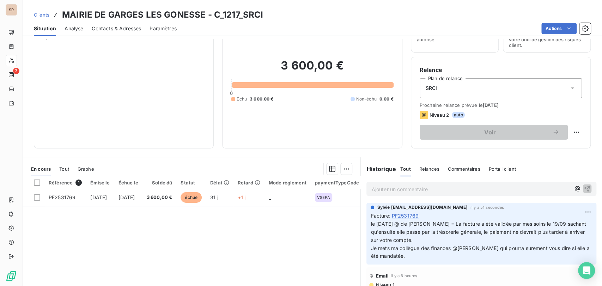
scroll to position [39, 0]
click at [104, 26] on span "Contacts & Adresses" at bounding box center [116, 28] width 49 height 7
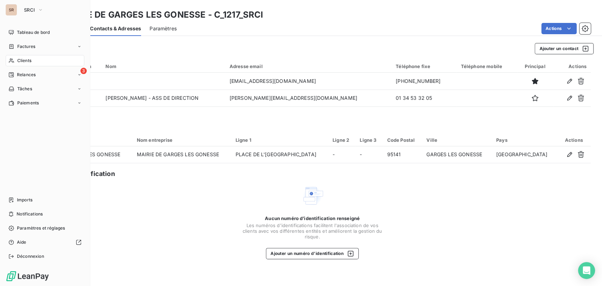
click at [32, 63] on div "Clients" at bounding box center [45, 60] width 79 height 11
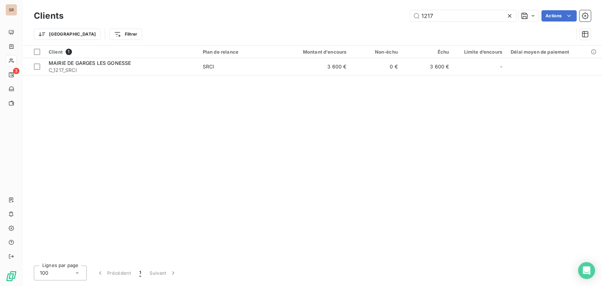
drag, startPoint x: 438, startPoint y: 14, endPoint x: 408, endPoint y: 15, distance: 30.4
click at [409, 16] on div "1217 Actions" at bounding box center [331, 15] width 519 height 11
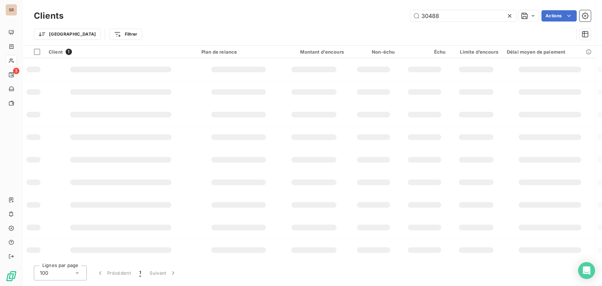
type input "30488"
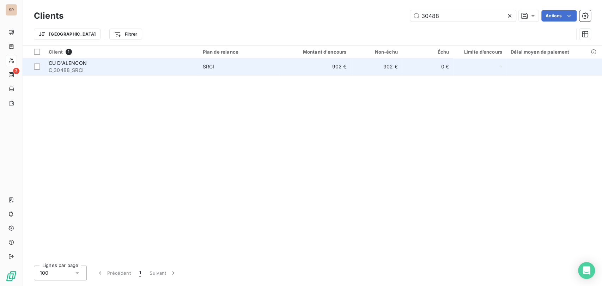
click at [61, 64] on span "CU D'ALENCON" at bounding box center [68, 63] width 38 height 6
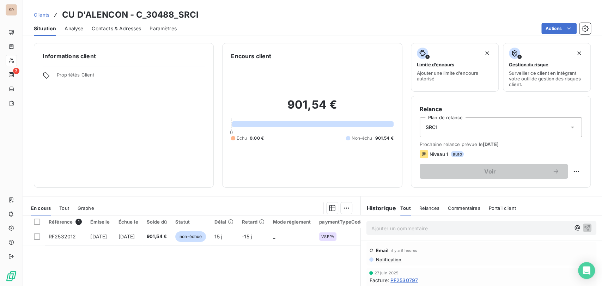
click at [117, 29] on span "Contacts & Adresses" at bounding box center [116, 28] width 49 height 7
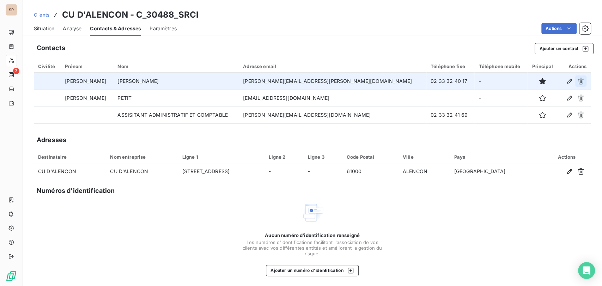
click at [579, 81] on button "button" at bounding box center [580, 80] width 11 height 11
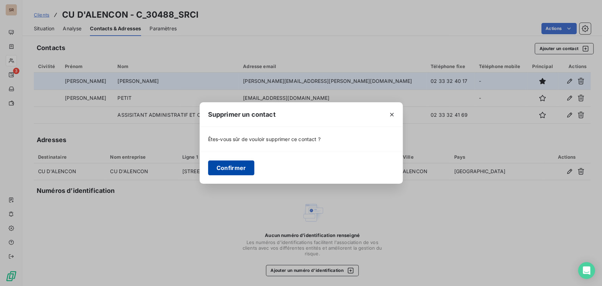
click at [223, 168] on button "Confirmer" at bounding box center [231, 168] width 47 height 15
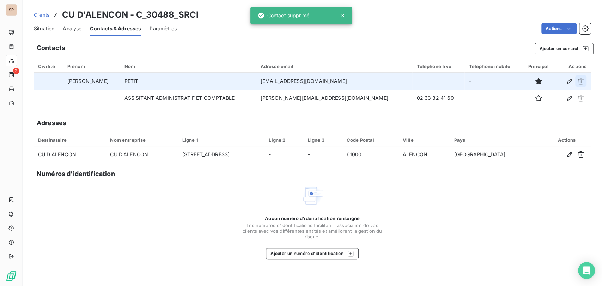
click at [586, 79] on button "button" at bounding box center [580, 80] width 11 height 11
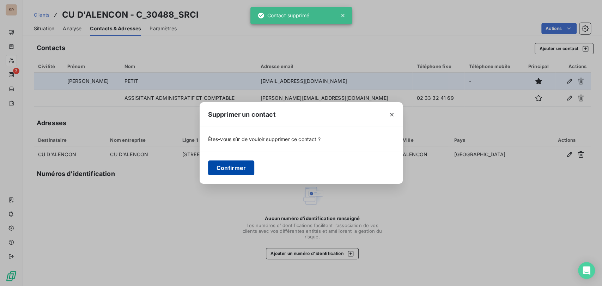
click at [228, 170] on button "Confirmer" at bounding box center [231, 168] width 47 height 15
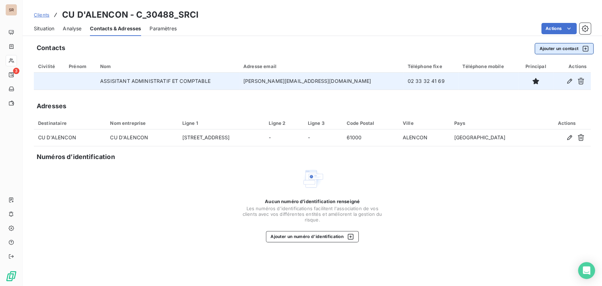
click at [564, 47] on button "Ajouter un contact" at bounding box center [564, 48] width 59 height 11
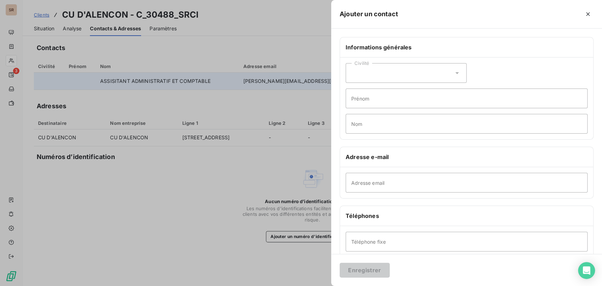
click at [458, 71] on div "Civilité" at bounding box center [406, 73] width 121 height 20
click at [349, 103] on li "Monsieur" at bounding box center [406, 103] width 121 height 13
click at [357, 100] on input "Prénom" at bounding box center [467, 99] width 242 height 20
type input "[PERSON_NAME]"
click at [357, 123] on input "Nom" at bounding box center [467, 124] width 242 height 20
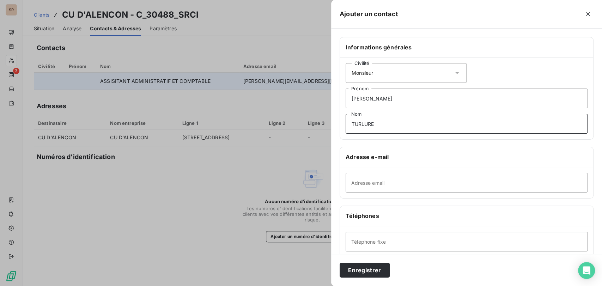
type input "TURLURE"
click at [364, 243] on input "Téléphone fixe" at bounding box center [467, 242] width 242 height 20
type input "02 33 80 32 42"
click at [354, 179] on input "Adresse email" at bounding box center [467, 183] width 242 height 20
paste input "[PERSON_NAME][EMAIL_ADDRESS][DOMAIN_NAME]"
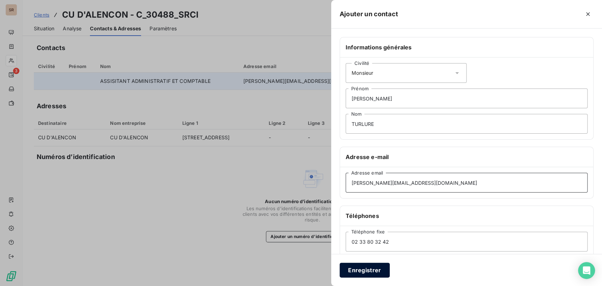
type input "[PERSON_NAME][EMAIL_ADDRESS][DOMAIN_NAME]"
click at [372, 269] on button "Enregistrer" at bounding box center [365, 270] width 50 height 15
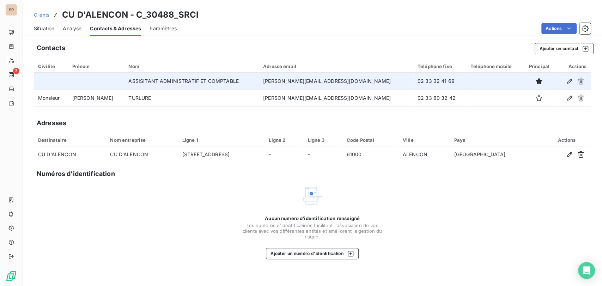
click at [46, 31] on span "Situation" at bounding box center [44, 28] width 20 height 7
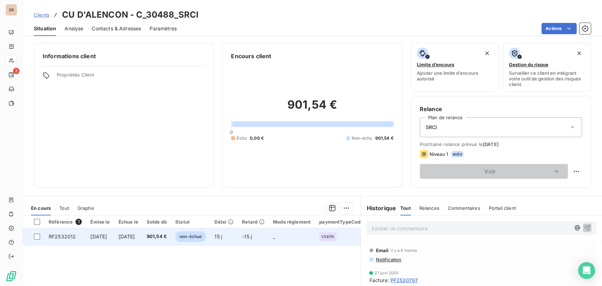
click at [71, 236] on span "RF2532012" at bounding box center [62, 237] width 27 height 6
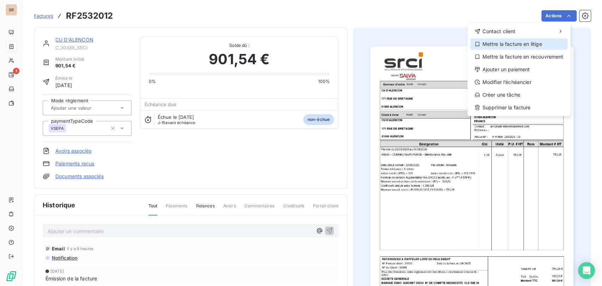
click at [522, 46] on div "Mettre la facture en litige" at bounding box center [518, 43] width 97 height 11
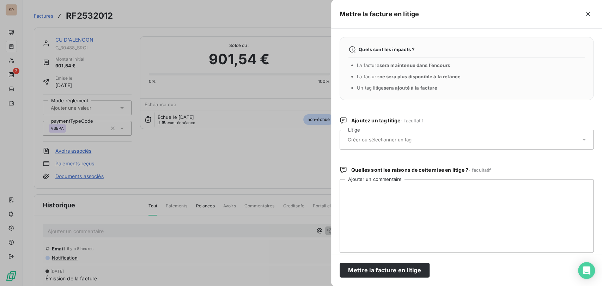
click at [581, 139] on icon at bounding box center [584, 139] width 7 height 7
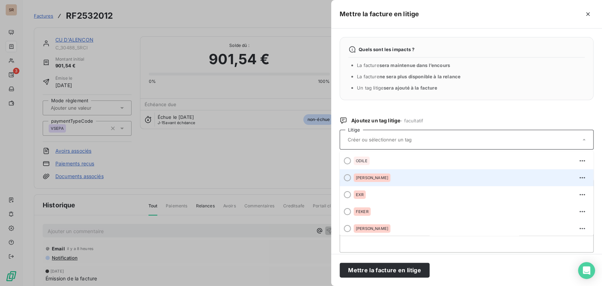
click at [349, 177] on div at bounding box center [347, 177] width 7 height 7
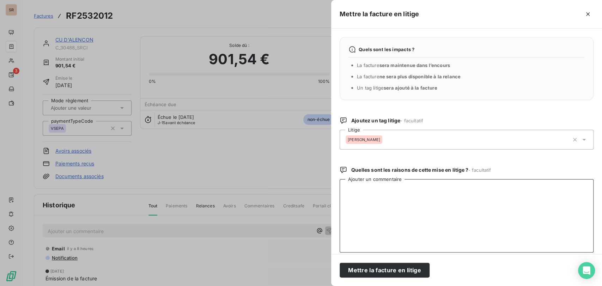
click at [358, 197] on textarea "Ajouter un commentaire" at bounding box center [467, 215] width 254 height 73
click at [355, 198] on textarea "le [DATE] @ à alex pour dépôt chorus = en cours le" at bounding box center [467, 215] width 254 height 73
click at [421, 196] on textarea "le [DATE] @ à alex pour dépôt chorus = en cours le [DATE] @ de mr [PERSON_NAME]…" at bounding box center [467, 215] width 254 height 73
paste textarea "Merci @recouvrementSalviadéveloppement de déposer la facture sur CHORUS (obliga…"
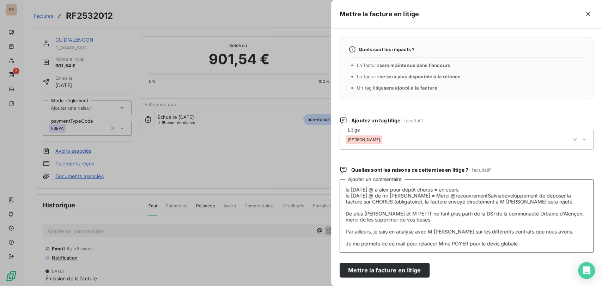
click at [356, 210] on textarea "le [DATE] @ à alex pour dépôt chorus = en cours le [DATE] @ de mr [PERSON_NAME]…" at bounding box center [467, 215] width 254 height 73
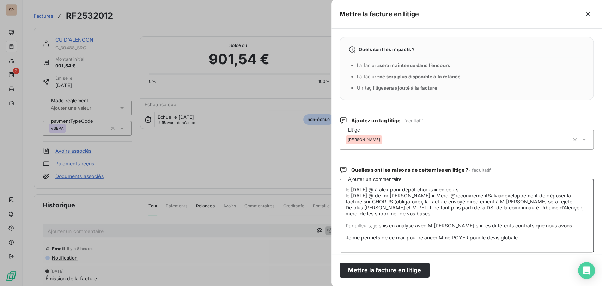
click at [351, 221] on textarea "le [DATE] @ à alex pour dépôt chorus = en cours le [DATE] @ de mr [PERSON_NAME]…" at bounding box center [467, 215] width 254 height 73
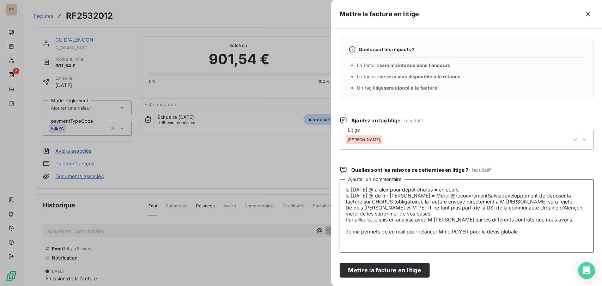
click at [351, 225] on textarea "le [DATE] @ à alex pour dépôt chorus = en cours le [DATE] @ de mr [PERSON_NAME]…" at bounding box center [467, 215] width 254 height 73
click at [352, 233] on textarea "le [DATE] @ à alex pour dépôt chorus = en cours le [DATE] @ de mr [PERSON_NAME]…" at bounding box center [467, 215] width 254 height 73
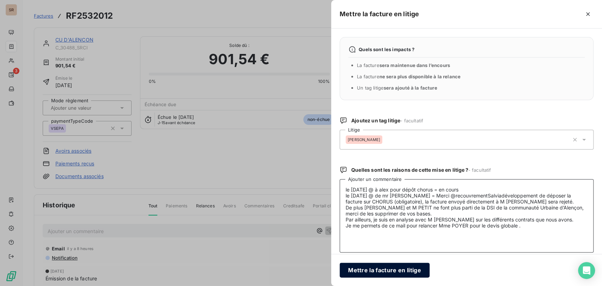
type textarea "le [DATE] @ à alex pour dépôt chorus = en cours le [DATE] @ de mr [PERSON_NAME]…"
click at [381, 272] on button "Mettre la facture en litige" at bounding box center [385, 270] width 90 height 15
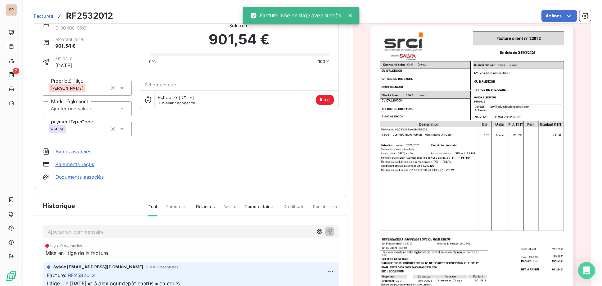
scroll to position [40, 0]
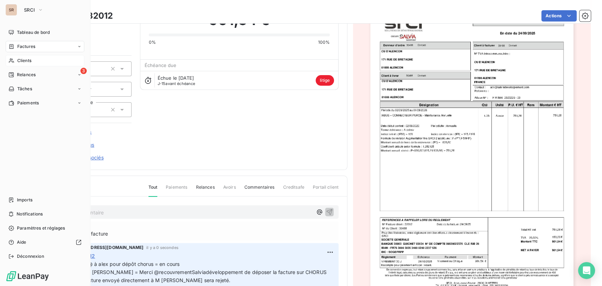
click at [26, 59] on span "Clients" at bounding box center [24, 61] width 14 height 6
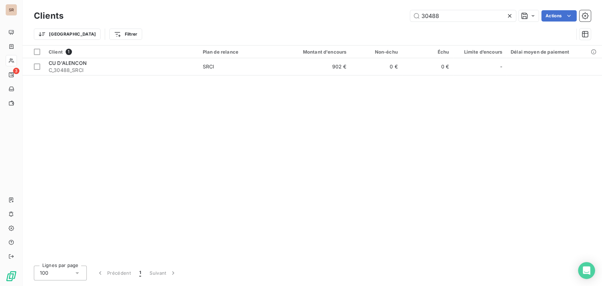
drag, startPoint x: 443, startPoint y: 14, endPoint x: 409, endPoint y: 18, distance: 34.1
click at [412, 18] on input "30488" at bounding box center [463, 15] width 106 height 11
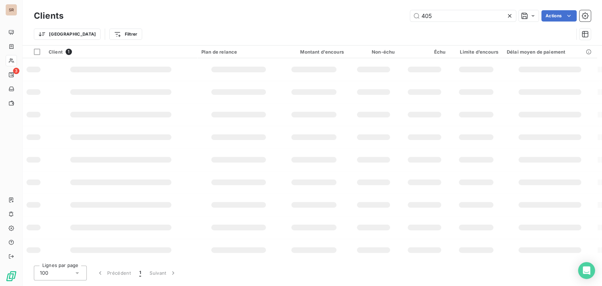
type input "405"
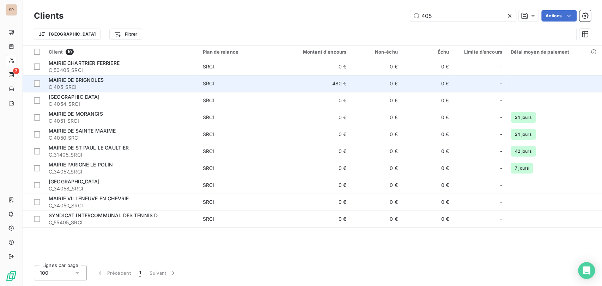
click at [68, 81] on span "MAIRIE DE BRIGNOLES" at bounding box center [76, 80] width 55 height 6
